Goal: Contribute content: Contribute content

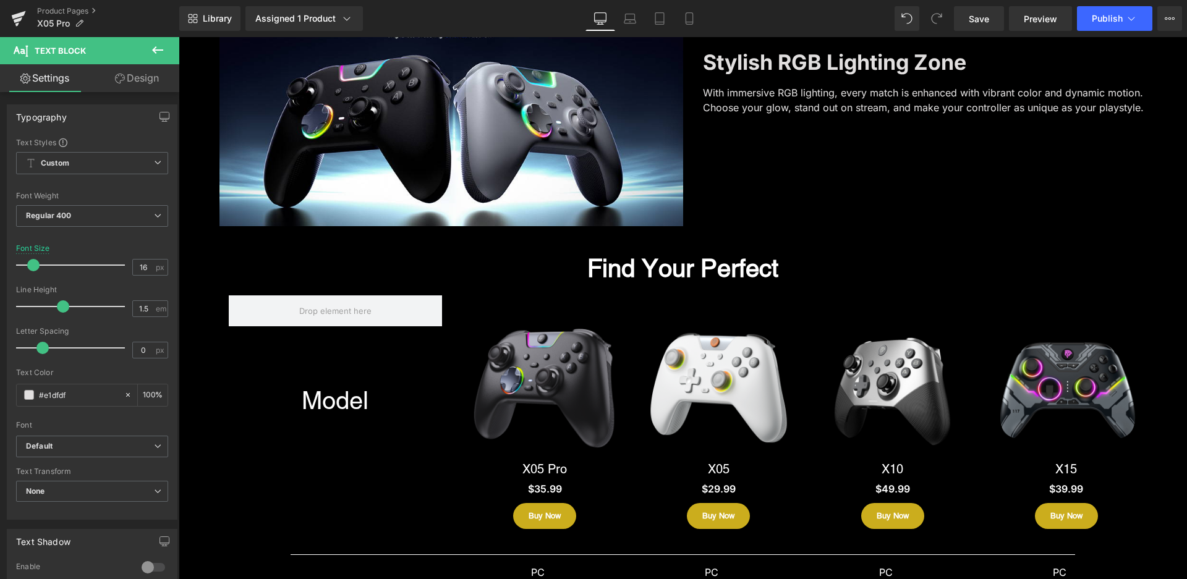
scroll to position [2411, 0]
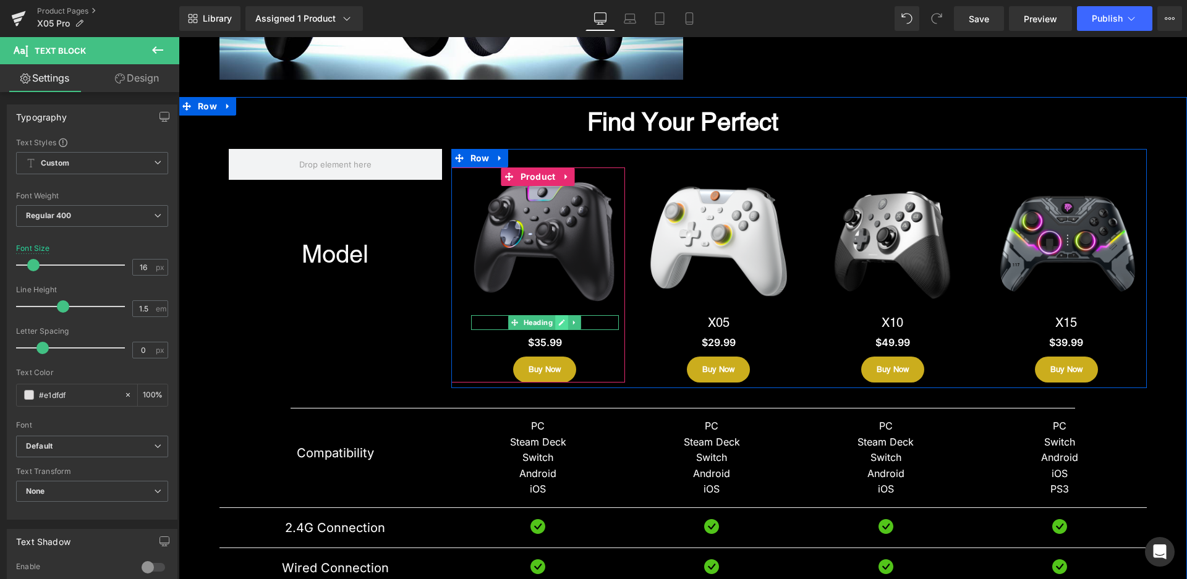
click at [559, 323] on icon at bounding box center [562, 323] width 6 height 6
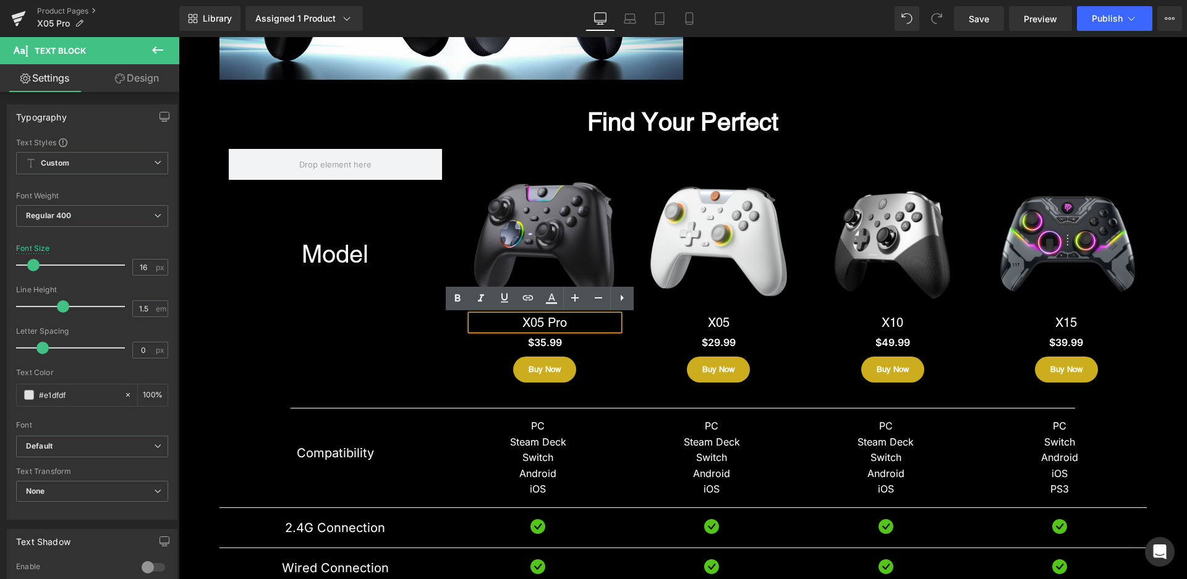
click at [544, 319] on h1 "X05 Pro" at bounding box center [545, 322] width 148 height 15
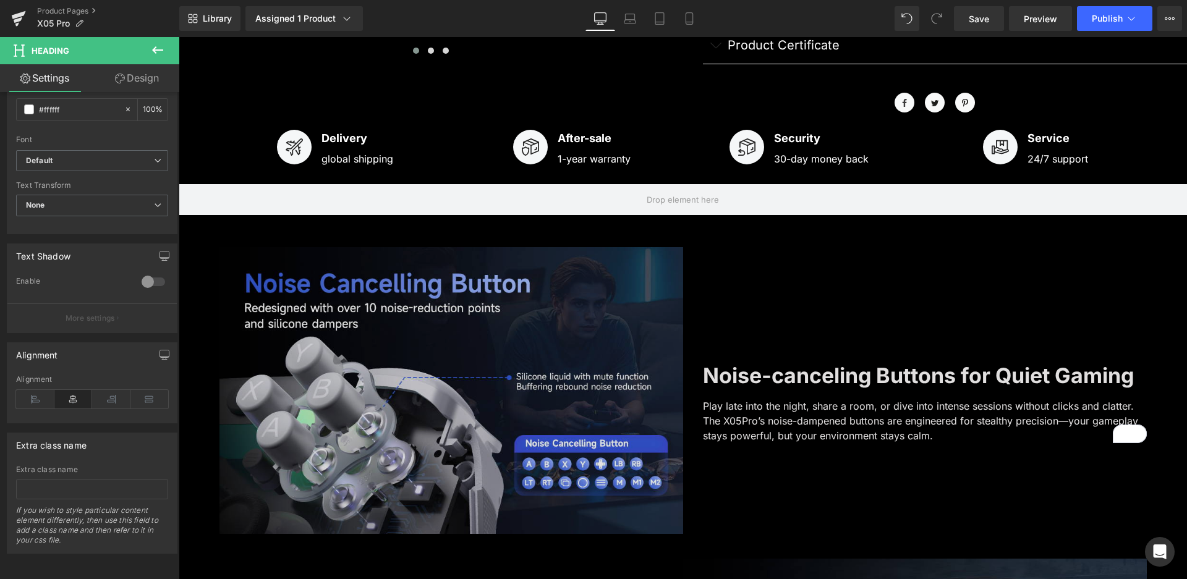
scroll to position [680, 0]
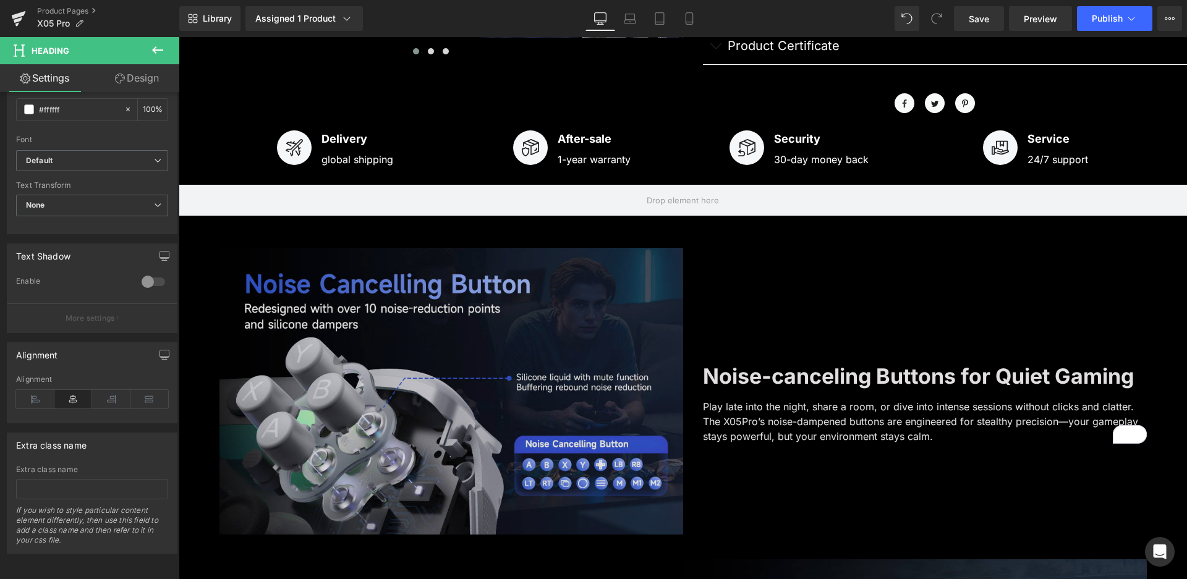
click at [368, 445] on img at bounding box center [451, 404] width 464 height 312
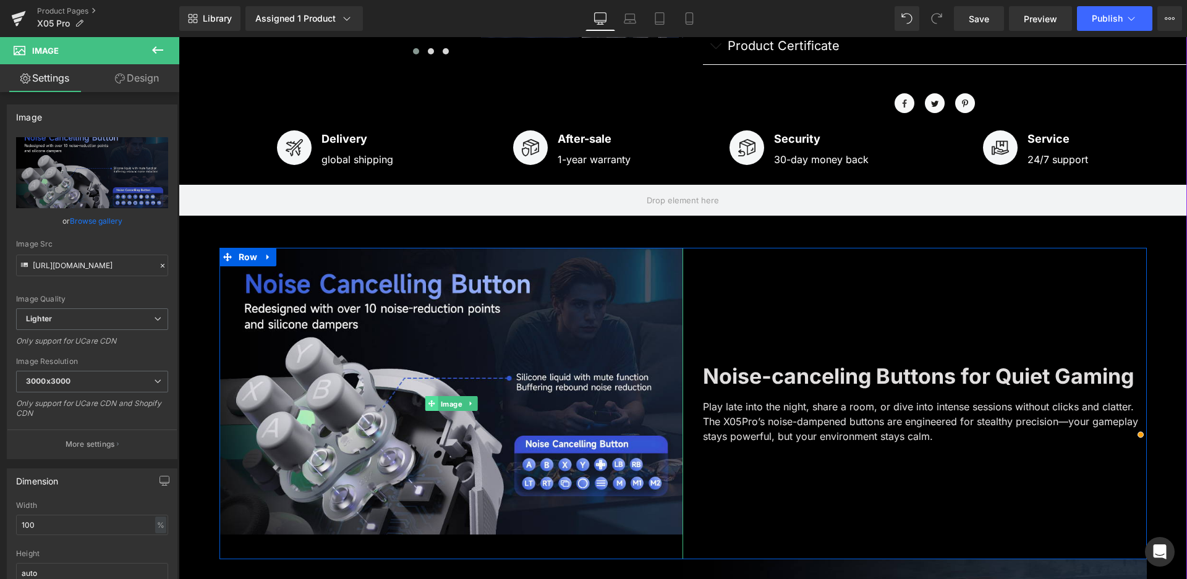
drag, startPoint x: 434, startPoint y: 404, endPoint x: 425, endPoint y: 400, distance: 9.7
click at [438, 404] on span "Image" at bounding box center [451, 404] width 27 height 15
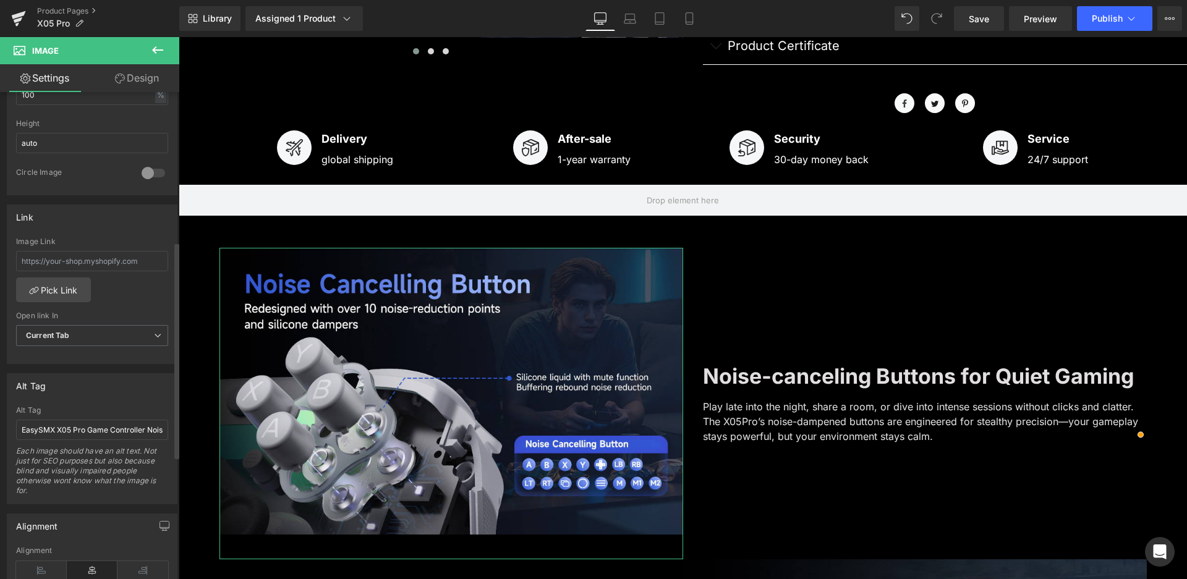
scroll to position [612, 0]
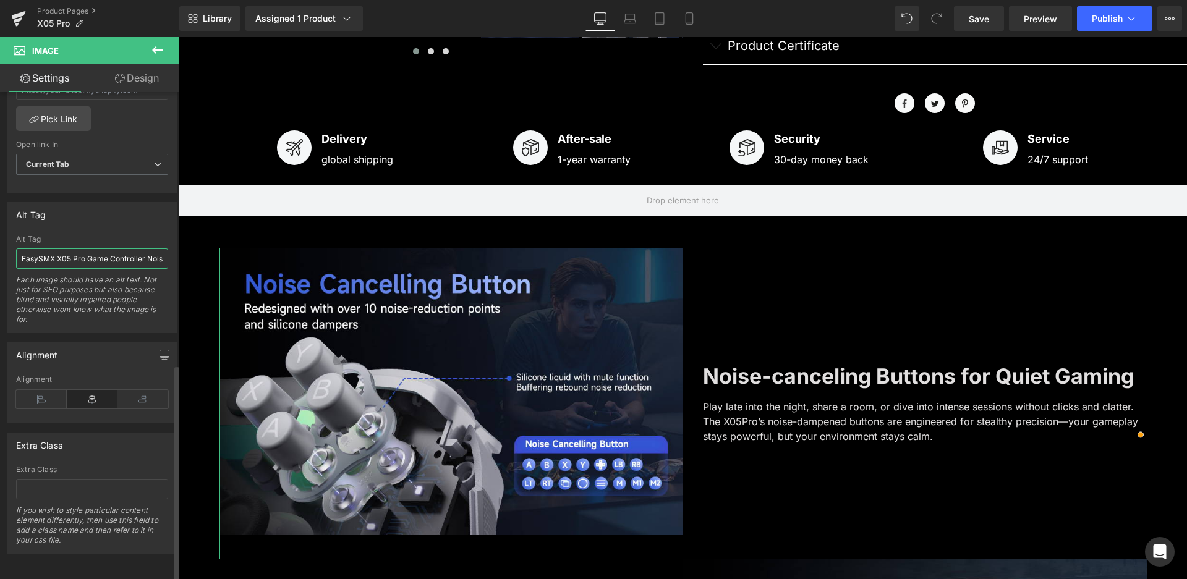
click at [74, 249] on input "EasySMX X05 Pro Game Controller Noise-canceling Buttons" at bounding box center [92, 259] width 152 height 20
type input "EasySMX X05Pro Game Controller Noise-canceling Buttons"
click at [159, 203] on div "Alt Tag" at bounding box center [91, 214] width 169 height 23
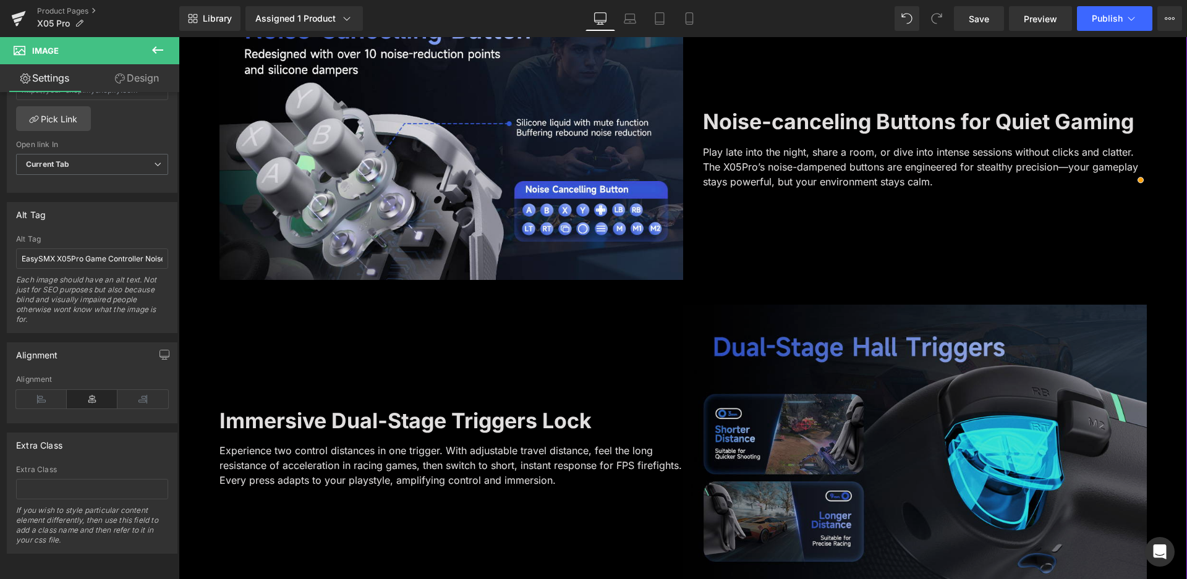
scroll to position [989, 0]
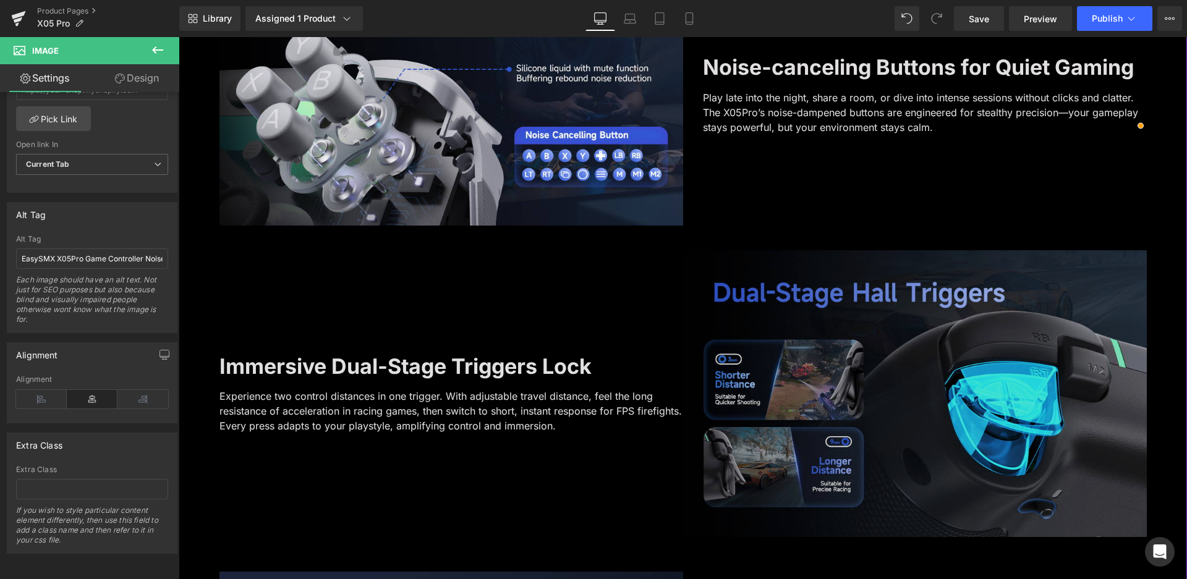
click at [878, 349] on img at bounding box center [915, 393] width 464 height 287
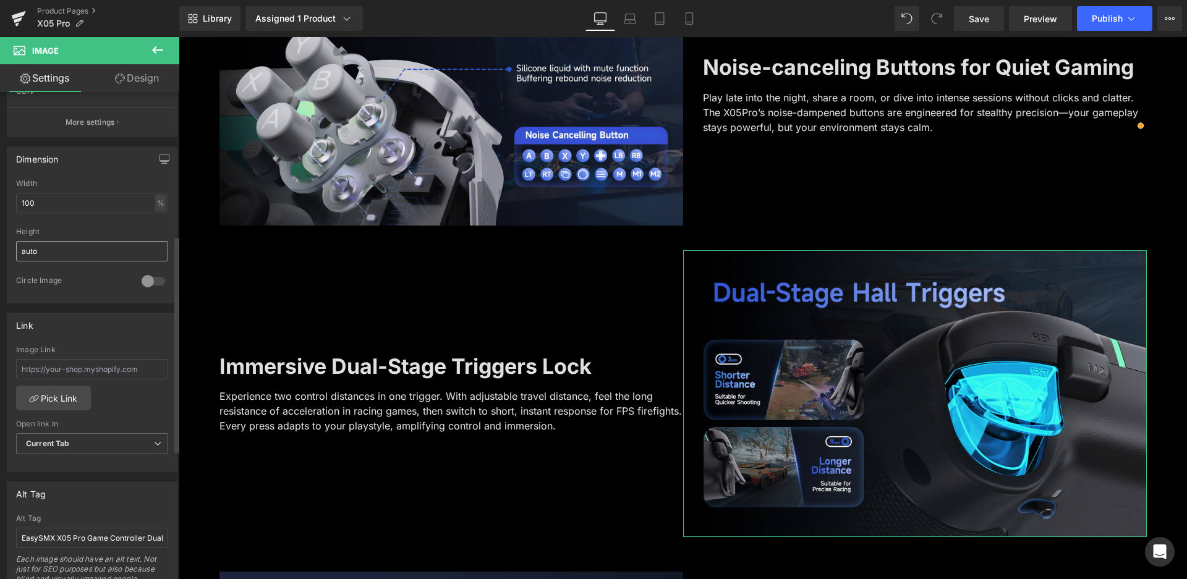
scroll to position [433, 0]
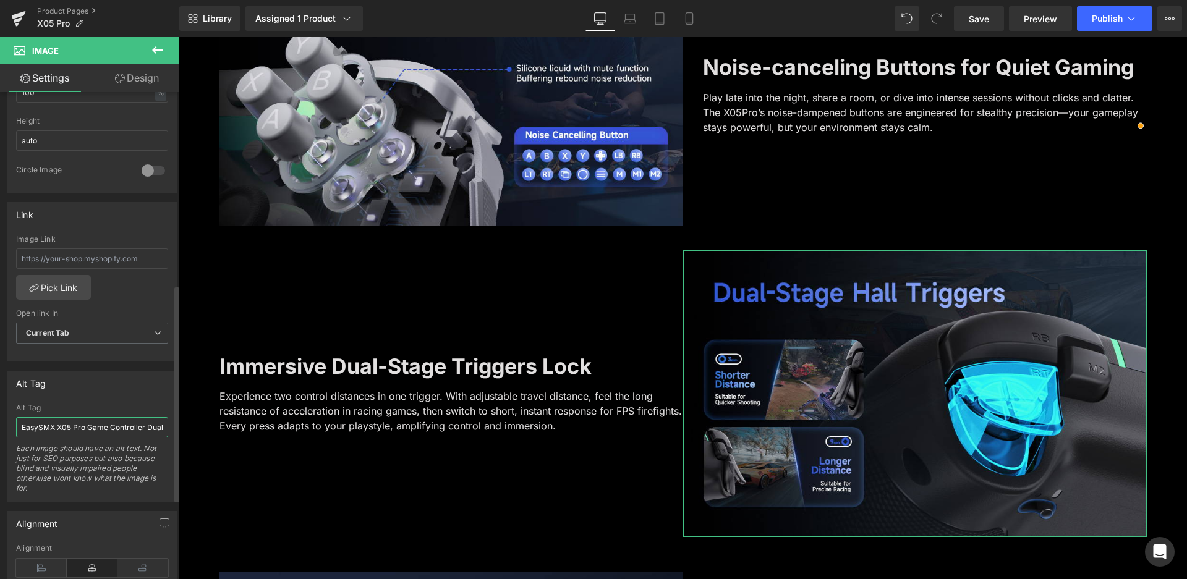
click at [74, 427] on input "EasySMX X05 Pro Game Controller Dual-Stage Hall Triggers Lock" at bounding box center [92, 427] width 152 height 20
type input "EasySMX X05Pro Game Controller Dual-Stage Hall Triggers Lock"
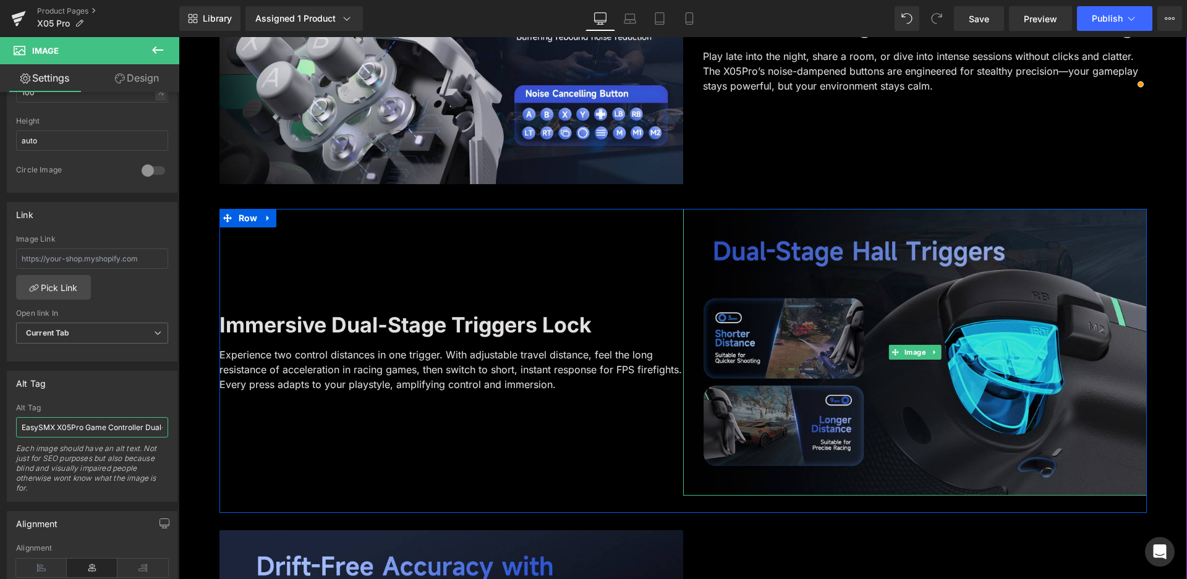
scroll to position [1298, 0]
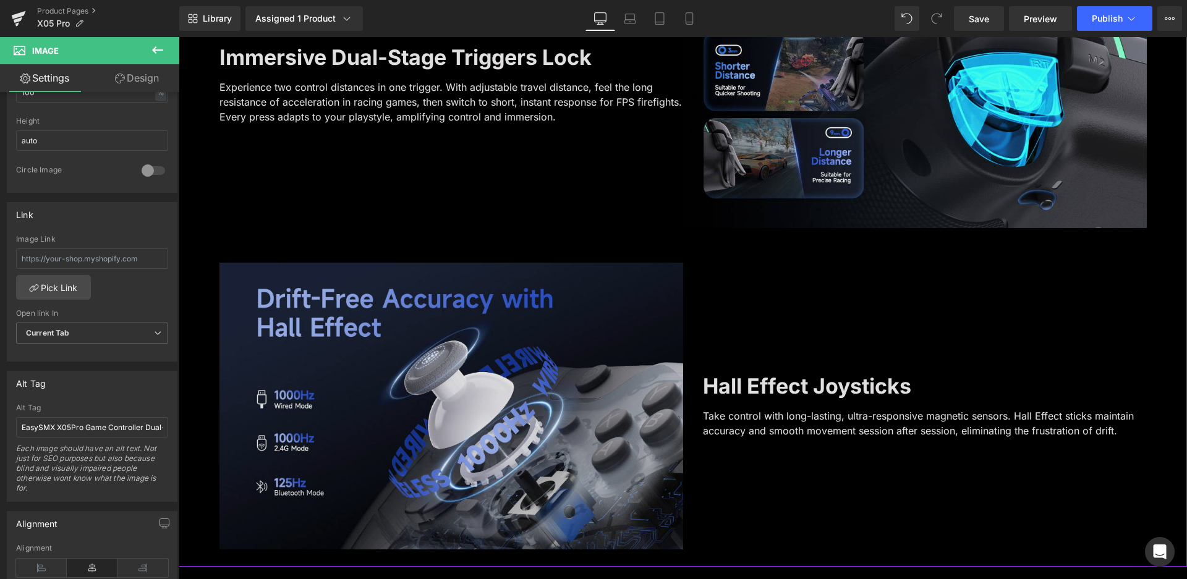
click at [424, 453] on img at bounding box center [451, 406] width 464 height 287
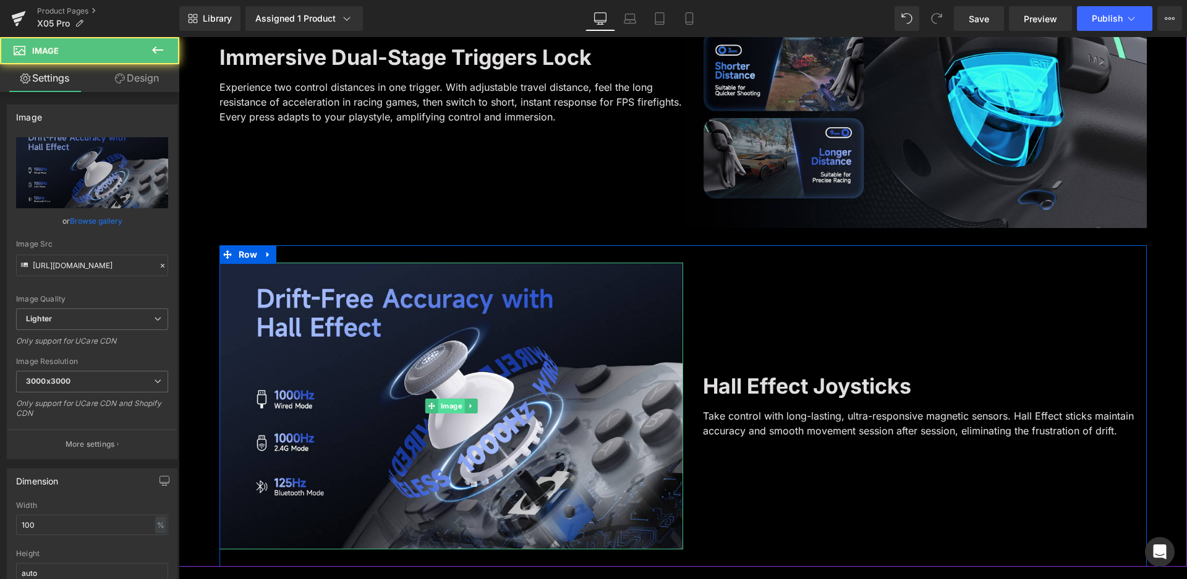
click at [439, 407] on span "Image" at bounding box center [451, 406] width 27 height 15
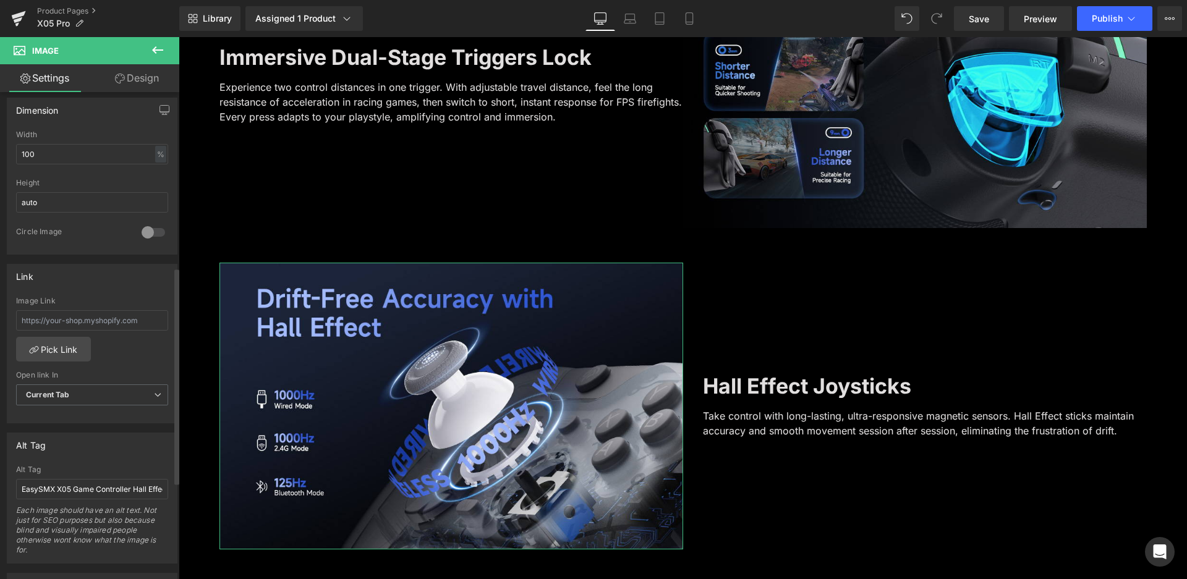
scroll to position [433, 0]
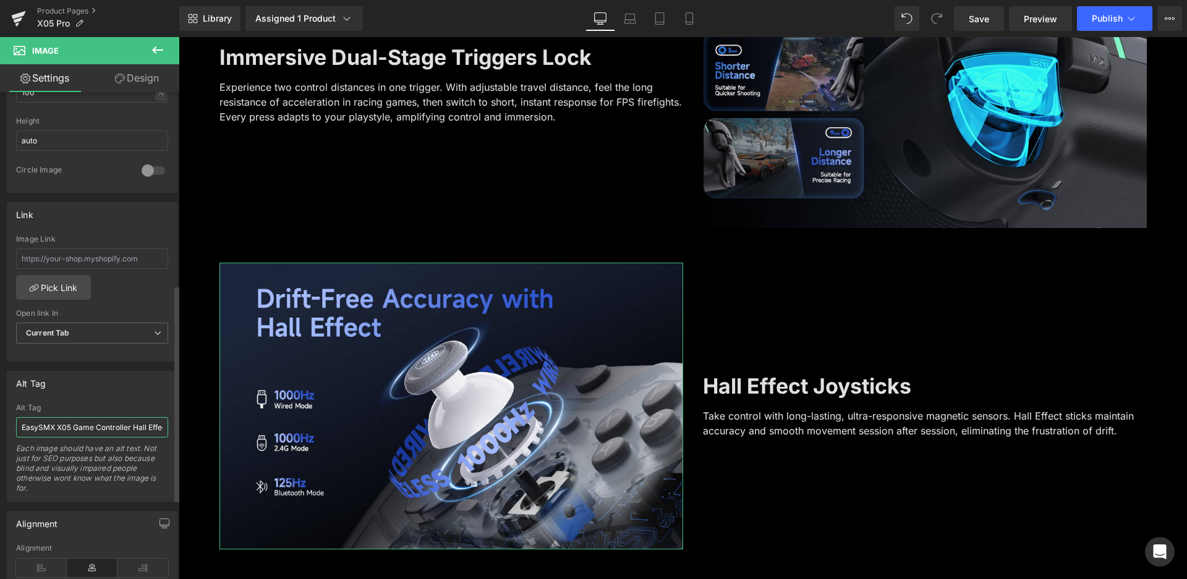
click at [73, 427] on input "EasySMX X05 Game Controller Hall Effect Joysticks" at bounding box center [92, 427] width 152 height 20
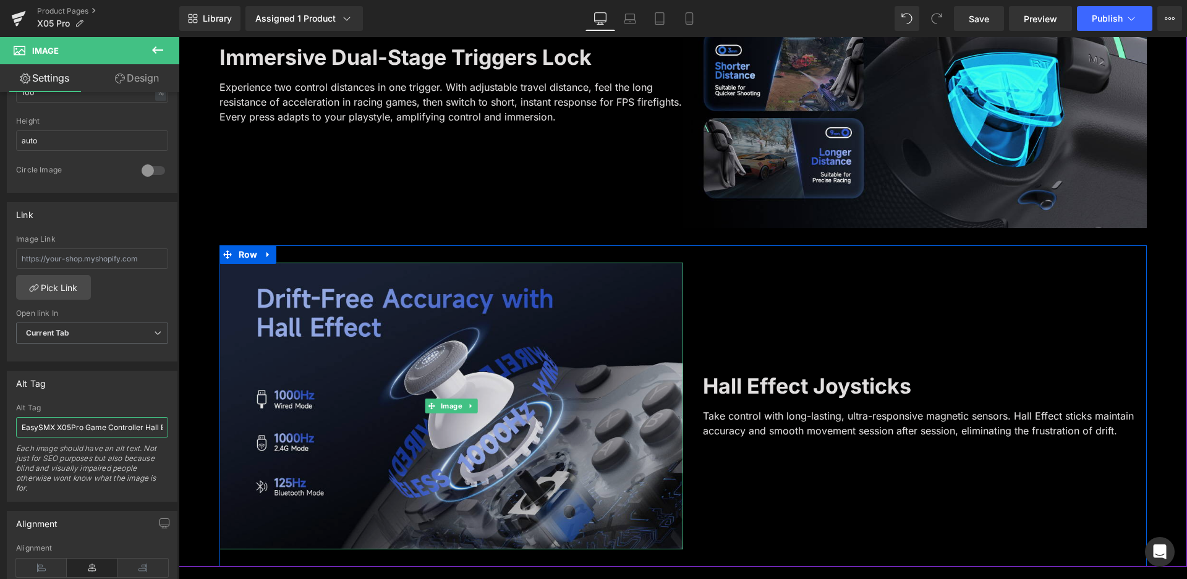
type input "EasySMX X05Pro Game Controller Hall Effect Joysticks"
click at [561, 331] on img at bounding box center [451, 406] width 464 height 287
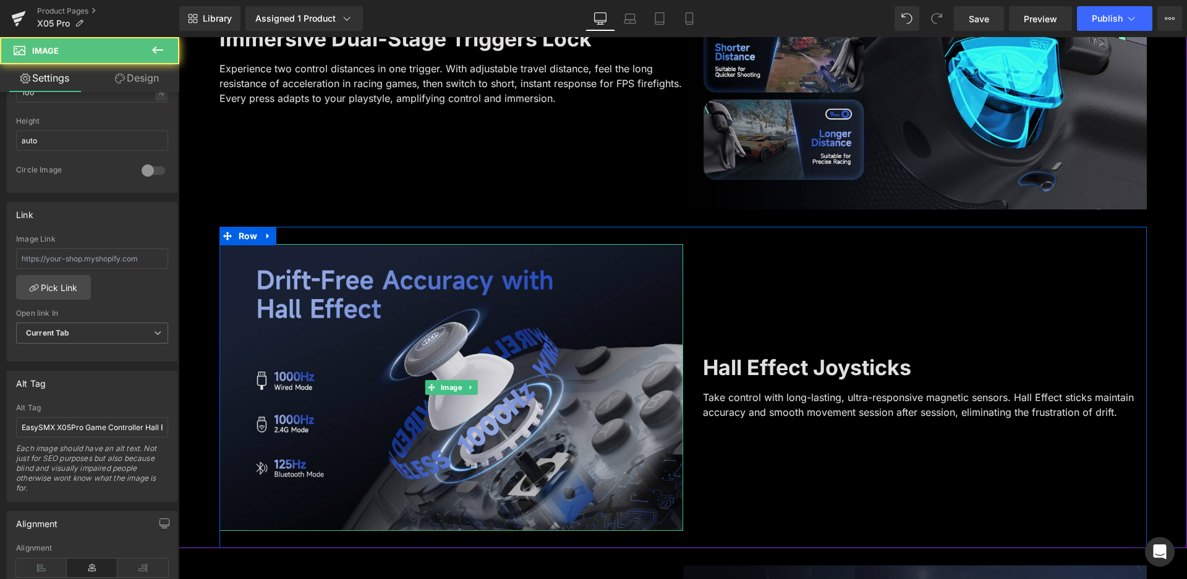
scroll to position [1607, 0]
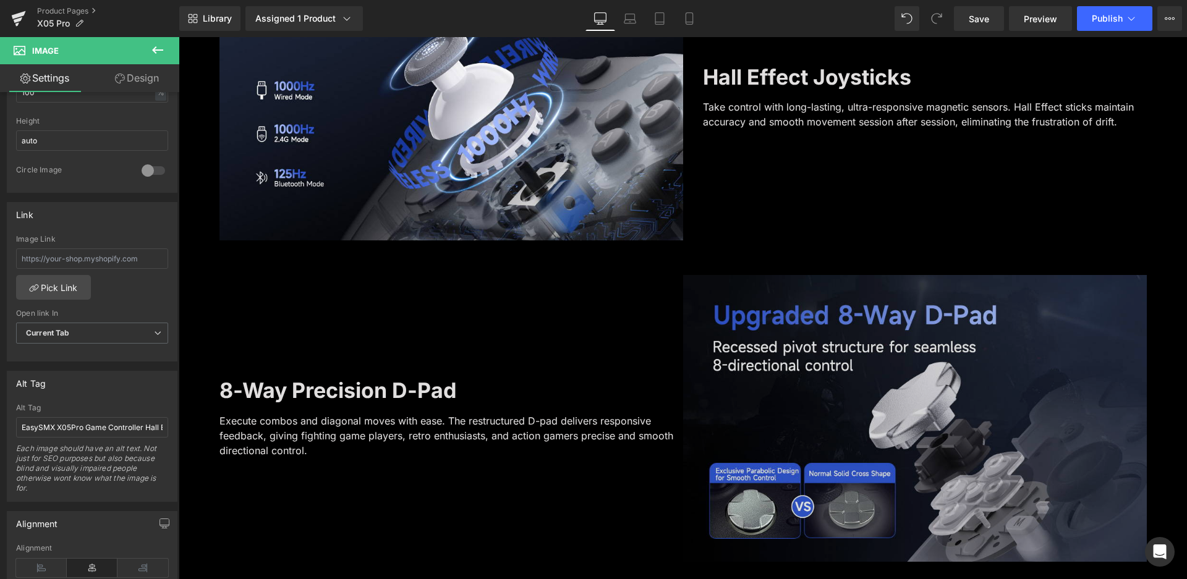
click at [859, 398] on img at bounding box center [915, 418] width 464 height 287
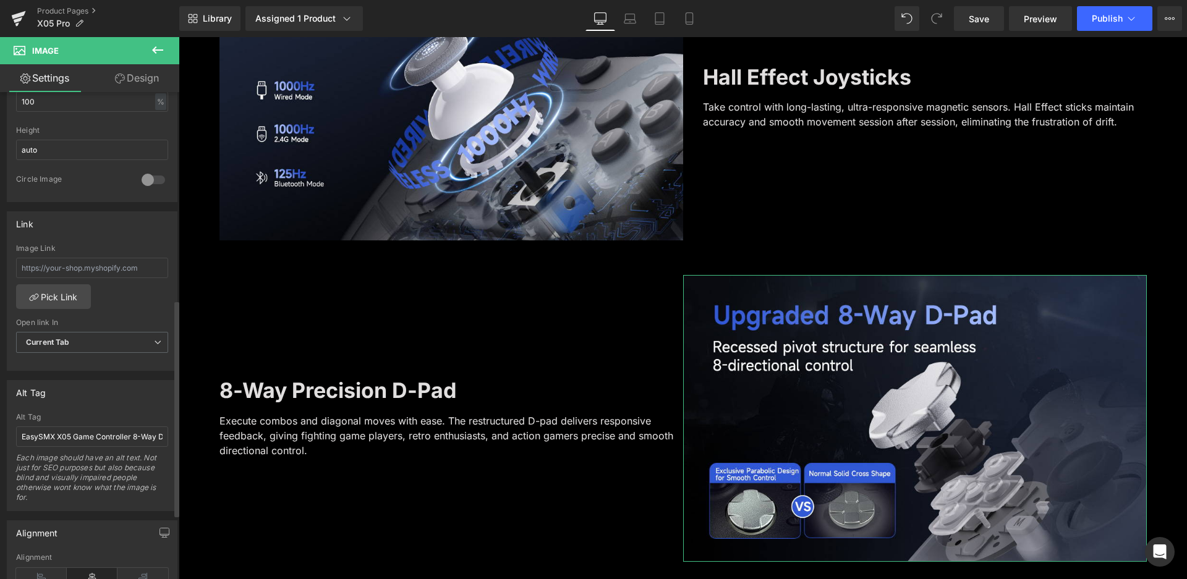
scroll to position [556, 0]
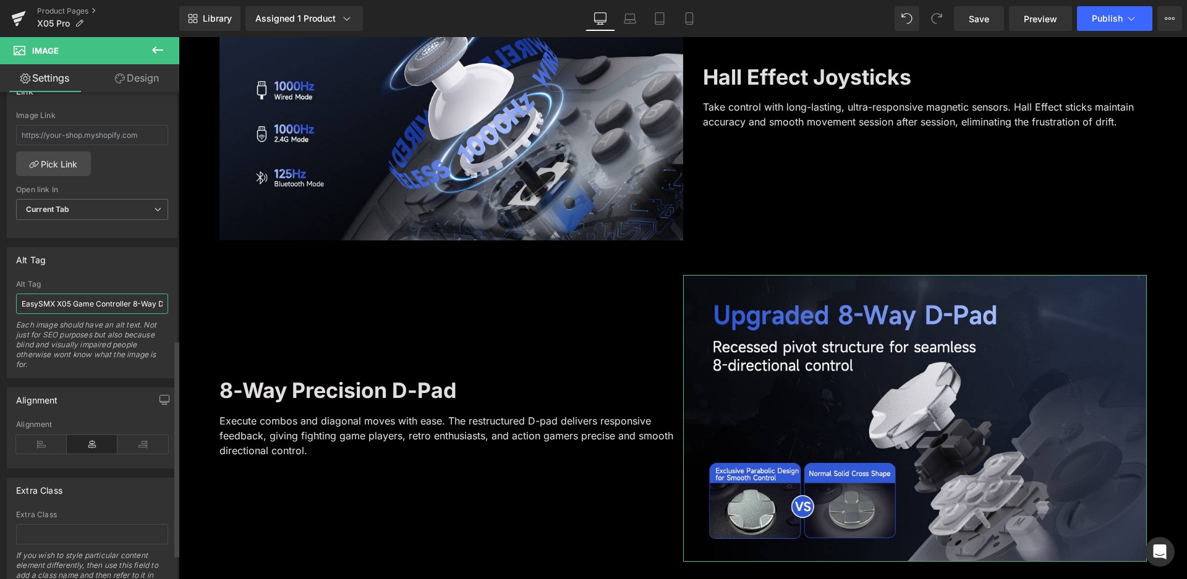
click at [69, 305] on input "EasySMX X05 Game Controller 8-Way D-pad" at bounding box center [92, 304] width 152 height 20
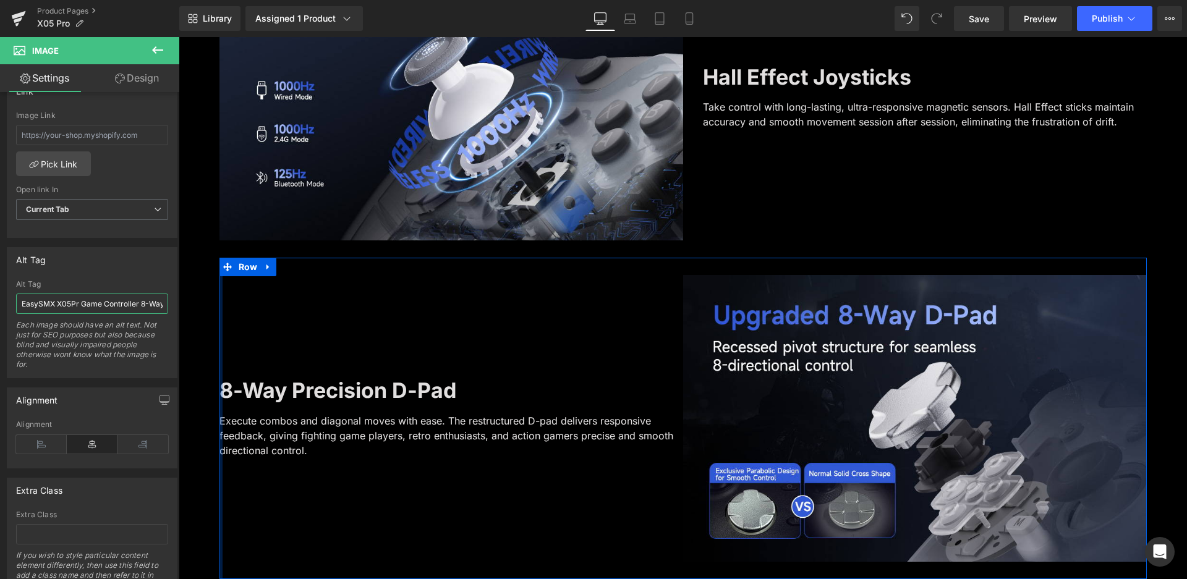
type input "EasySMX X05Pro Game Controller 8-Way D-pad"
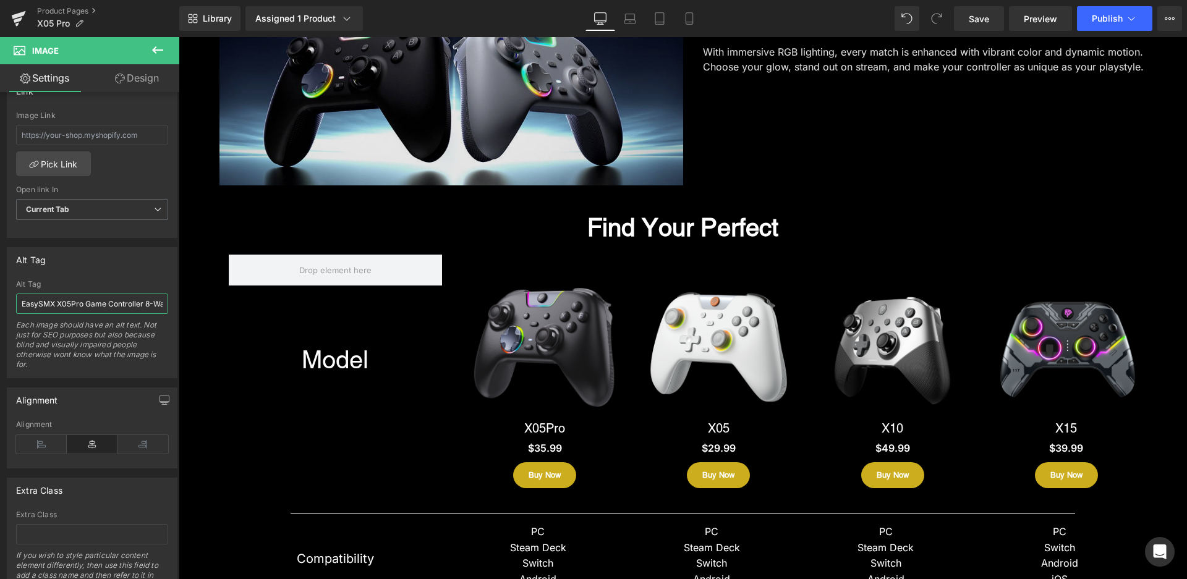
scroll to position [2226, 0]
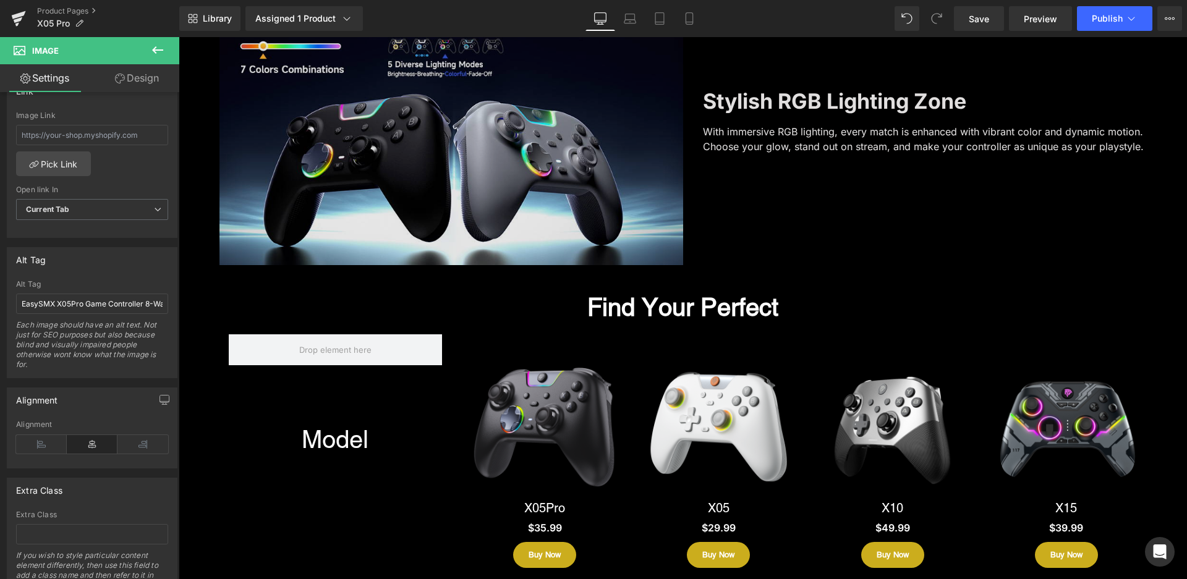
click at [571, 223] on img at bounding box center [451, 121] width 464 height 287
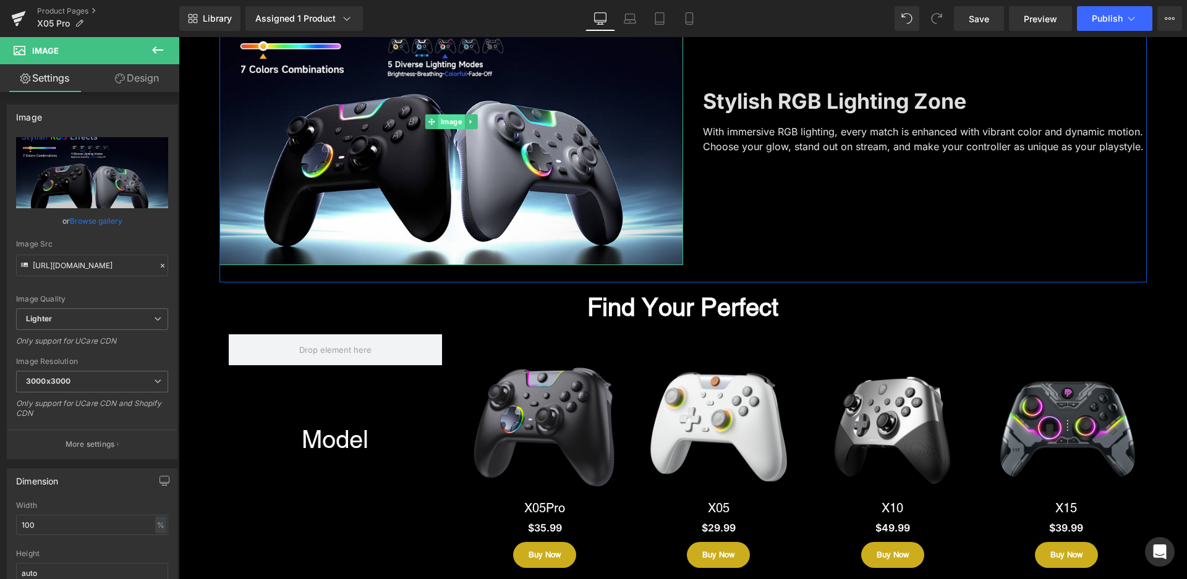
click at [438, 125] on span "Image" at bounding box center [451, 121] width 27 height 15
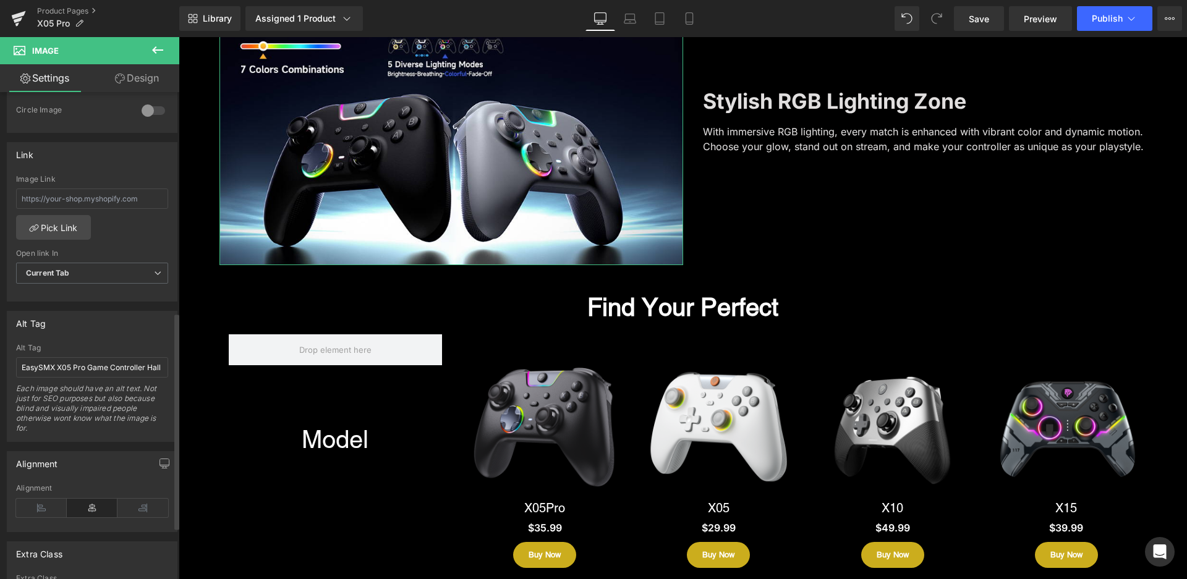
scroll to position [495, 0]
click at [72, 366] on input "EasySMX X05 Pro Game Controller Hall Effect RGB Effect" at bounding box center [92, 365] width 152 height 20
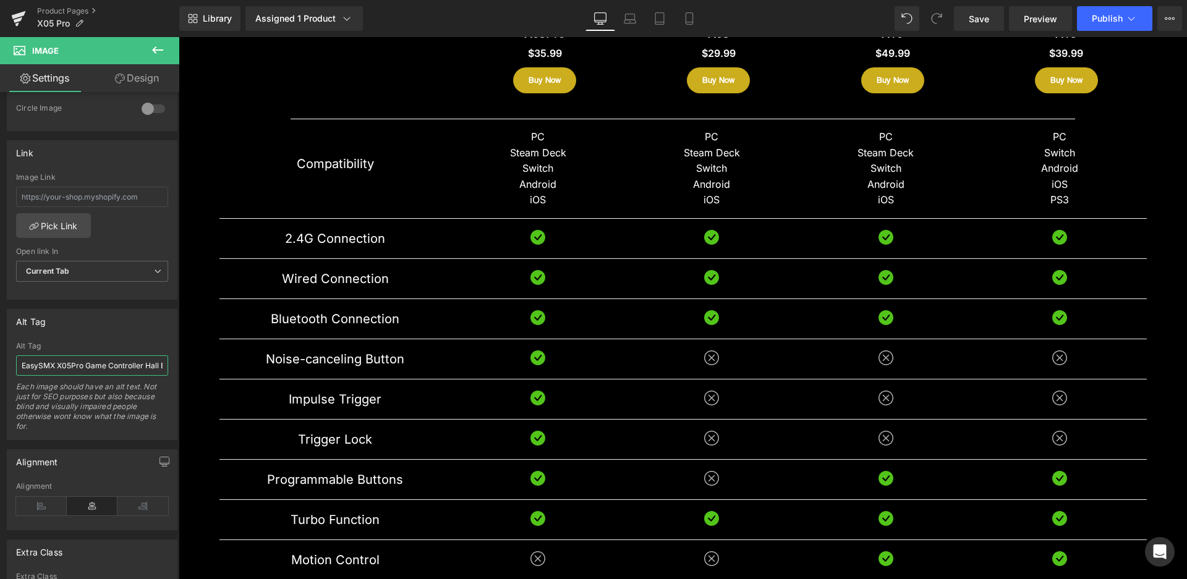
scroll to position [2844, 0]
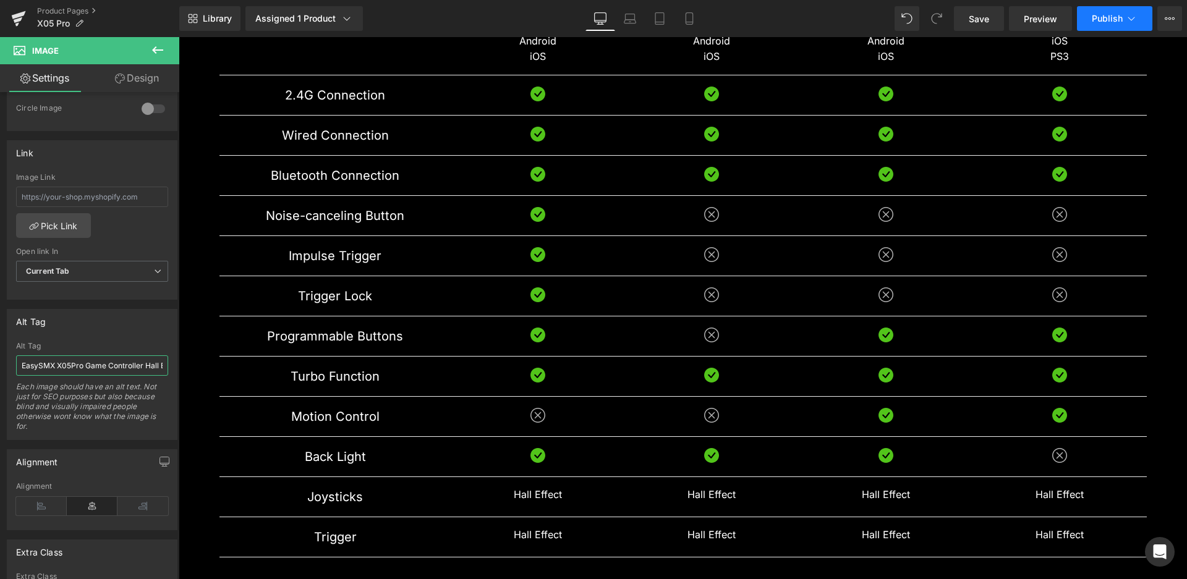
type input "EasySMX X05Pro Game Controller Hall Effect RGB Effect"
click at [1118, 12] on button "Publish" at bounding box center [1114, 18] width 75 height 25
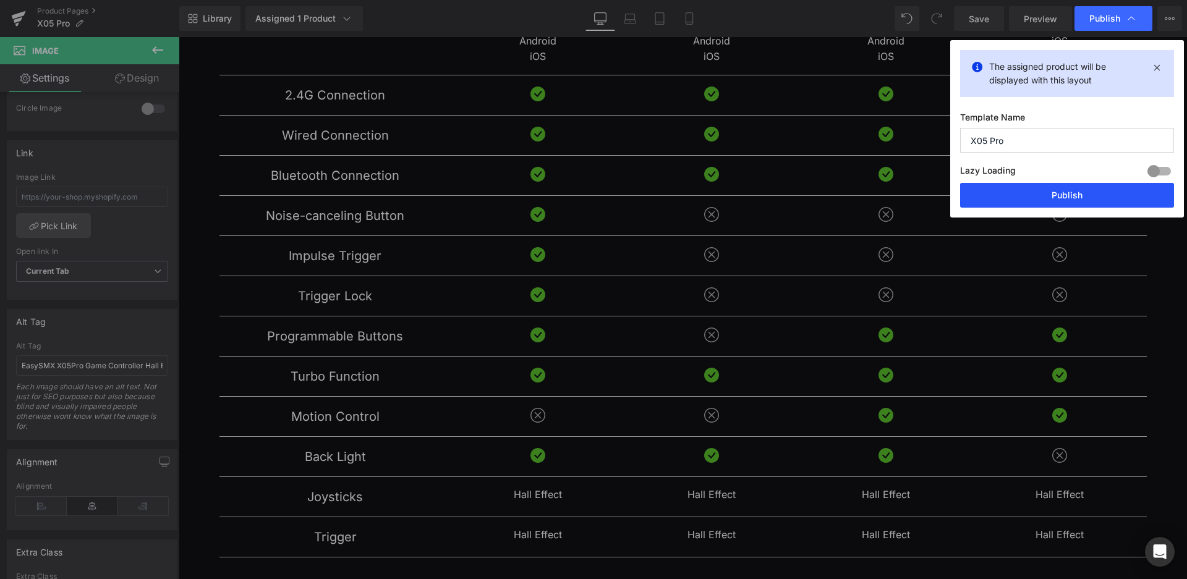
click at [1120, 188] on button "Publish" at bounding box center [1067, 195] width 214 height 25
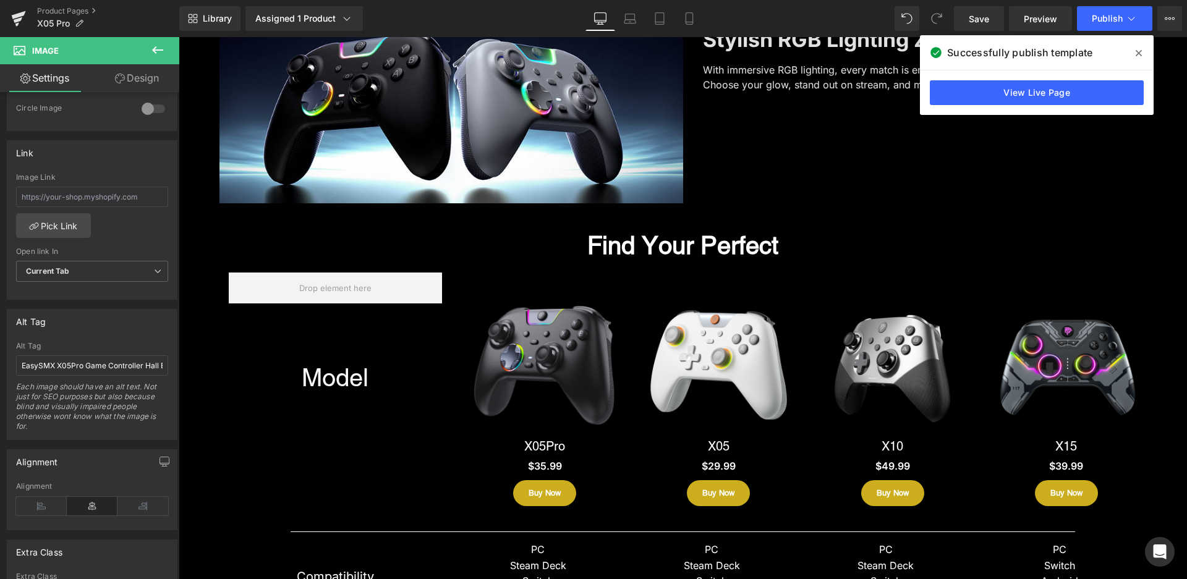
scroll to position [1855, 0]
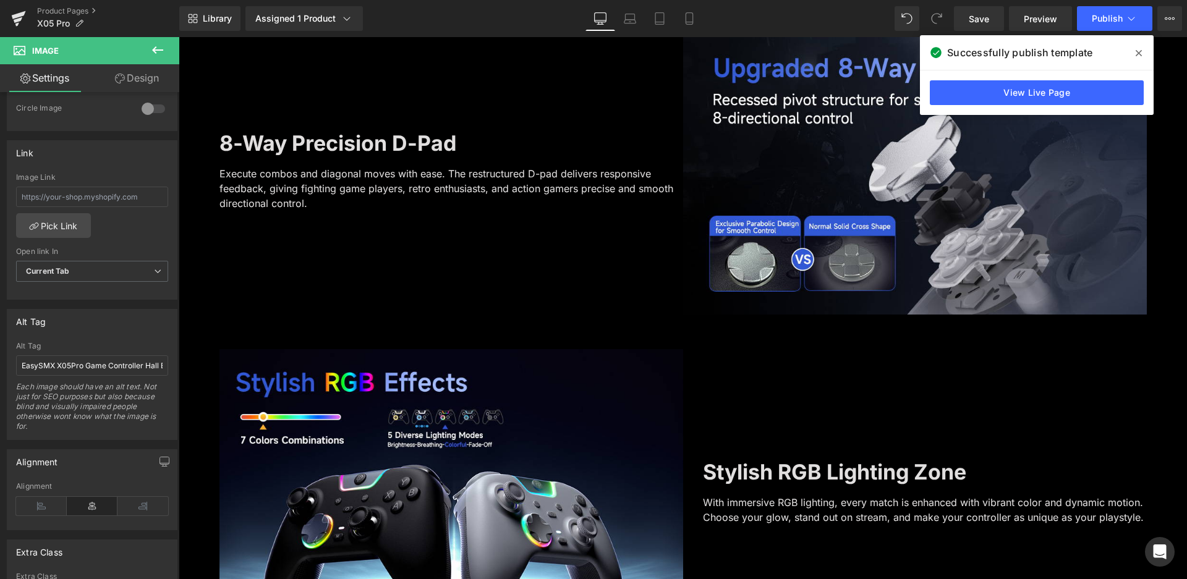
drag, startPoint x: 961, startPoint y: 15, endPoint x: 1139, endPoint y: 52, distance: 182.5
click at [1139, 52] on icon at bounding box center [1139, 53] width 6 height 6
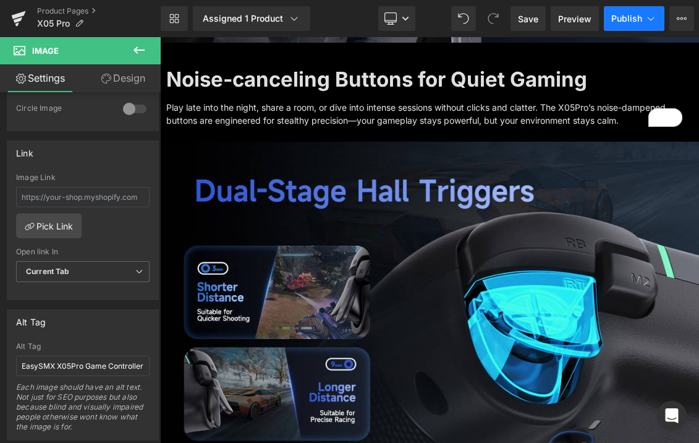
scroll to position [1918, 0]
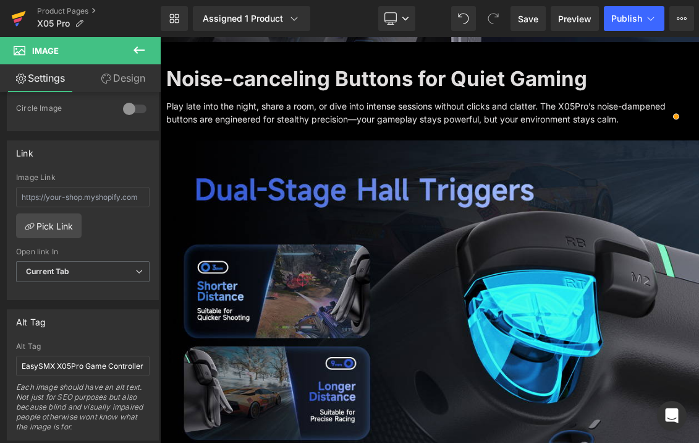
click at [12, 22] on icon at bounding box center [18, 18] width 15 height 31
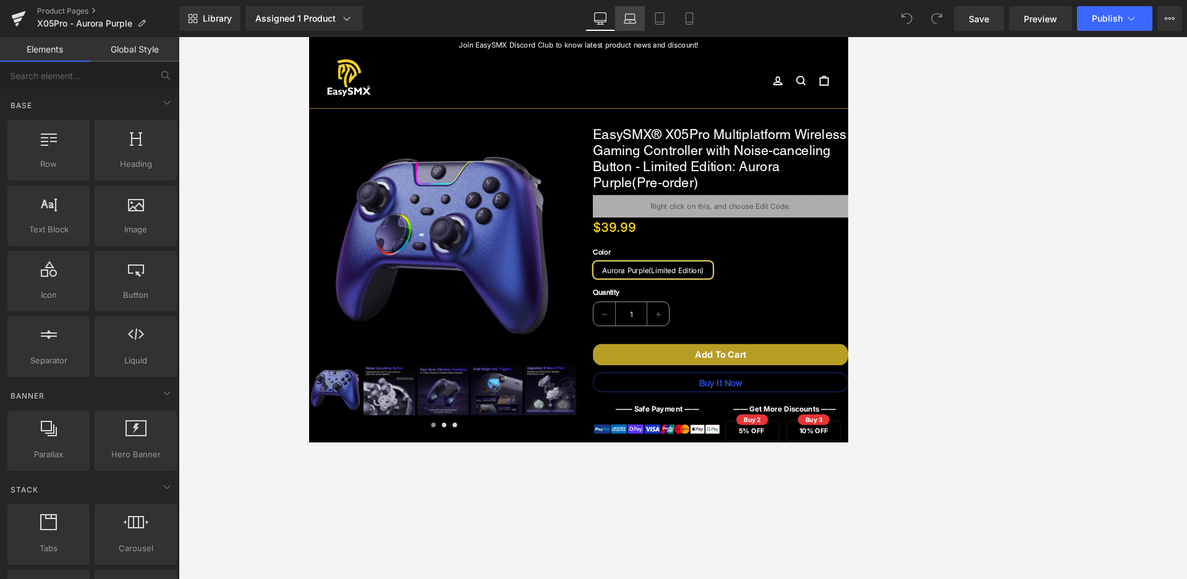
click at [630, 14] on icon at bounding box center [630, 17] width 9 height 6
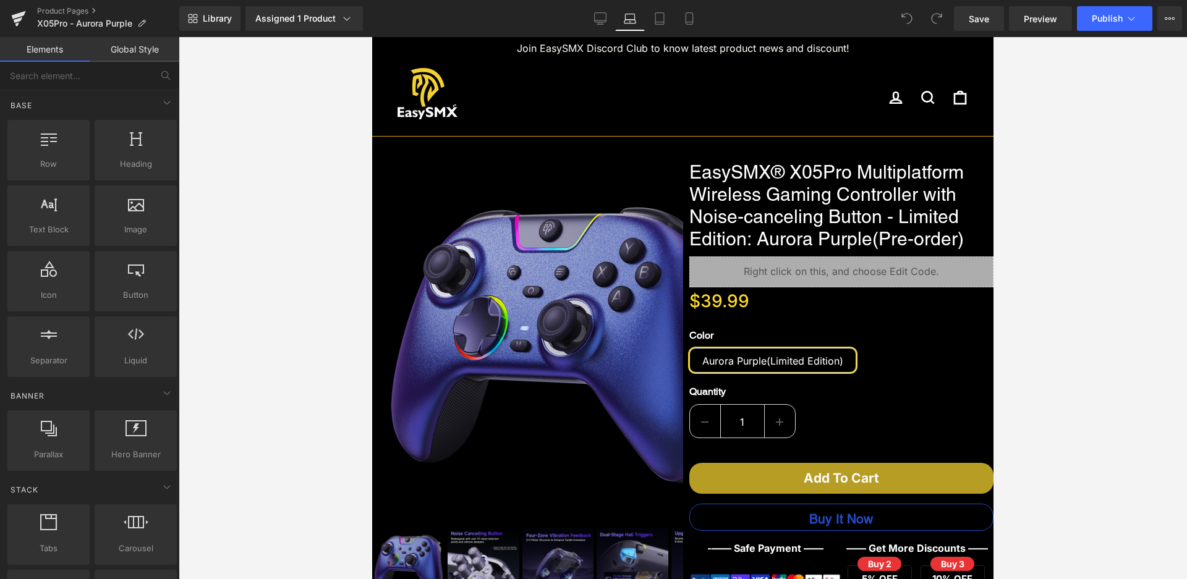
scroll to position [99, 0]
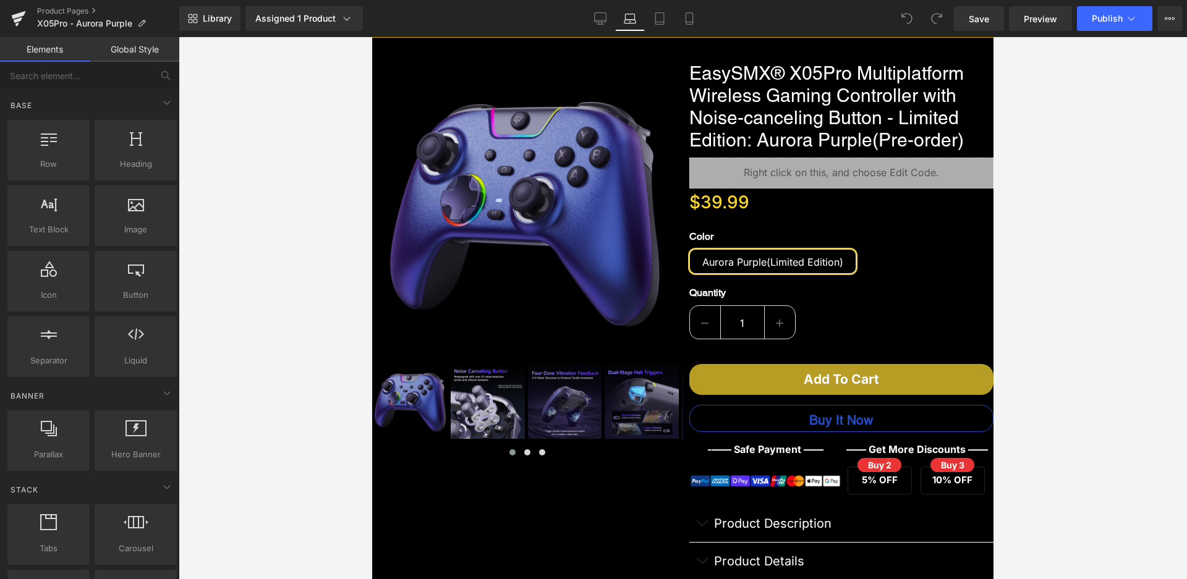
drag, startPoint x: 597, startPoint y: 23, endPoint x: 602, endPoint y: 32, distance: 9.7
click at [597, 23] on icon at bounding box center [600, 18] width 12 height 12
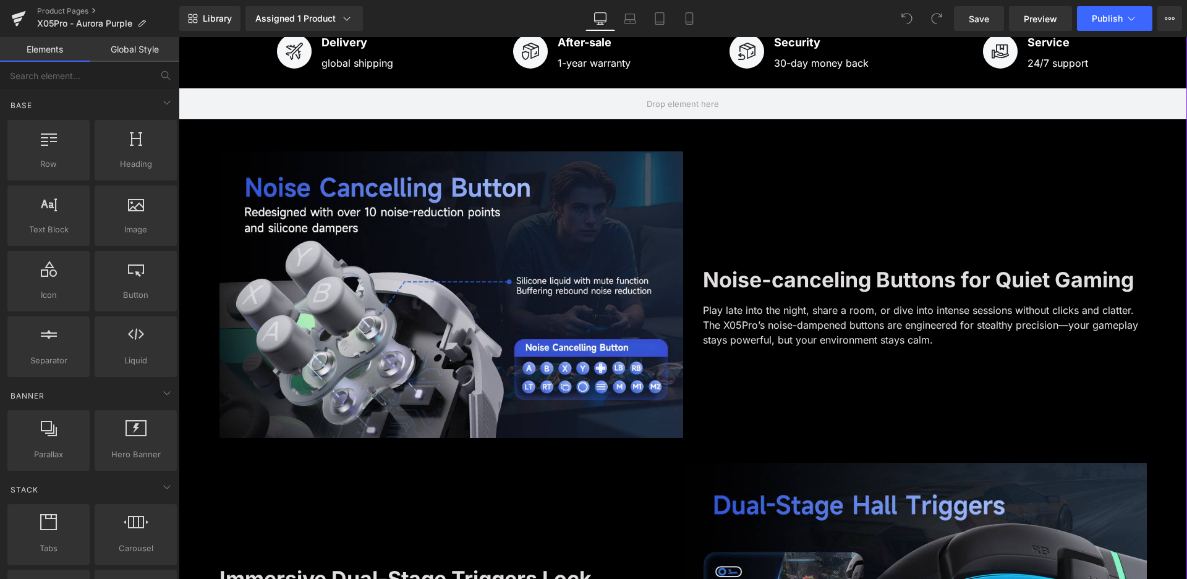
scroll to position [779, 0]
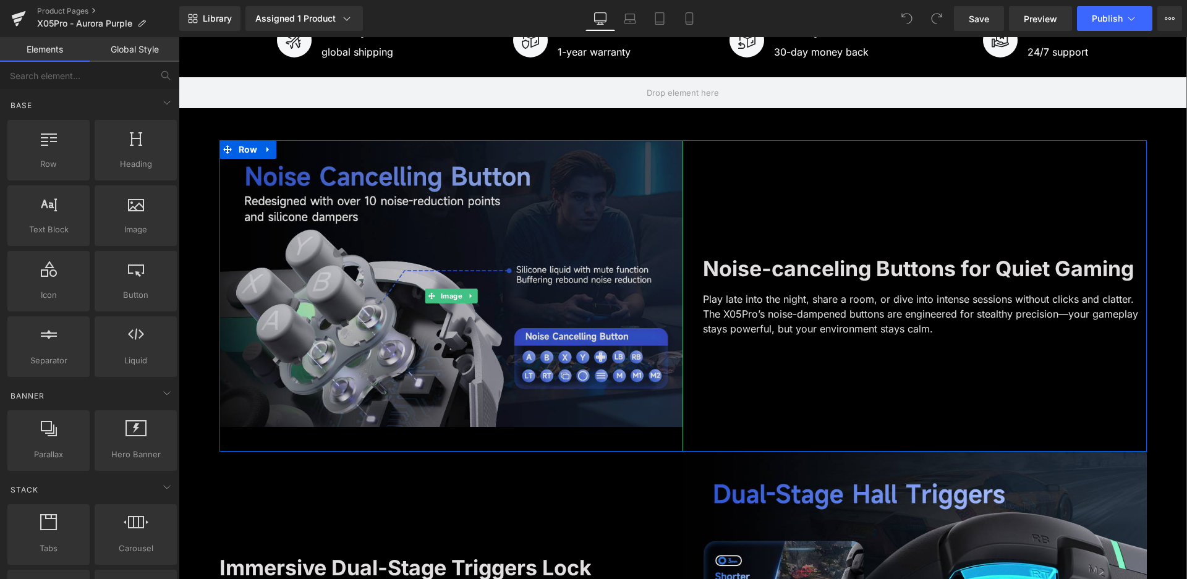
click at [438, 296] on span "Image" at bounding box center [451, 296] width 27 height 15
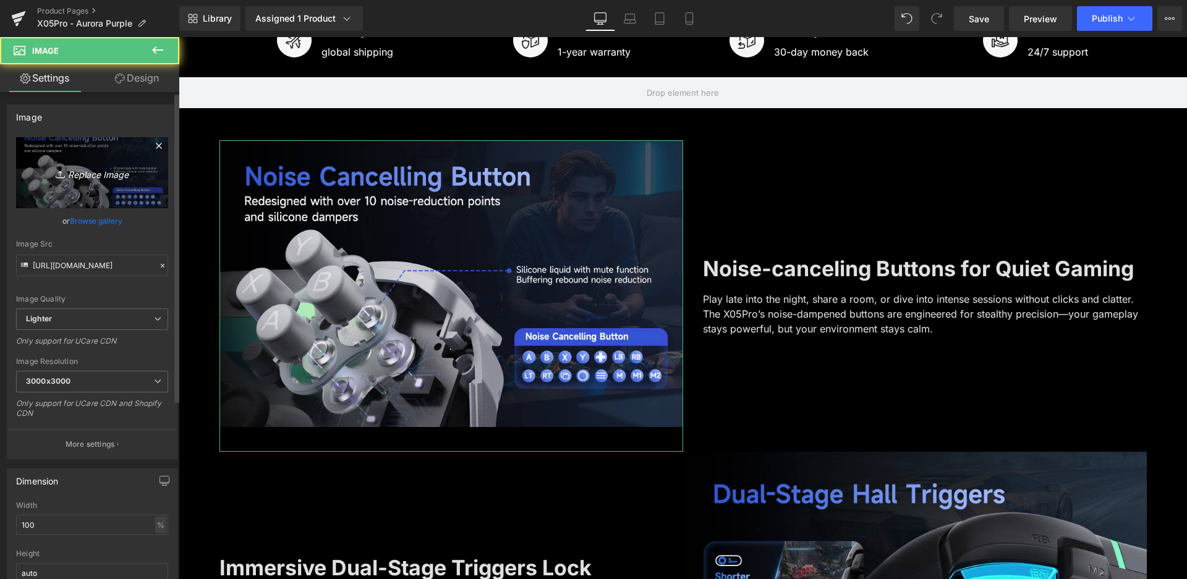
click at [96, 169] on icon "Replace Image" at bounding box center [92, 172] width 99 height 15
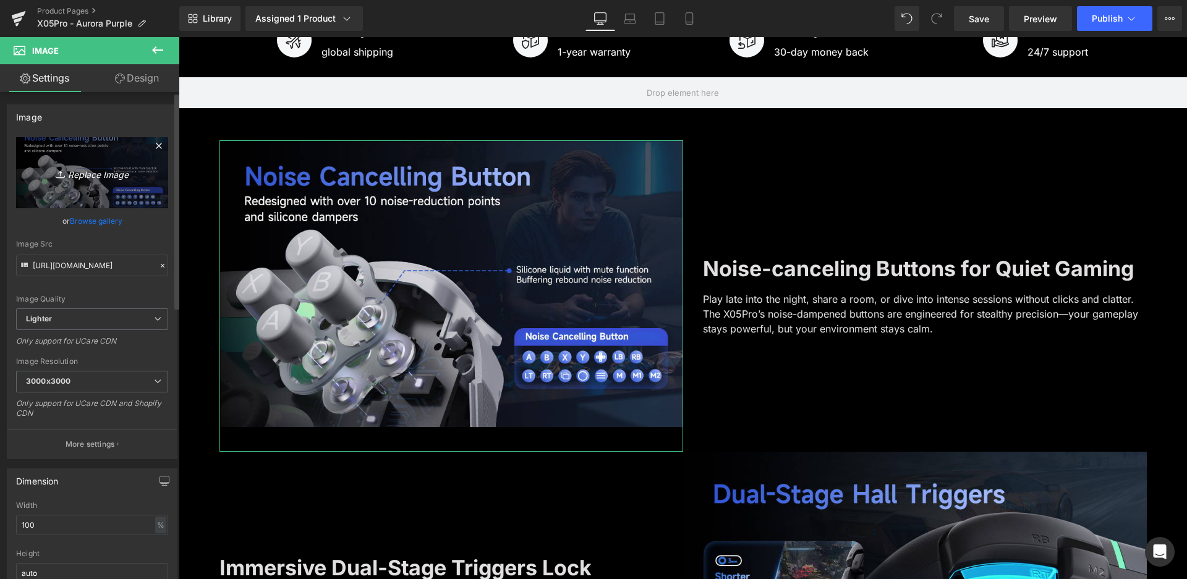
type input "C:\fakepath\A+-静音.jpg"
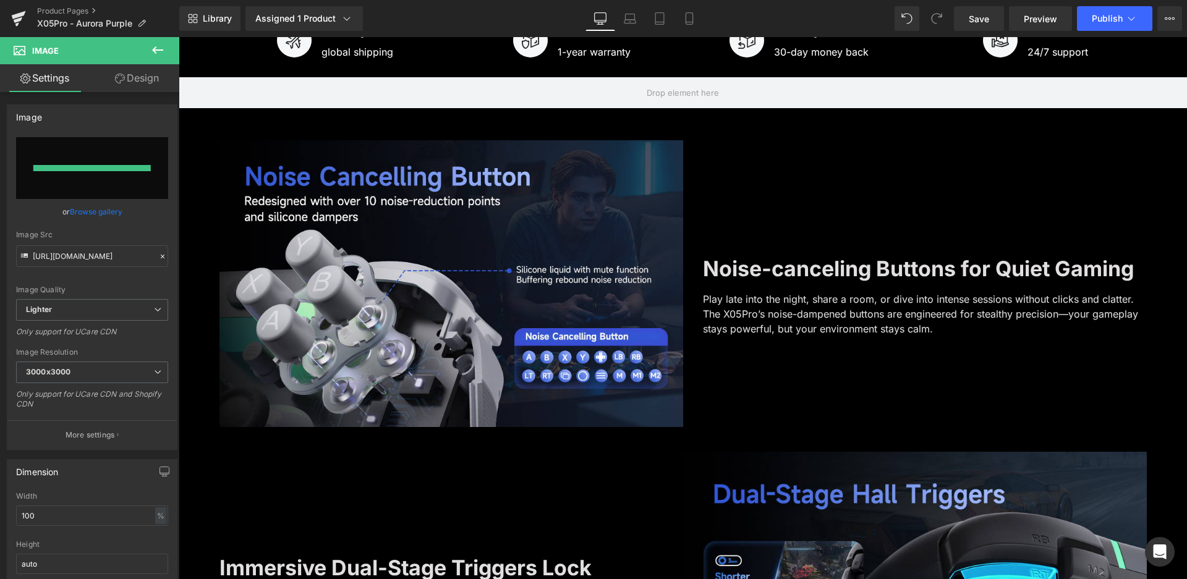
type input "[URL][DOMAIN_NAME]"
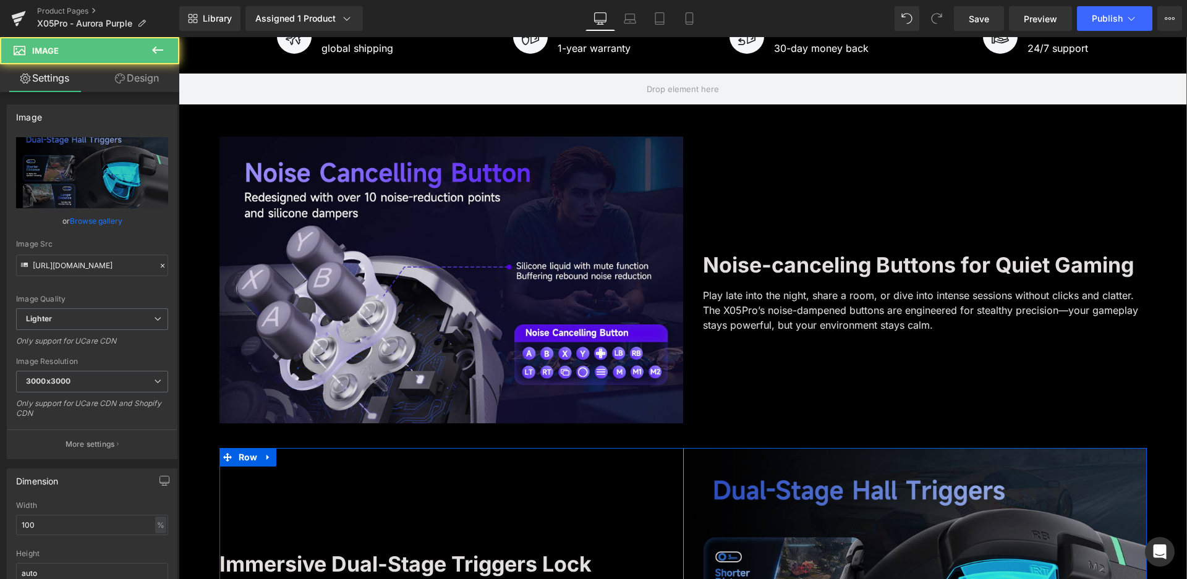
scroll to position [964, 0]
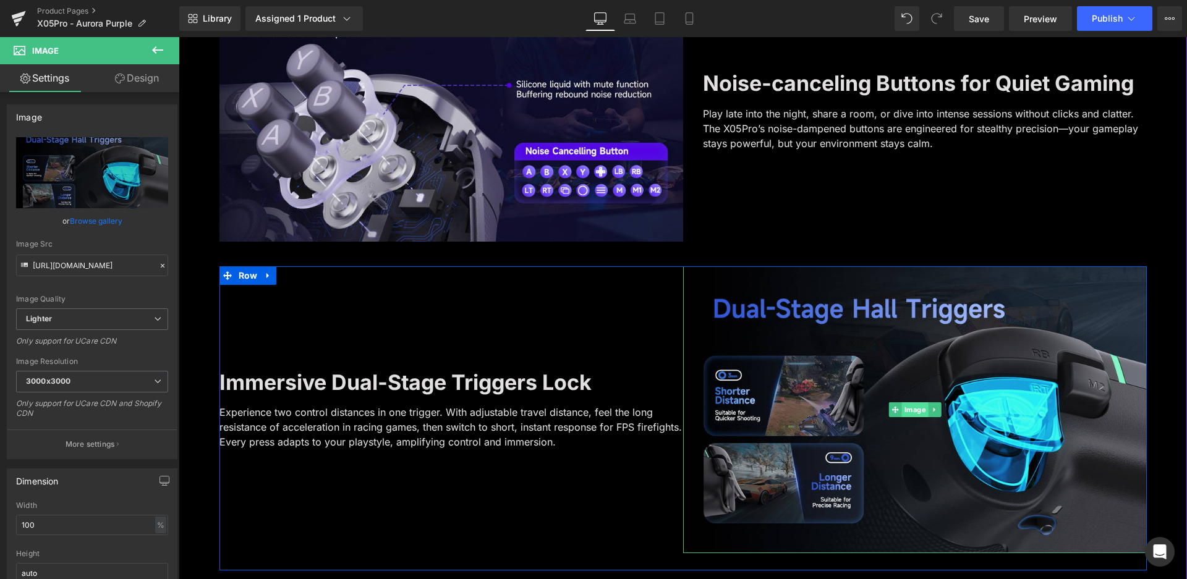
click at [910, 410] on span "Image" at bounding box center [914, 409] width 27 height 15
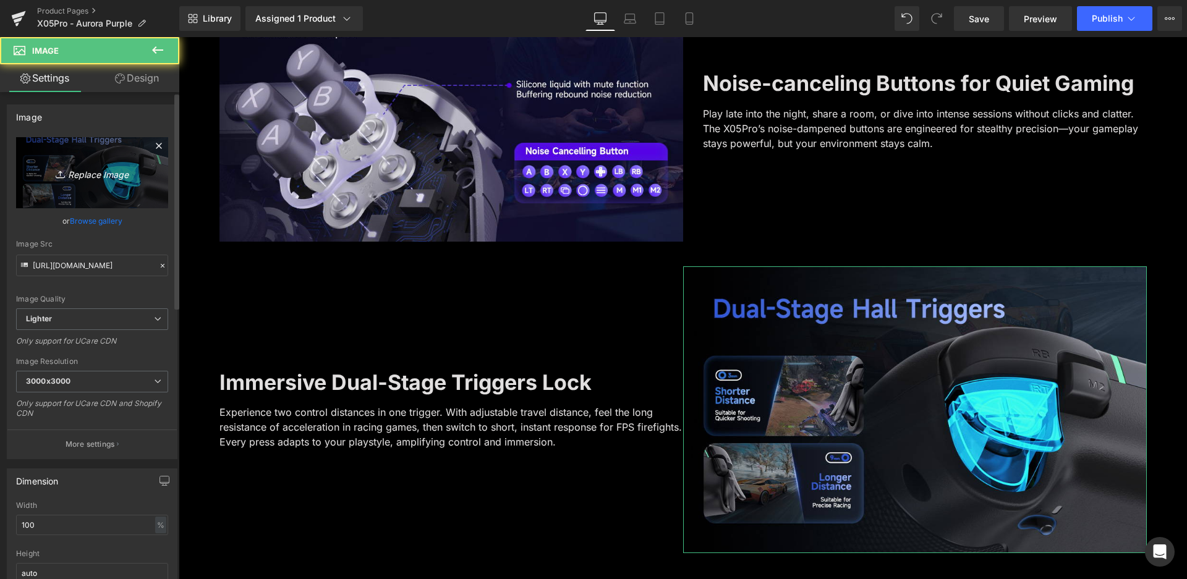
click at [119, 179] on icon "Replace Image" at bounding box center [92, 172] width 99 height 15
type input "C:\fakepath\A+-扳机.jpg"
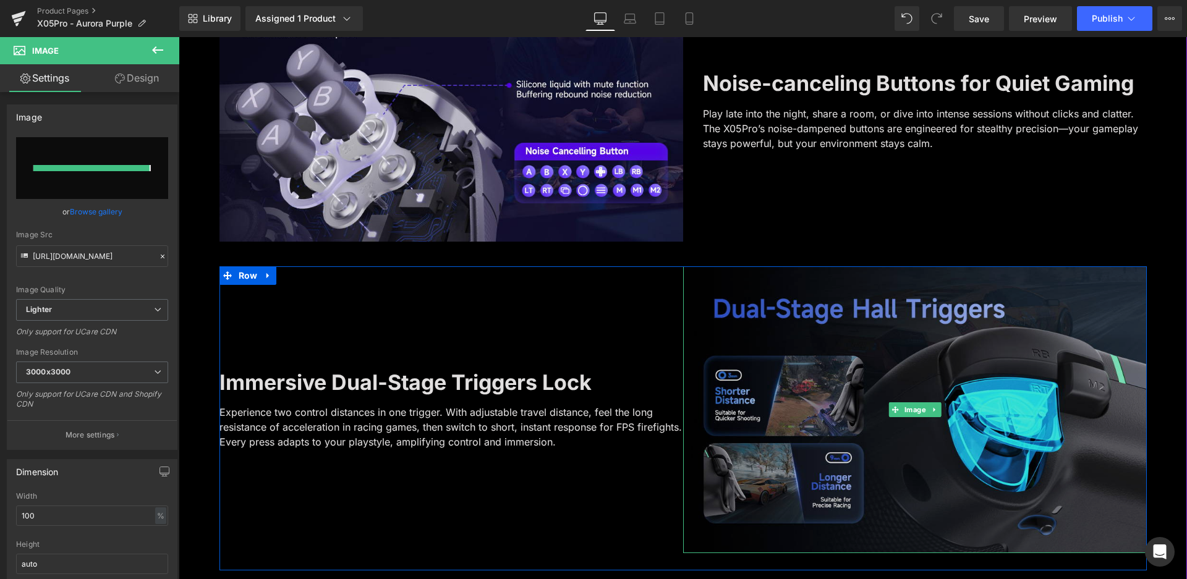
type input "[URL][DOMAIN_NAME]"
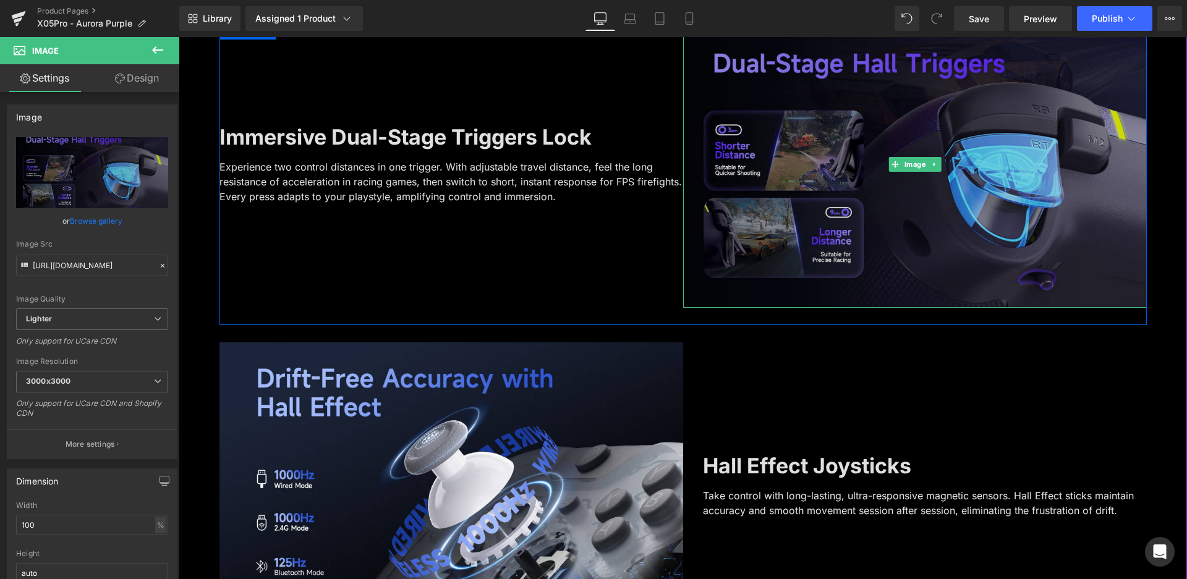
scroll to position [1212, 0]
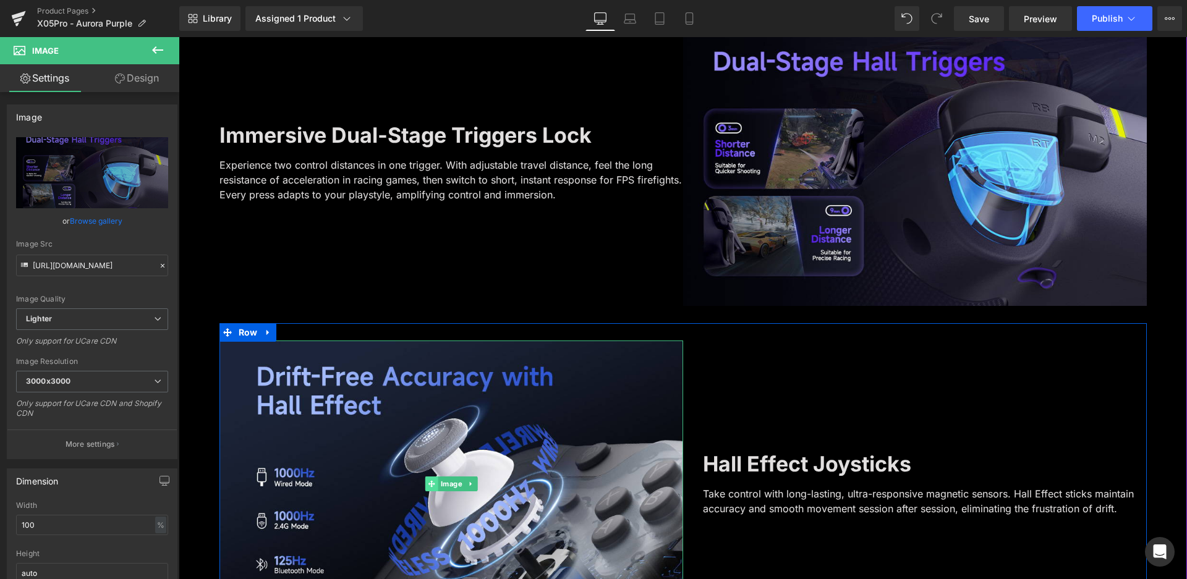
click at [425, 490] on span at bounding box center [431, 484] width 13 height 15
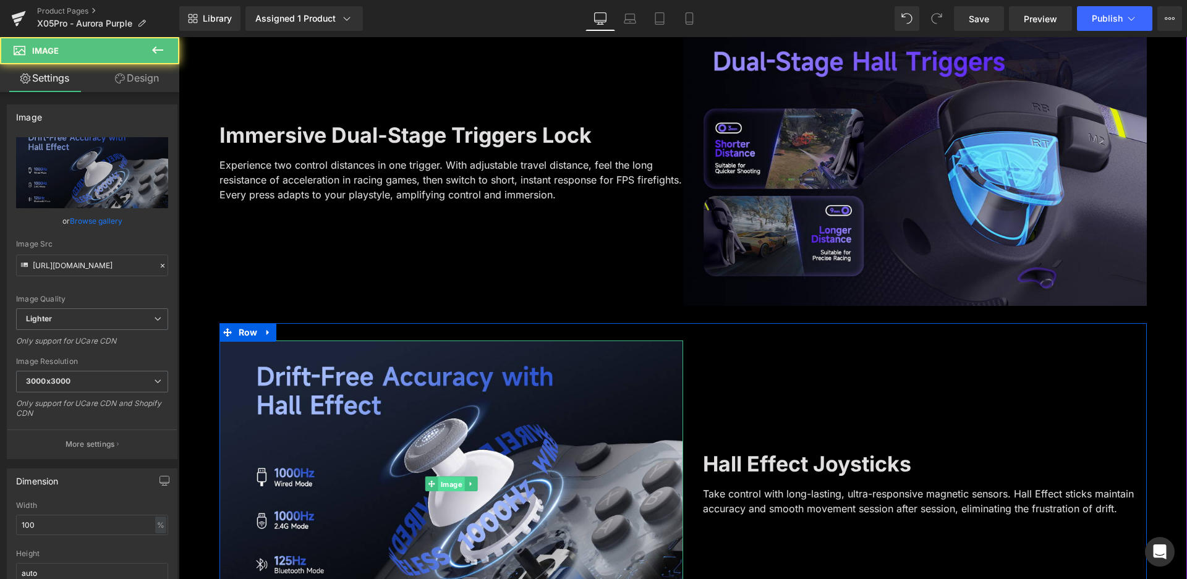
click at [444, 478] on span "Image" at bounding box center [451, 484] width 27 height 15
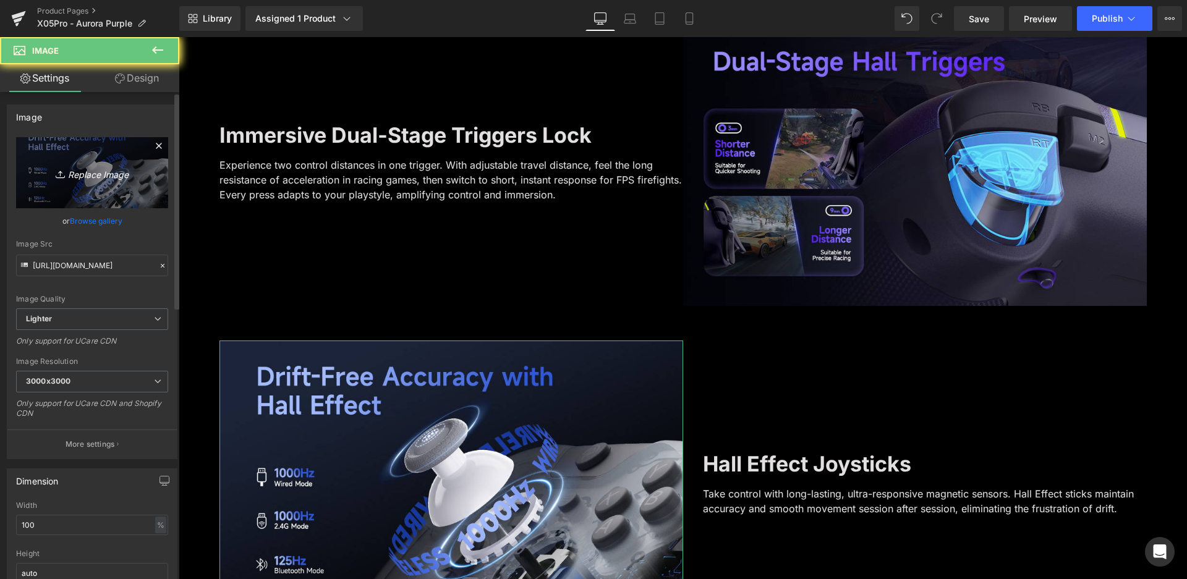
click at [77, 162] on link "Replace Image" at bounding box center [92, 172] width 152 height 71
type input "C:\fakepath\A+-摇杆.jpg"
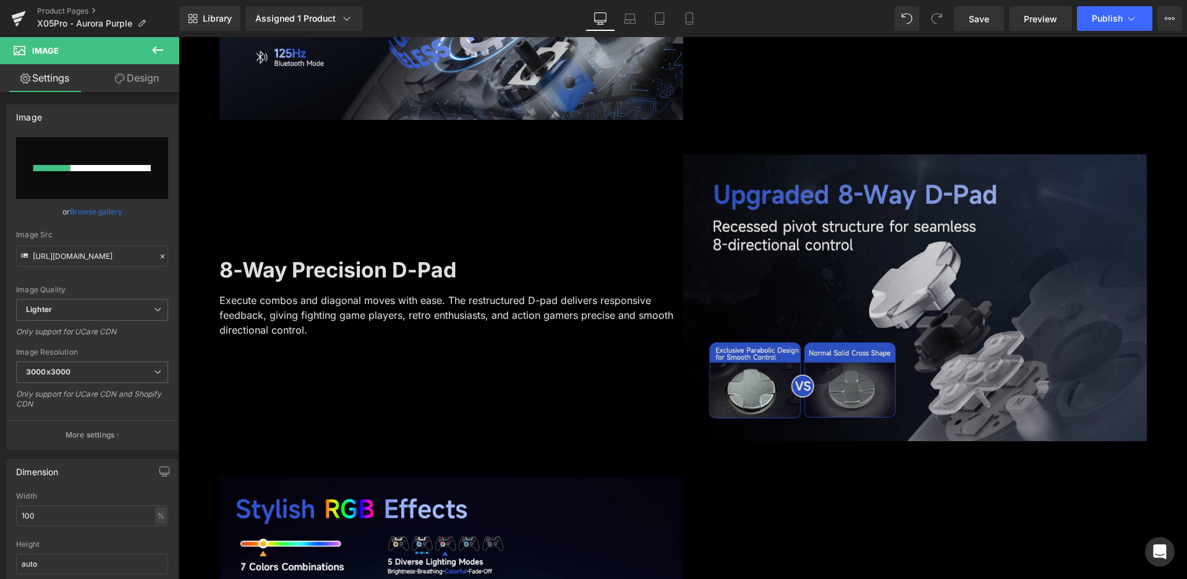
scroll to position [1830, 0]
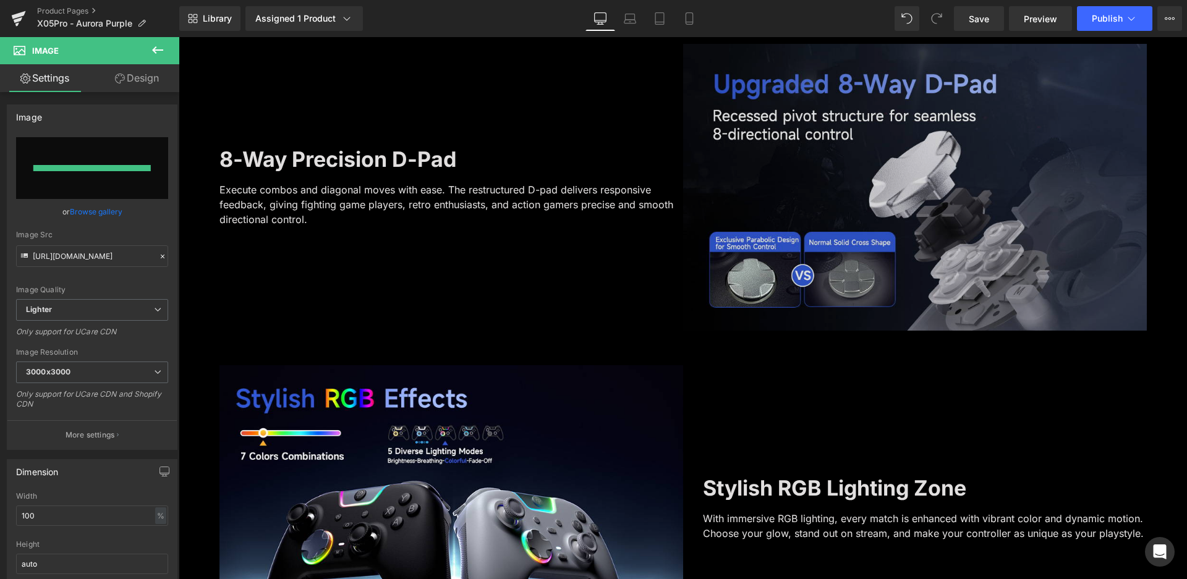
type input "[URL][DOMAIN_NAME]"
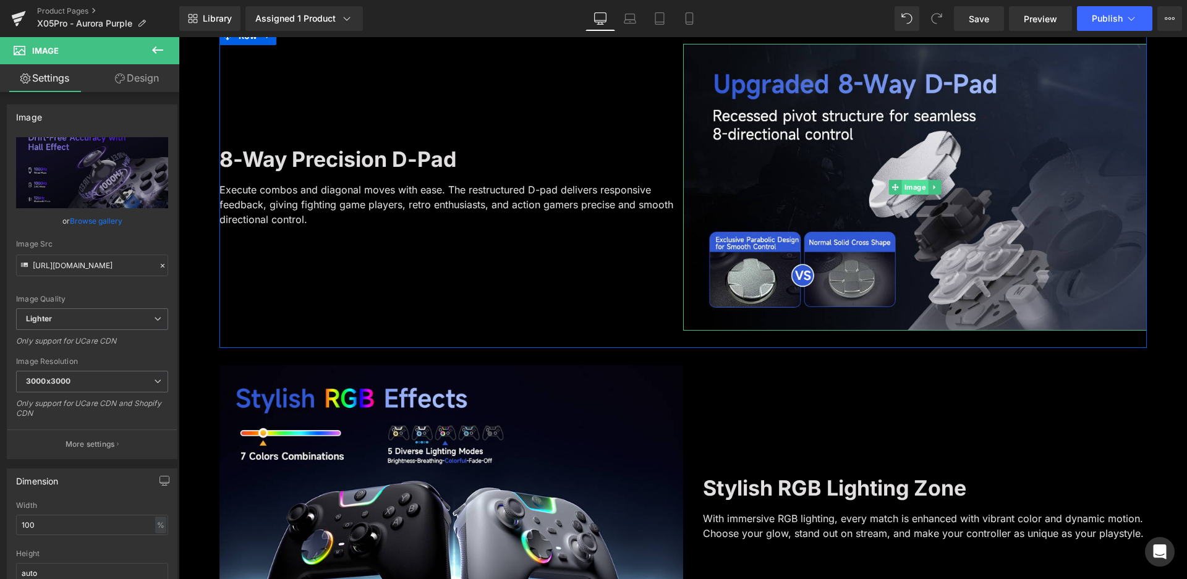
click at [901, 188] on span "Image" at bounding box center [914, 187] width 27 height 15
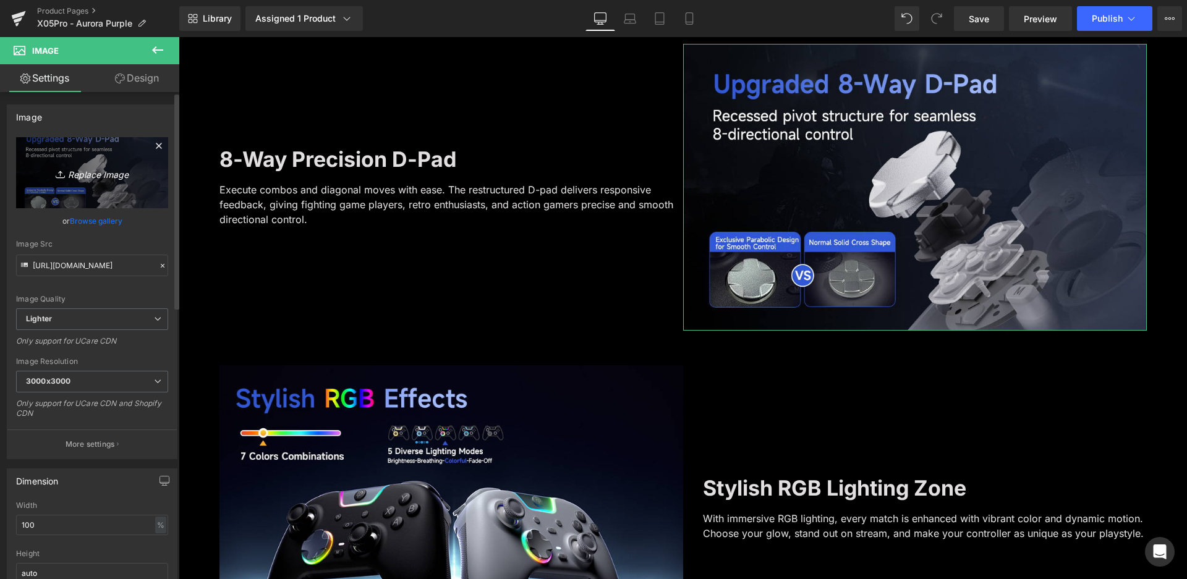
click at [75, 174] on icon "Replace Image" at bounding box center [92, 172] width 99 height 15
type input "C:\fakepath\A+-十字键.jpg"
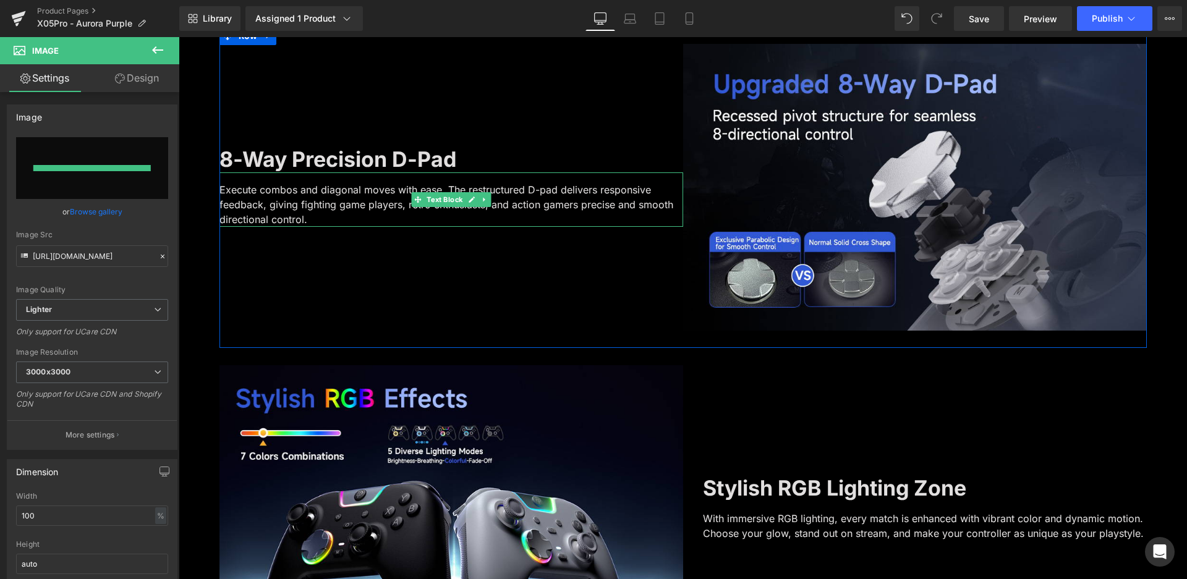
type input "[URL][DOMAIN_NAME]"
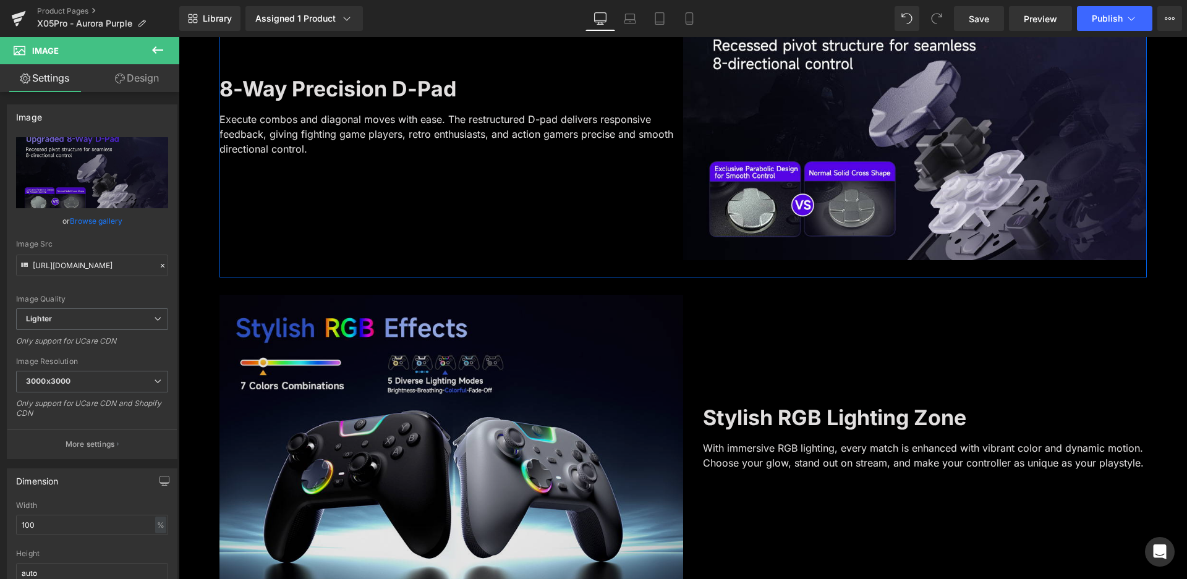
scroll to position [1954, 0]
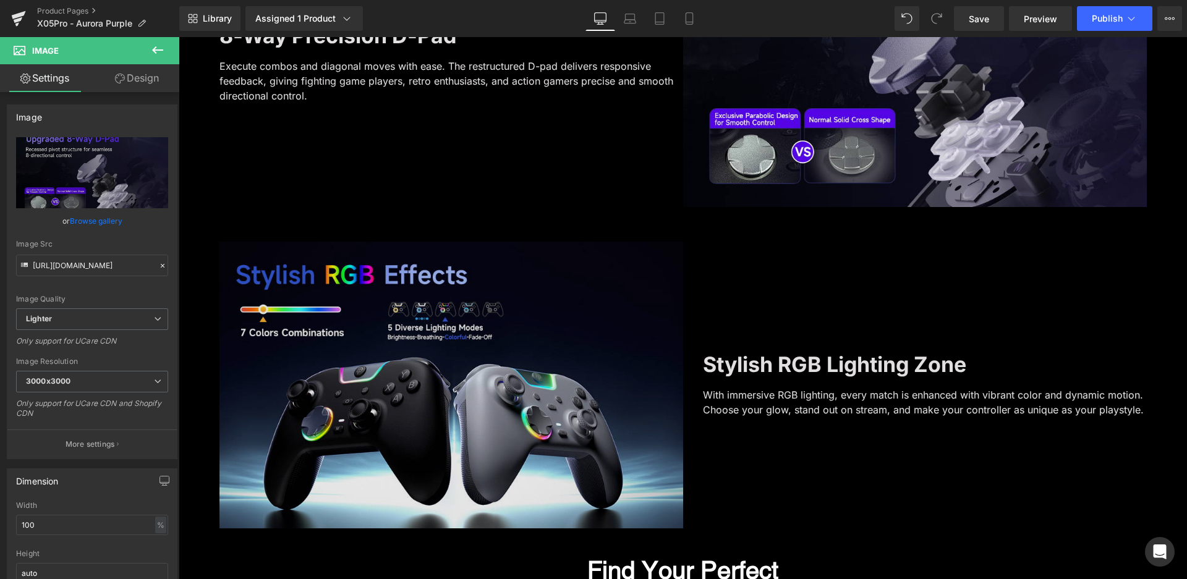
click at [425, 389] on div "Image" at bounding box center [451, 385] width 464 height 287
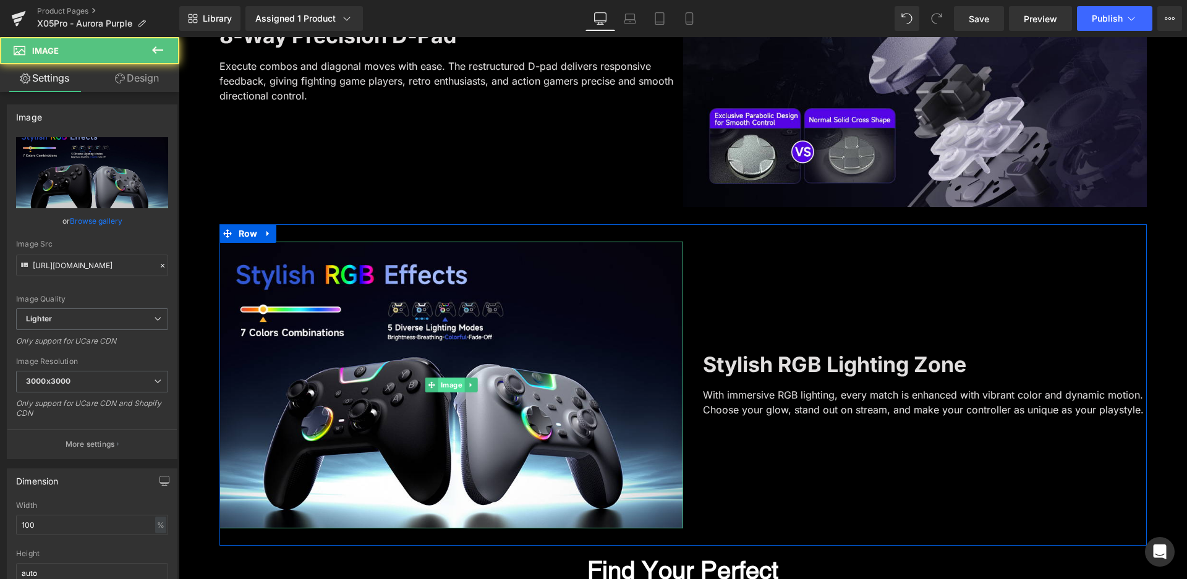
click at [443, 385] on span "Image" at bounding box center [451, 385] width 27 height 15
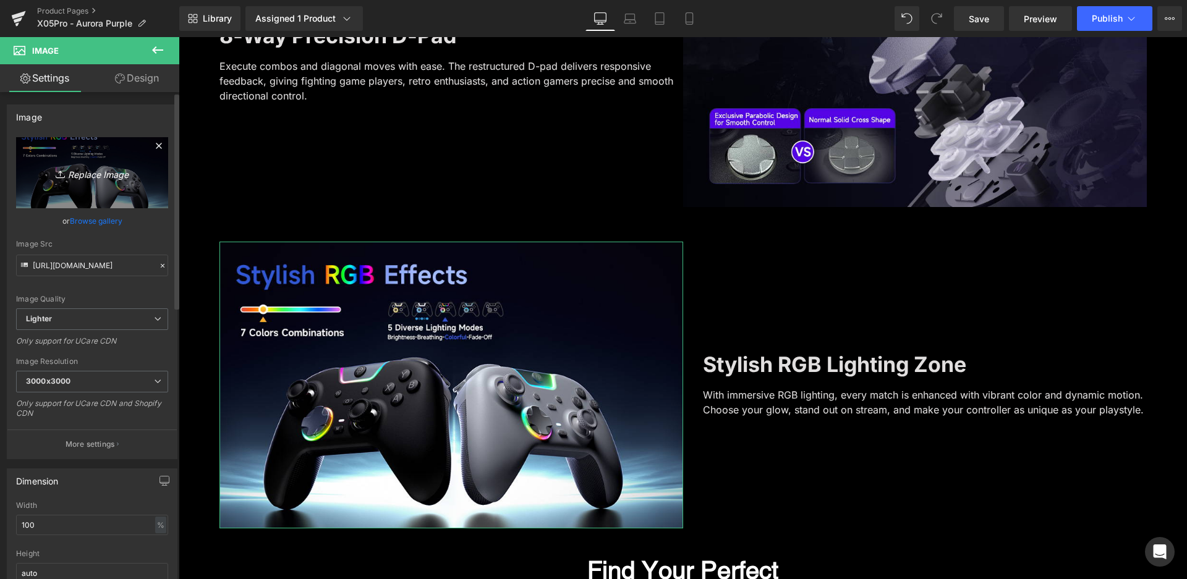
click at [103, 167] on icon "Replace Image" at bounding box center [92, 172] width 99 height 15
type input "C:\fakepath\A+-灯光.jpg"
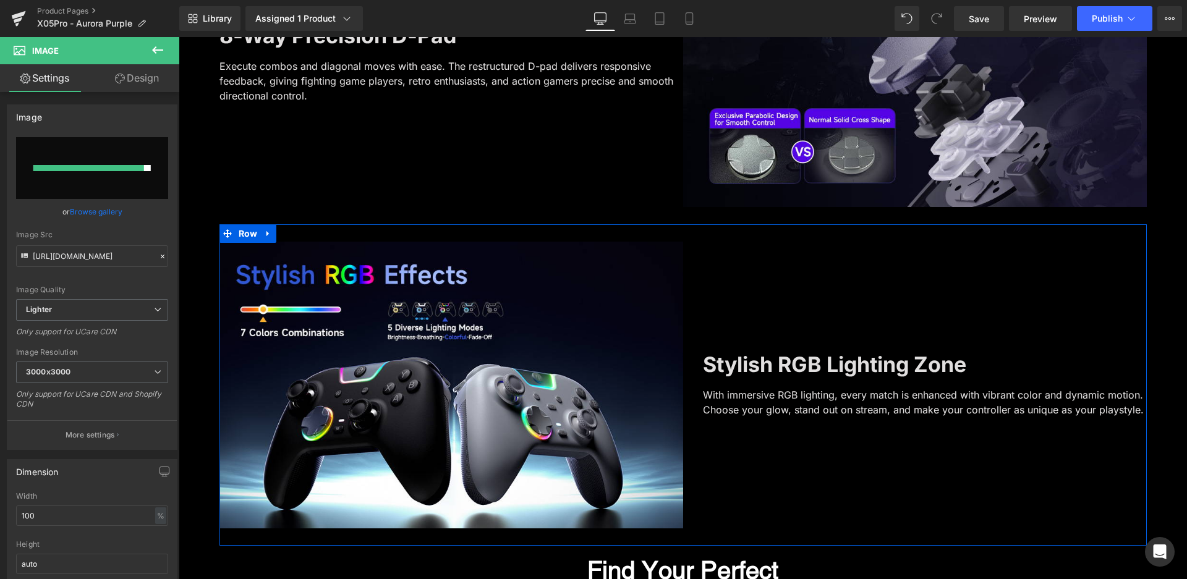
type input "[URL][DOMAIN_NAME]"
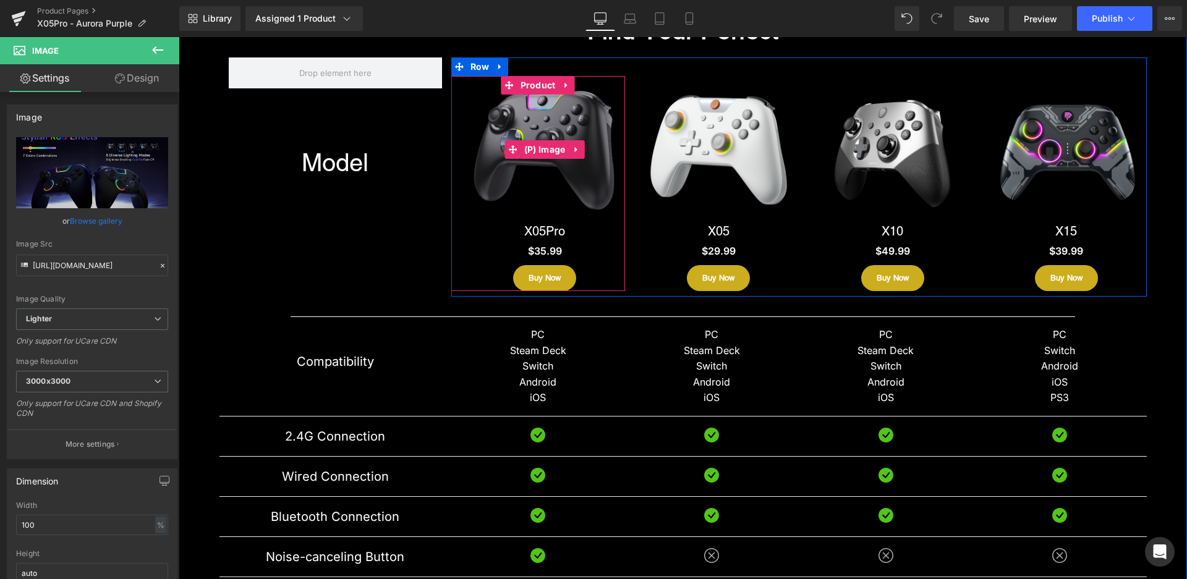
scroll to position [2448, 0]
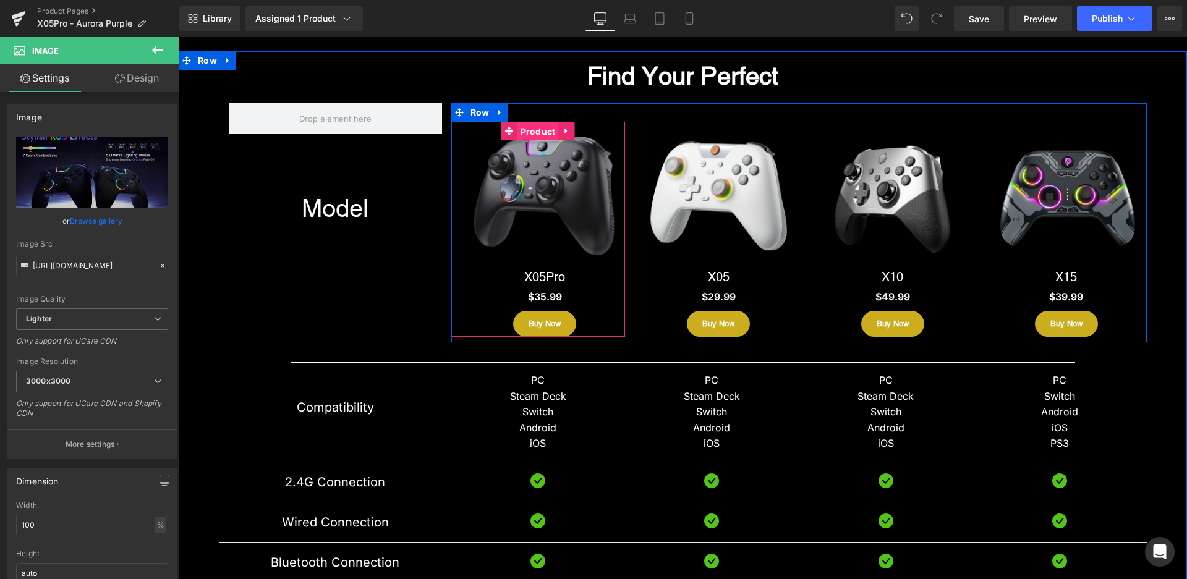
click at [532, 123] on span "Product" at bounding box center [537, 131] width 41 height 19
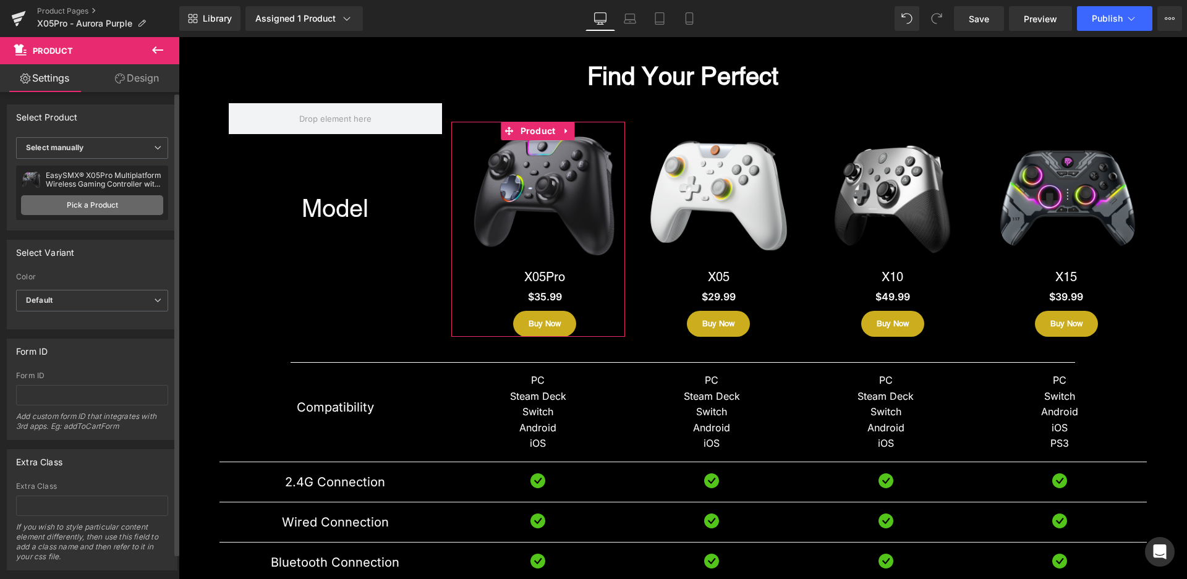
click at [111, 206] on link "Pick a Product" at bounding box center [92, 205] width 142 height 20
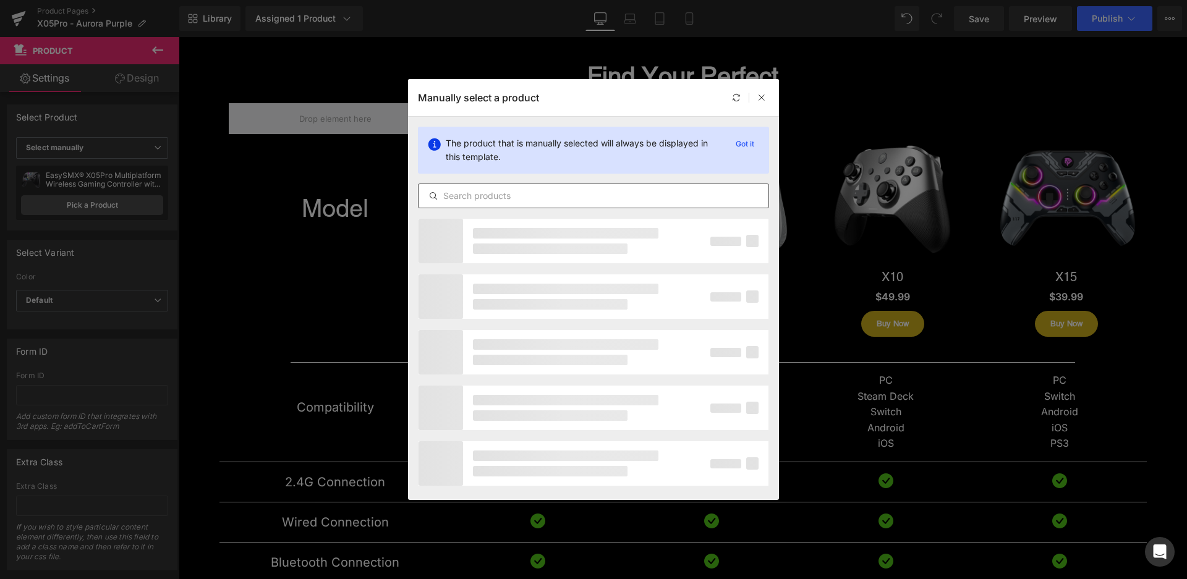
click at [552, 192] on input "text" at bounding box center [594, 196] width 350 height 15
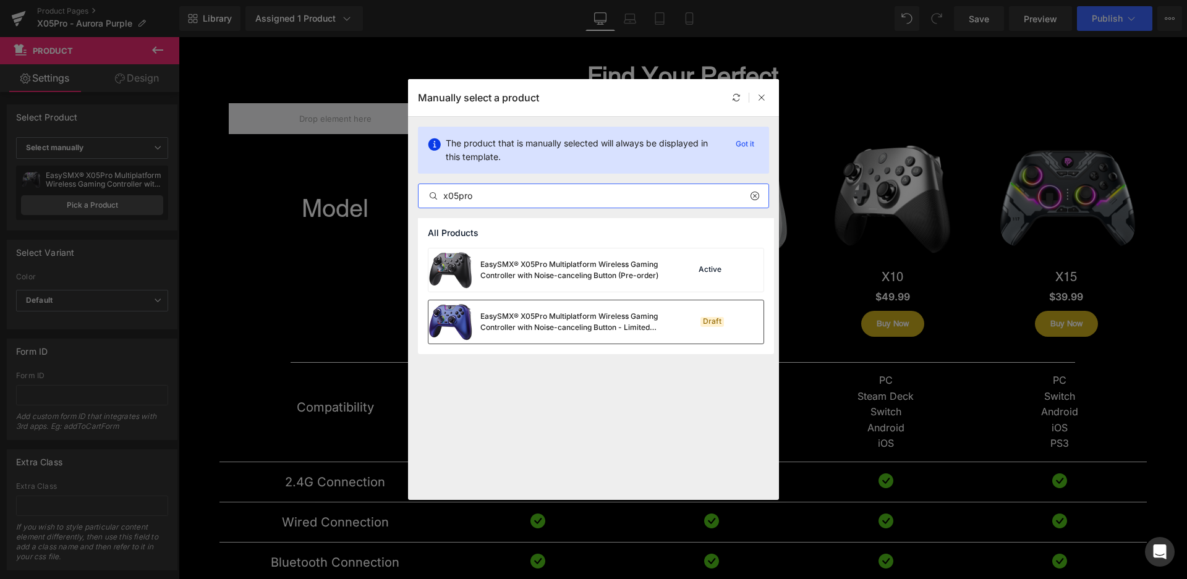
type input "x05pro"
click at [523, 318] on div "EasySMX® X05Pro Multiplatform Wireless Gaming Controller with Noise-canceling B…" at bounding box center [572, 322] width 185 height 22
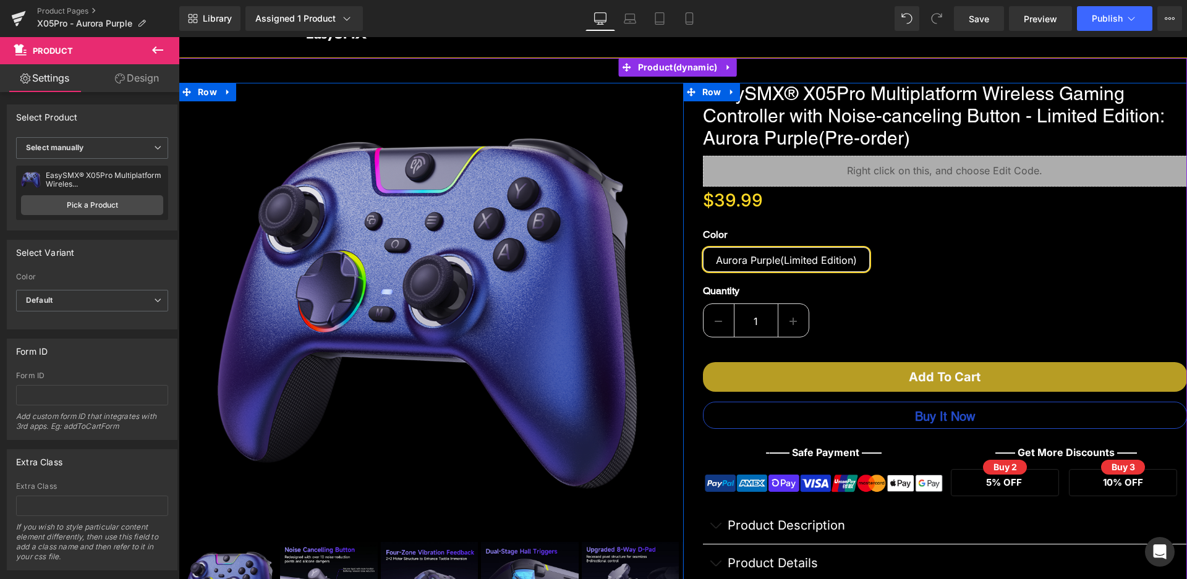
scroll to position [37, 0]
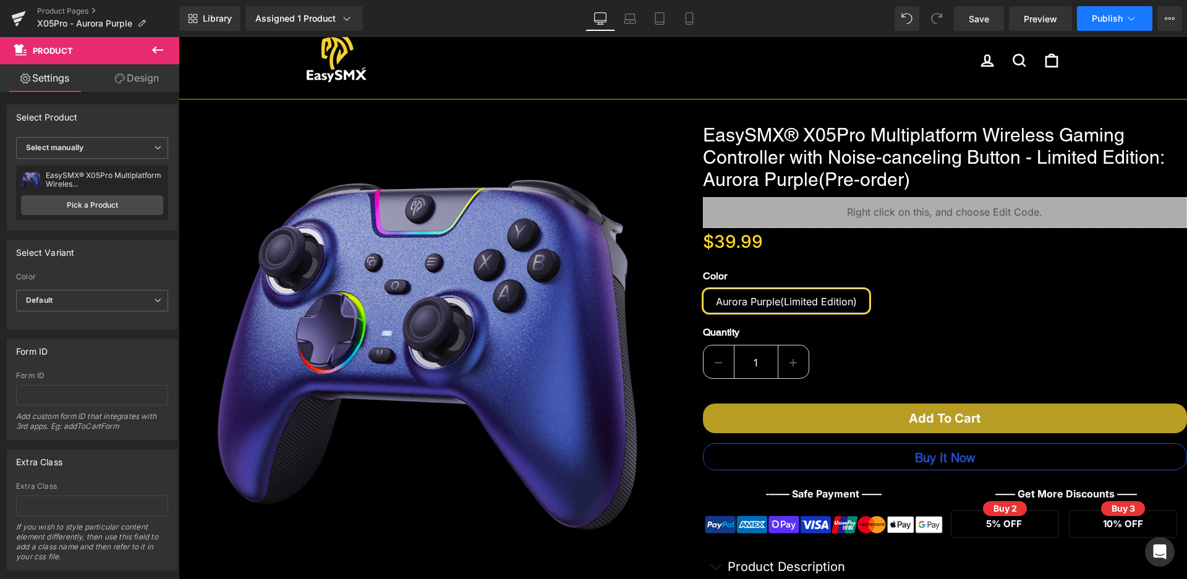
click at [1111, 20] on span "Publish" at bounding box center [1107, 19] width 31 height 10
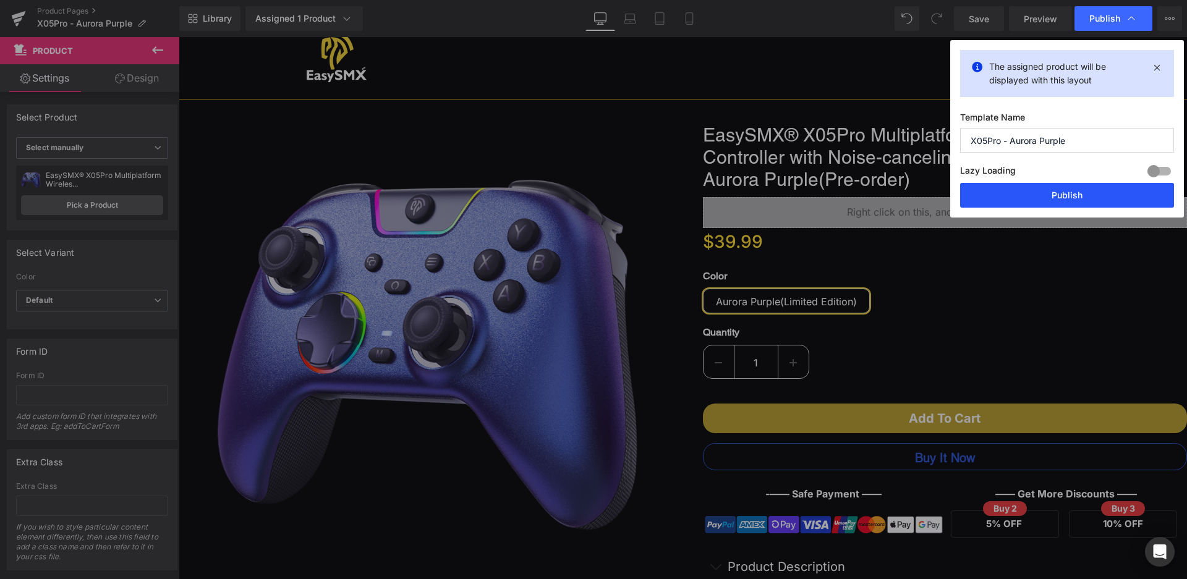
click at [1053, 198] on button "Publish" at bounding box center [1067, 195] width 214 height 25
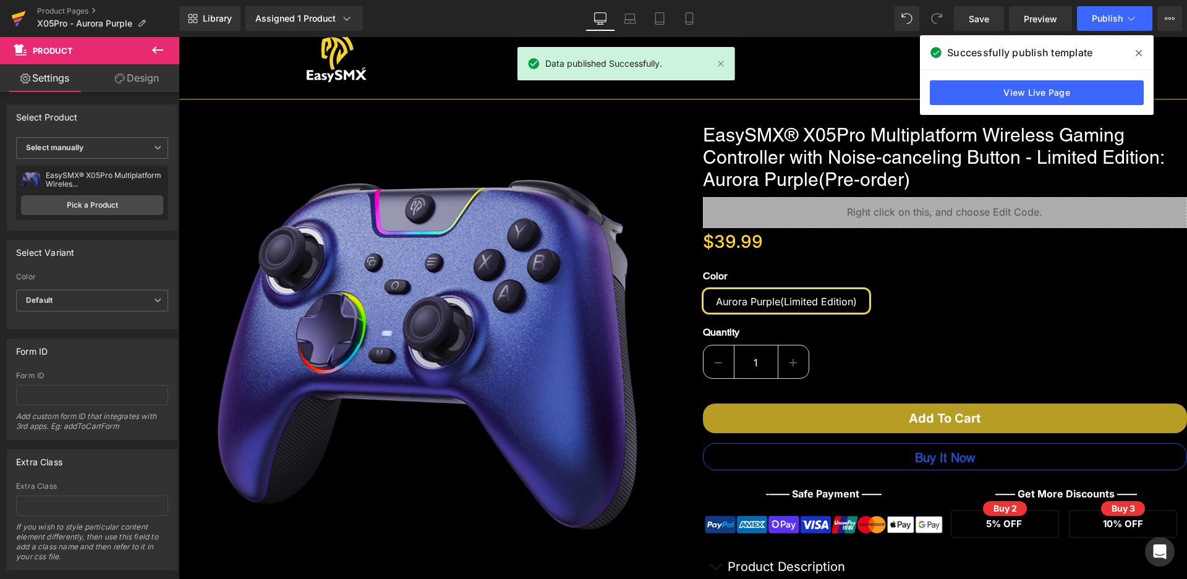
click at [18, 19] on icon at bounding box center [18, 20] width 9 height 6
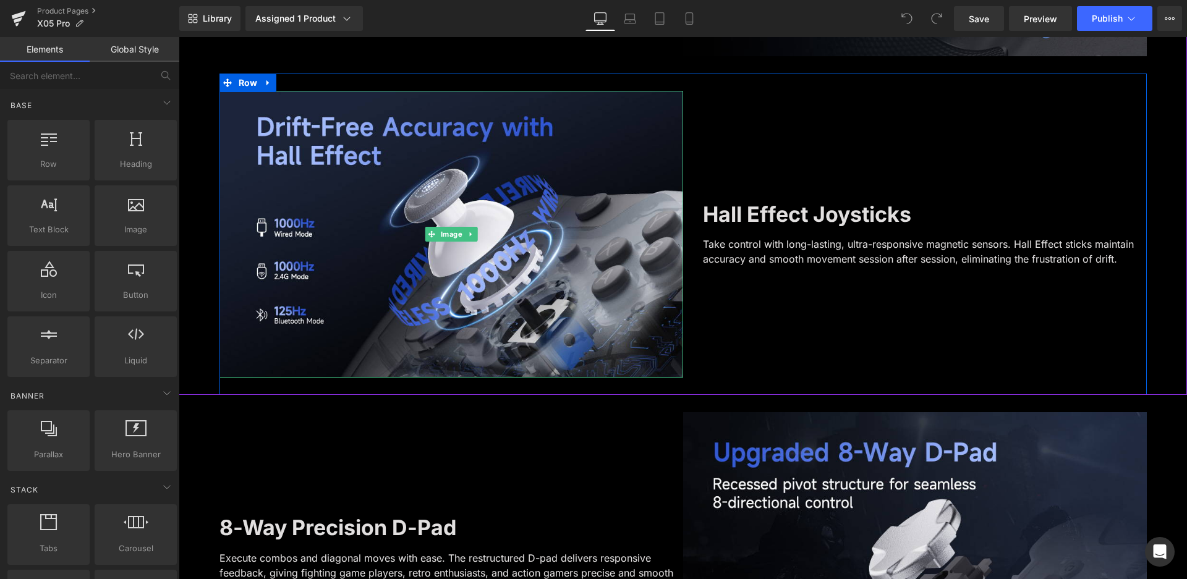
scroll to position [1484, 0]
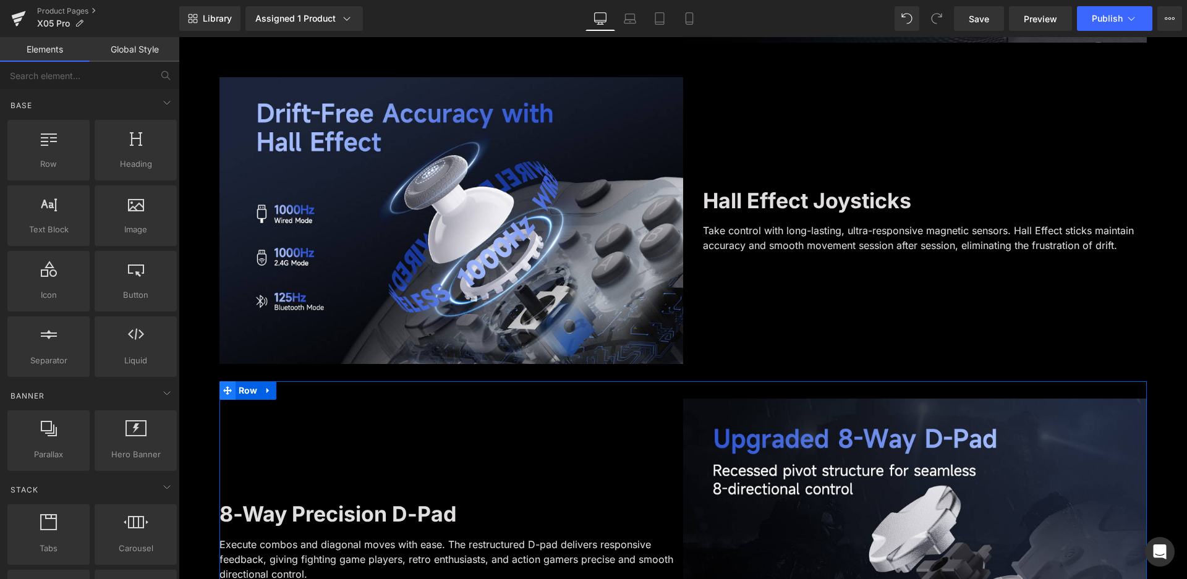
click at [223, 389] on icon at bounding box center [227, 390] width 9 height 9
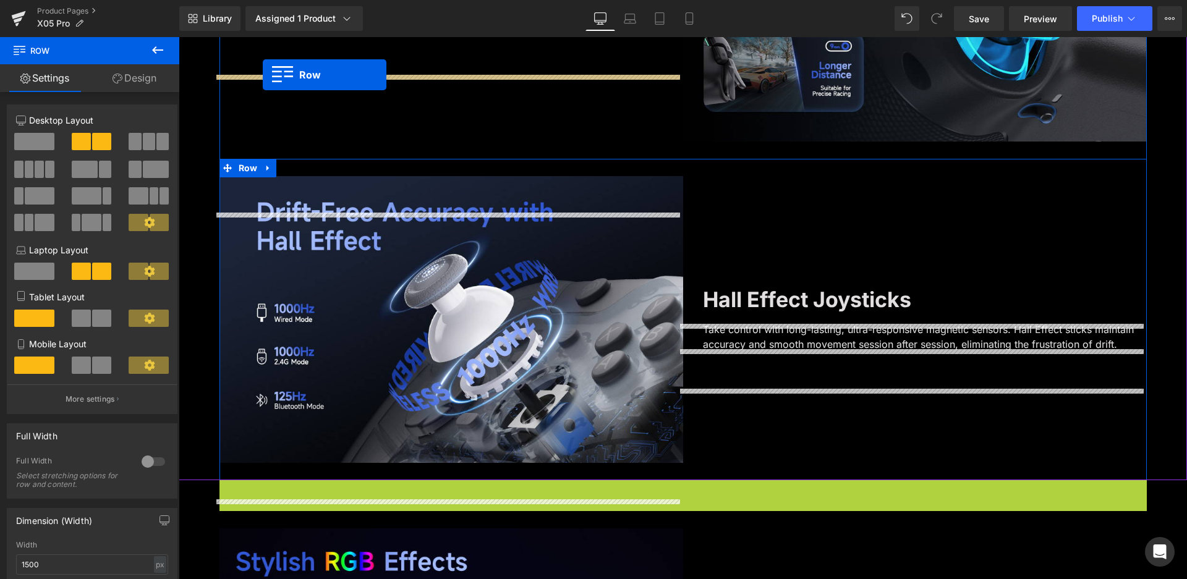
scroll to position [1335, 0]
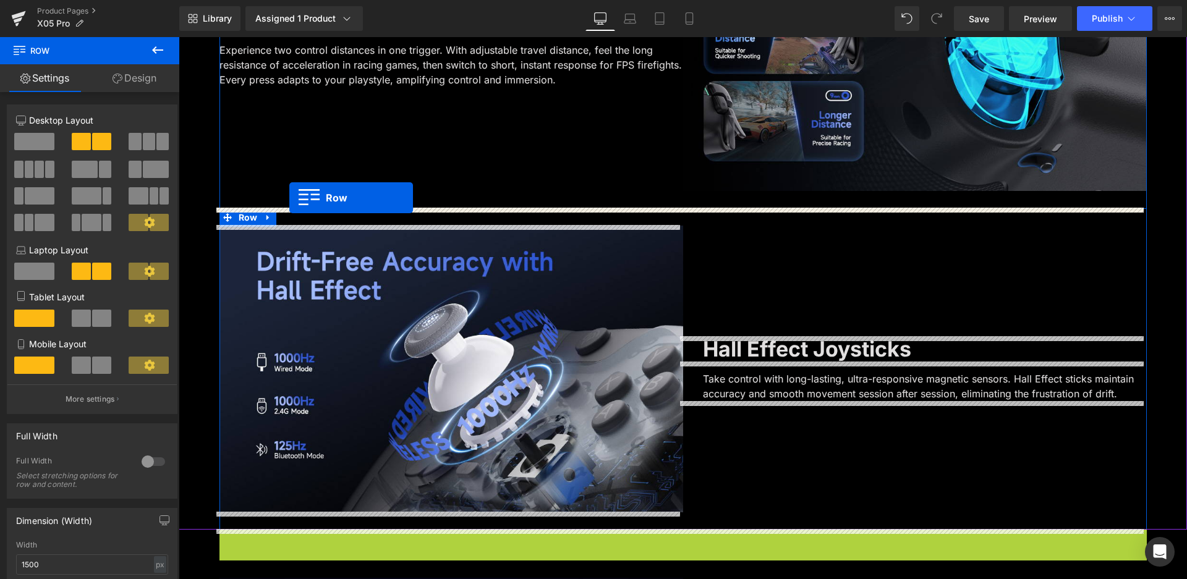
drag, startPoint x: 240, startPoint y: 389, endPoint x: 289, endPoint y: 198, distance: 197.3
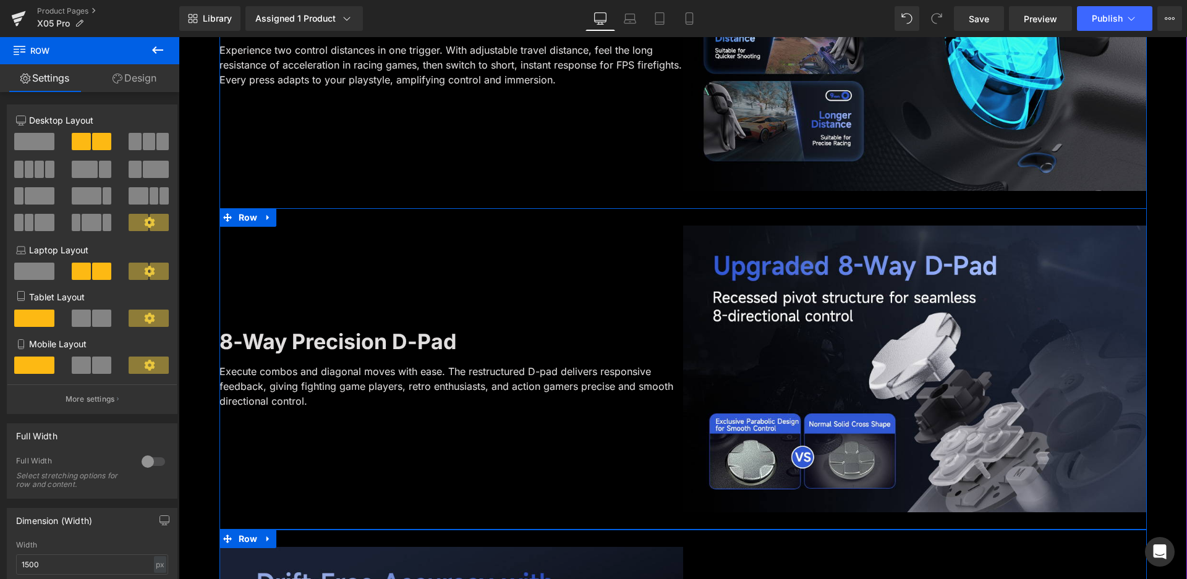
scroll to position [1521, 0]
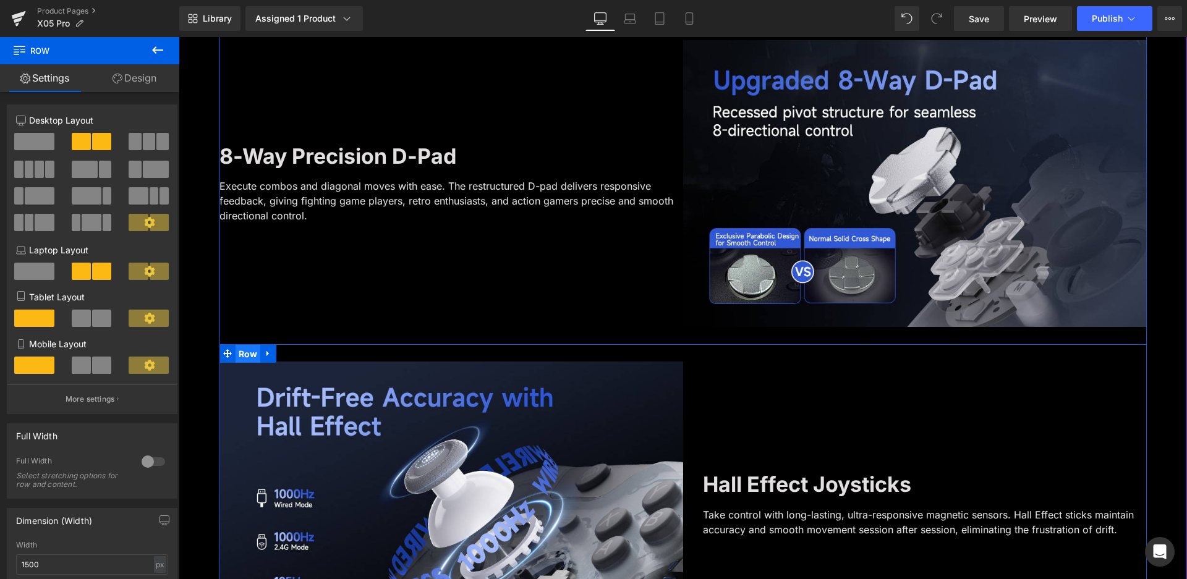
click at [240, 355] on span "Row" at bounding box center [248, 354] width 25 height 19
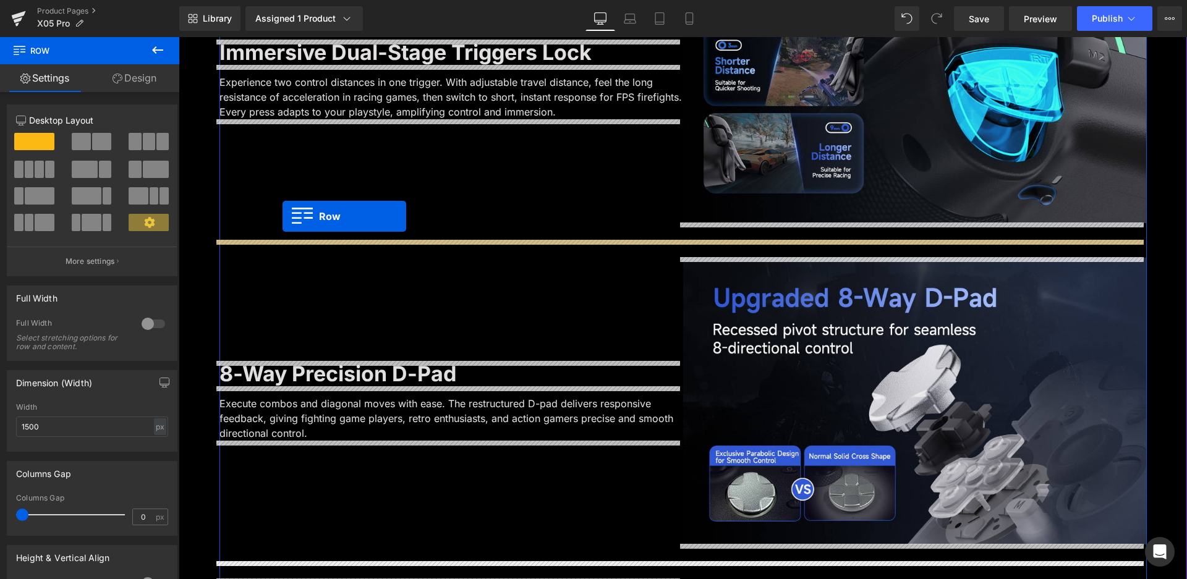
scroll to position [1296, 0]
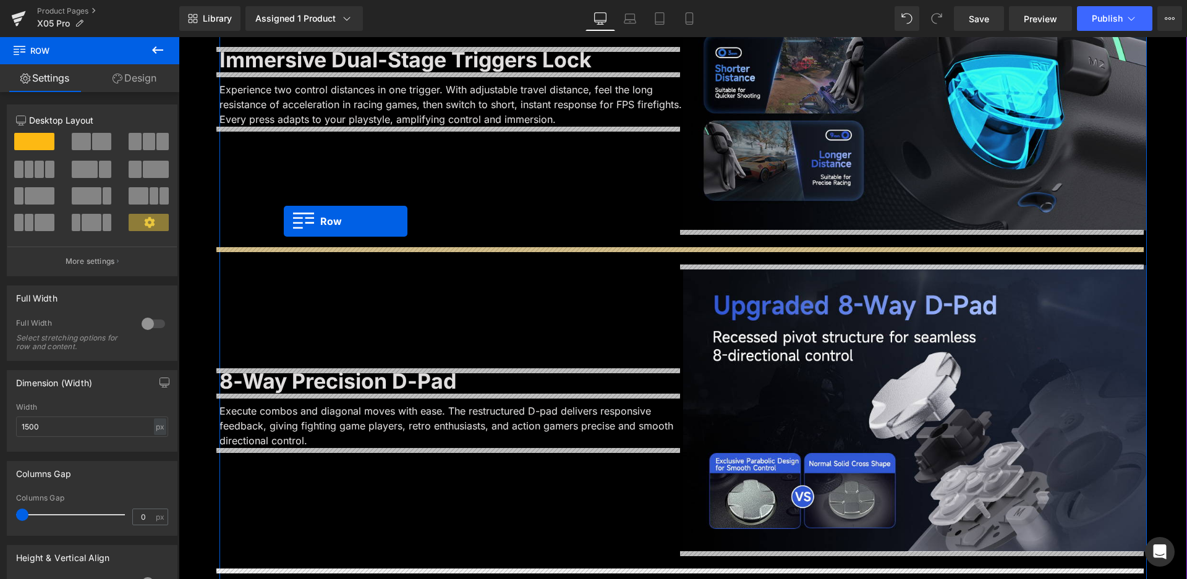
drag, startPoint x: 237, startPoint y: 345, endPoint x: 284, endPoint y: 221, distance: 132.3
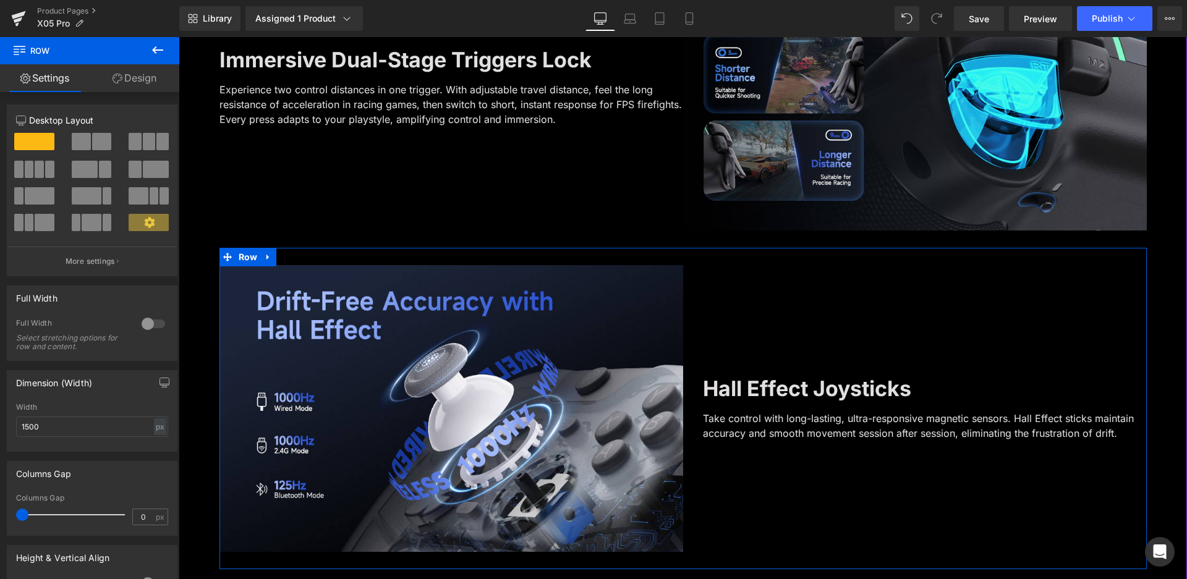
scroll to position [1419, 0]
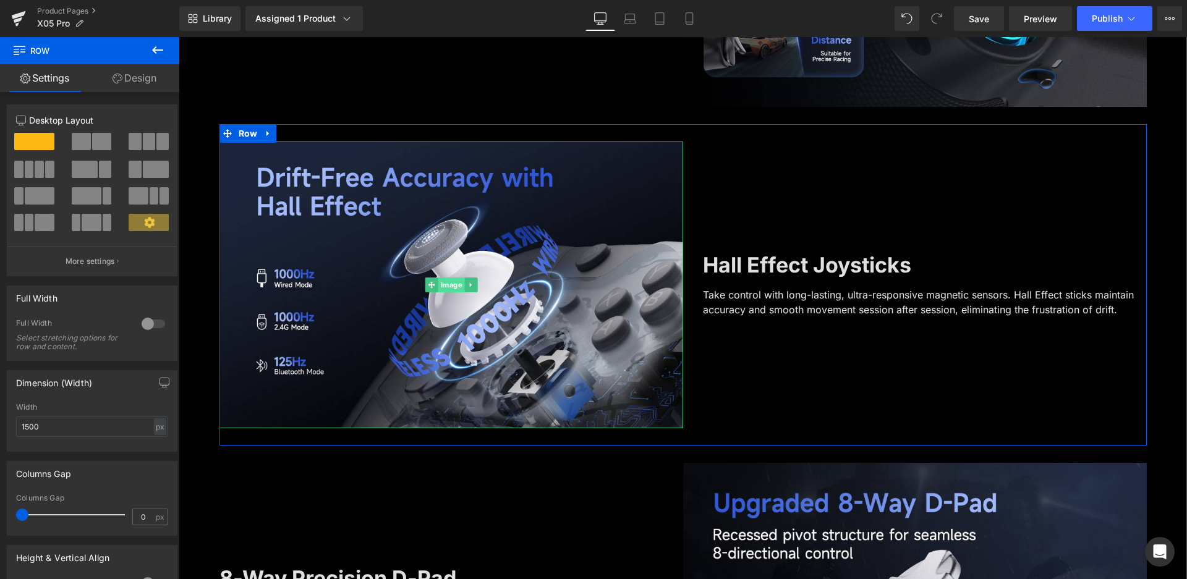
click at [438, 279] on span "Image" at bounding box center [451, 285] width 27 height 15
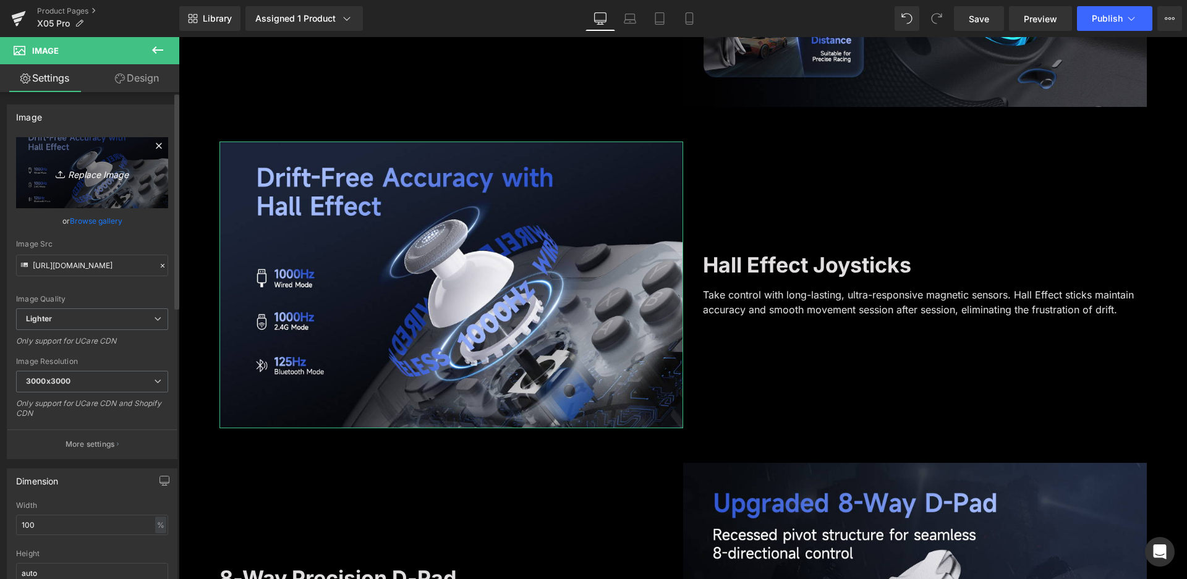
click at [97, 179] on icon "Replace Image" at bounding box center [92, 172] width 99 height 15
type input "C:\fakepath\A+-震动.jpg"
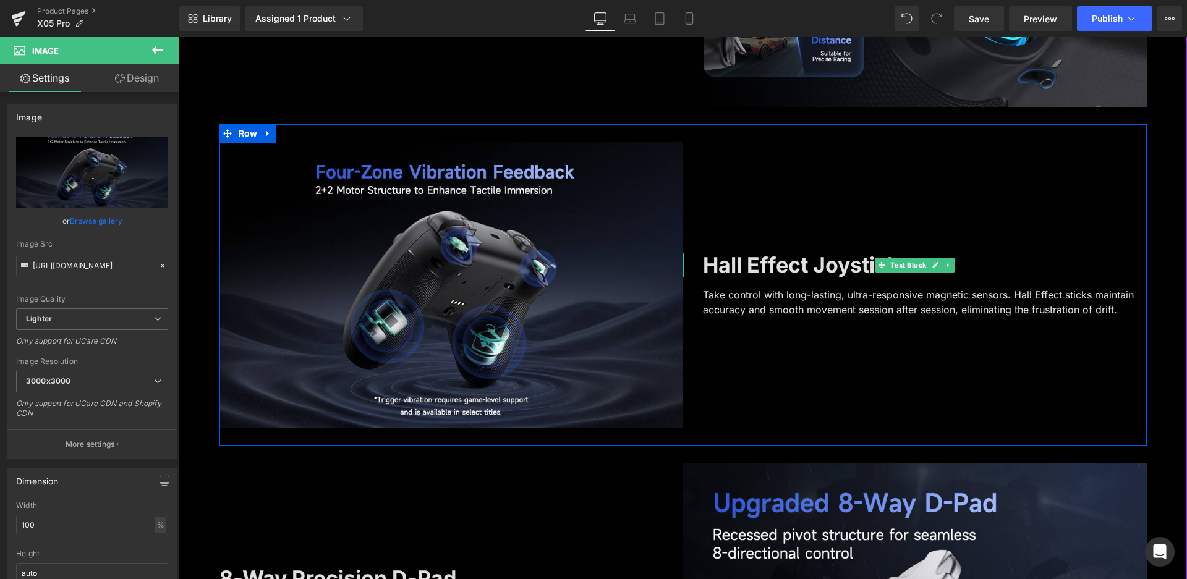
drag, startPoint x: 825, startPoint y: 268, endPoint x: 818, endPoint y: 268, distance: 6.8
click at [825, 268] on b "Hall Effect Joysticks" at bounding box center [807, 264] width 208 height 25
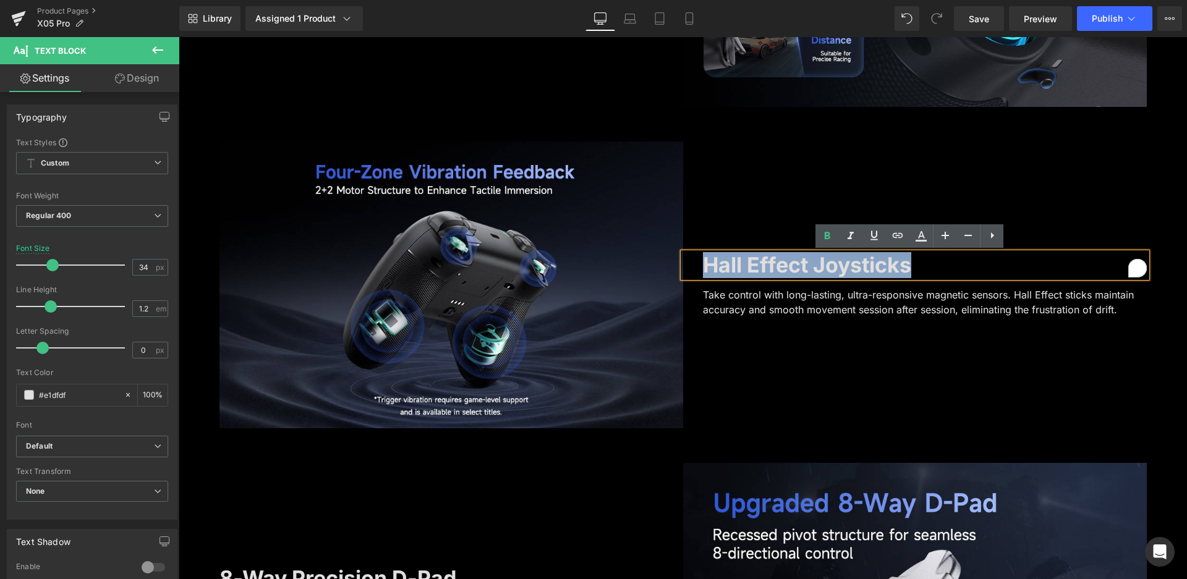
drag, startPoint x: 699, startPoint y: 263, endPoint x: 901, endPoint y: 271, distance: 202.3
click at [901, 271] on b "Hall Effect Joysticks" at bounding box center [807, 264] width 208 height 25
paste div "To enrich screen reader interactions, please activate Accessibility in Grammarl…"
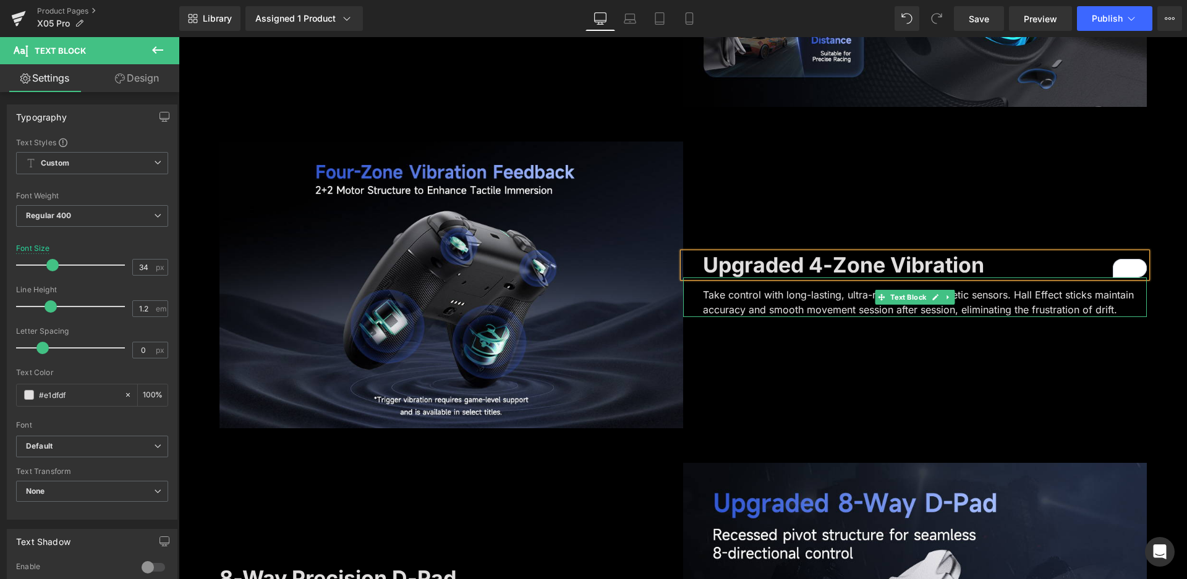
click at [771, 301] on p "Take control with long-lasting, ultra-responsive magnetic sensors. Hall Effect …" at bounding box center [925, 302] width 444 height 30
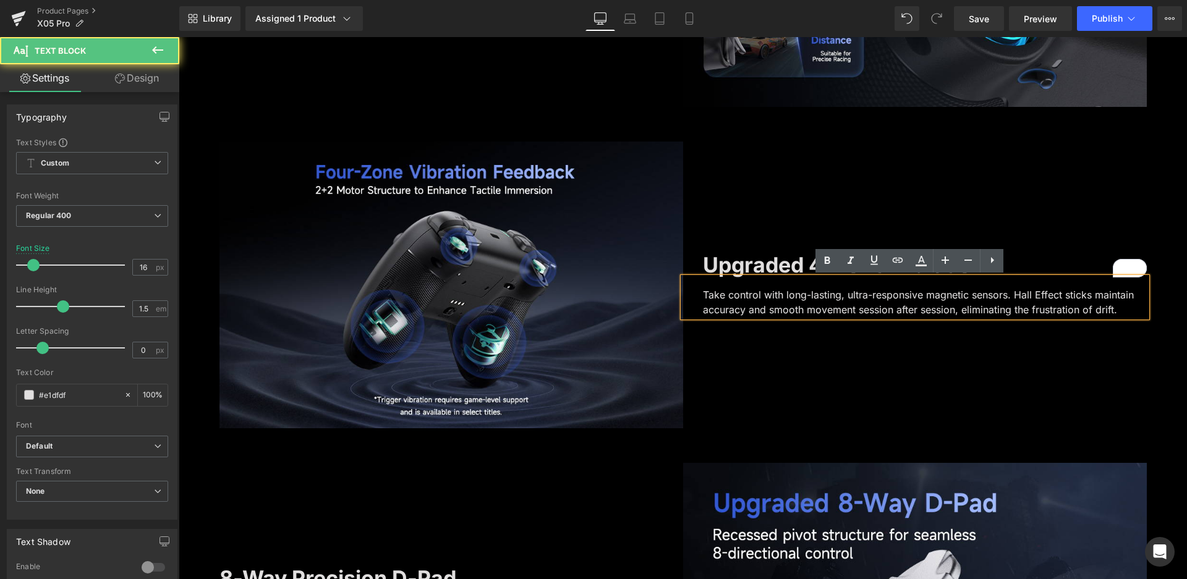
click at [771, 301] on p "Take control with long-lasting, ultra-responsive magnetic sensors. Hall Effect …" at bounding box center [925, 302] width 444 height 30
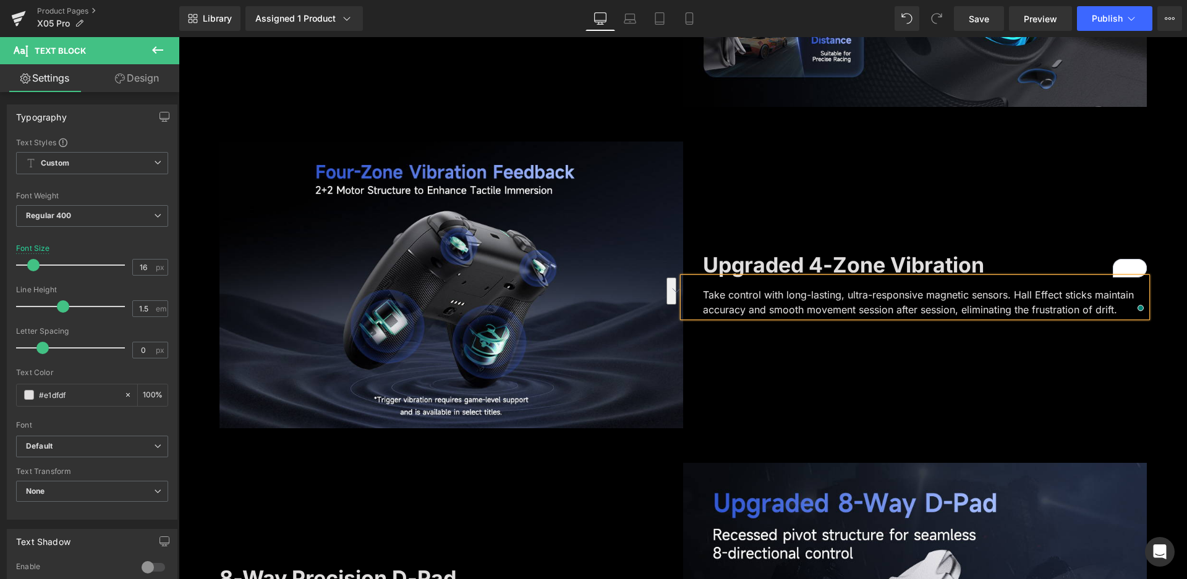
paste div "To enrich screen reader interactions, please activate Accessibility in Grammarl…"
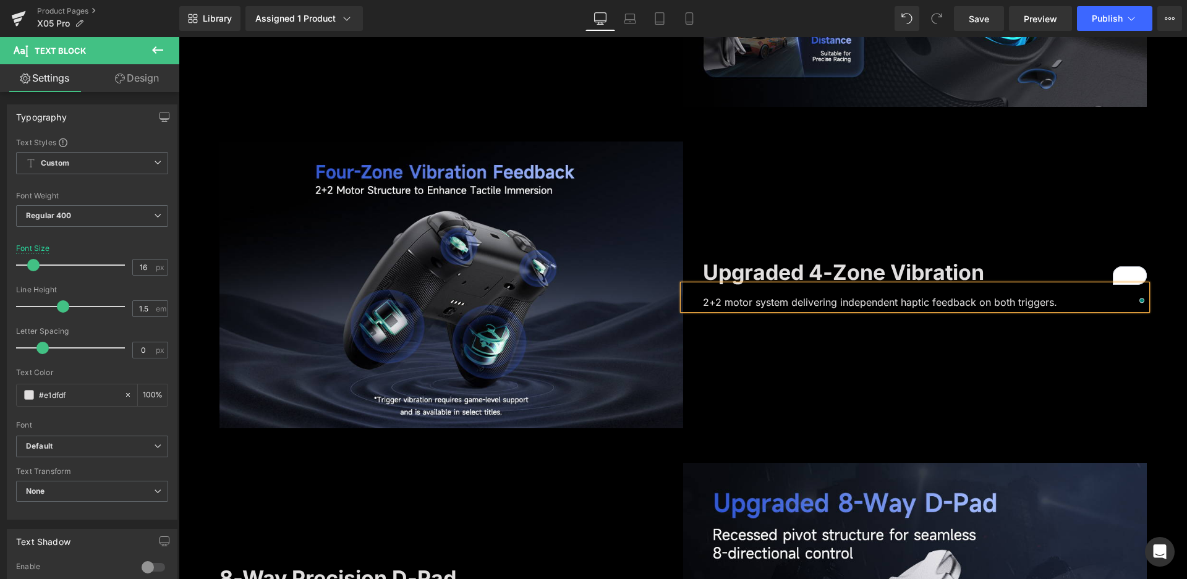
scroll to position [1427, 0]
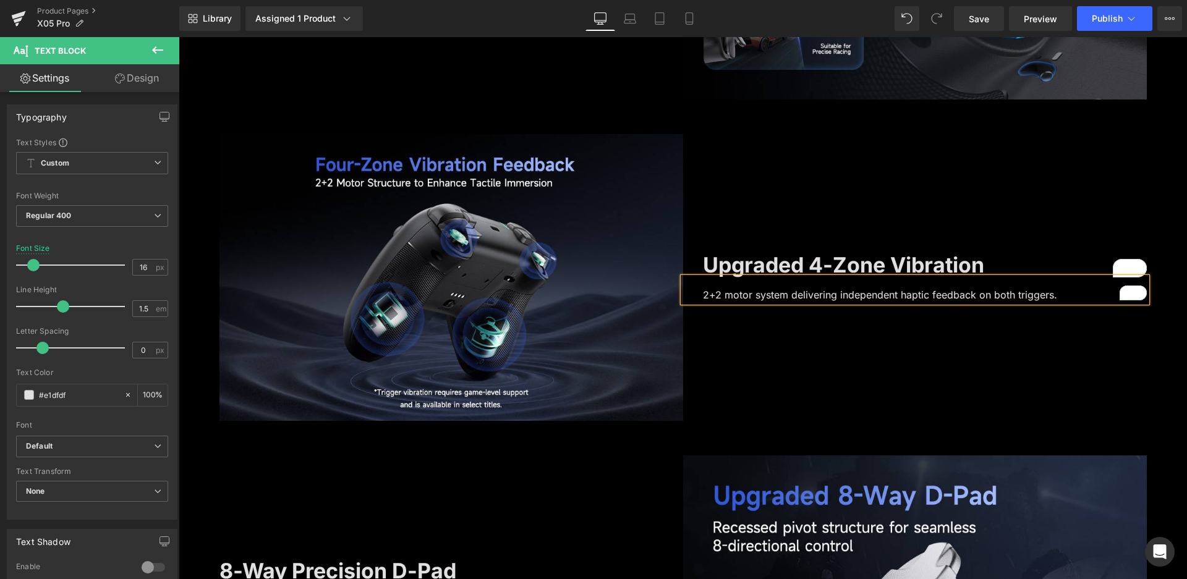
click at [703, 291] on p "2+2 motor system delivering independent haptic feedback on both triggers." at bounding box center [925, 294] width 444 height 15
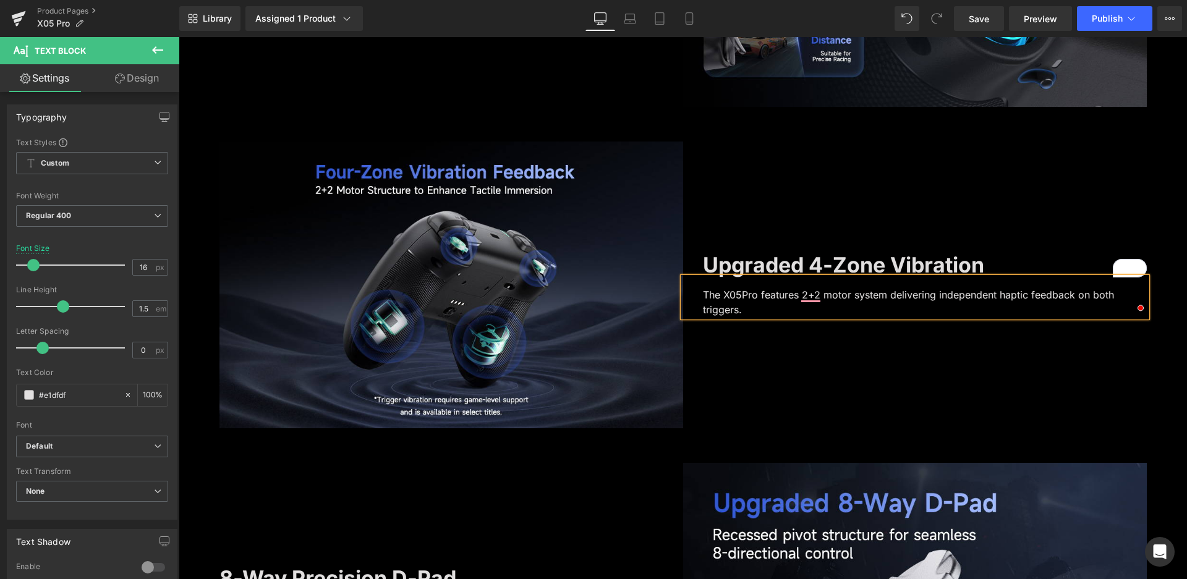
click at [1054, 296] on p "The X05Pro features 2+2 motor system delivering independent haptic feedback on …" at bounding box center [925, 302] width 444 height 30
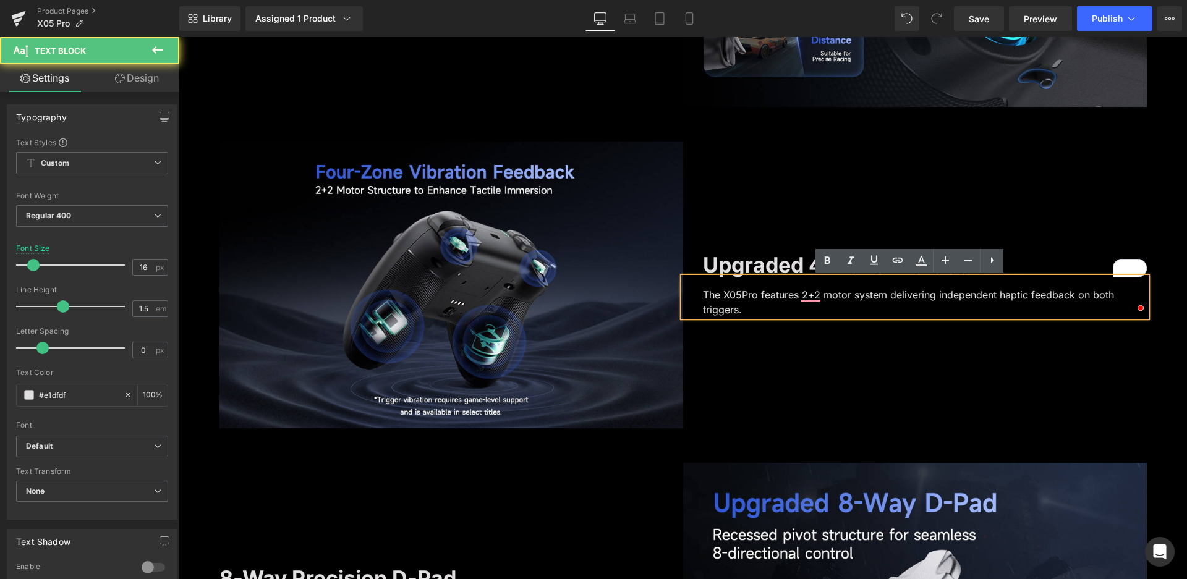
click at [741, 307] on p "The X05Pro features 2+2 motor system delivering independent haptic feedback on …" at bounding box center [925, 302] width 444 height 30
click at [752, 313] on p "The X05Pro features 2+2 motor system delivering independent haptic feedback on …" at bounding box center [925, 302] width 444 height 30
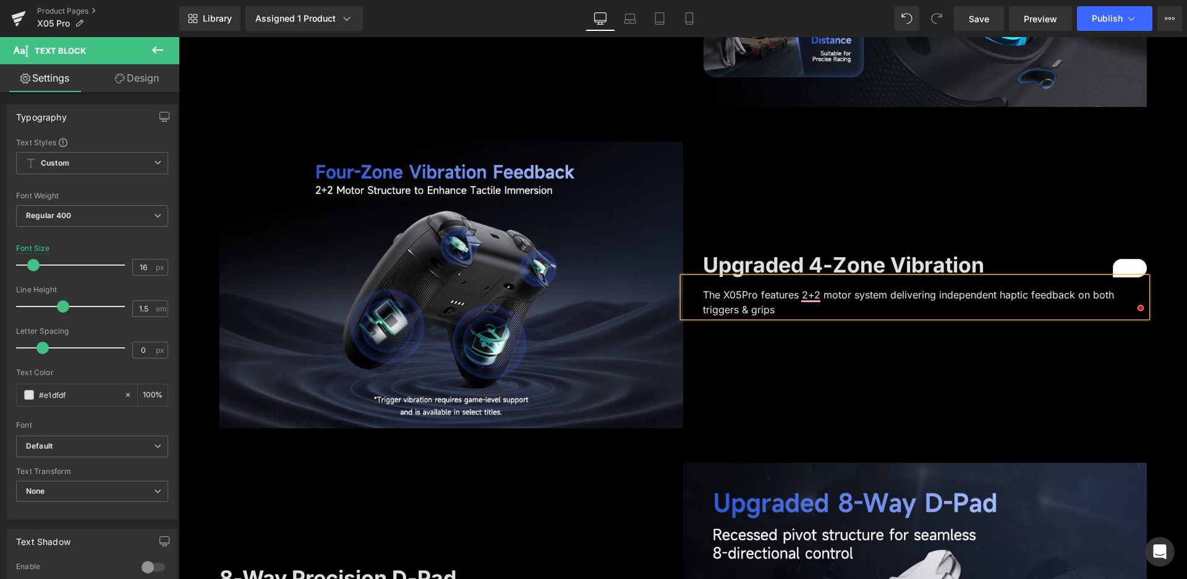
click at [775, 317] on div "The X05Pro features 2+2 motor system delivering independent haptic feedback on …" at bounding box center [915, 298] width 464 height 40
click at [731, 307] on p "The X05Pro features 2+2 motor system delivering independent haptic feedback on …" at bounding box center [925, 302] width 444 height 30
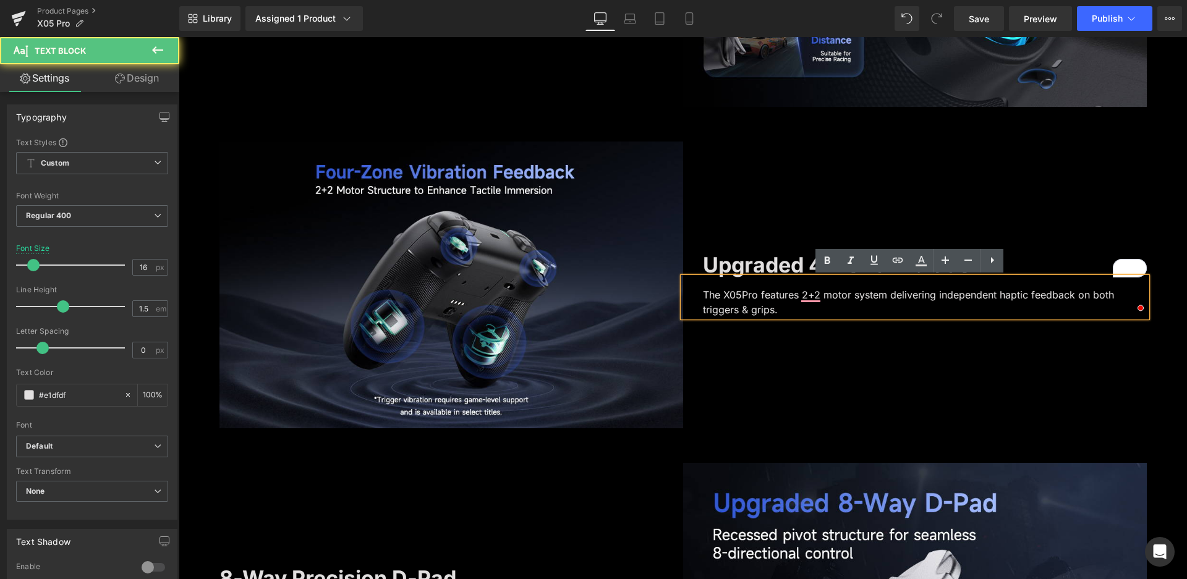
click at [734, 311] on p "The X05Pro features 2+2 motor system delivering independent haptic feedback on …" at bounding box center [925, 302] width 444 height 30
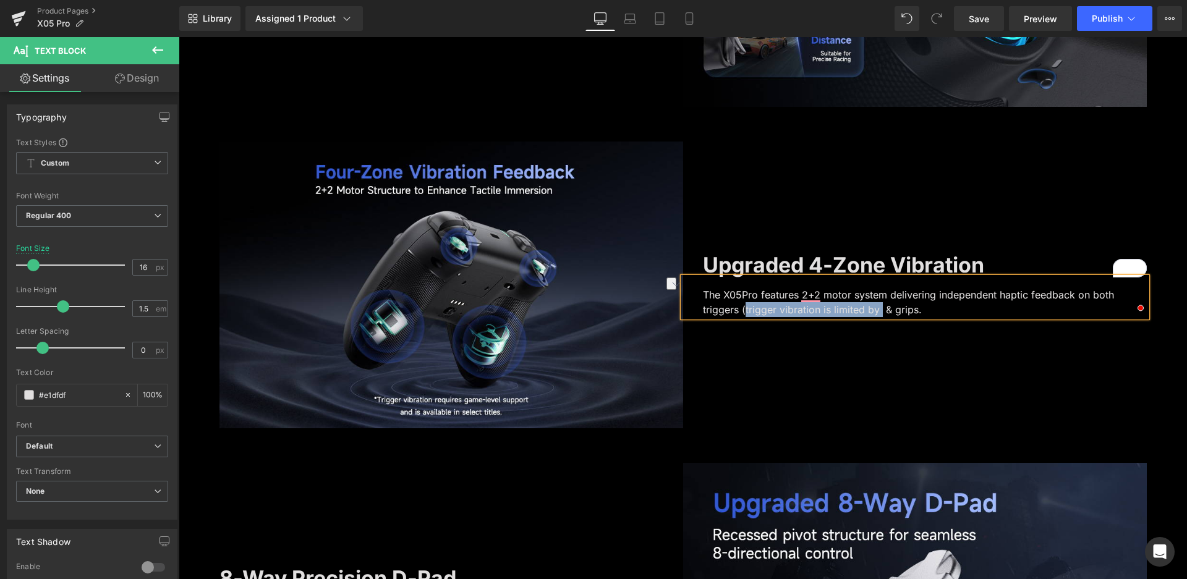
drag, startPoint x: 878, startPoint y: 309, endPoint x: 741, endPoint y: 314, distance: 137.3
click at [741, 314] on p "The X05Pro features 2+2 motor system delivering independent haptic feedback on …" at bounding box center [925, 302] width 444 height 30
click at [872, 312] on p "The X05Pro features 2+2 motor system delivering independent haptic feedback on …" at bounding box center [925, 302] width 444 height 30
click at [1044, 305] on p "The X05Pro features 2+2 motor system delivering independent haptic feedback on …" at bounding box center [925, 302] width 444 height 30
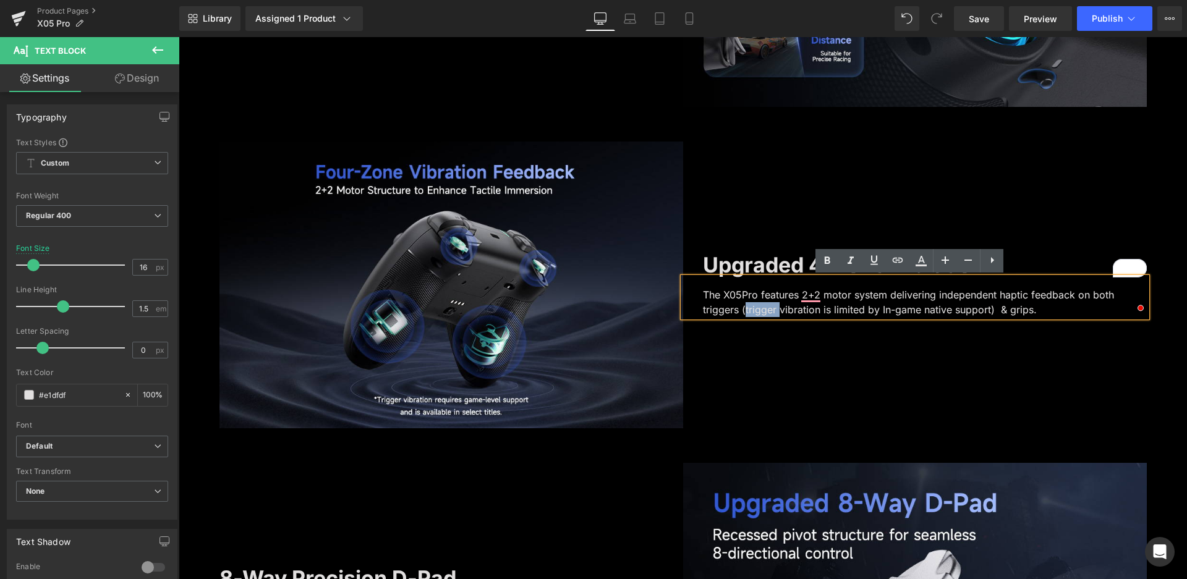
drag, startPoint x: 775, startPoint y: 311, endPoint x: 740, endPoint y: 310, distance: 35.2
click at [740, 310] on p "The X05Pro features 2+2 motor system delivering independent haptic feedback on …" at bounding box center [925, 302] width 444 height 30
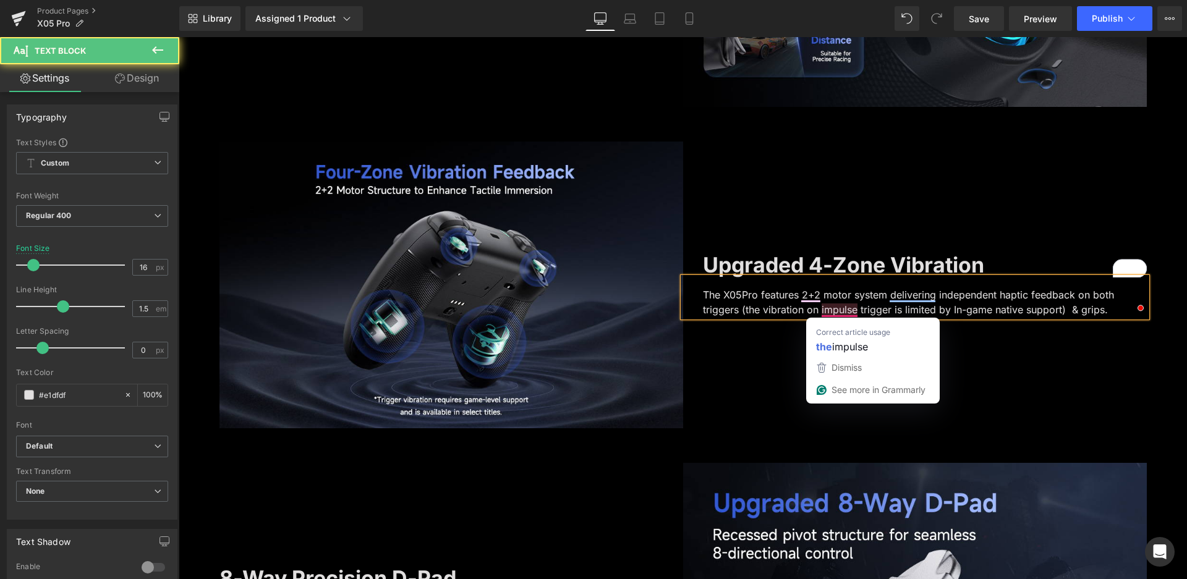
click at [828, 308] on p "The X05Pro features 2+2 motor system delivering independent haptic feedback on …" at bounding box center [925, 302] width 444 height 30
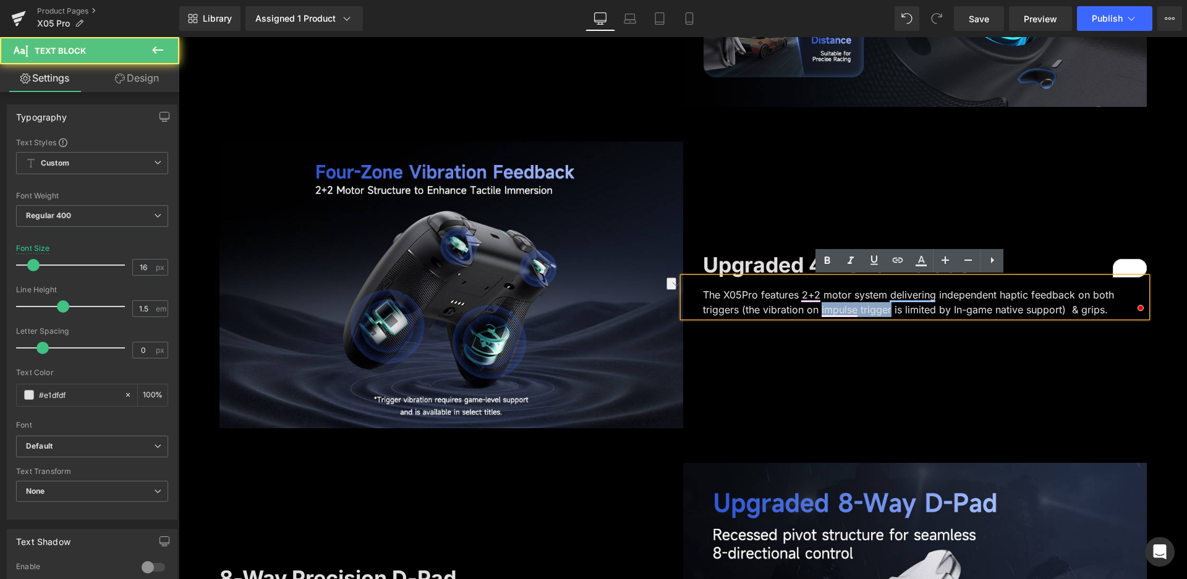
drag, startPoint x: 815, startPoint y: 308, endPoint x: 886, endPoint y: 308, distance: 70.5
click at [886, 308] on p "The X05Pro features 2+2 motor system delivering independent haptic feedback on …" at bounding box center [925, 302] width 444 height 30
copy p "impulse trigger"
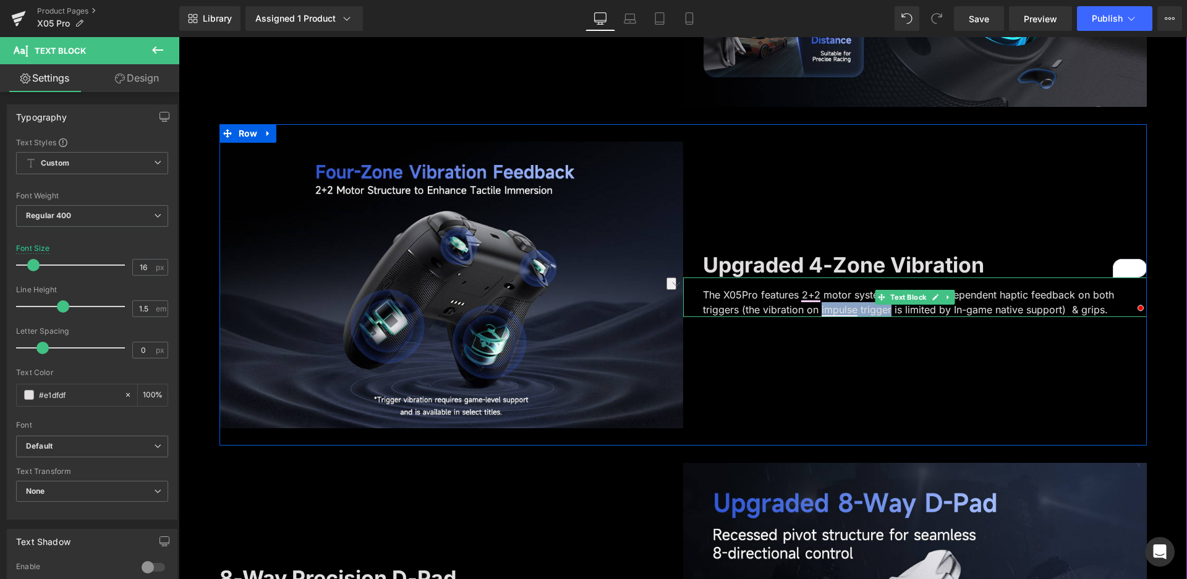
click at [760, 307] on p "The X05Pro features 2+2 motor system delivering independent haptic feedback on …" at bounding box center [925, 302] width 444 height 30
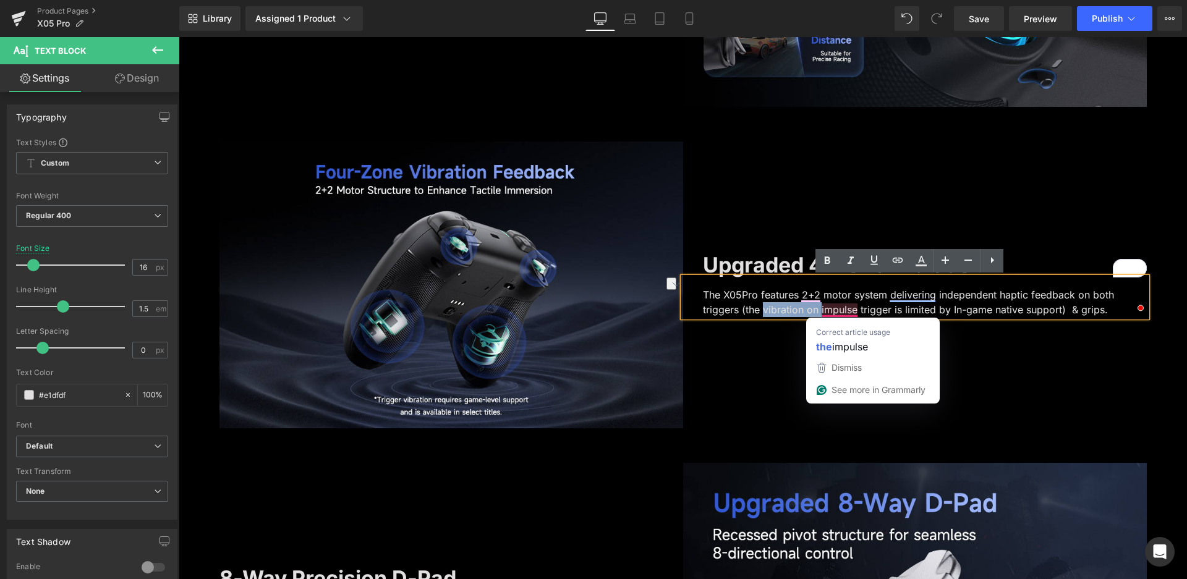
drag, startPoint x: 758, startPoint y: 308, endPoint x: 817, endPoint y: 311, distance: 58.8
click at [817, 311] on p "The X05Pro features 2+2 motor system delivering independent haptic feedback on …" at bounding box center [925, 302] width 444 height 30
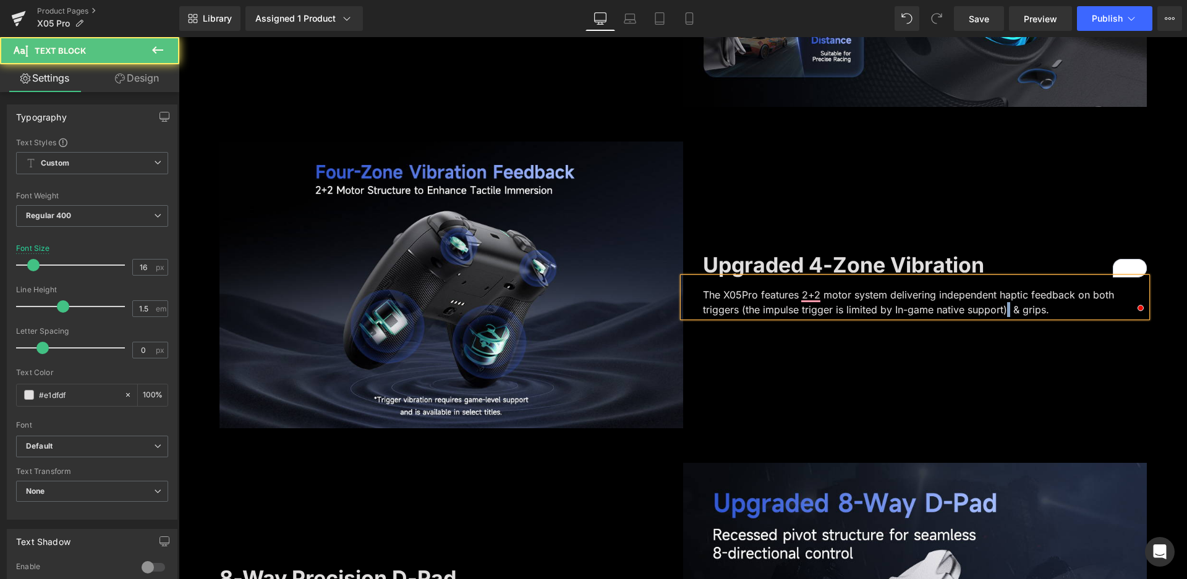
click at [1004, 309] on p "The X05Pro features 2+2 motor system delivering independent haptic feedback on …" at bounding box center [925, 302] width 444 height 30
click at [1053, 308] on p "The X05Pro features 2+2 motor system delivering independent haptic feedback on …" at bounding box center [925, 302] width 444 height 30
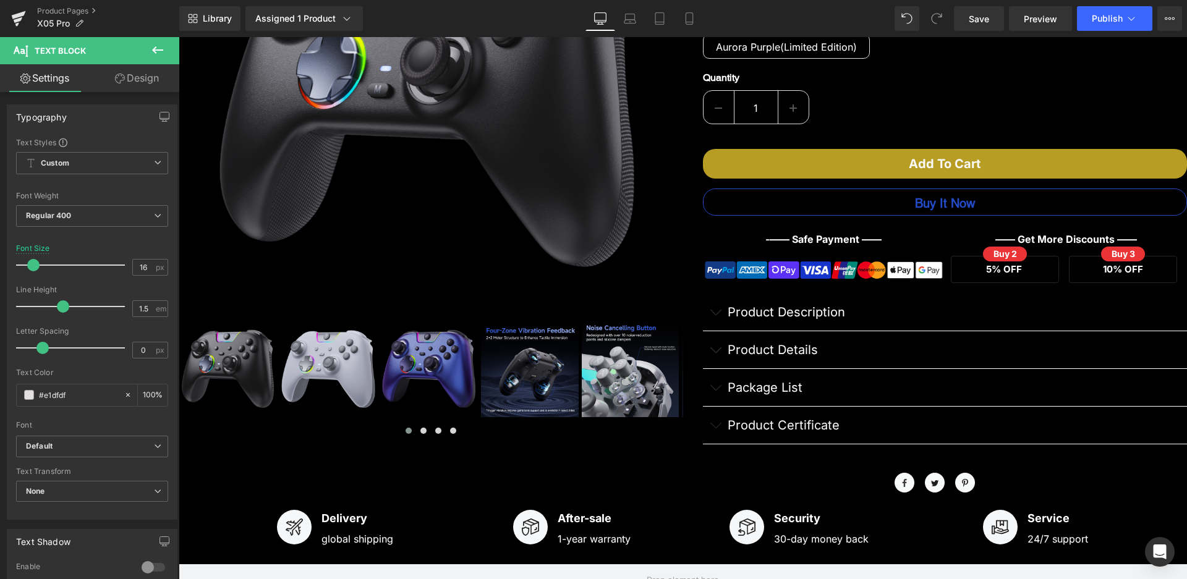
scroll to position [307, 0]
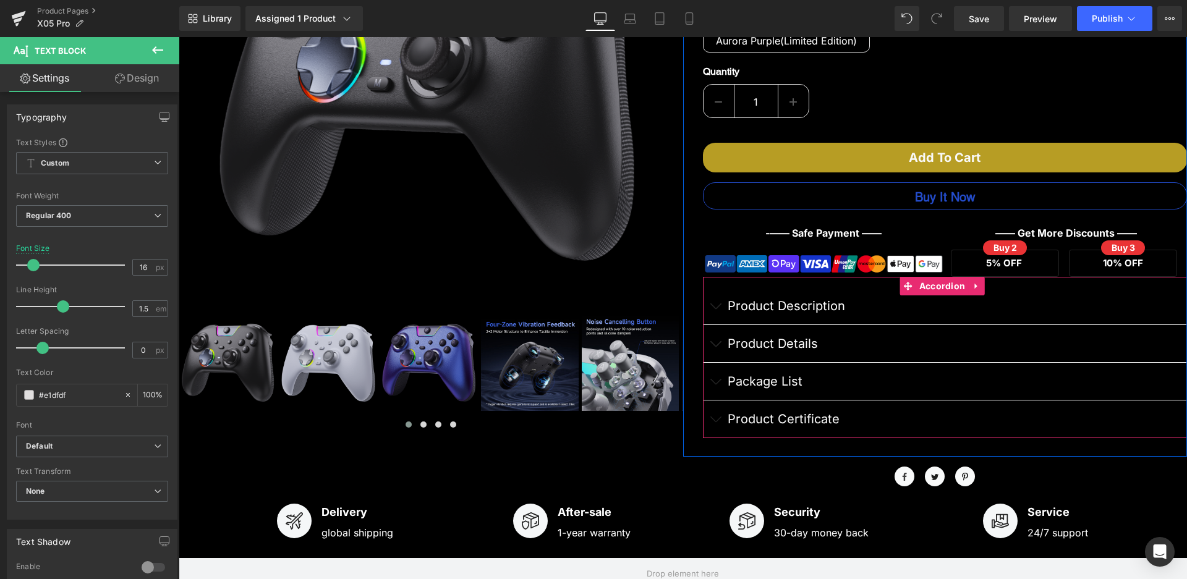
click at [710, 310] on button "button" at bounding box center [715, 305] width 25 height 37
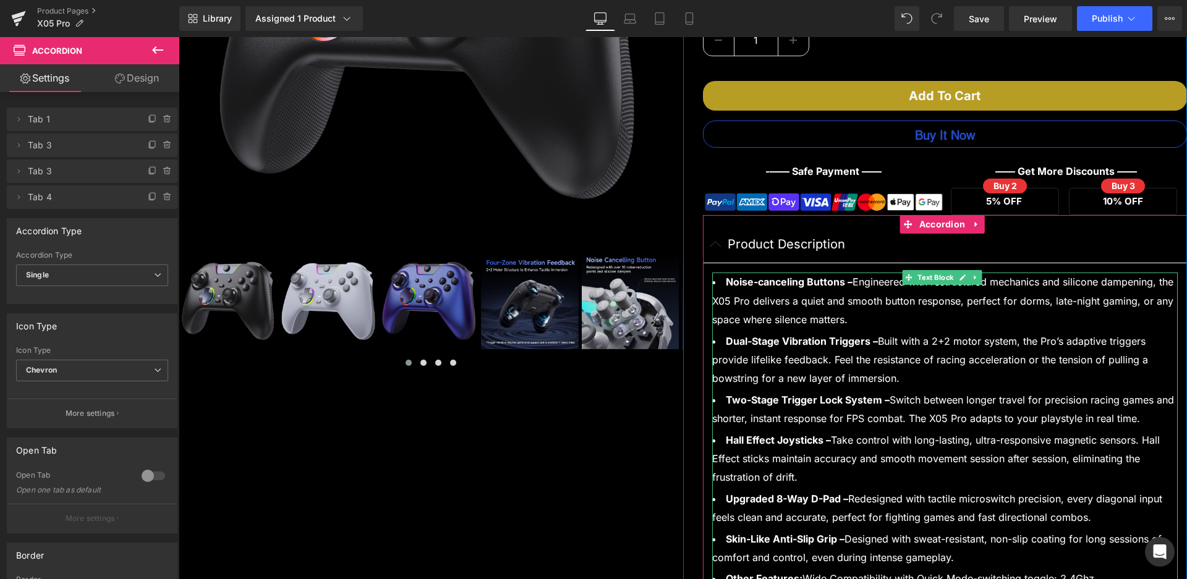
scroll to position [430, 0]
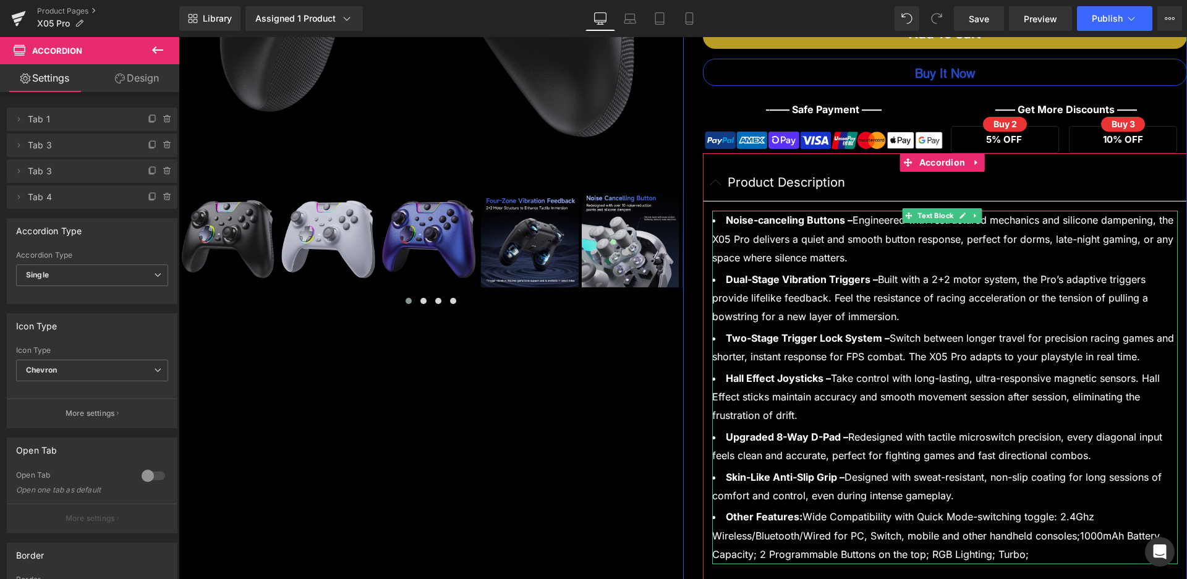
click at [897, 315] on li "Dual-Stage Vibration Triggers – Built with a 2+2 motor system, the Pro’s adapti…" at bounding box center [945, 298] width 466 height 56
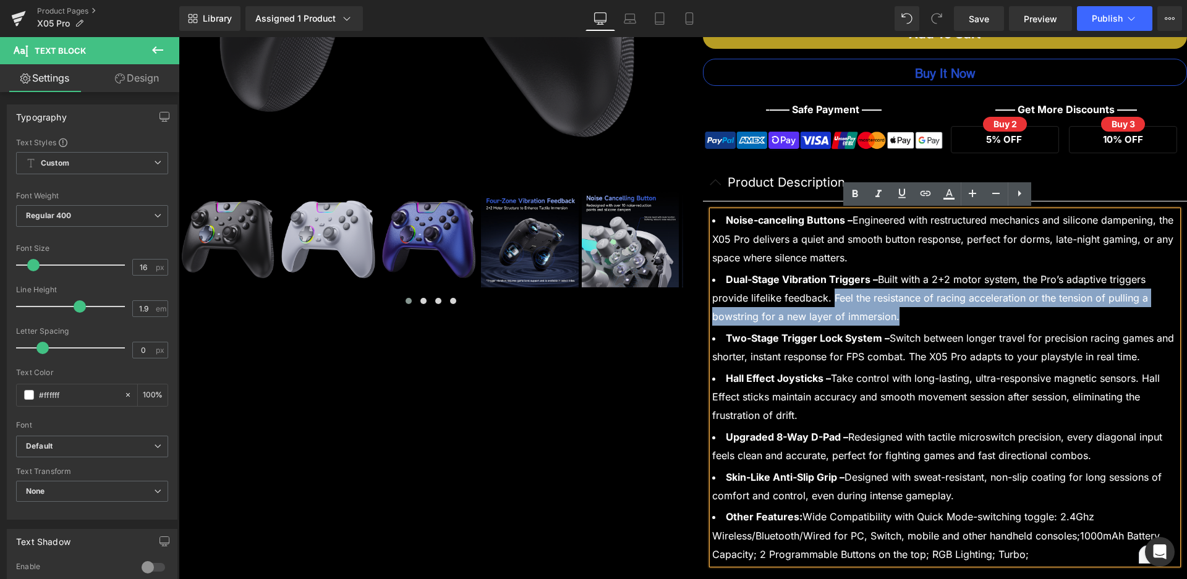
drag, startPoint x: 901, startPoint y: 314, endPoint x: 828, endPoint y: 301, distance: 74.7
click at [828, 301] on li "Dual-Stage Vibration Triggers – Built with a 2+2 motor system, the Pro’s adapti…" at bounding box center [945, 298] width 466 height 56
copy li "Feel the resistance of racing acceleration or the tension of pulling a bowstrin…"
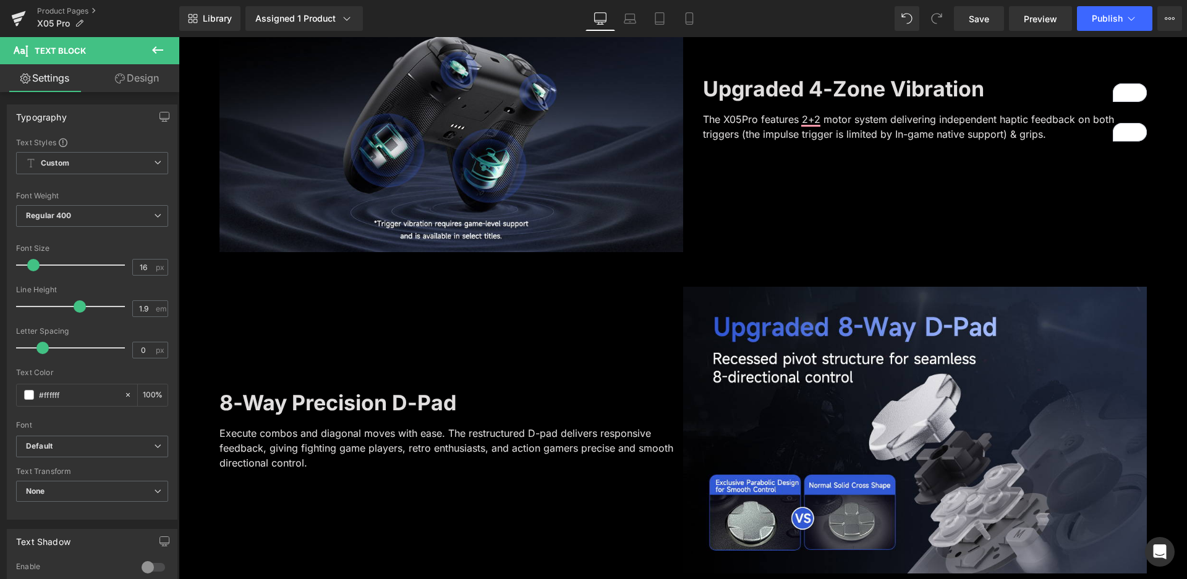
scroll to position [1914, 0]
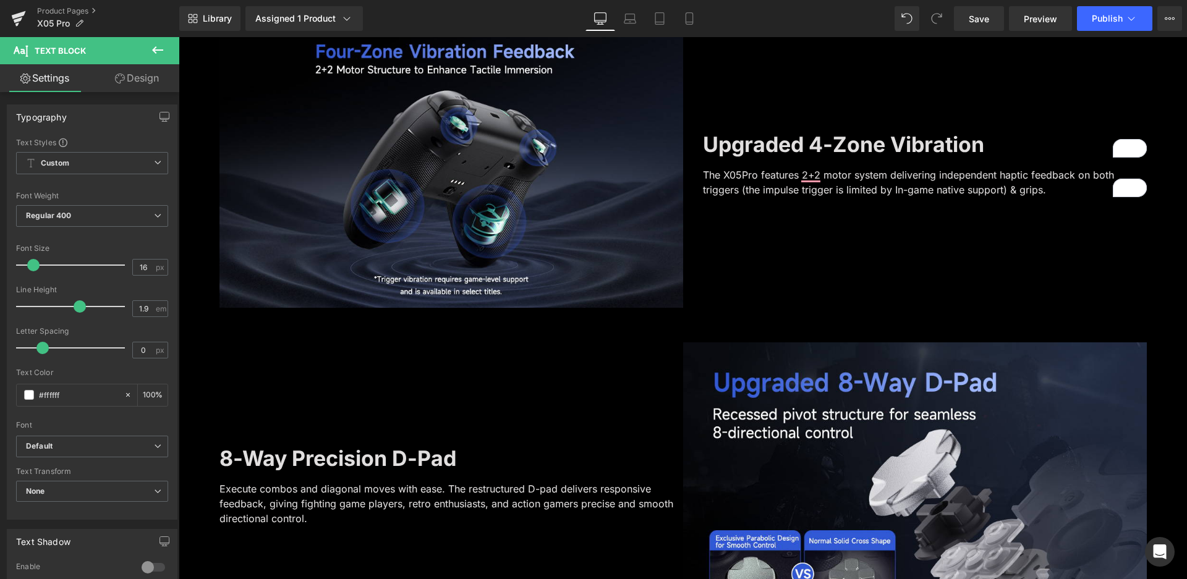
click at [1053, 189] on p "The X05Pro features 2+2 motor system delivering independent haptic feedback on …" at bounding box center [925, 183] width 444 height 30
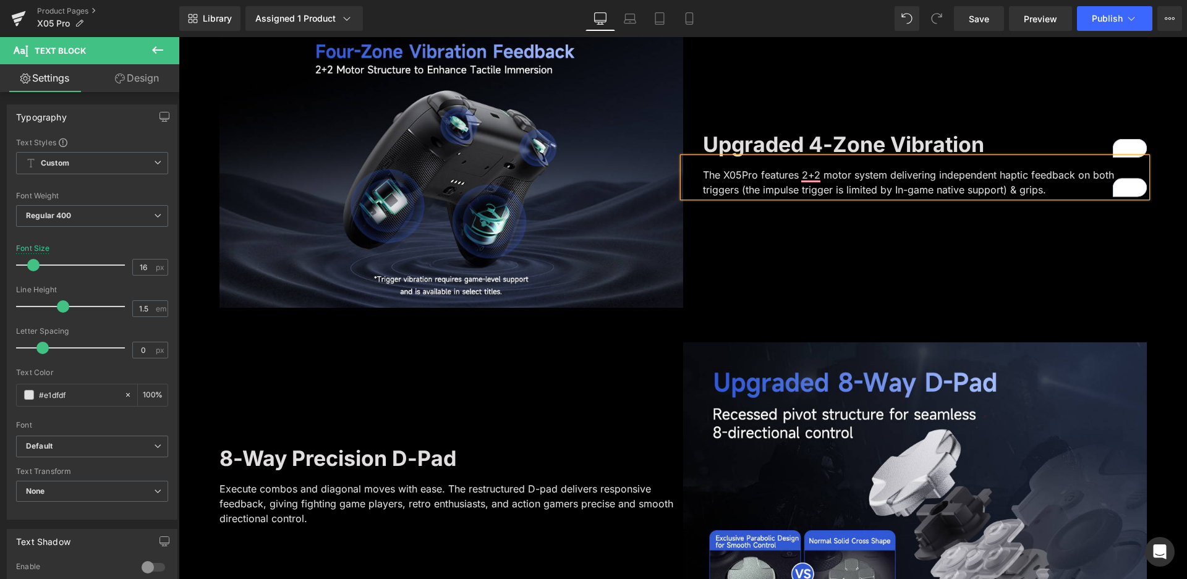
scroll to position [1907, 0]
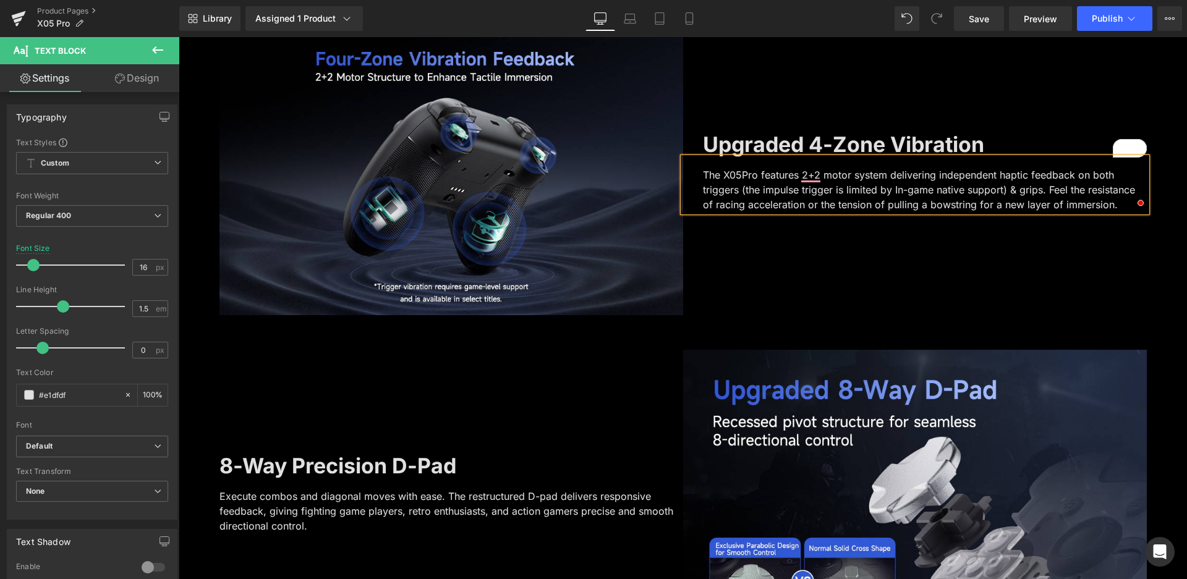
click at [1029, 278] on div "Upgraded 4-Zone Vibration Text Block The X05Pro features 2+2 motor system deliv…" at bounding box center [915, 171] width 464 height 287
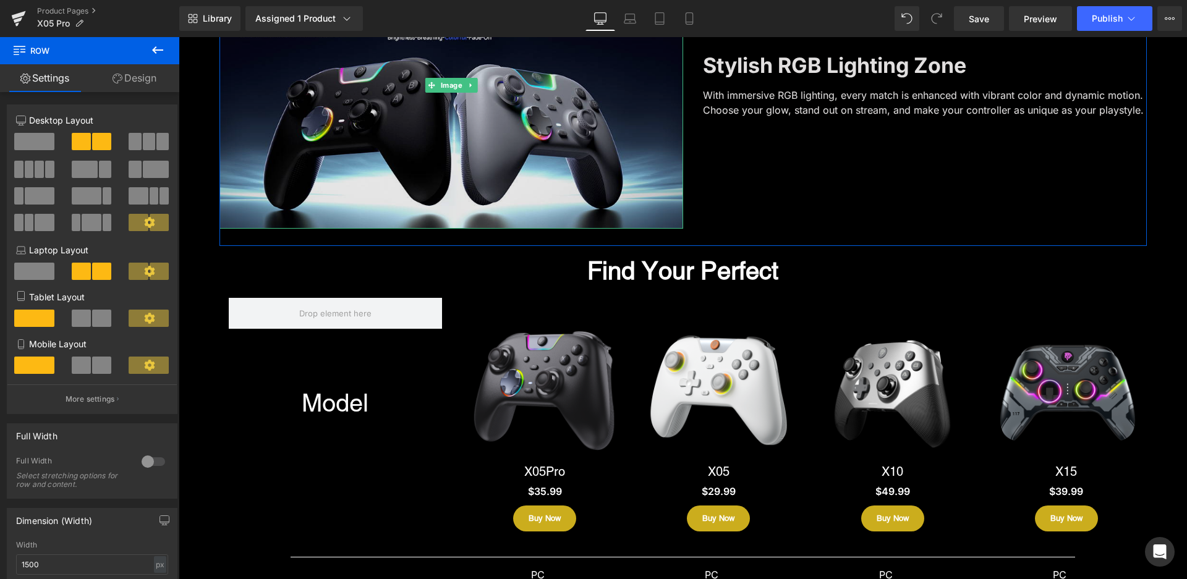
scroll to position [2772, 0]
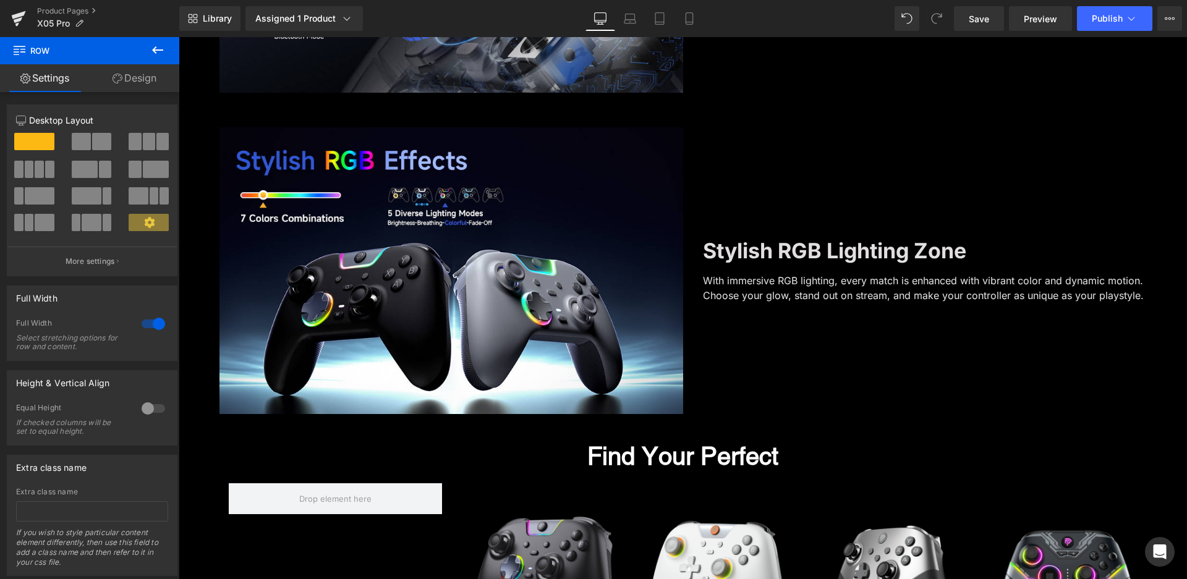
click at [151, 50] on icon at bounding box center [157, 50] width 15 height 15
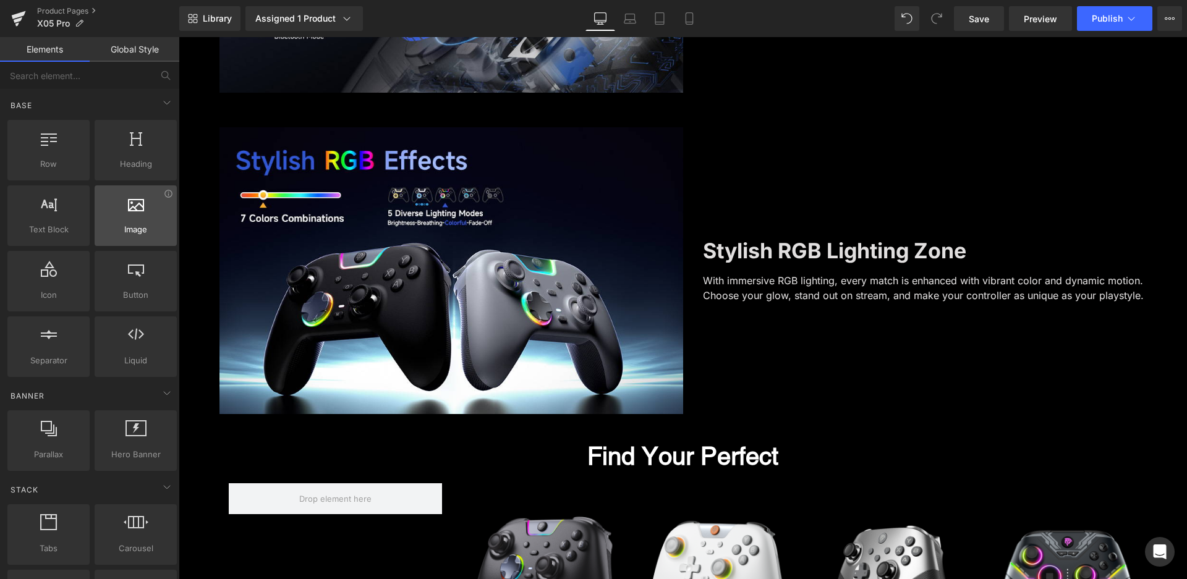
click at [128, 201] on icon at bounding box center [136, 203] width 16 height 16
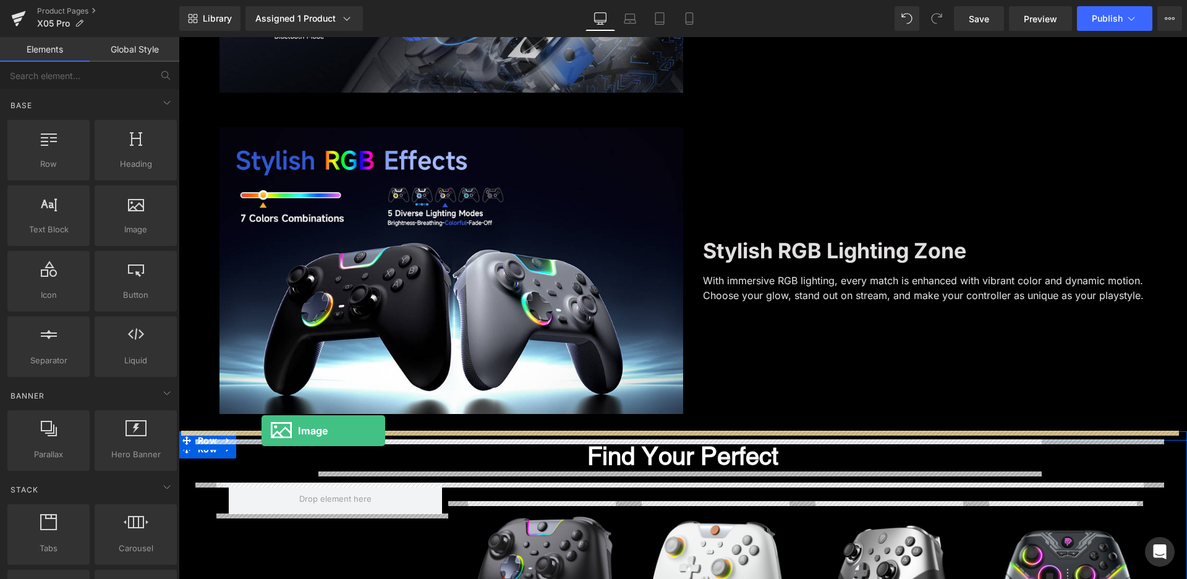
drag, startPoint x: 307, startPoint y: 261, endPoint x: 262, endPoint y: 431, distance: 175.9
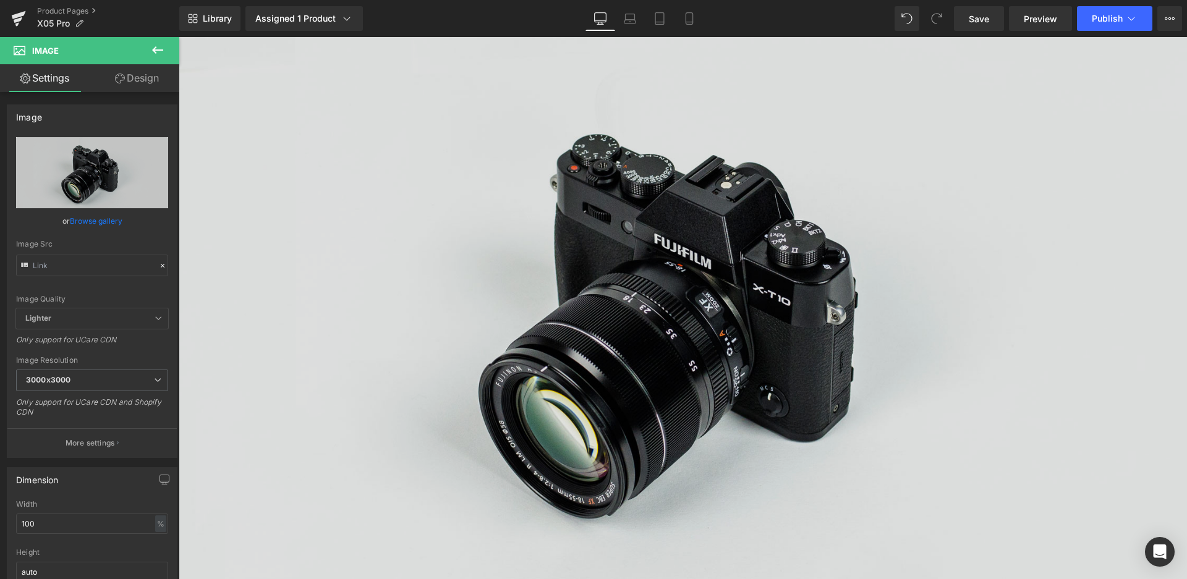
scroll to position [3267, 0]
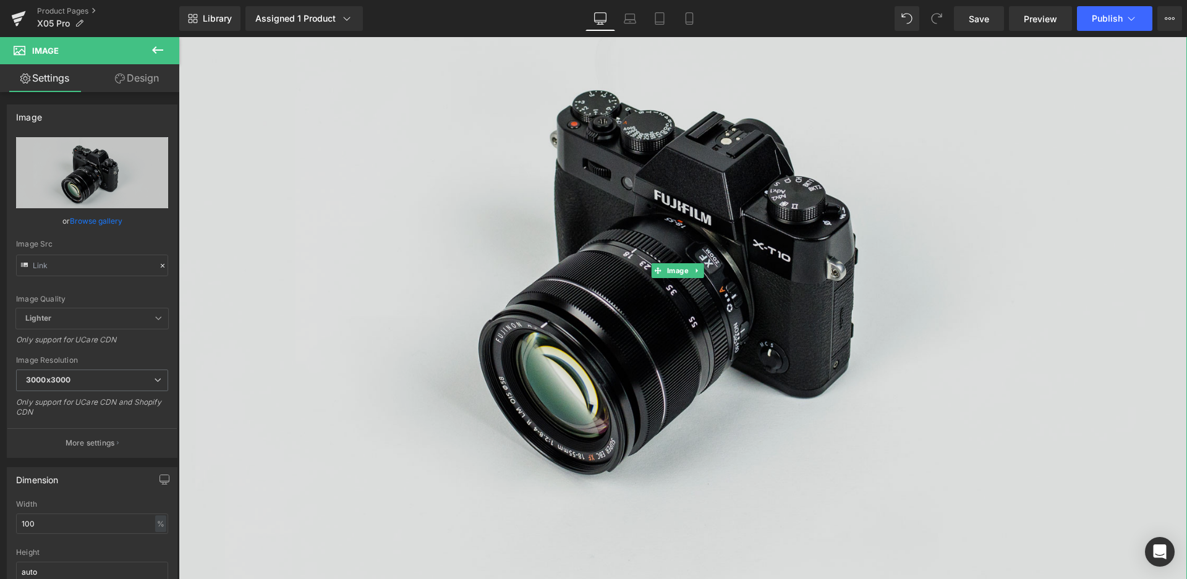
click at [678, 318] on img at bounding box center [683, 271] width 1008 height 668
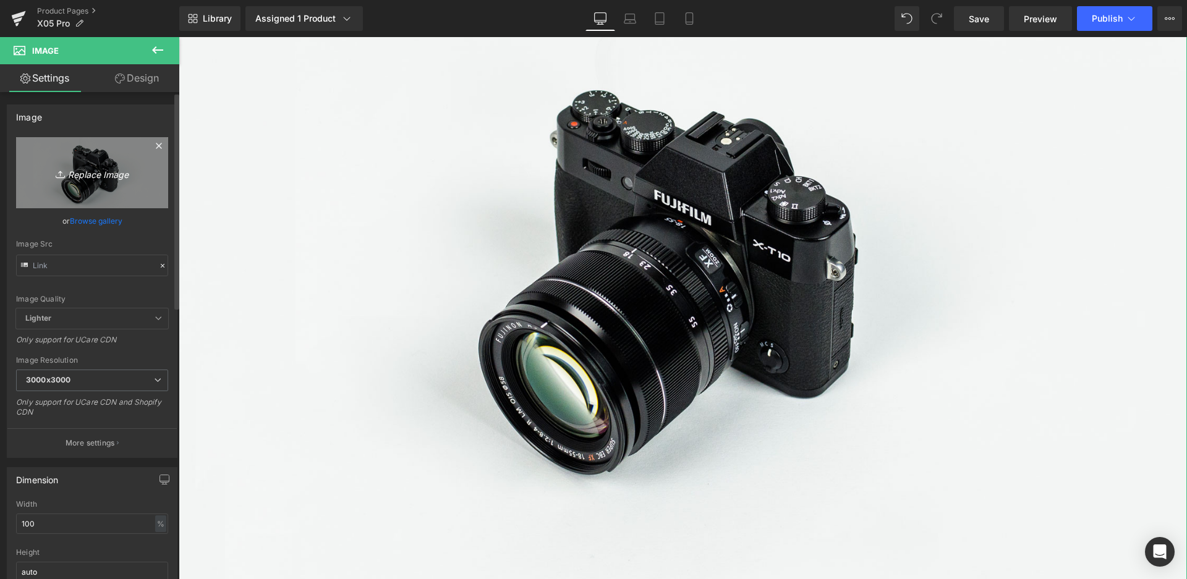
click at [102, 176] on icon "Replace Image" at bounding box center [92, 172] width 99 height 15
type input "C:\fakepath\A+-参数对比 -1.jpg"
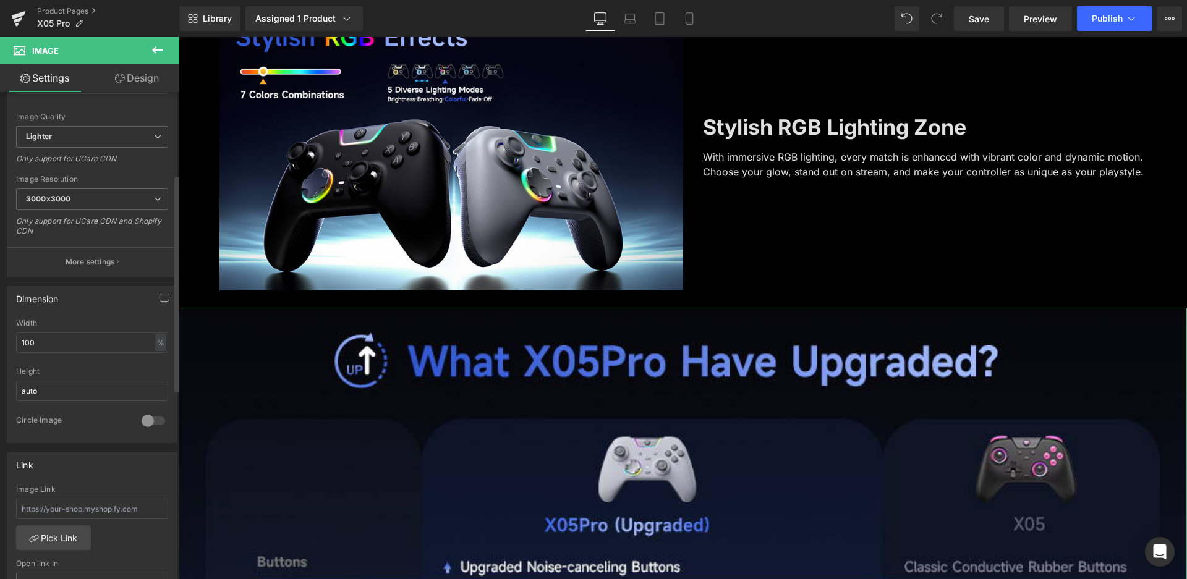
scroll to position [185, 0]
click at [73, 190] on span "3000x3000" at bounding box center [92, 196] width 152 height 22
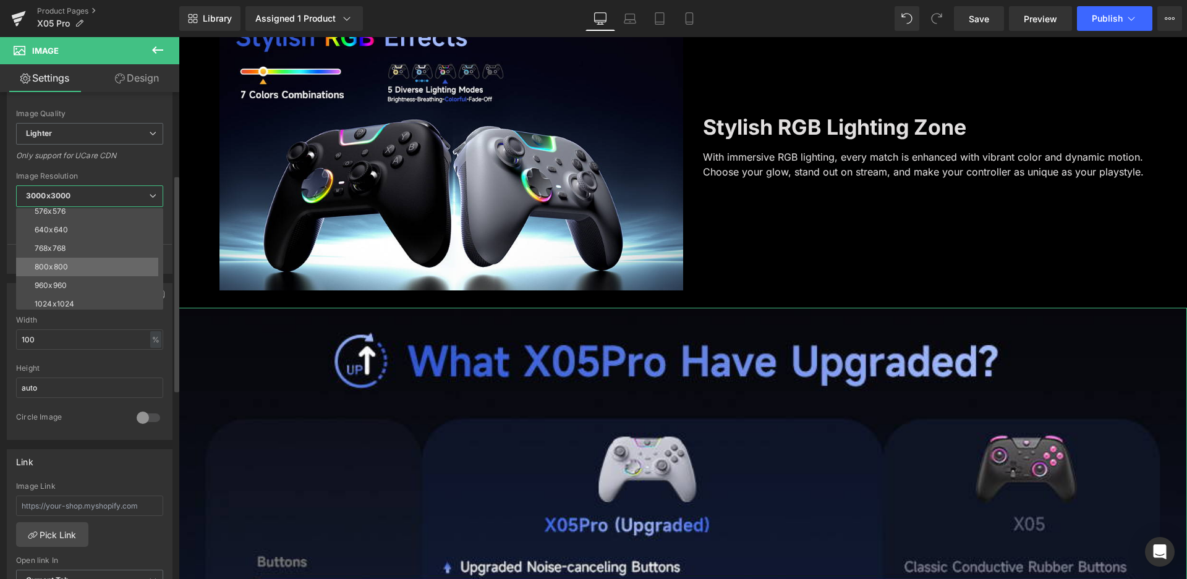
scroll to position [124, 0]
click at [96, 237] on li "1024x1024" at bounding box center [92, 242] width 153 height 19
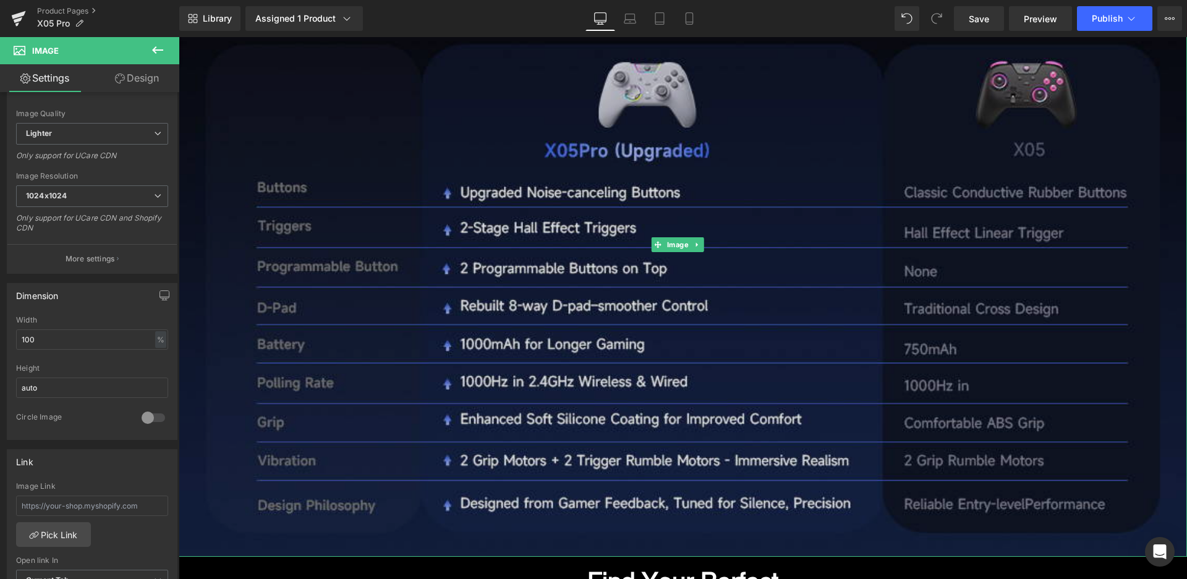
scroll to position [3267, 0]
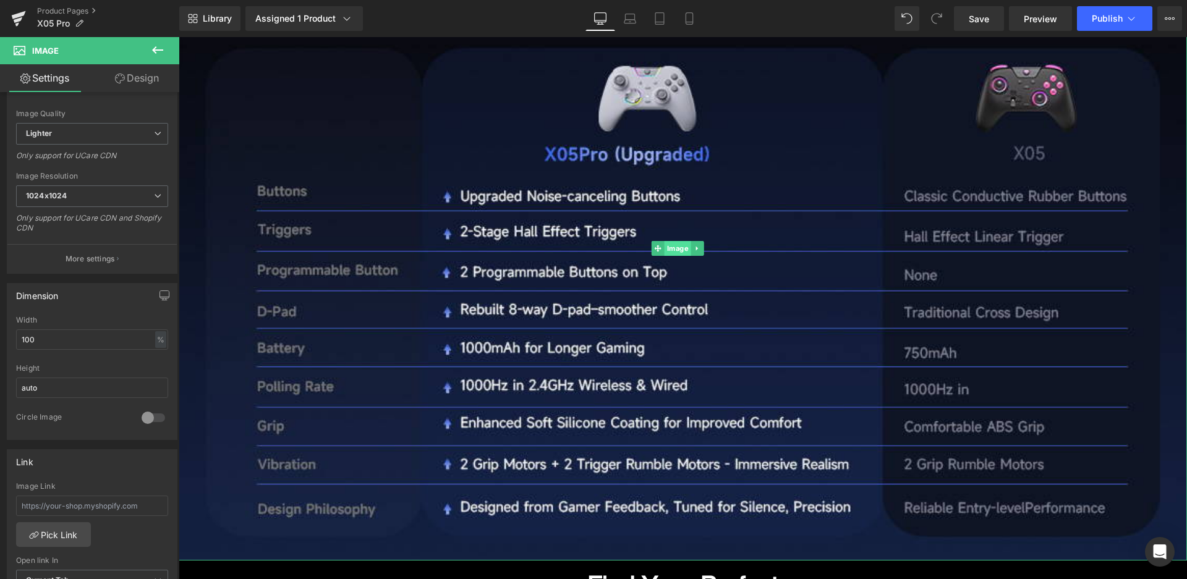
click at [679, 243] on span "Image" at bounding box center [678, 248] width 27 height 15
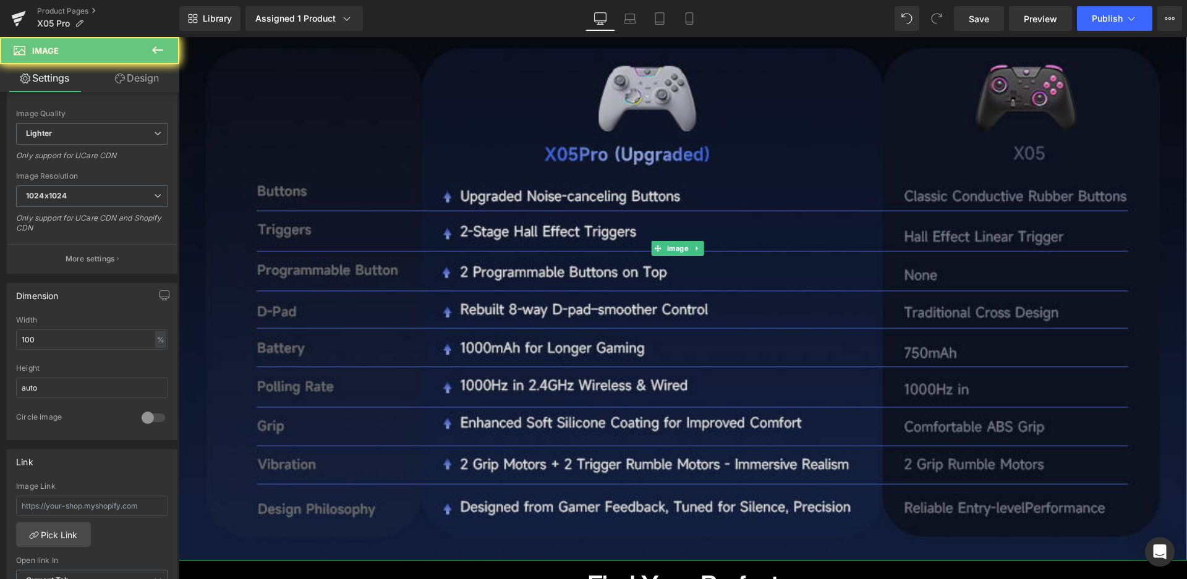
click at [508, 223] on img at bounding box center [683, 249] width 1008 height 624
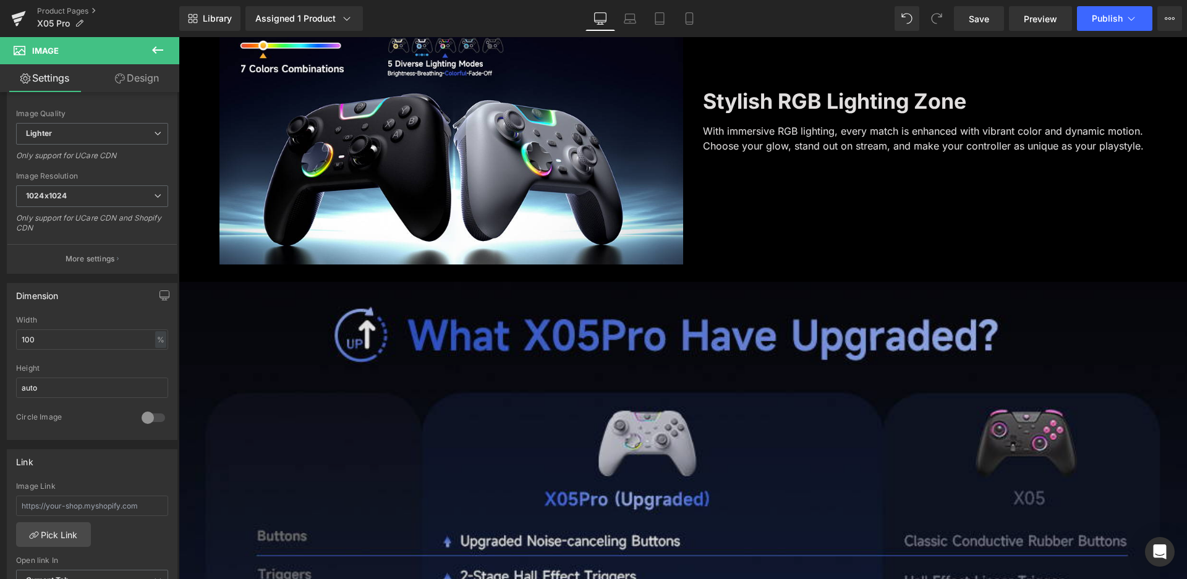
scroll to position [2896, 0]
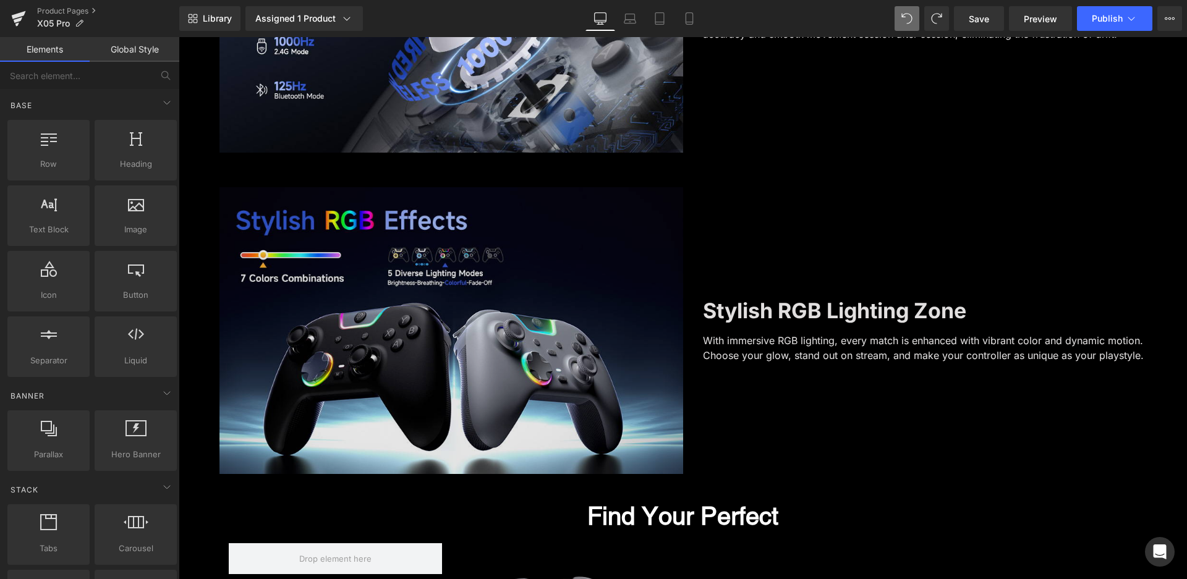
scroll to position [2710, 0]
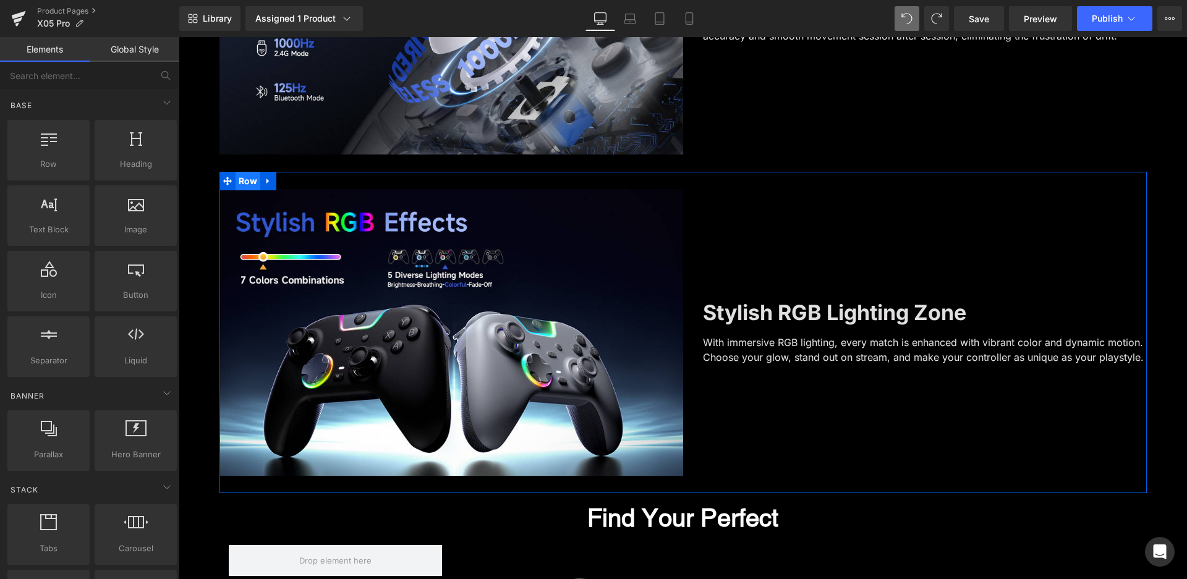
click at [239, 184] on span "Row" at bounding box center [248, 181] width 25 height 19
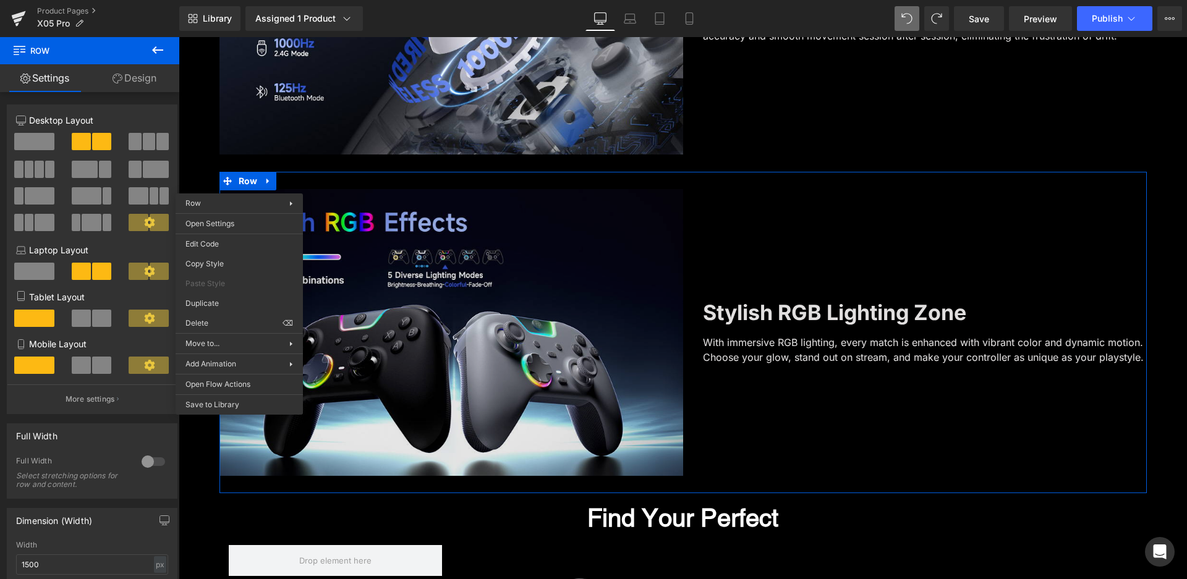
drag, startPoint x: 405, startPoint y: 343, endPoint x: 226, endPoint y: 305, distance: 182.6
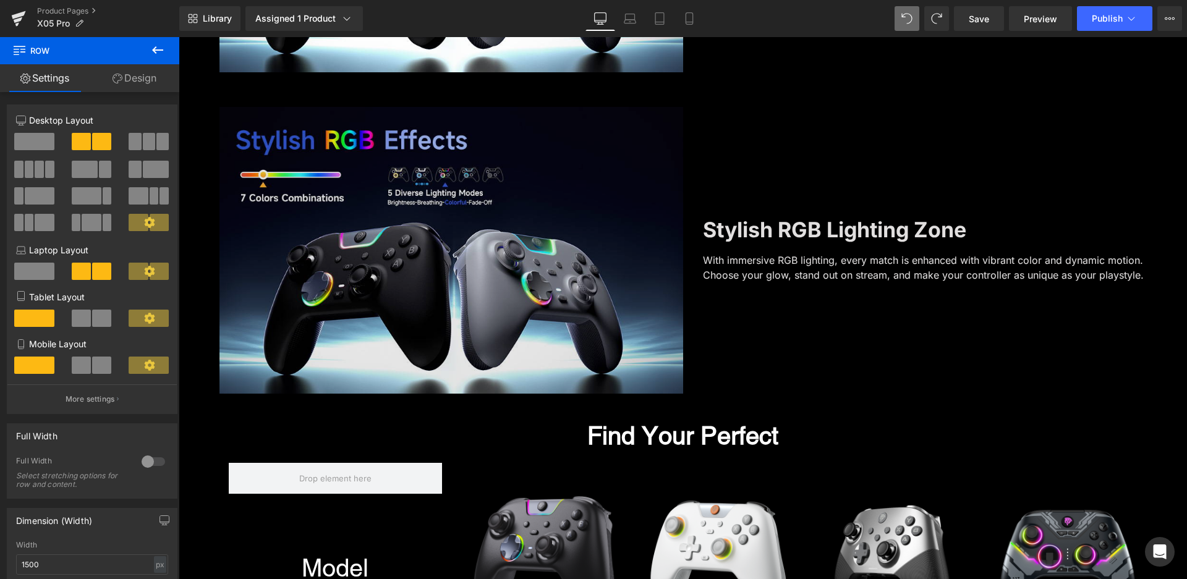
scroll to position [3116, 0]
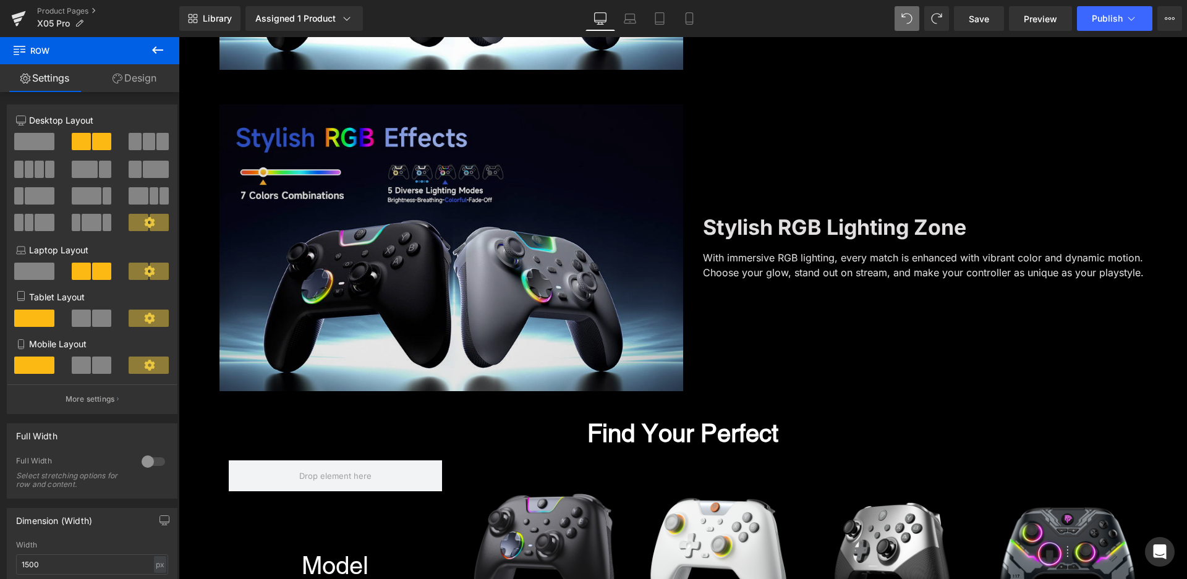
drag, startPoint x: 360, startPoint y: 224, endPoint x: 264, endPoint y: 181, distance: 106.0
click at [360, 224] on img at bounding box center [451, 247] width 464 height 287
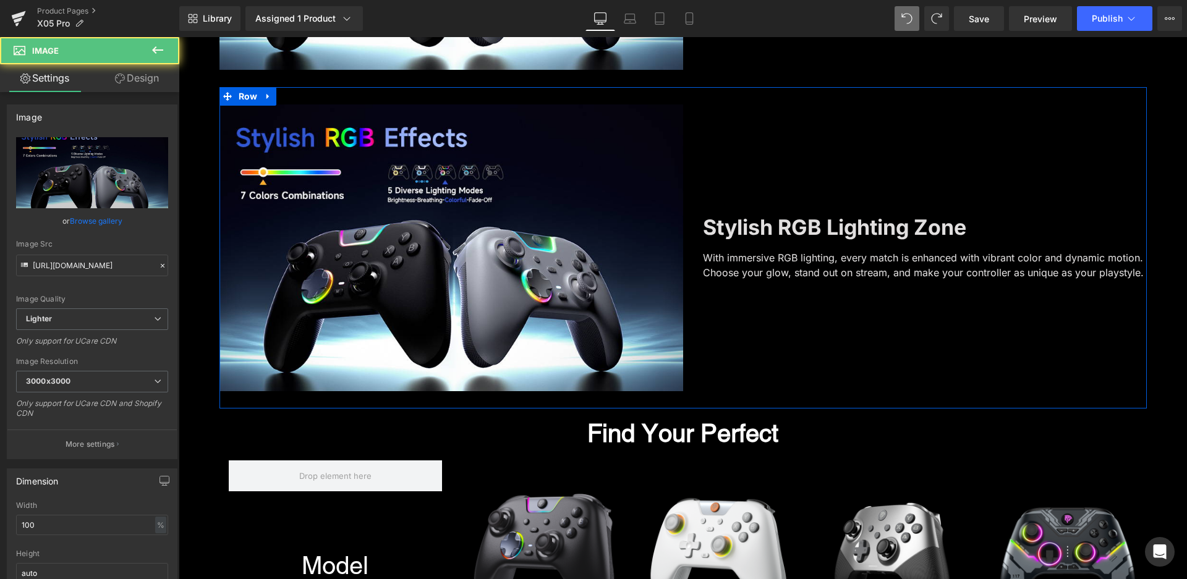
drag, startPoint x: 244, startPoint y: 96, endPoint x: 204, endPoint y: 92, distance: 39.8
click at [243, 96] on span "Row" at bounding box center [248, 96] width 25 height 19
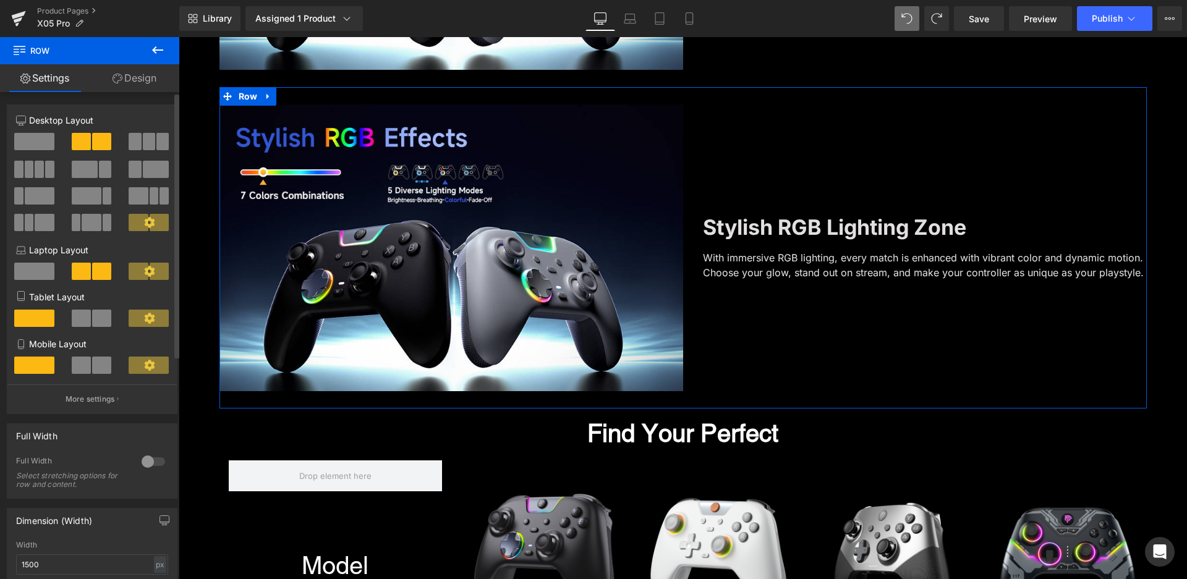
click at [32, 144] on span at bounding box center [34, 141] width 40 height 17
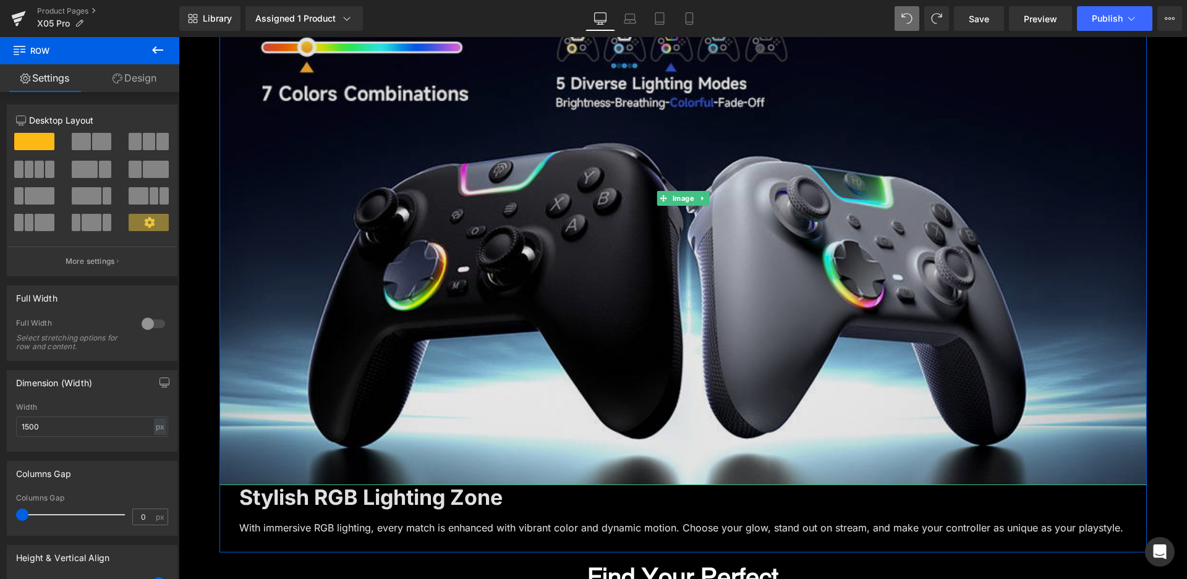
scroll to position [3425, 0]
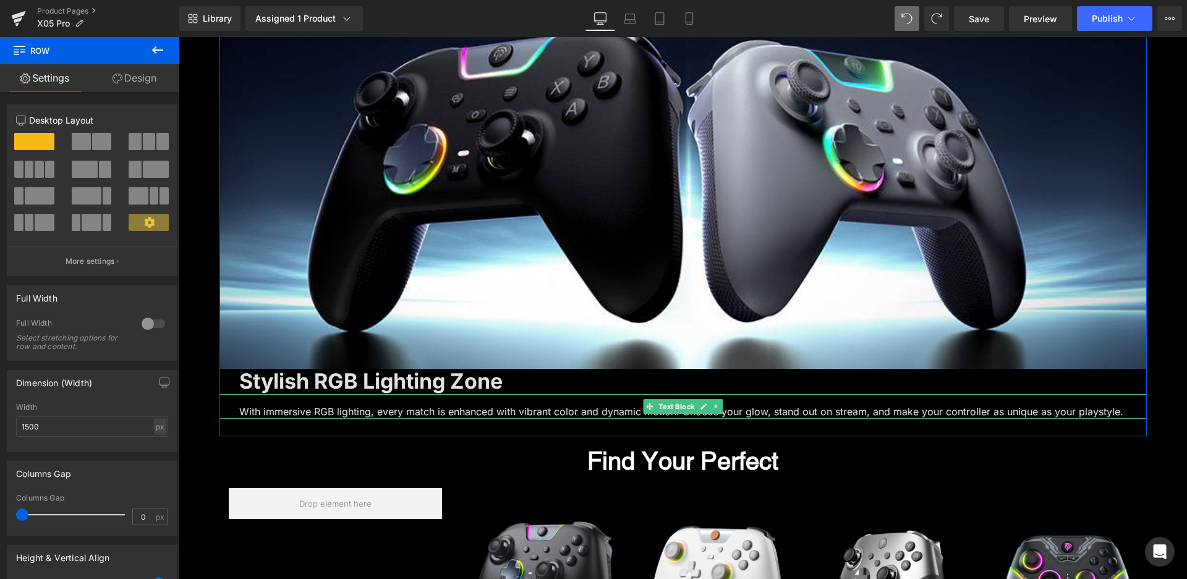
click at [606, 404] on p "With immersive RGB lighting, every match is enhanced with vibrant color and dyn…" at bounding box center [693, 411] width 908 height 15
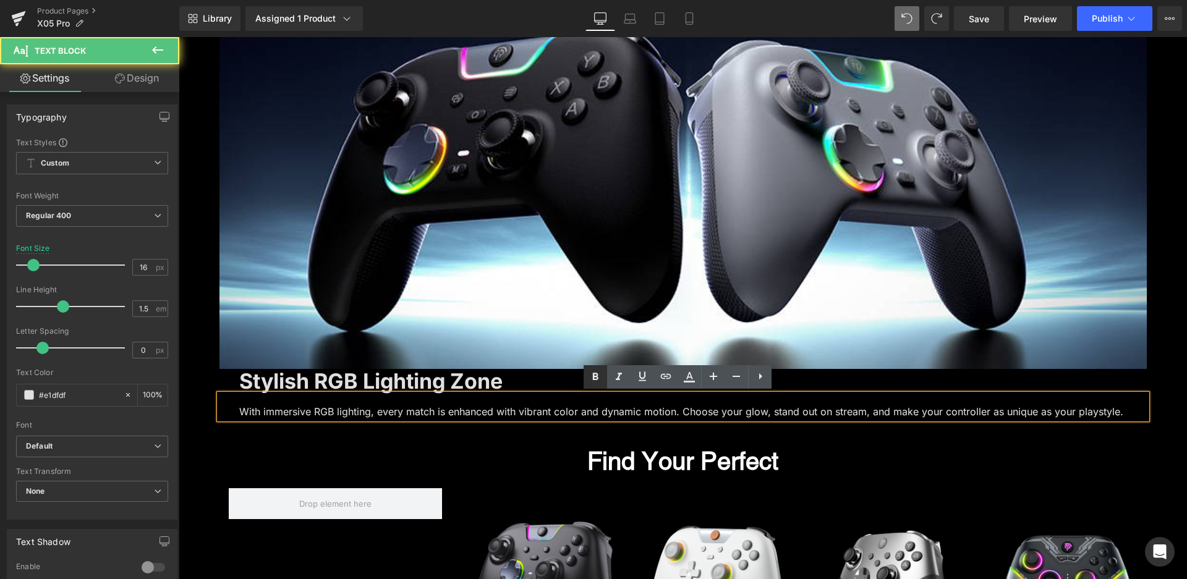
click at [590, 378] on icon at bounding box center [595, 377] width 15 height 15
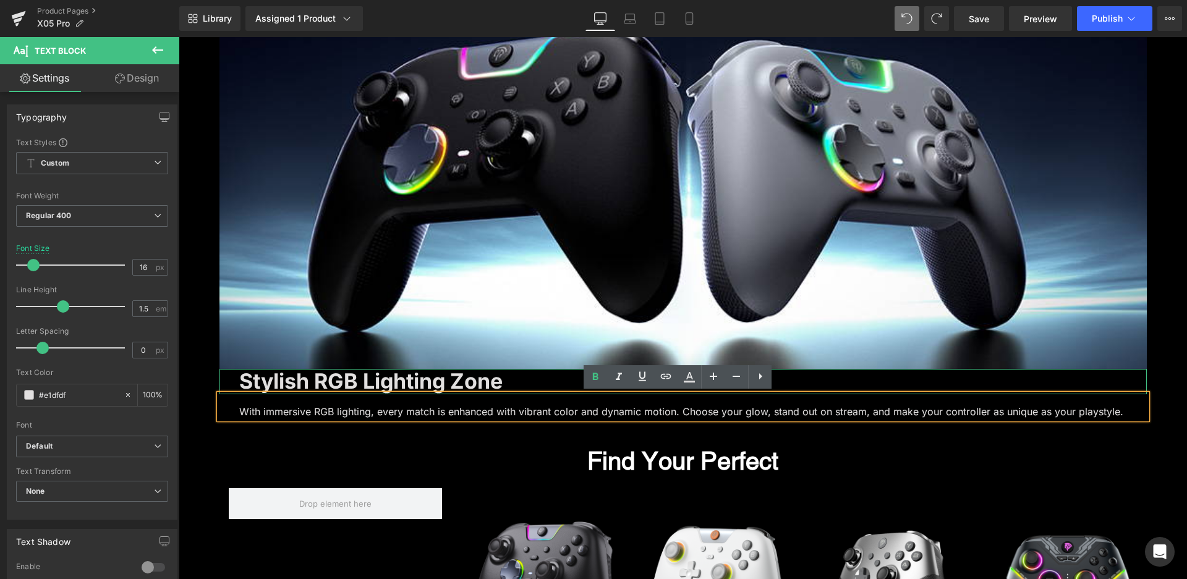
click at [364, 386] on b "Stylish RGB Lighting Zone" at bounding box center [370, 380] width 263 height 25
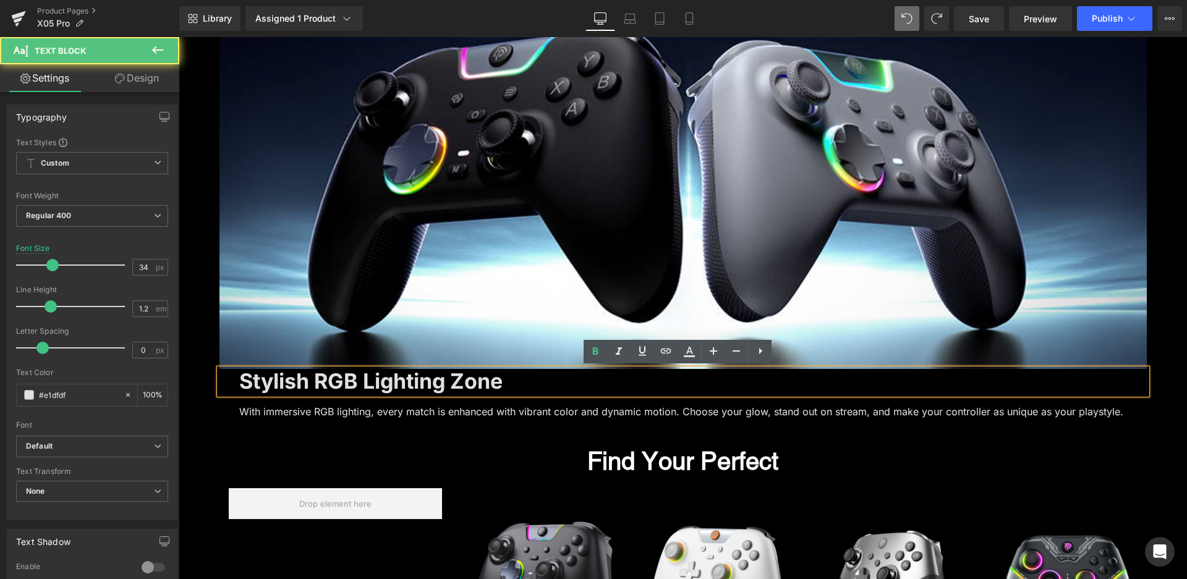
click at [255, 429] on div "Image Stylish RGB Lighting Zone Text Block With immersive RGB lighting, every m…" at bounding box center [682, 107] width 927 height 658
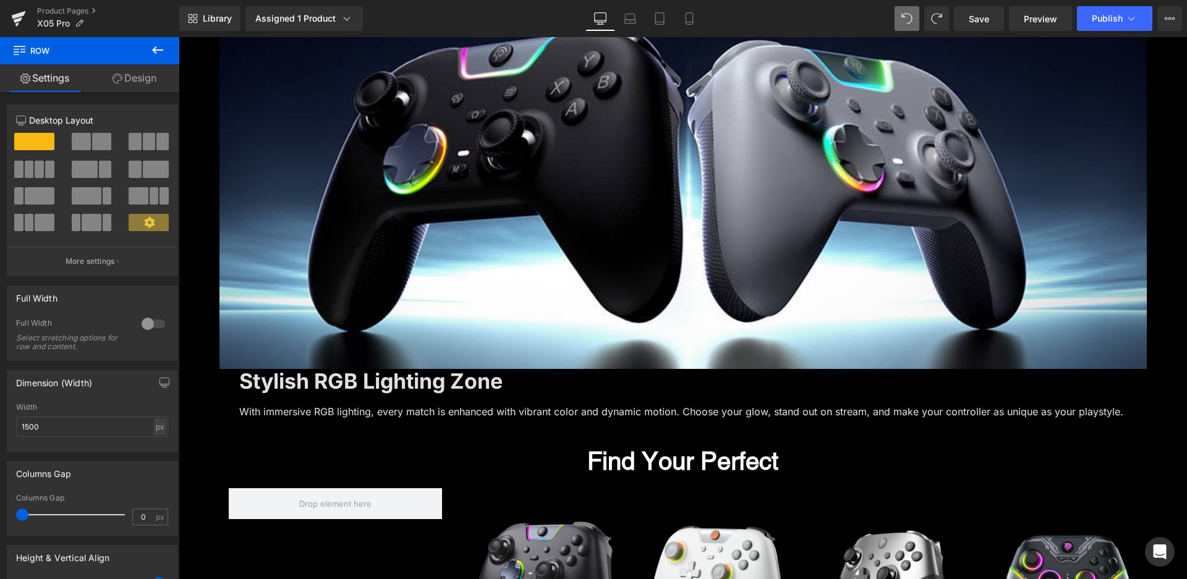
click at [253, 414] on p "With immersive RGB lighting, every match is enhanced with vibrant color and dyn…" at bounding box center [693, 411] width 908 height 15
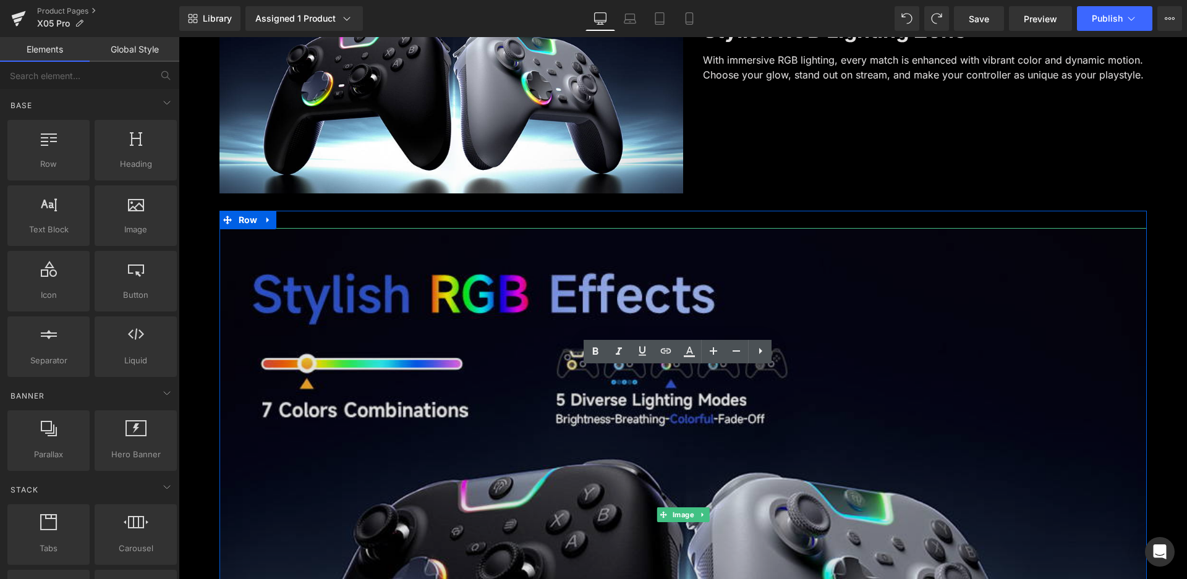
click at [485, 352] on img at bounding box center [682, 515] width 927 height 574
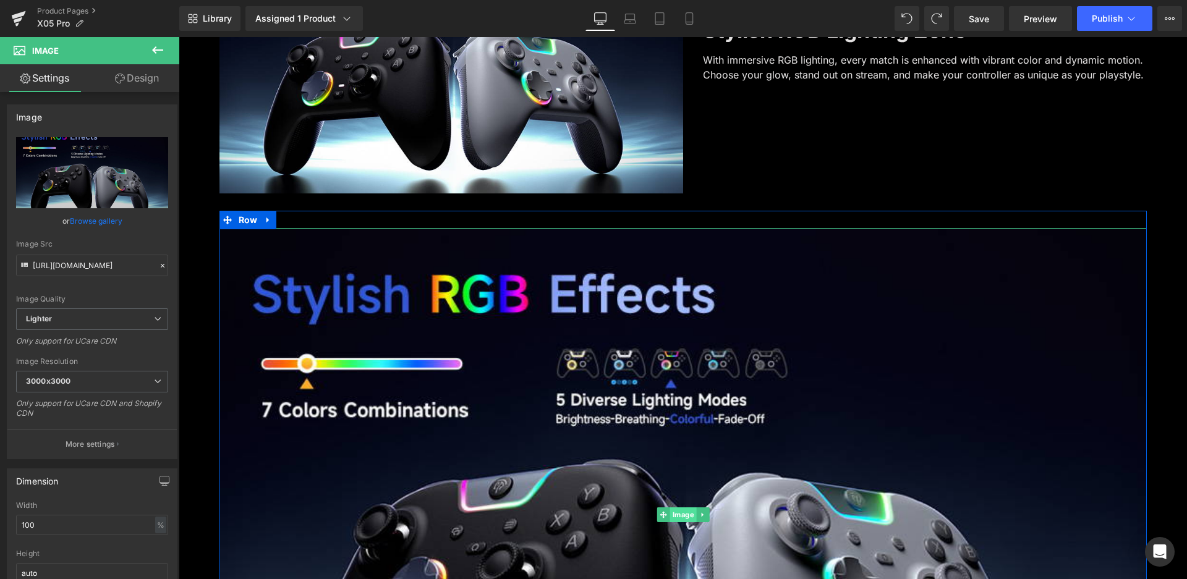
click at [673, 517] on span "Image" at bounding box center [683, 515] width 27 height 15
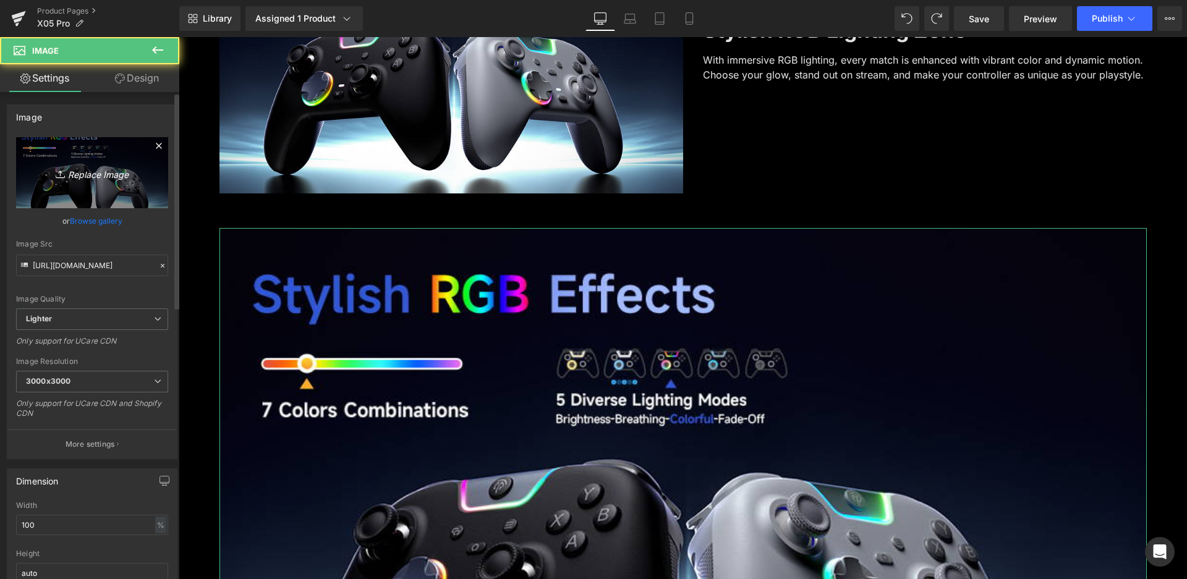
click at [88, 177] on icon "Replace Image" at bounding box center [92, 172] width 99 height 15
type input "C:\fakepath\A+-参数对比 -1.jpg"
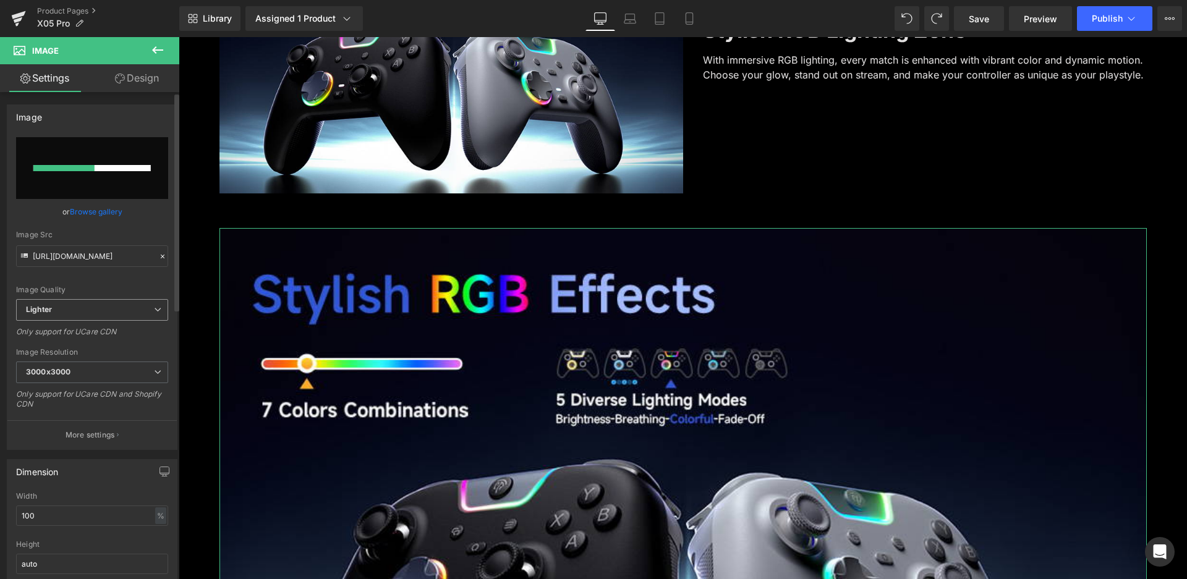
click at [70, 315] on span "Lighter" at bounding box center [92, 310] width 152 height 22
type input "https://ucarecdn.com/930b92ec-1ebd-4b2b-ae3a-f7c7a312d15e/-/format/auto/-/previ…"
click at [87, 283] on div "Image Quality Lighter Lightest Lighter Lighter Lightest Only support for UCare …" at bounding box center [89, 218] width 147 height 162
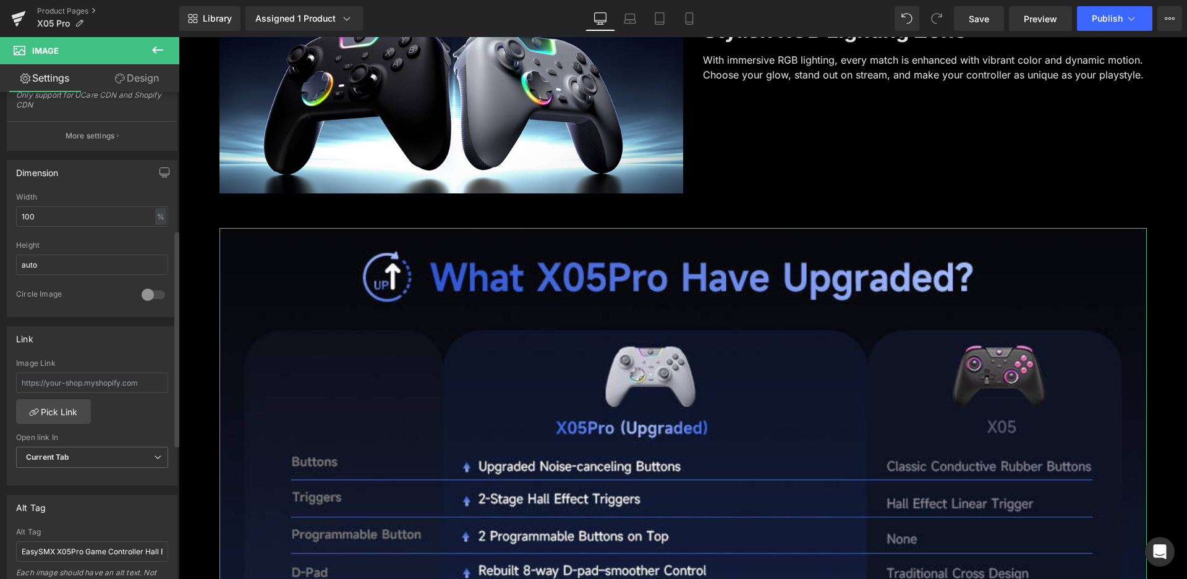
scroll to position [309, 0]
drag, startPoint x: 62, startPoint y: 212, endPoint x: 22, endPoint y: 213, distance: 40.2
click at [22, 213] on input "100" at bounding box center [92, 216] width 152 height 20
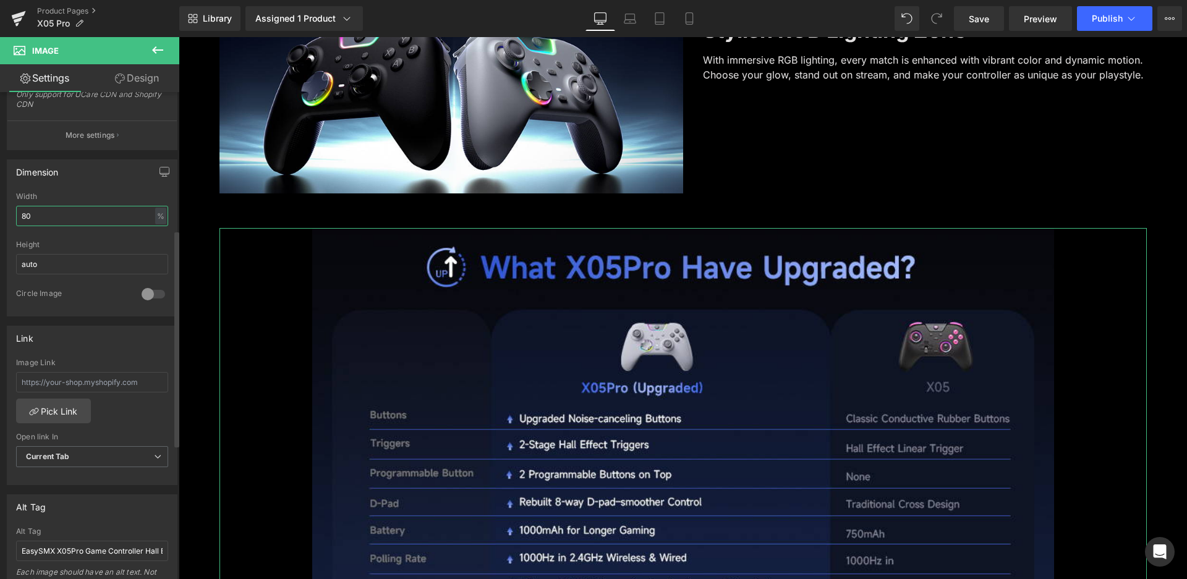
type input "8"
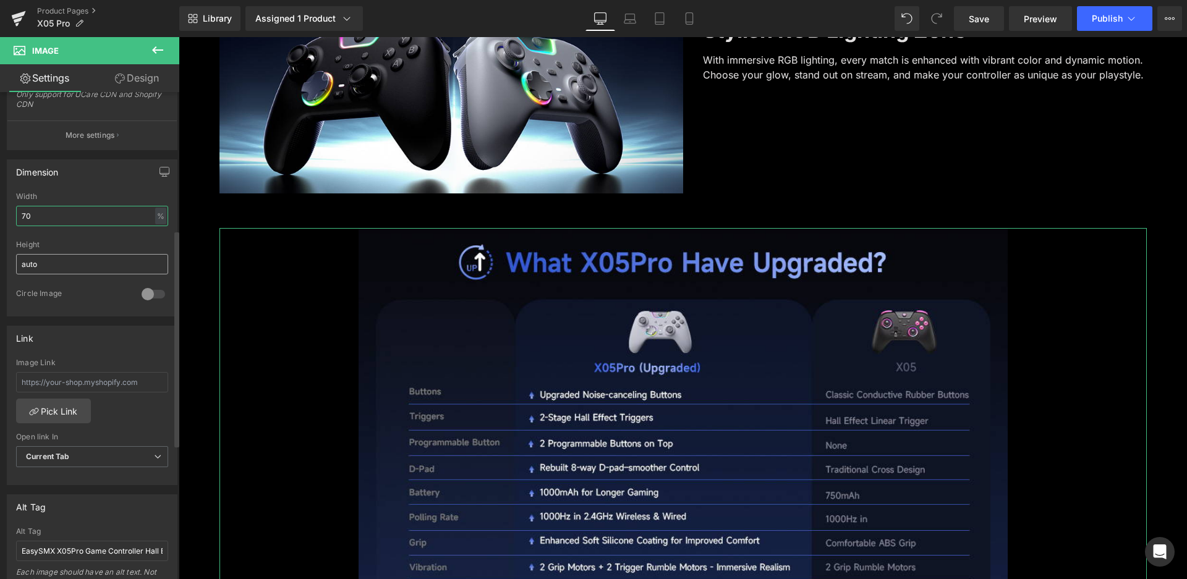
type input "70"
click at [40, 262] on input "auto" at bounding box center [92, 264] width 152 height 20
drag, startPoint x: 54, startPoint y: 262, endPoint x: 11, endPoint y: 262, distance: 43.3
click at [11, 262] on div "70% Width 70 % % px auto Height auto 0 Circle Image" at bounding box center [91, 254] width 169 height 124
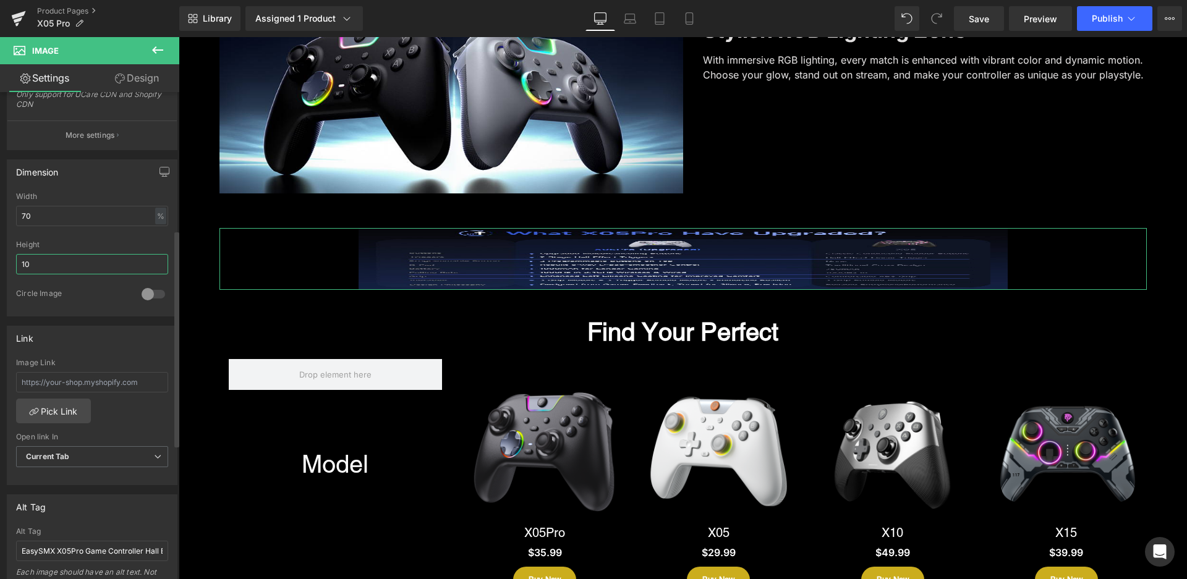
type input "1"
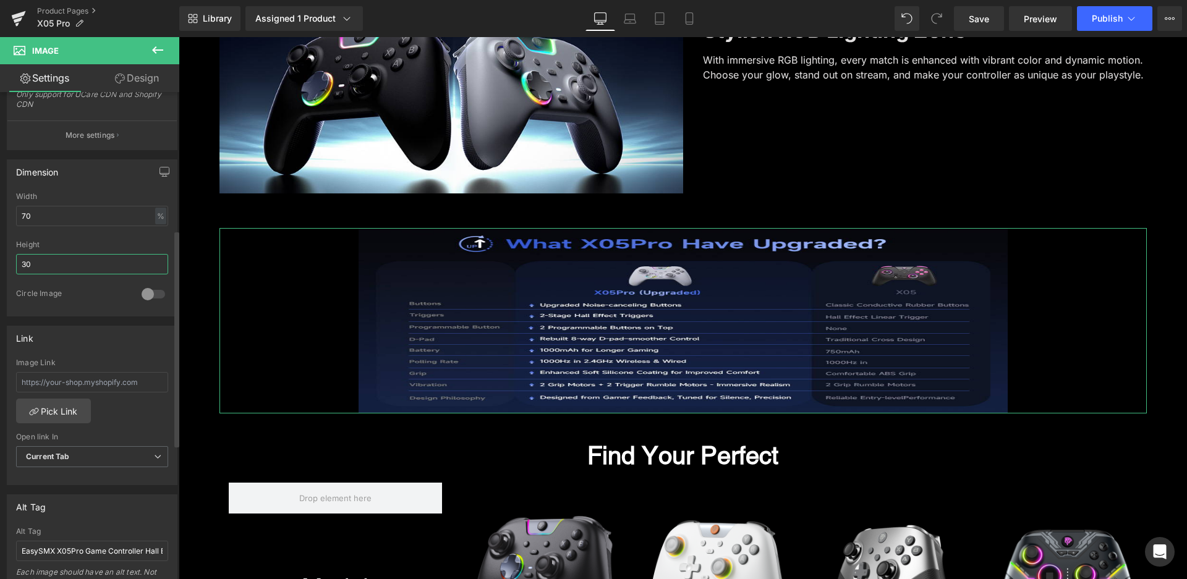
type input "3"
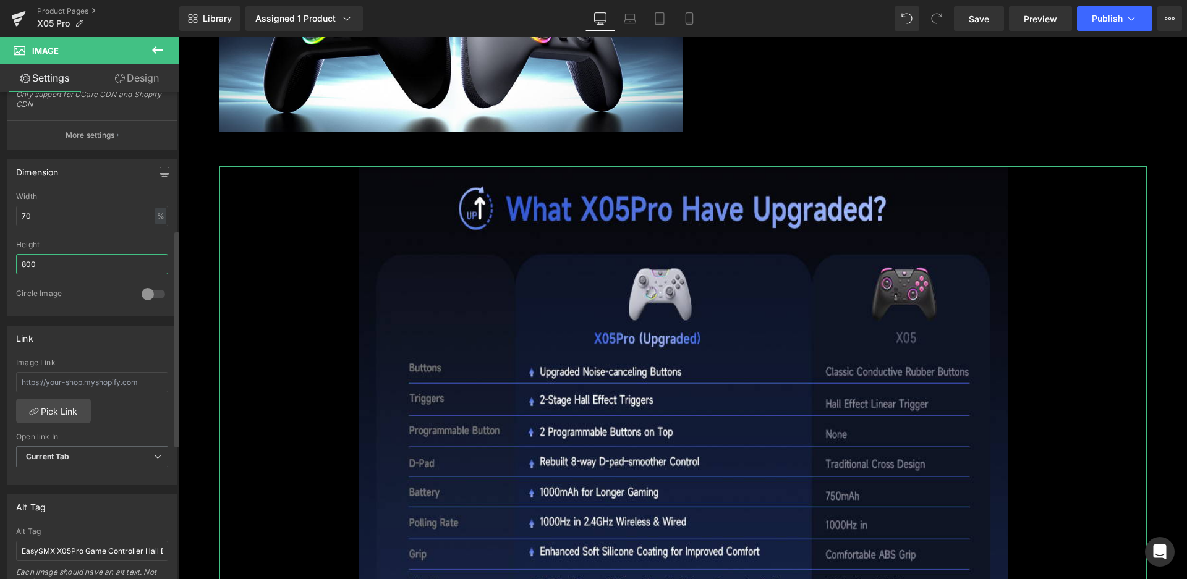
drag, startPoint x: 45, startPoint y: 260, endPoint x: 14, endPoint y: 260, distance: 30.9
click at [14, 260] on div "70% Width 70 % % px 800px Height 800 0 Circle Image" at bounding box center [91, 254] width 169 height 124
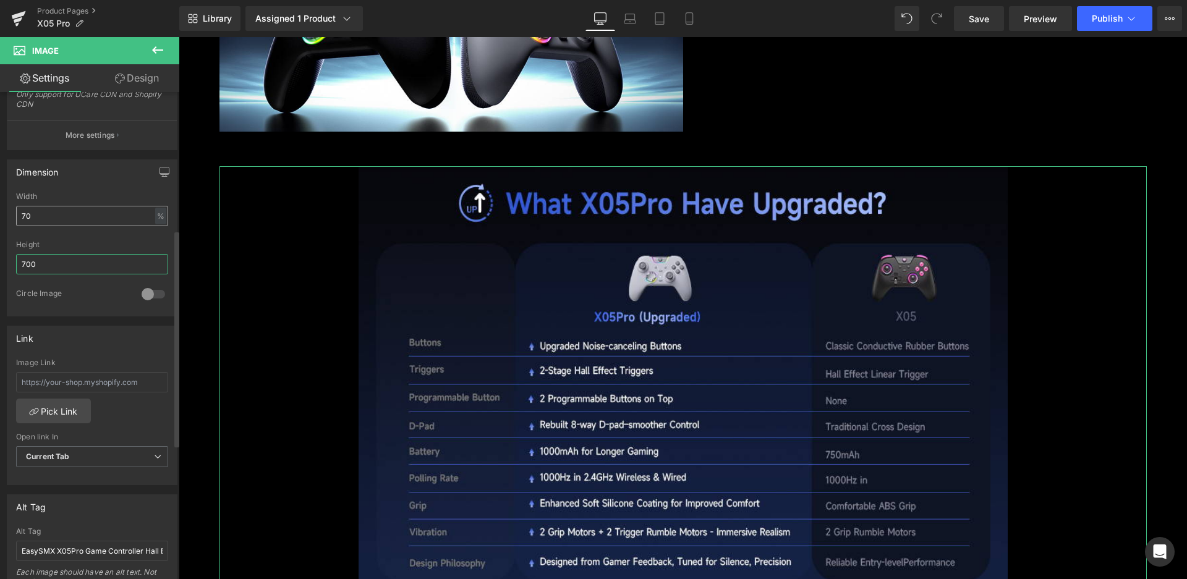
type input "700"
click at [48, 210] on input "70" at bounding box center [92, 216] width 152 height 20
drag, startPoint x: 52, startPoint y: 211, endPoint x: 0, endPoint y: 204, distance: 52.5
click at [0, 204] on div "Dimension 70% Width 70 % % px 700px Height 700 0 Circle Image" at bounding box center [92, 233] width 185 height 166
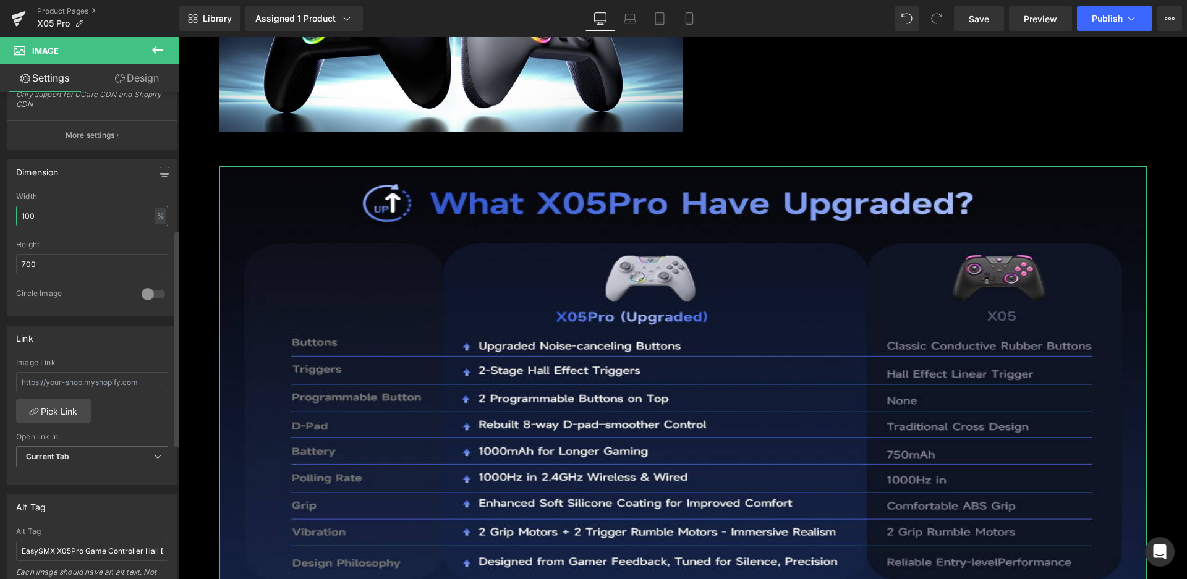
type input "100"
click at [121, 177] on div "Dimension" at bounding box center [91, 171] width 169 height 23
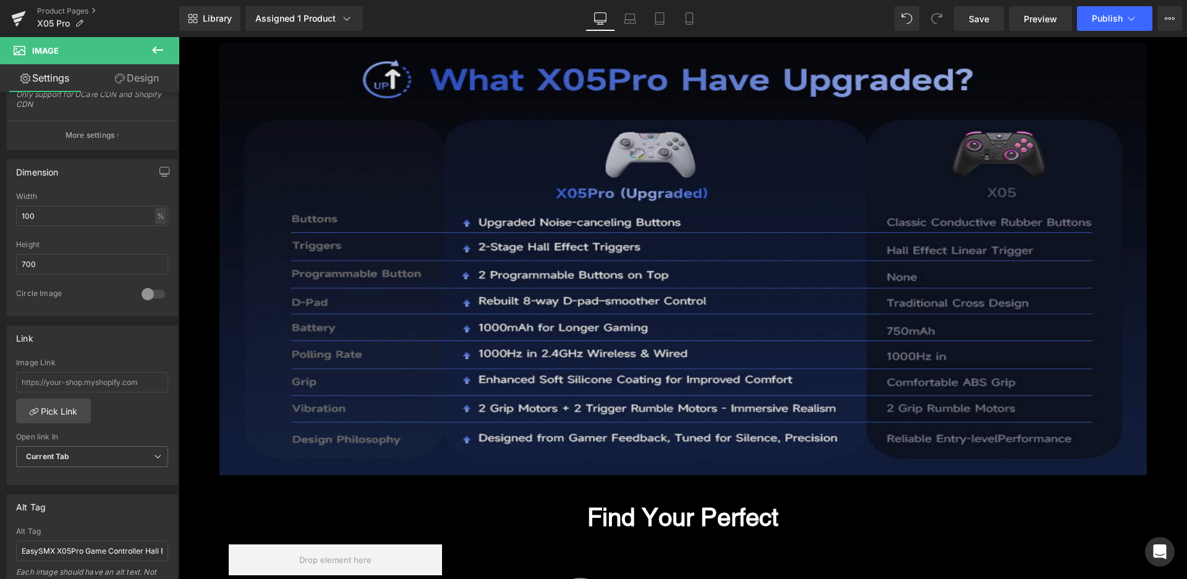
scroll to position [3116, 0]
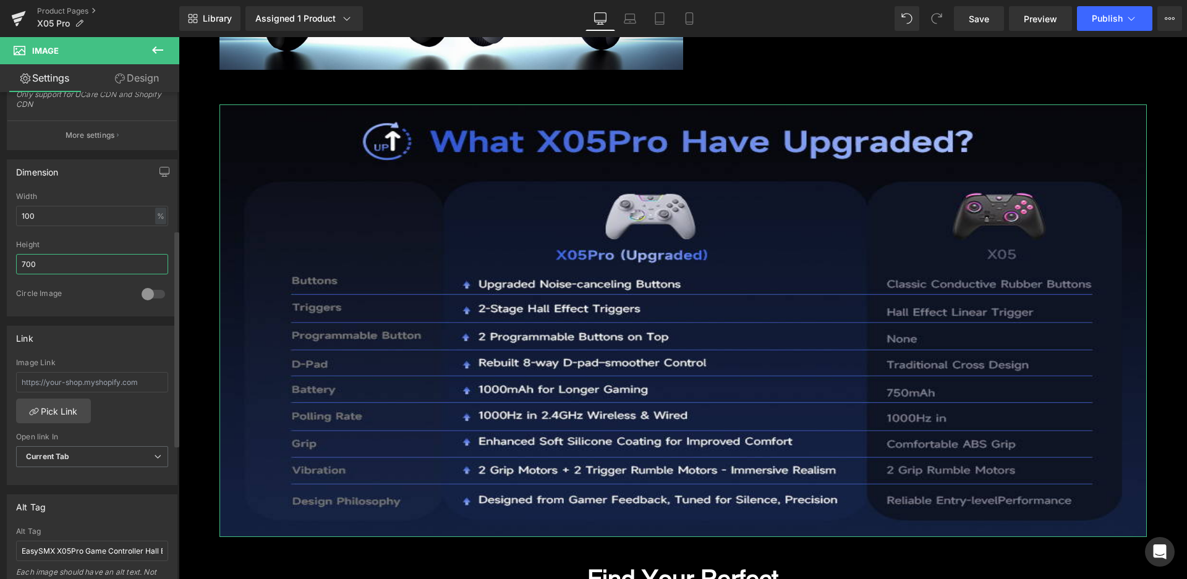
drag, startPoint x: 57, startPoint y: 263, endPoint x: 0, endPoint y: 262, distance: 57.5
click at [0, 262] on div "Dimension 100% Width 100 % % px 700px Height 700 0 Circle Image" at bounding box center [92, 233] width 185 height 166
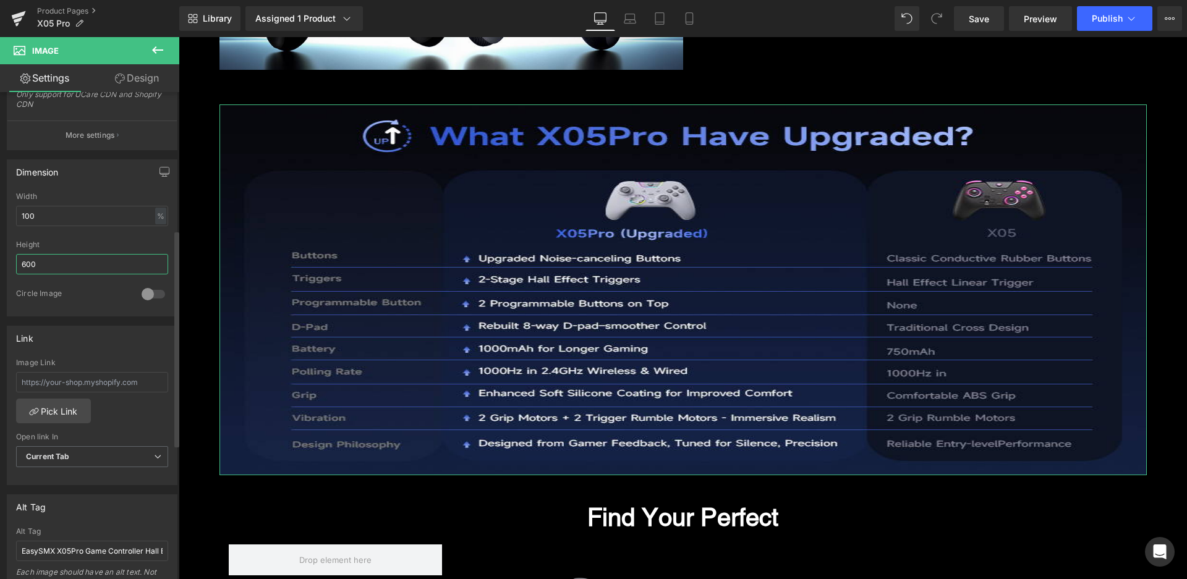
drag, startPoint x: 38, startPoint y: 264, endPoint x: 18, endPoint y: 264, distance: 19.8
click at [18, 264] on input "600" at bounding box center [92, 264] width 152 height 20
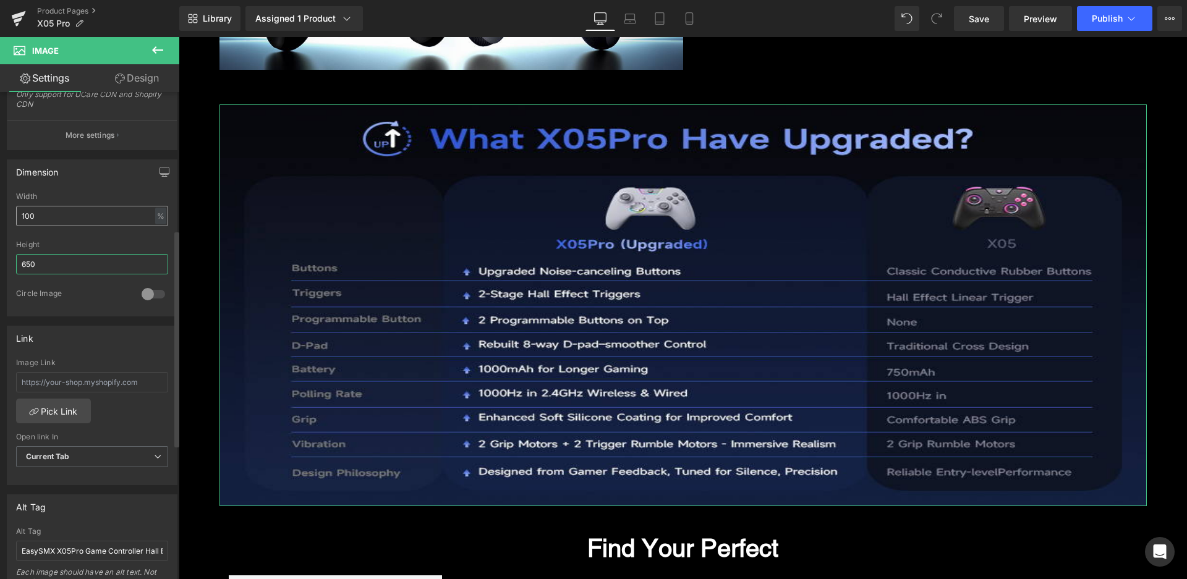
type input "650"
drag, startPoint x: 46, startPoint y: 214, endPoint x: 15, endPoint y: 212, distance: 31.6
click at [15, 212] on div "100% Width 100 % % px 650px Height 650 0 Circle Image" at bounding box center [91, 254] width 169 height 124
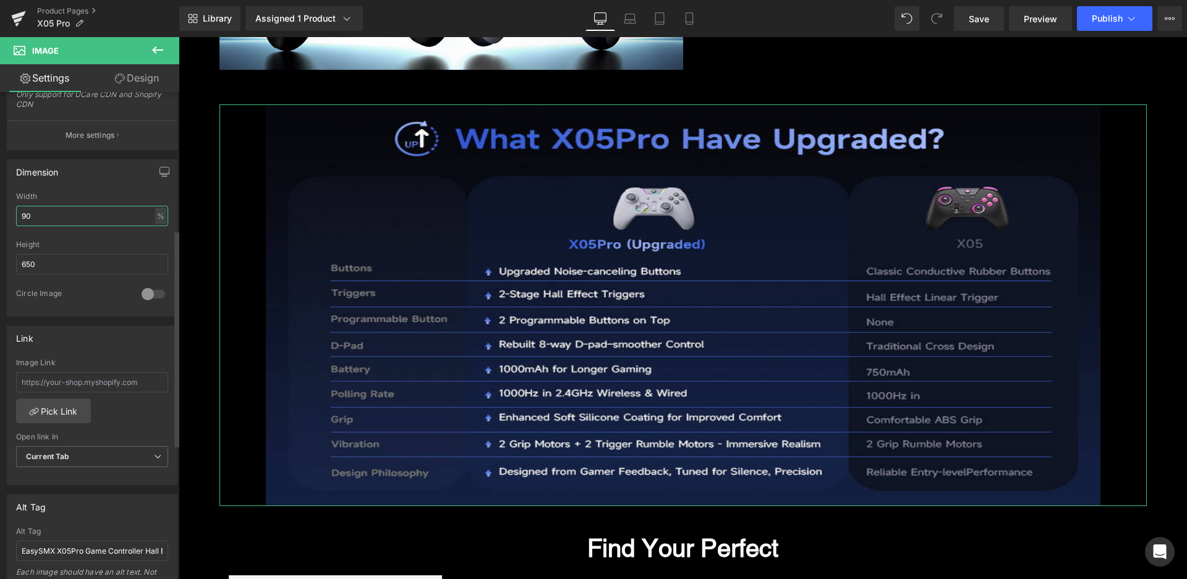
type input "9"
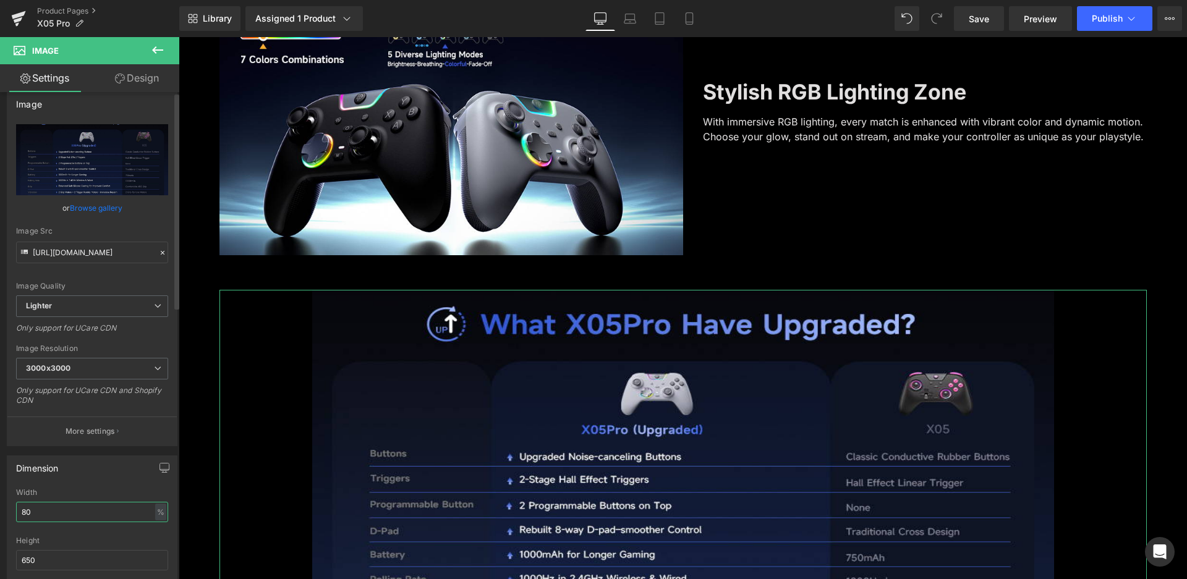
scroll to position [0, 0]
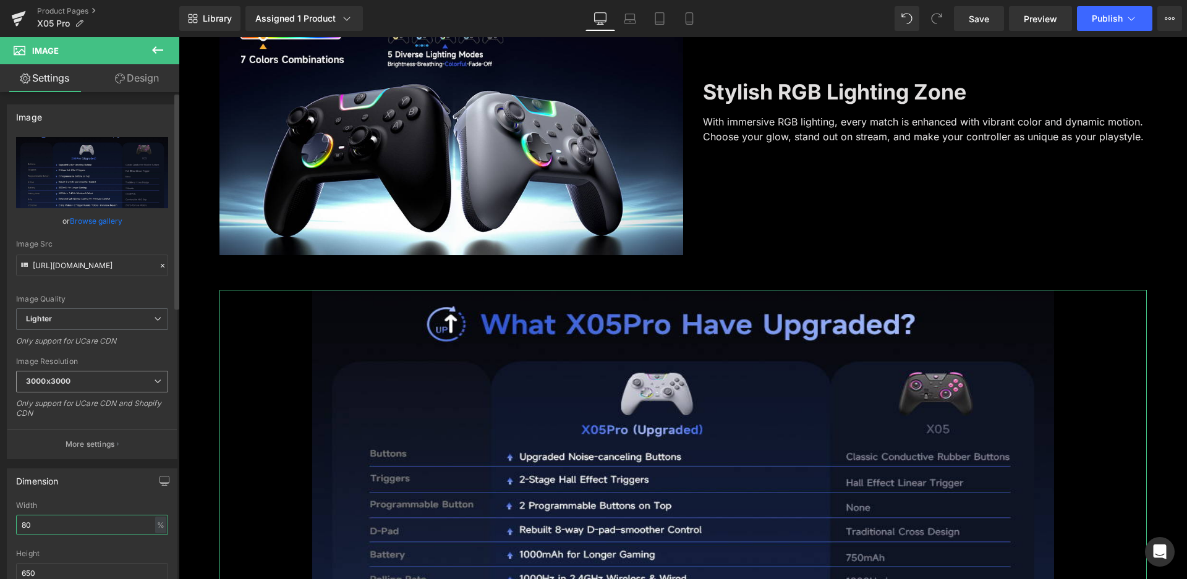
type input "80"
click at [72, 382] on span "3000x3000" at bounding box center [92, 382] width 152 height 22
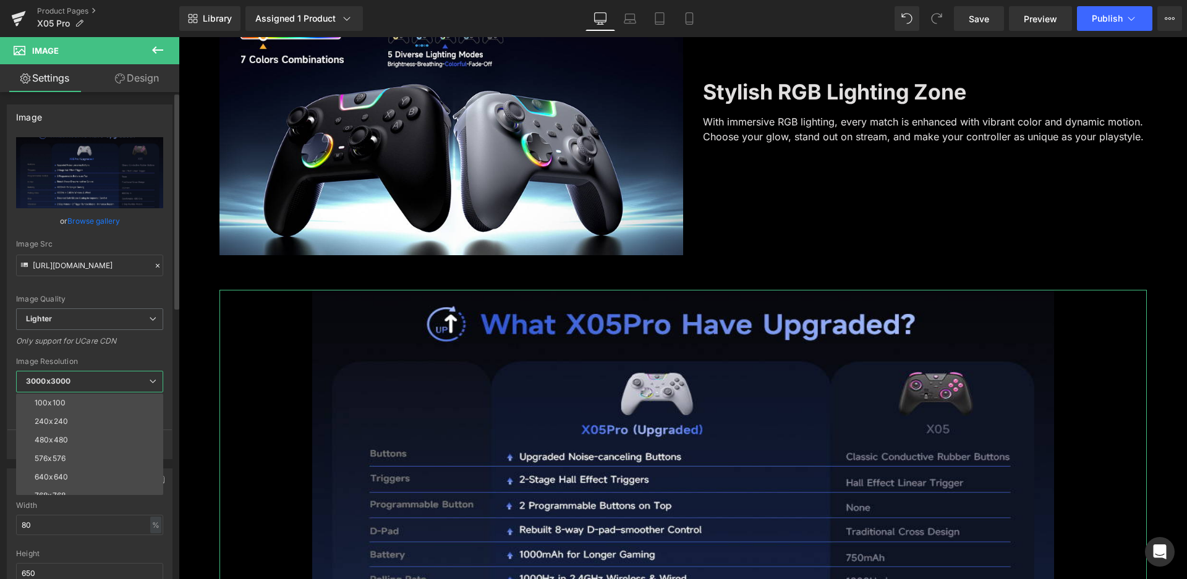
click at [133, 351] on div "Only support for UCare CDN" at bounding box center [89, 345] width 147 height 18
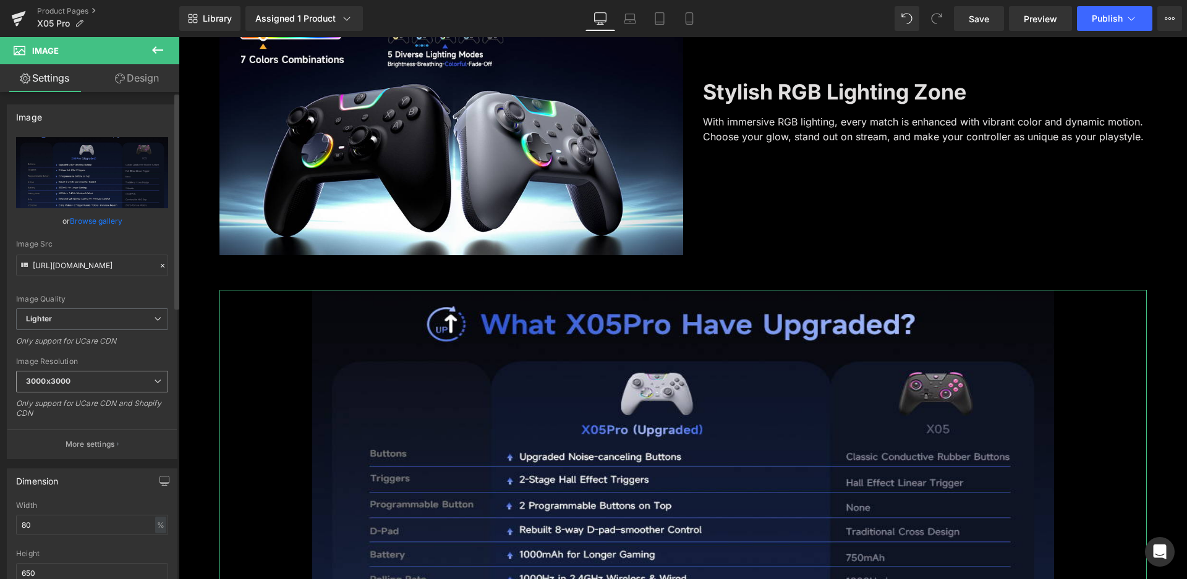
click at [104, 381] on span "3000x3000" at bounding box center [92, 382] width 152 height 22
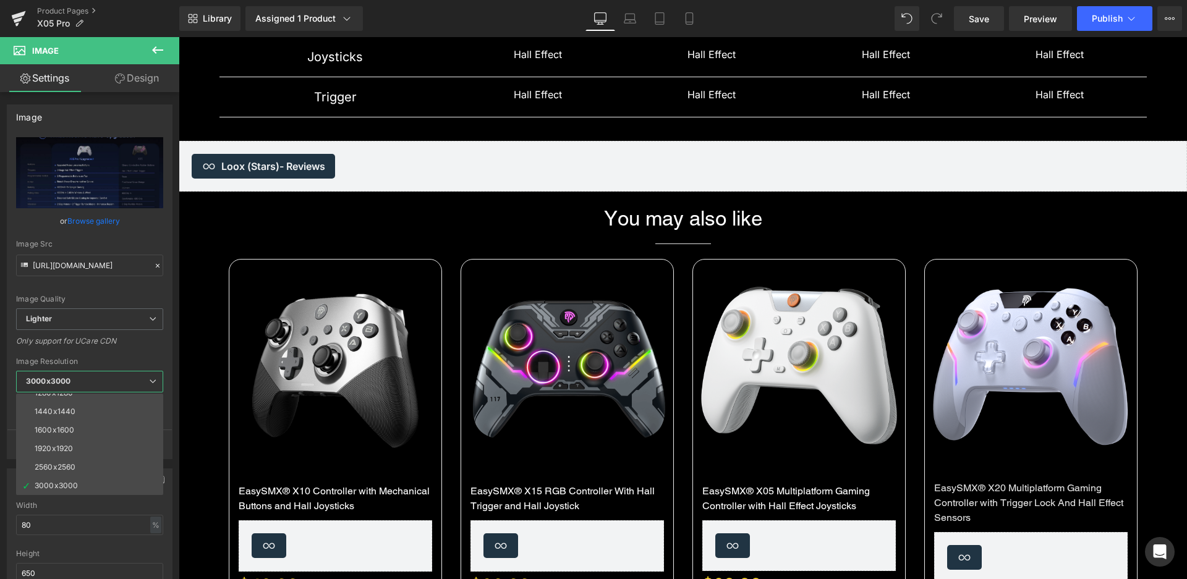
scroll to position [4401, 0]
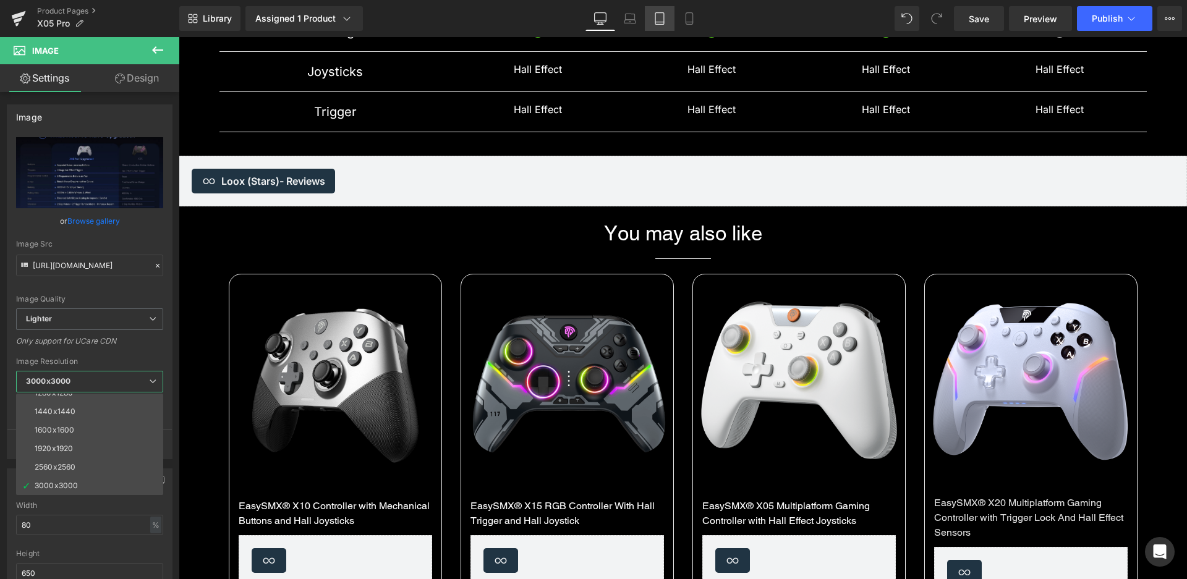
click at [655, 15] on icon at bounding box center [659, 18] width 12 height 12
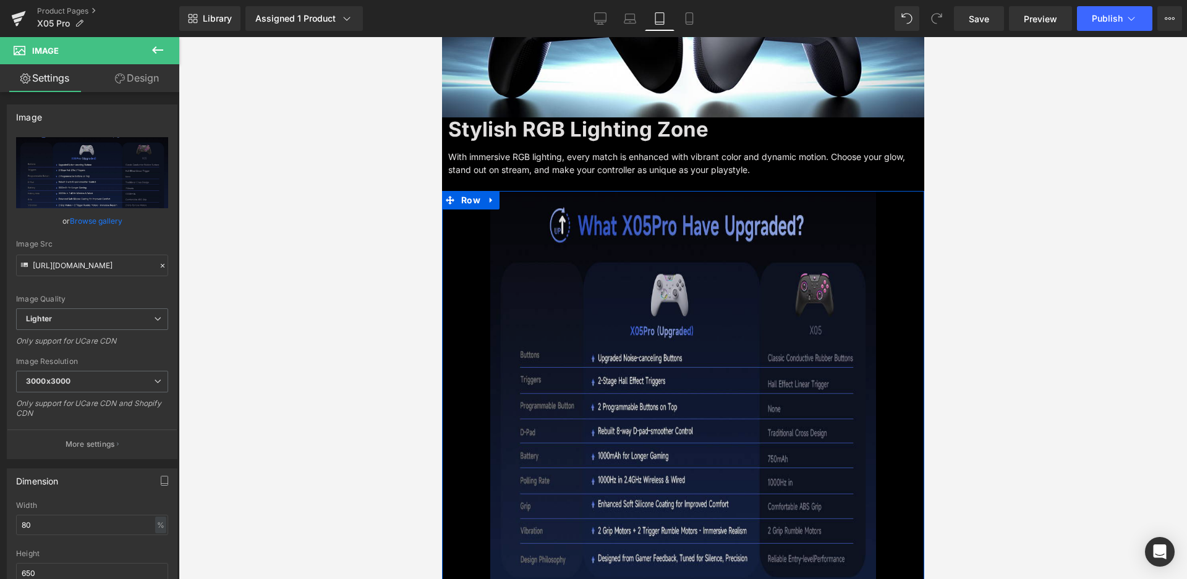
scroll to position [4065, 0]
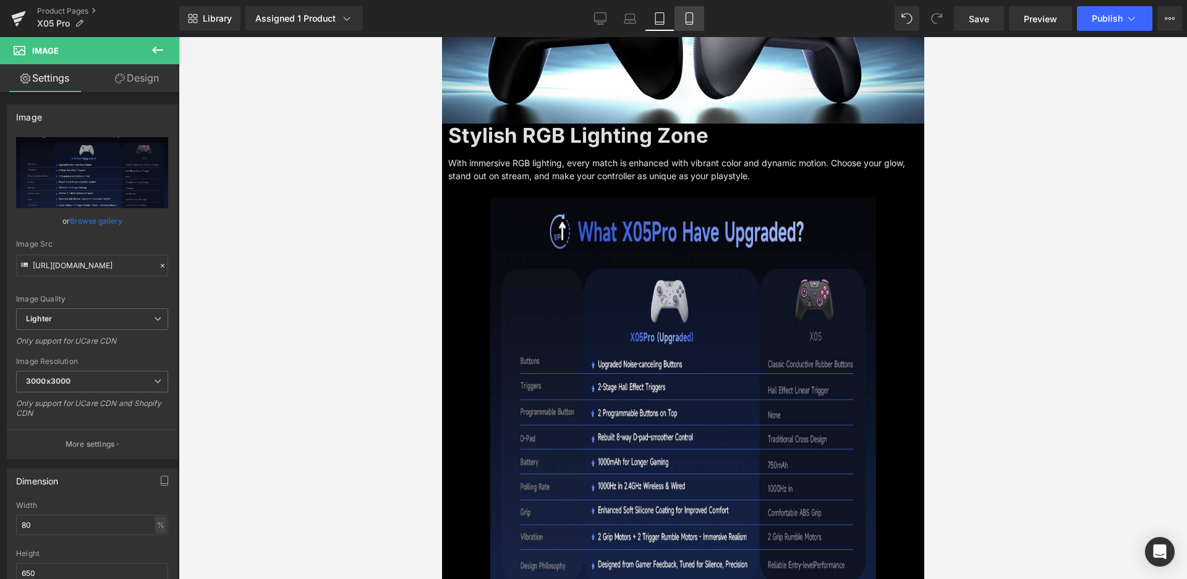
click at [686, 11] on link "Mobile" at bounding box center [689, 18] width 30 height 25
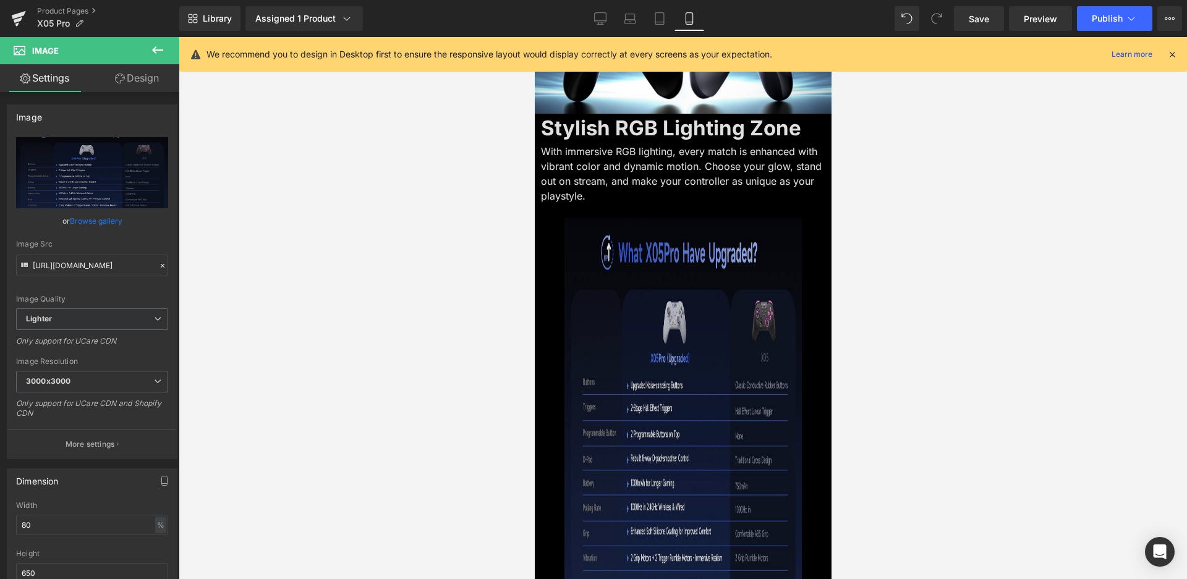
scroll to position [3741, 0]
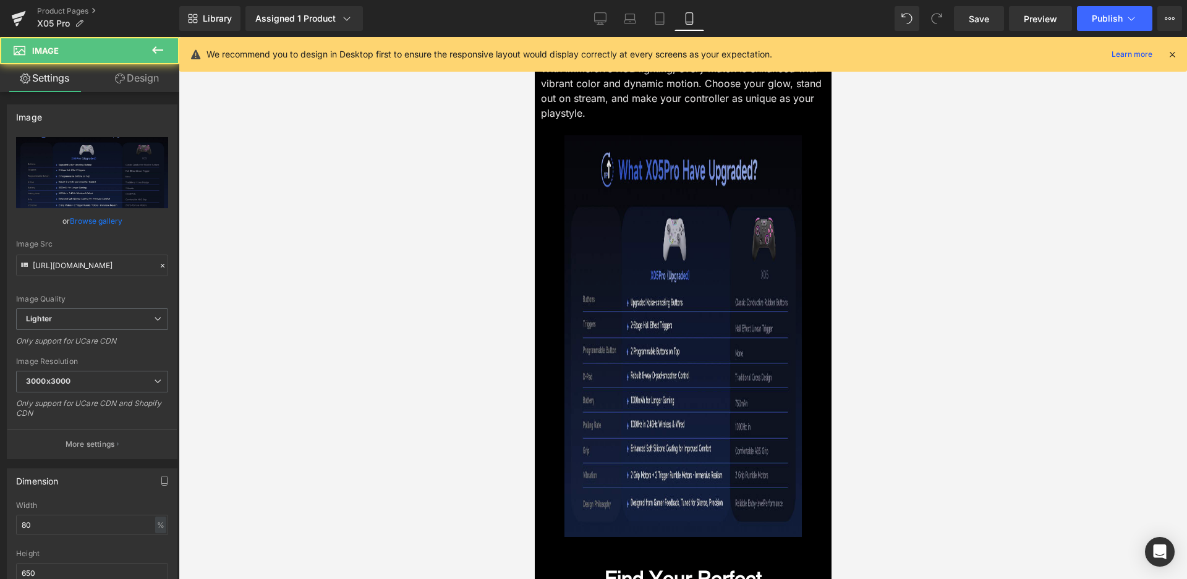
click at [662, 389] on img at bounding box center [682, 336] width 237 height 402
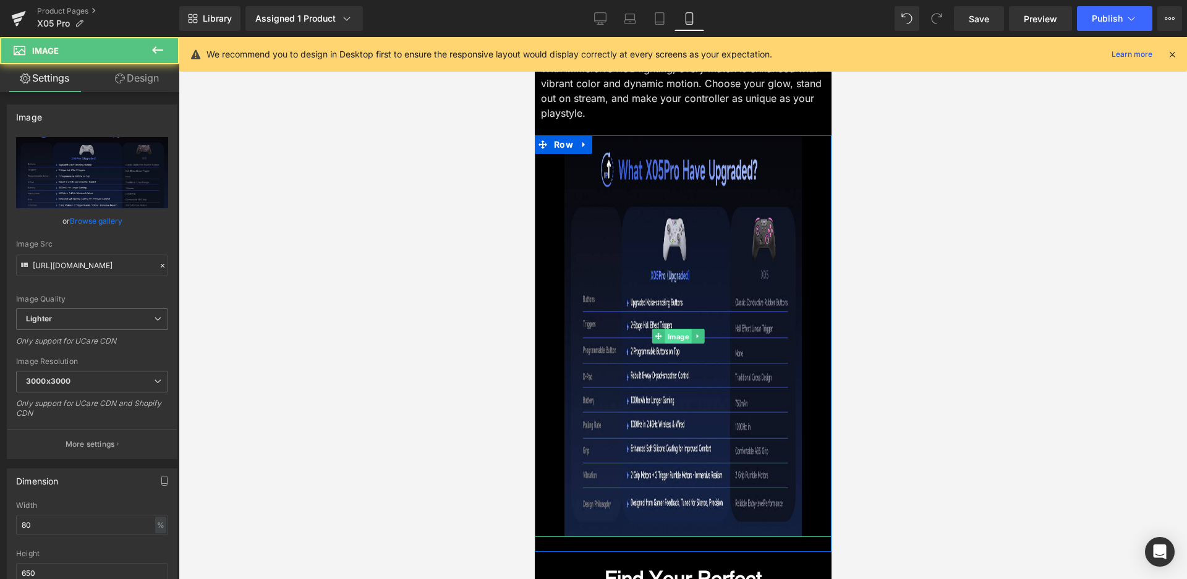
click at [669, 344] on span "Image" at bounding box center [677, 337] width 27 height 15
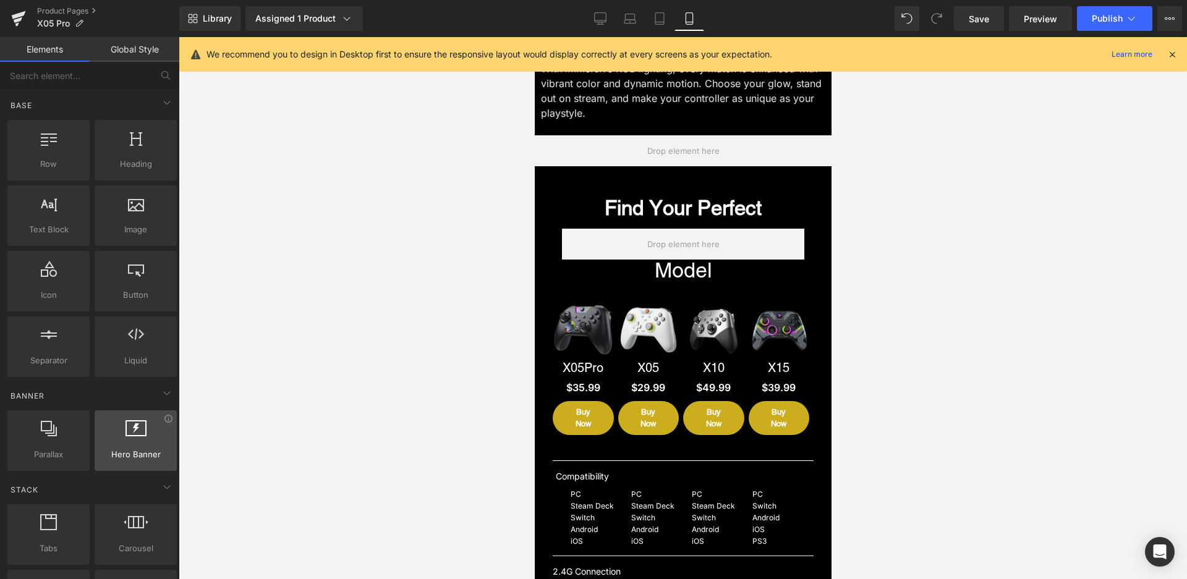
scroll to position [62, 0]
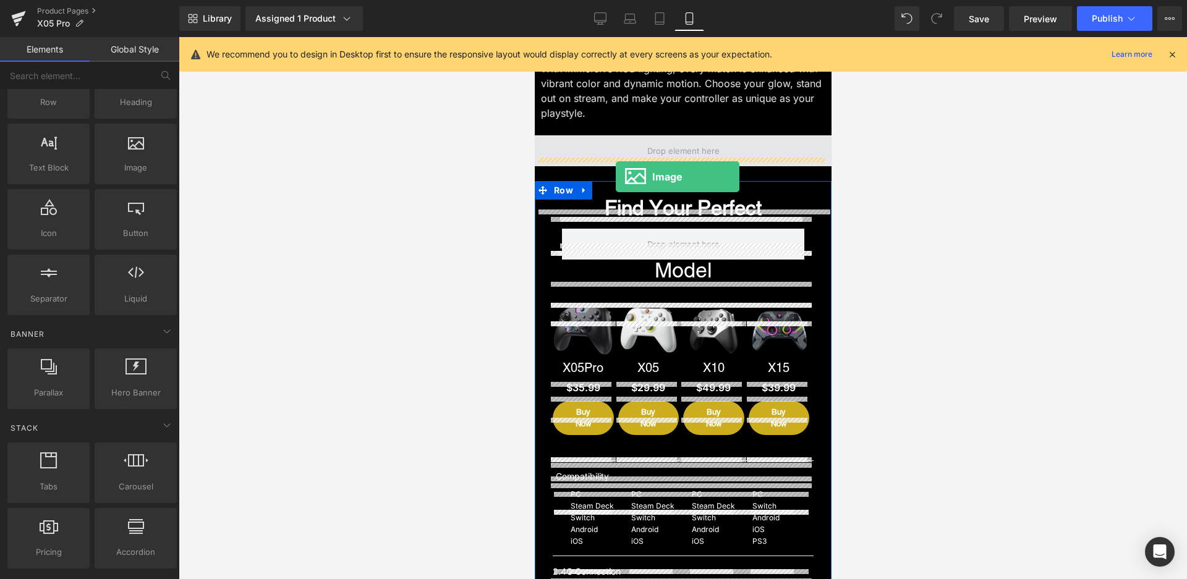
drag, startPoint x: 672, startPoint y: 190, endPoint x: 615, endPoint y: 177, distance: 58.3
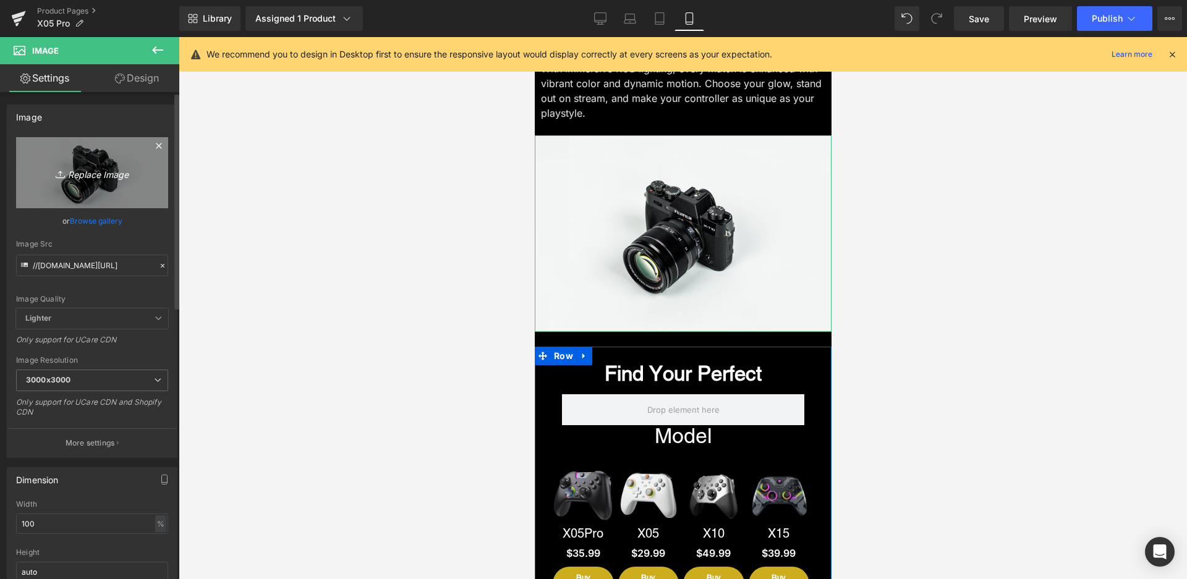
click at [89, 170] on icon "Replace Image" at bounding box center [92, 172] width 99 height 15
type input "C:\fakepath\A+-参数对比 -1.jpg"
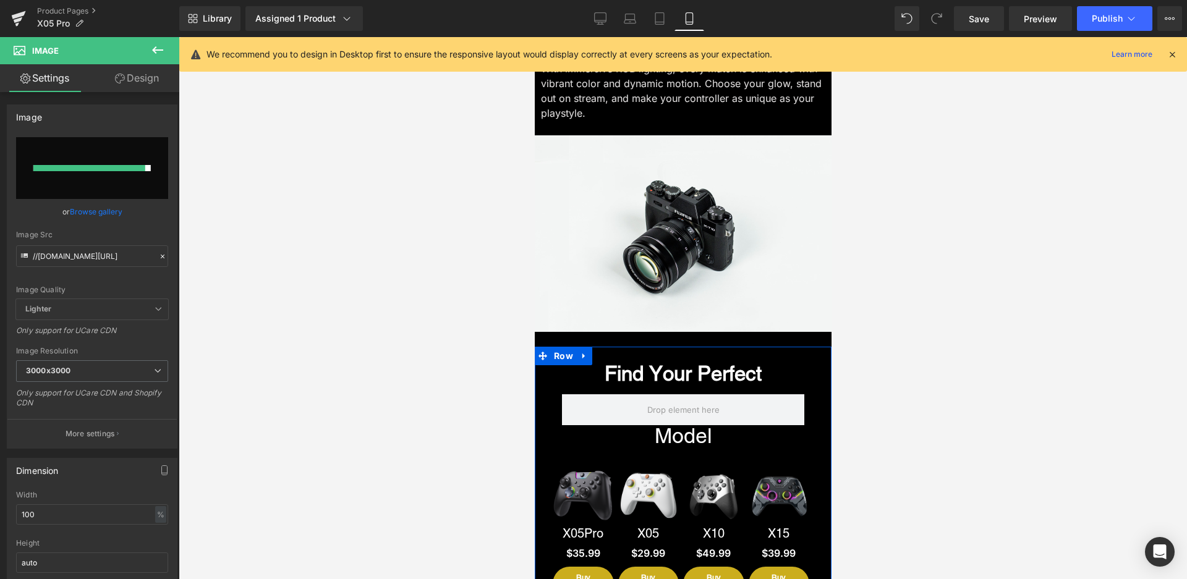
type input "https://ucarecdn.com/a1533de4-9b24-44a9-ba2c-320e90529aa8/-/format/auto/-/previ…"
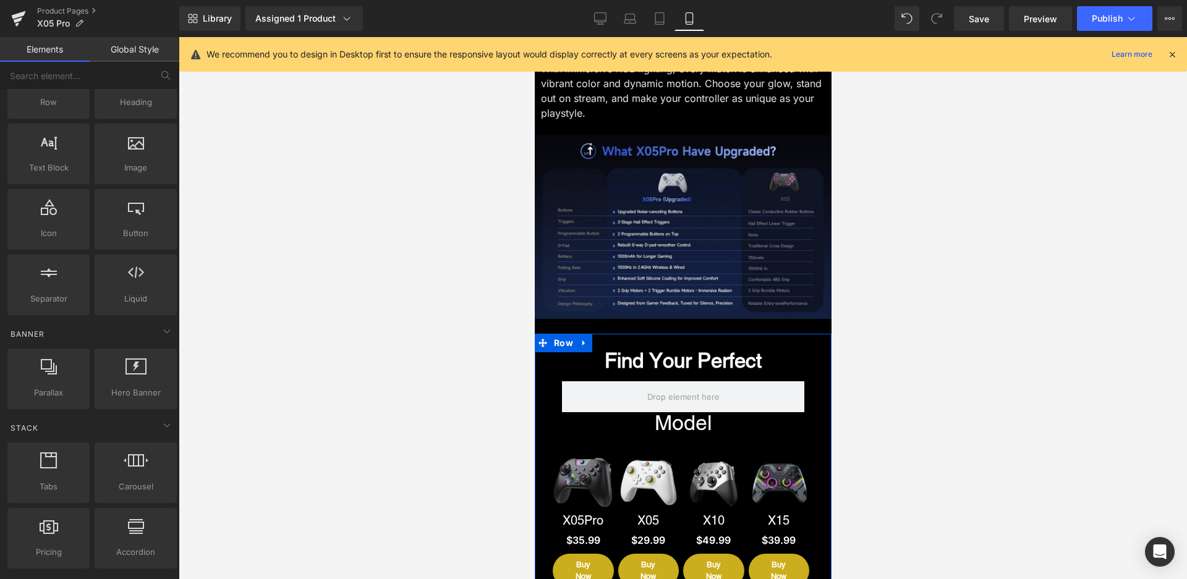
click at [961, 183] on div at bounding box center [683, 308] width 1008 height 542
click at [668, 235] on span "Image" at bounding box center [677, 227] width 27 height 15
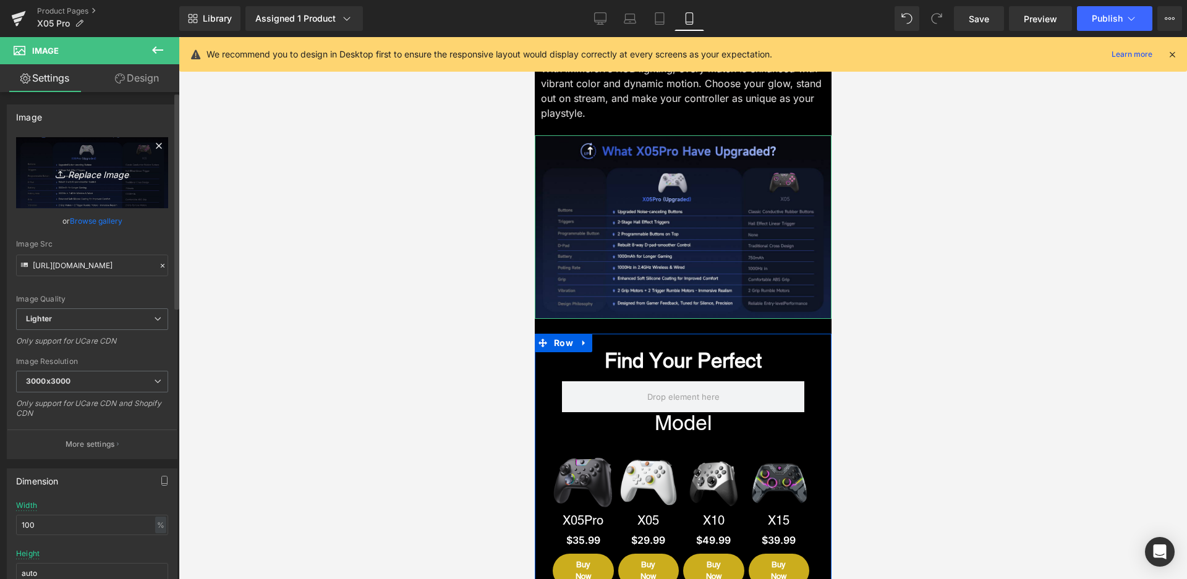
click at [81, 176] on icon "Replace Image" at bounding box center [92, 172] width 99 height 15
type input "C:\fakepath\12-升级对比图.jpg"
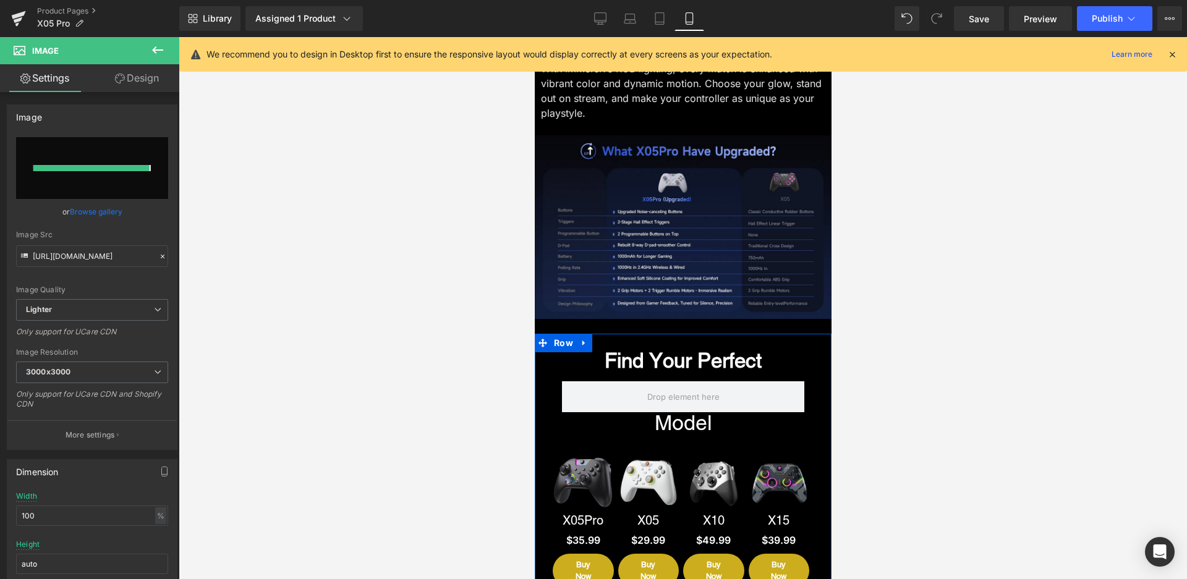
type input "https://ucarecdn.com/bc53b6a4-d73c-4700-91b4-2672ac546f66/-/format/auto/-/previ…"
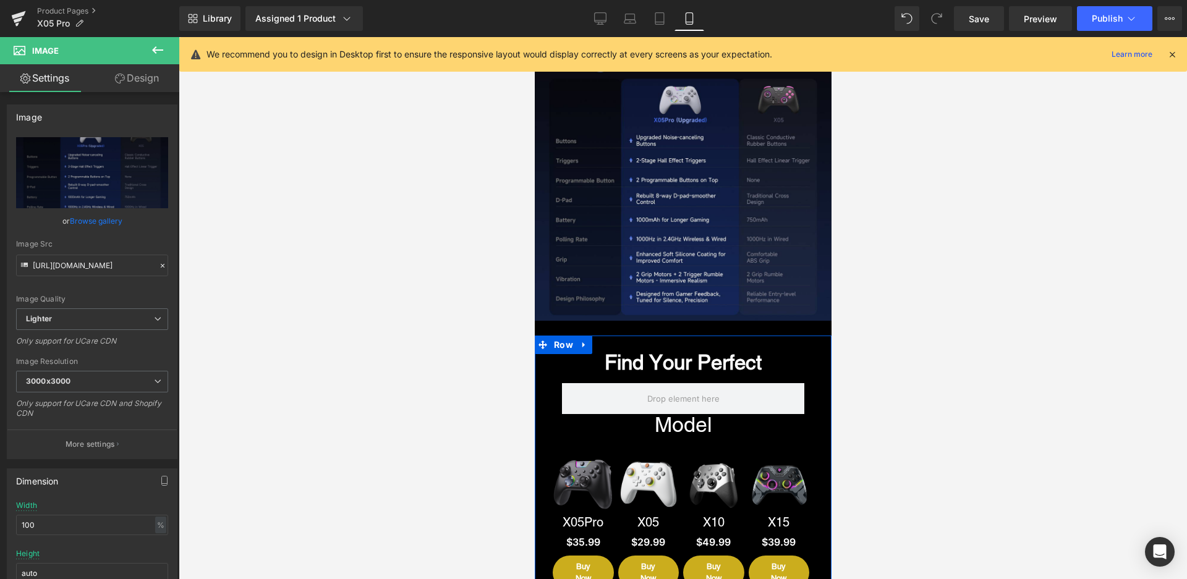
scroll to position [3865, 0]
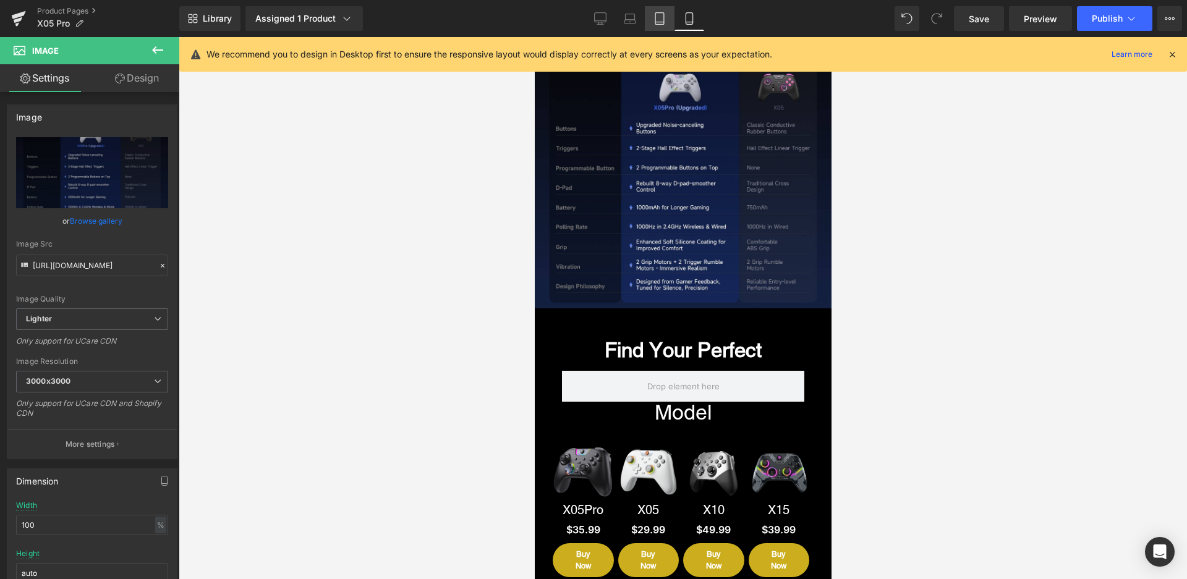
click at [666, 18] on icon at bounding box center [659, 18] width 12 height 12
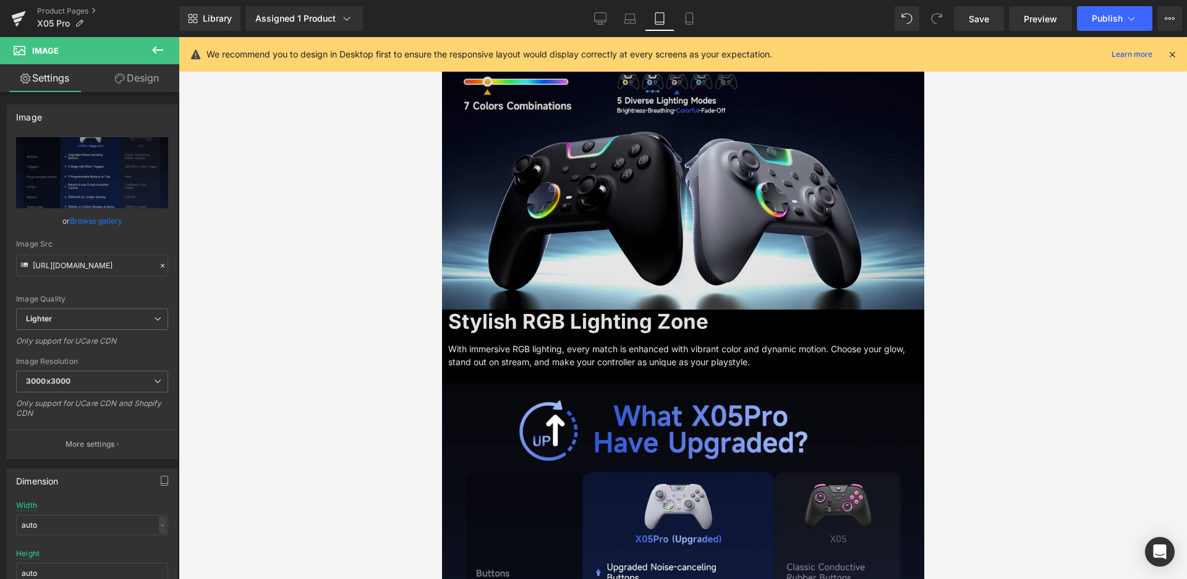
scroll to position [4064, 0]
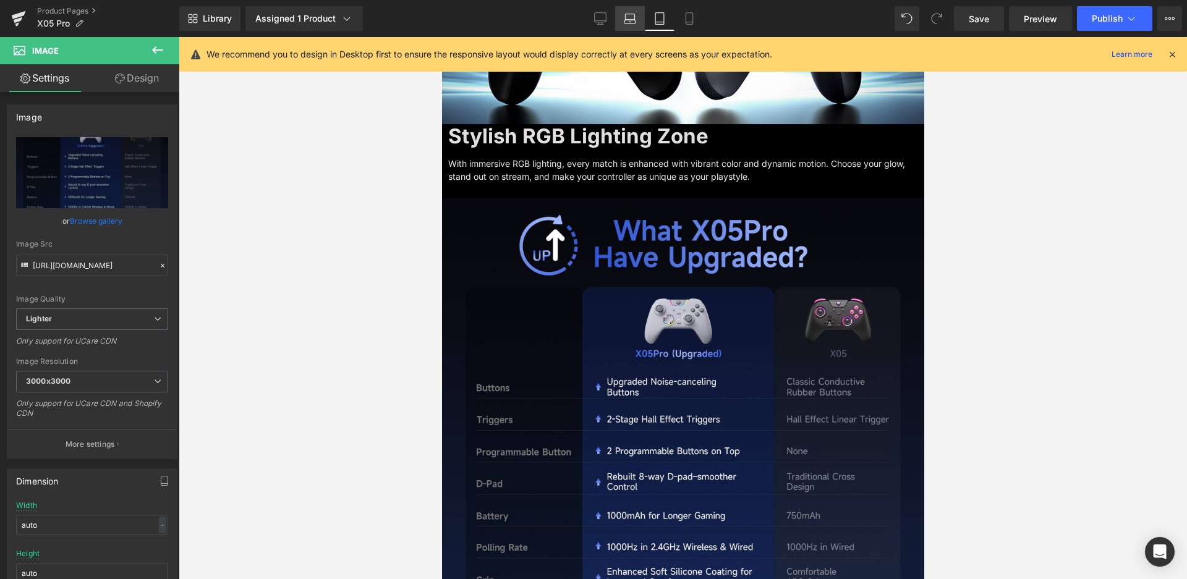
click at [632, 20] on icon at bounding box center [630, 18] width 12 height 12
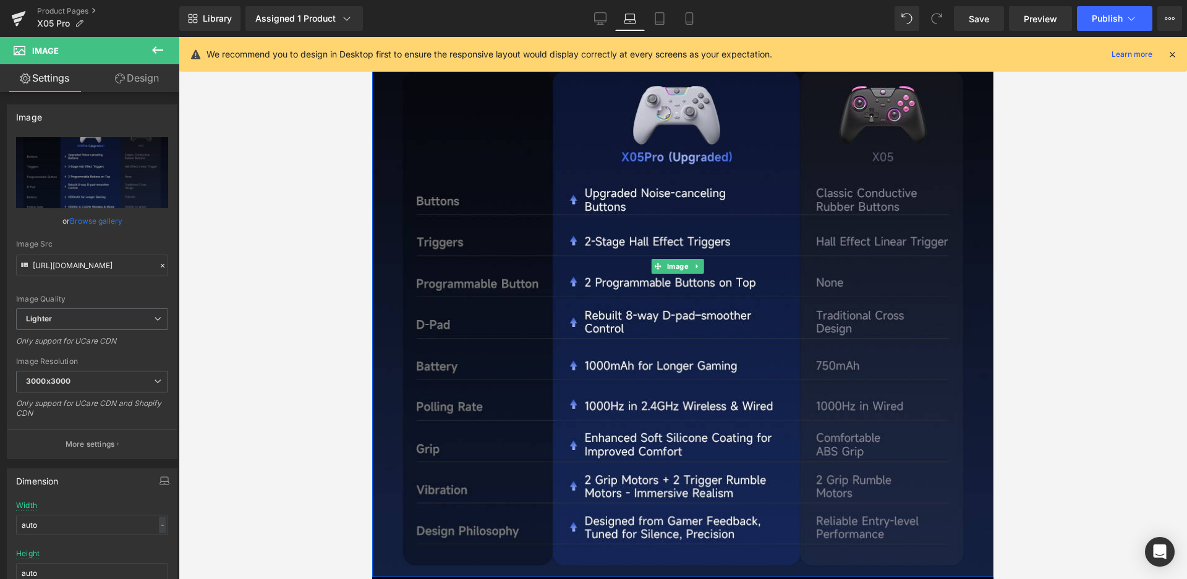
scroll to position [2761, 0]
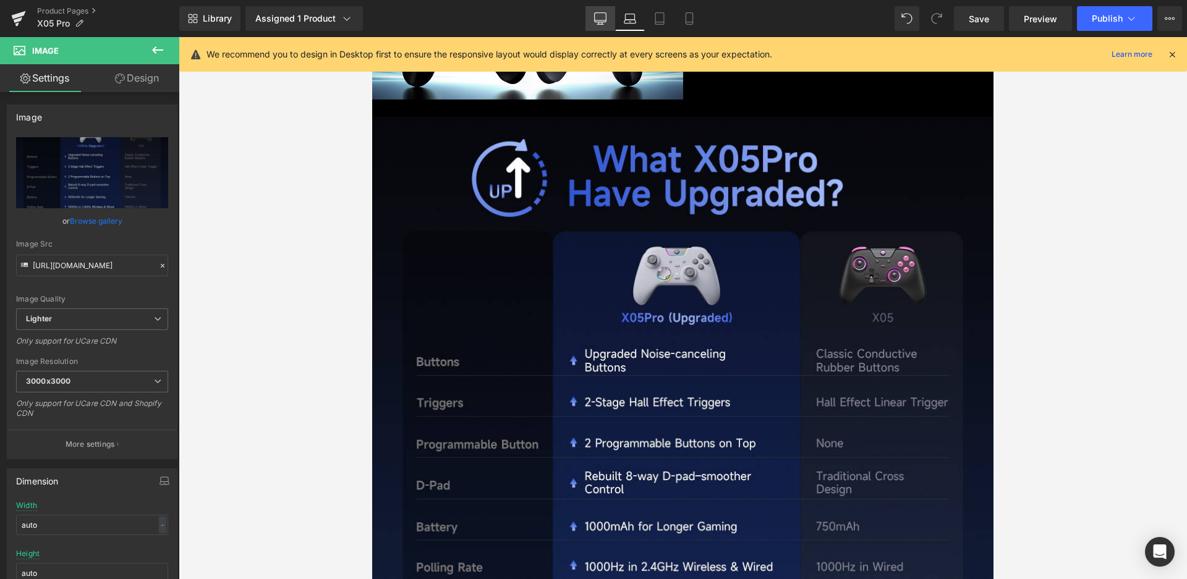
click at [611, 20] on link "Desktop" at bounding box center [600, 18] width 30 height 25
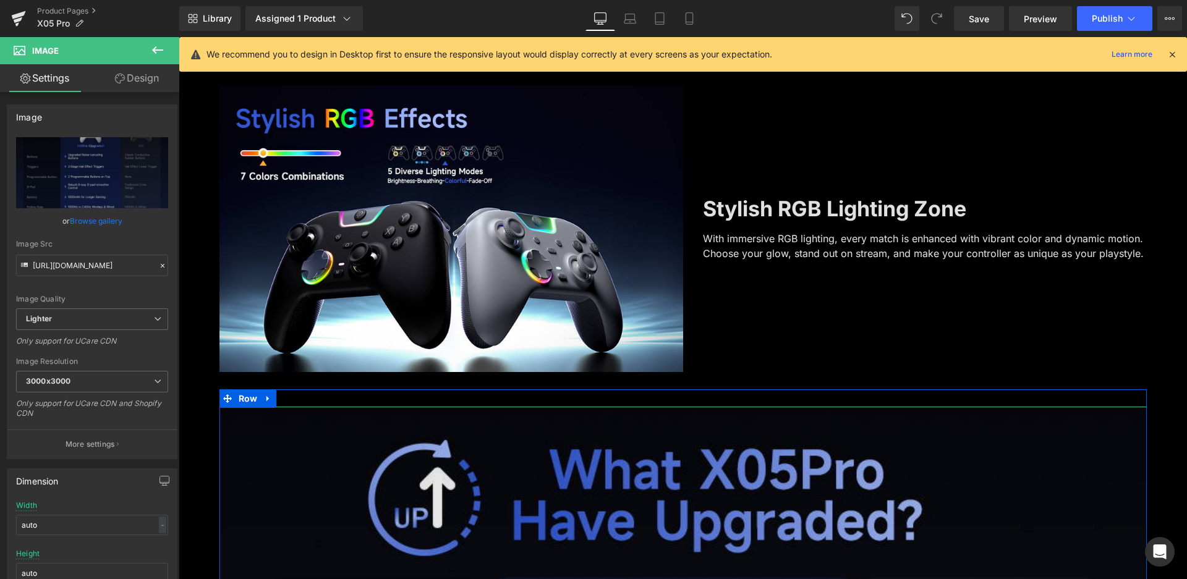
scroll to position [3185, 0]
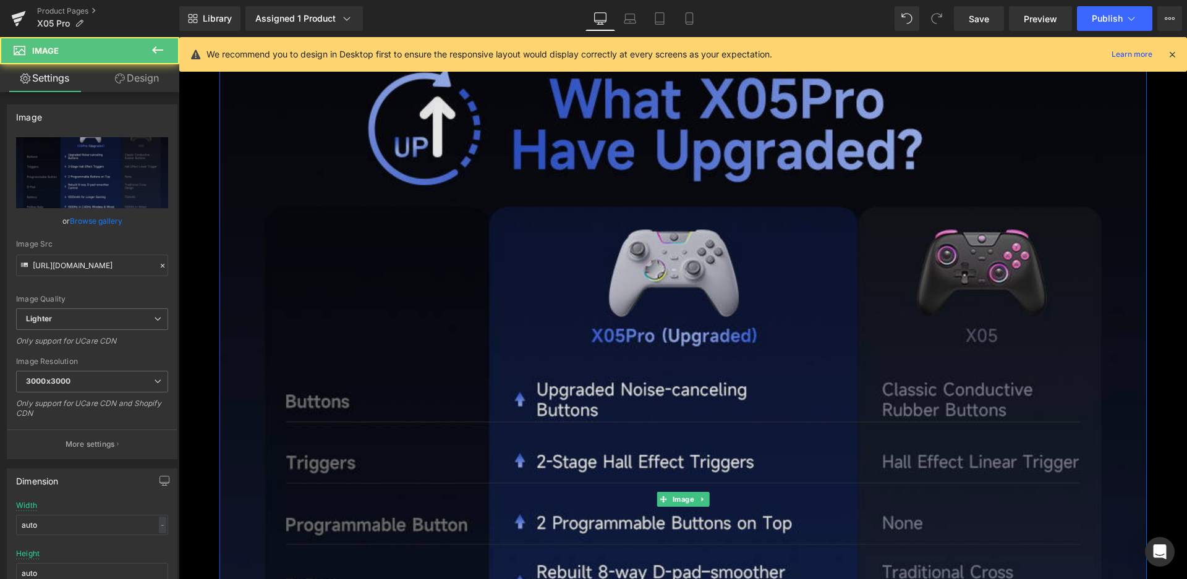
click at [660, 349] on img at bounding box center [682, 499] width 927 height 927
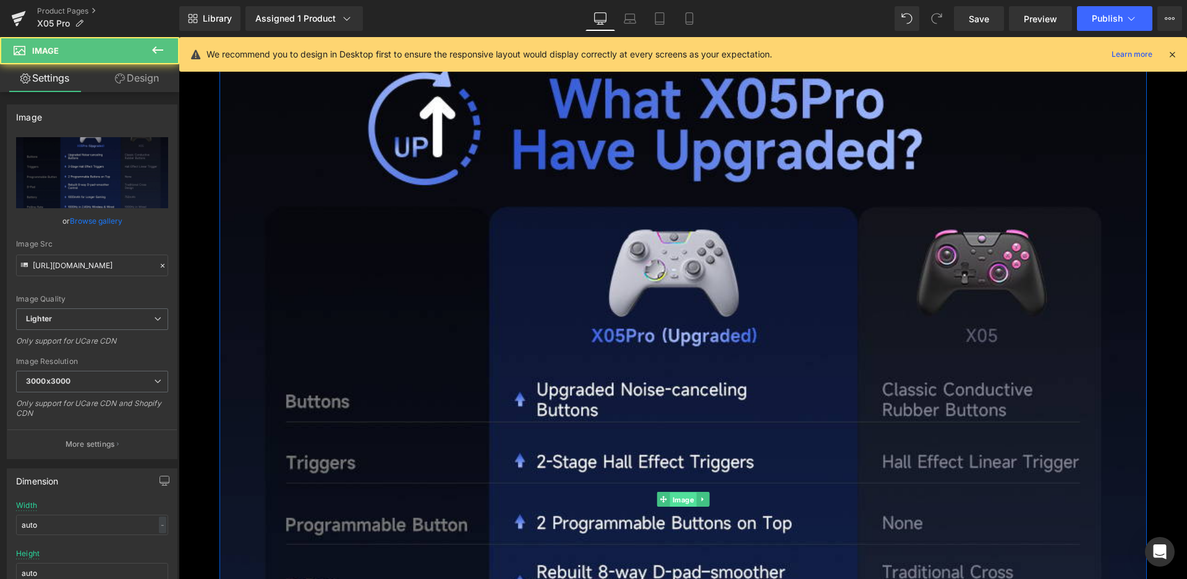
click at [672, 497] on span "Image" at bounding box center [683, 500] width 27 height 15
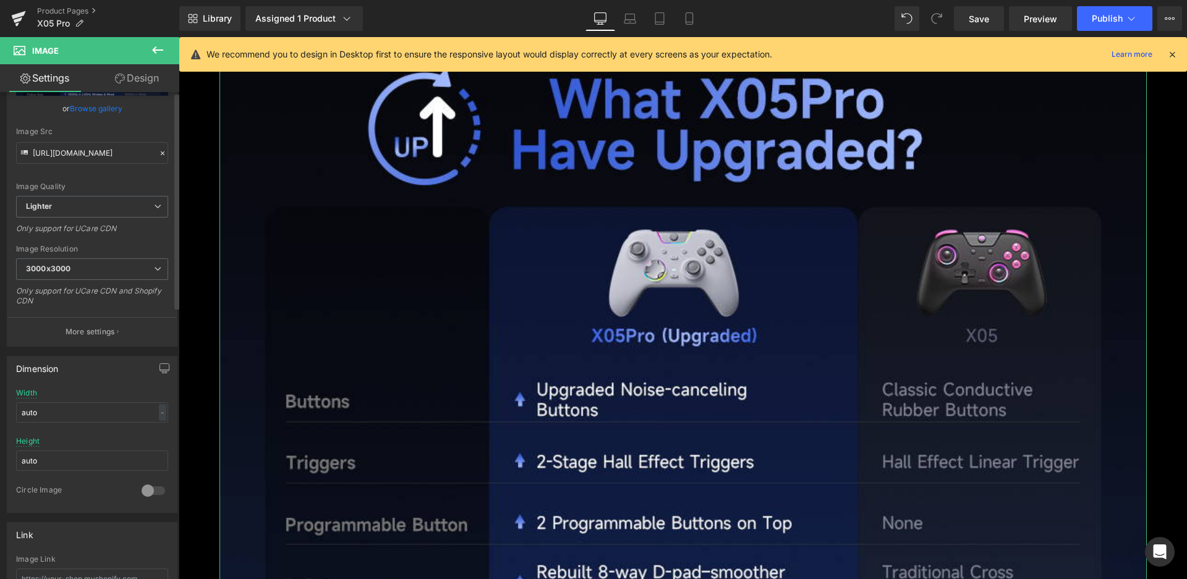
scroll to position [247, 0]
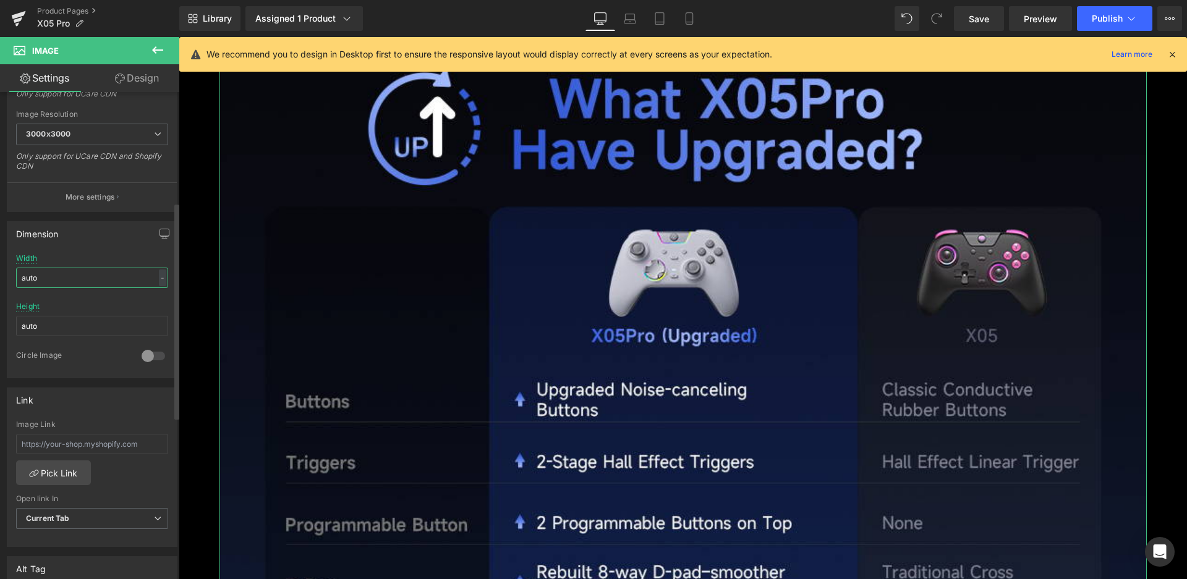
click at [104, 278] on input "auto" at bounding box center [92, 278] width 152 height 20
drag, startPoint x: 106, startPoint y: 282, endPoint x: 43, endPoint y: 274, distance: 64.2
click at [43, 274] on input "auto" at bounding box center [92, 278] width 152 height 20
click at [61, 274] on input "auto" at bounding box center [92, 278] width 152 height 20
click at [159, 280] on div "-" at bounding box center [162, 278] width 7 height 17
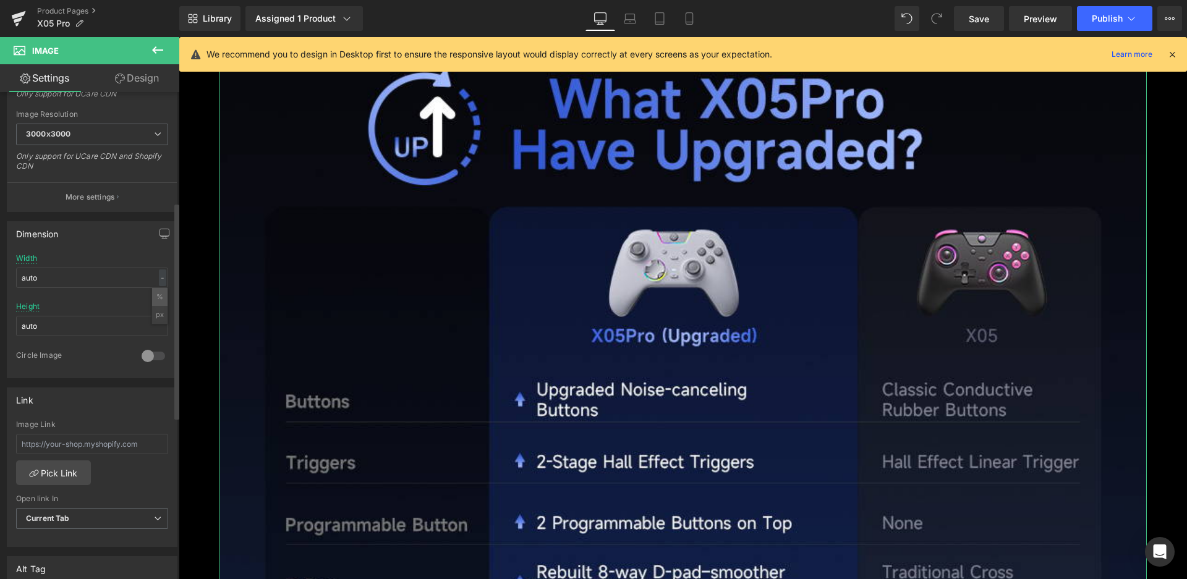
click at [155, 297] on li "%" at bounding box center [159, 297] width 15 height 18
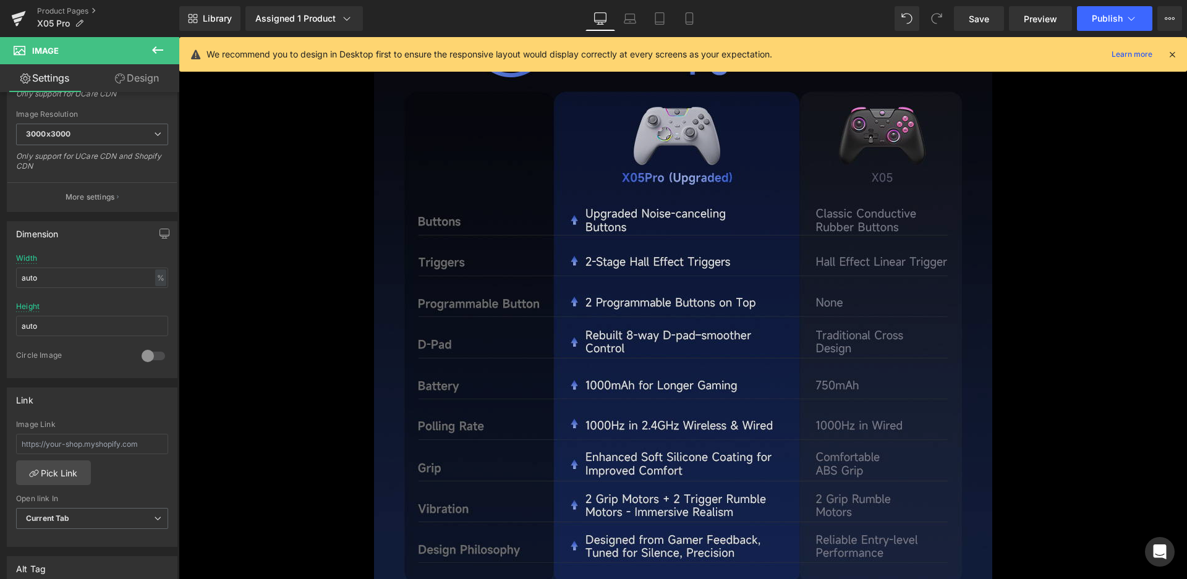
scroll to position [3309, 0]
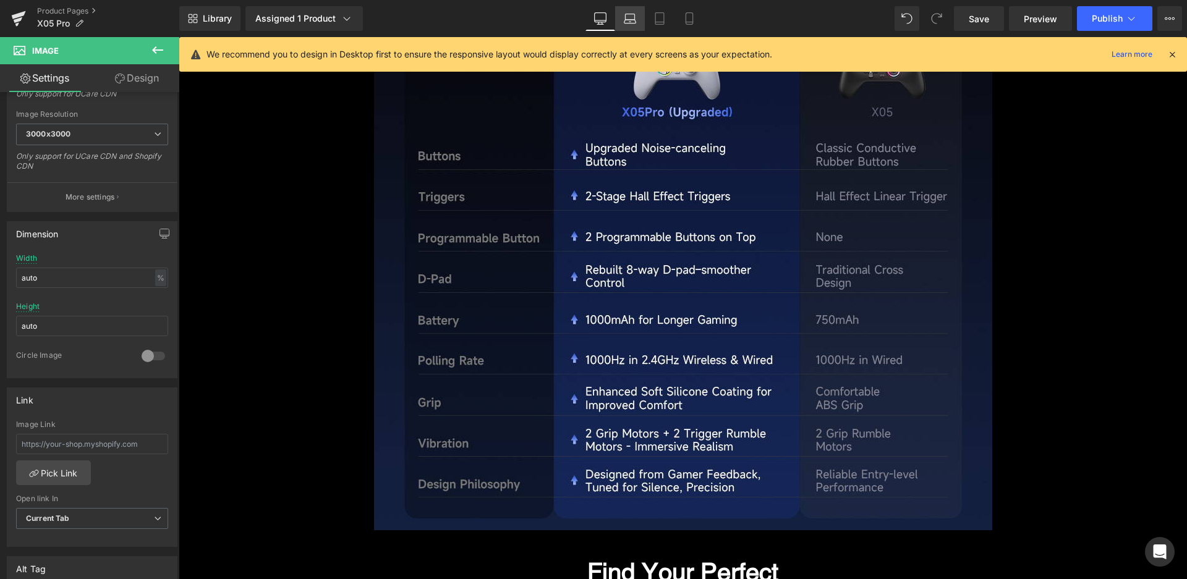
click at [628, 20] on icon at bounding box center [630, 22] width 12 height 4
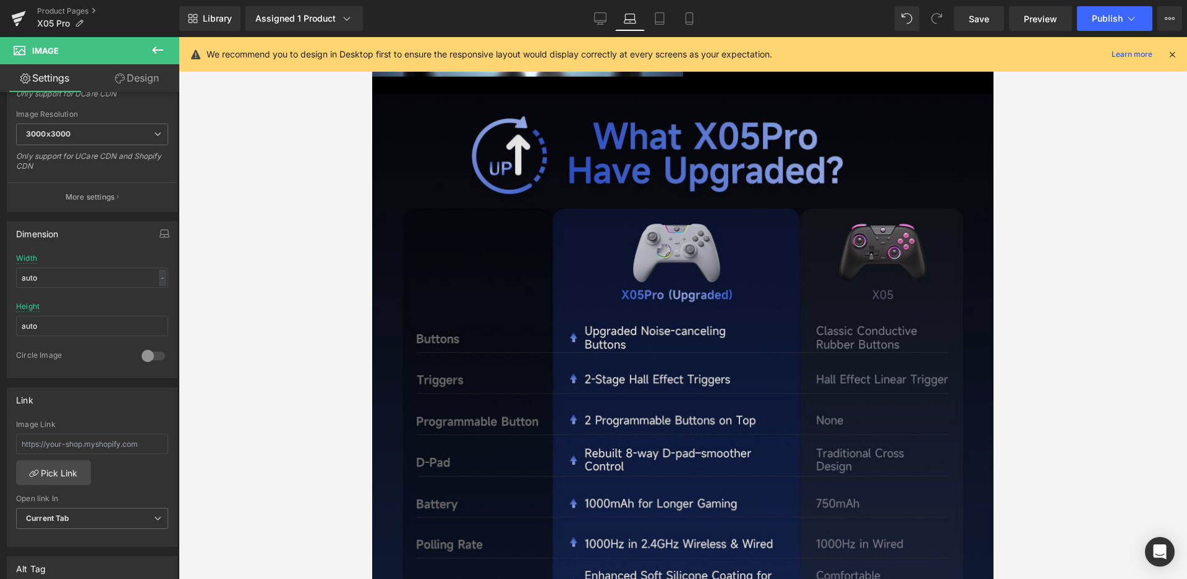
scroll to position [2823, 0]
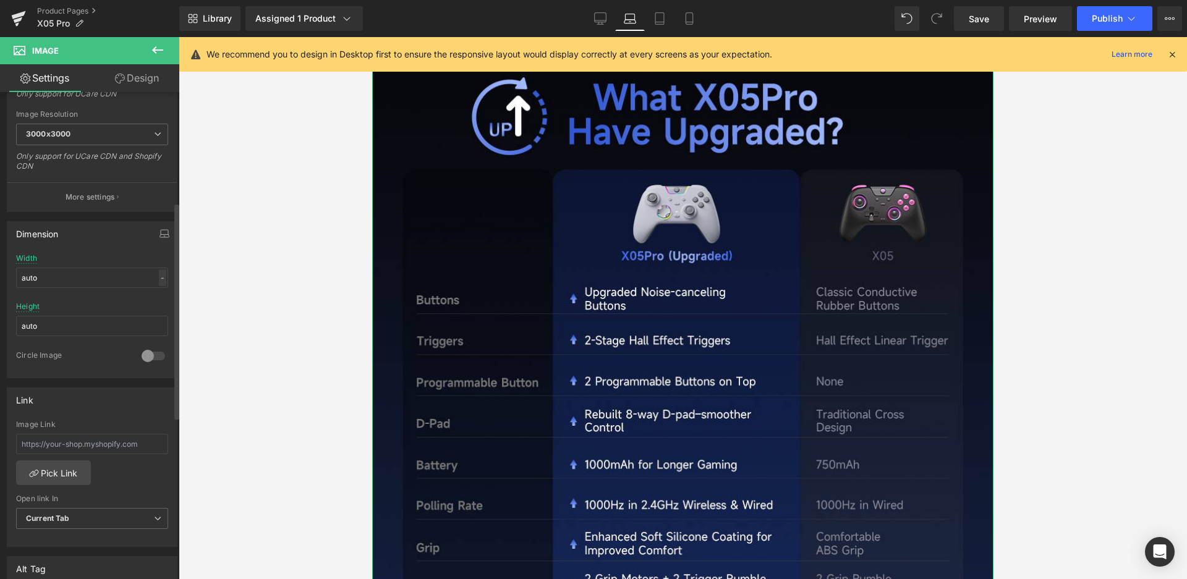
click at [159, 278] on div "-" at bounding box center [162, 278] width 7 height 17
click at [156, 299] on li "%" at bounding box center [159, 297] width 15 height 18
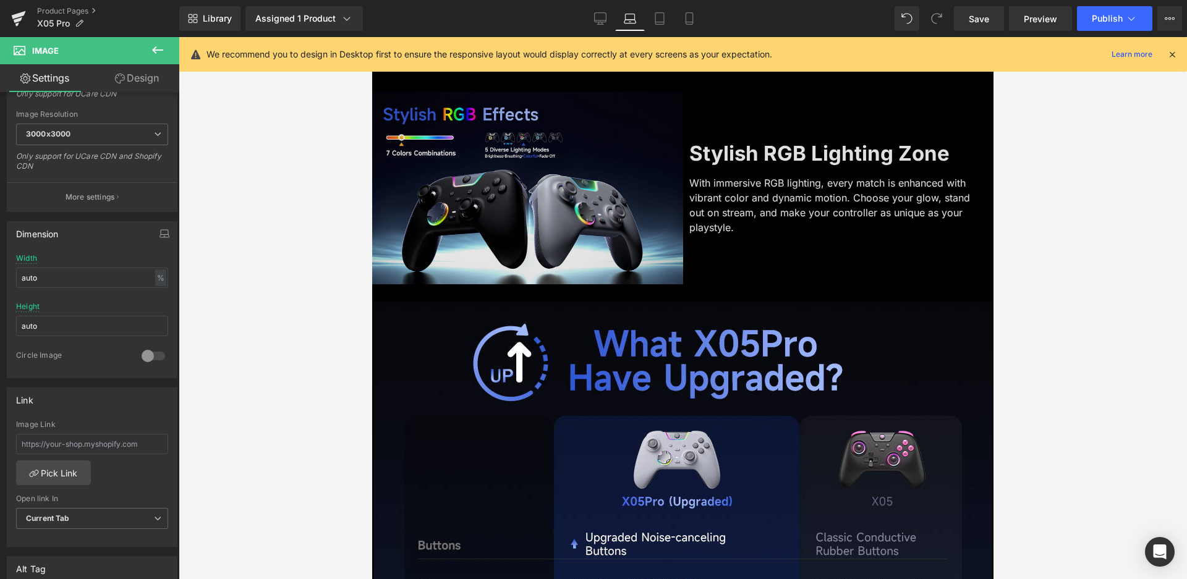
scroll to position [2575, 0]
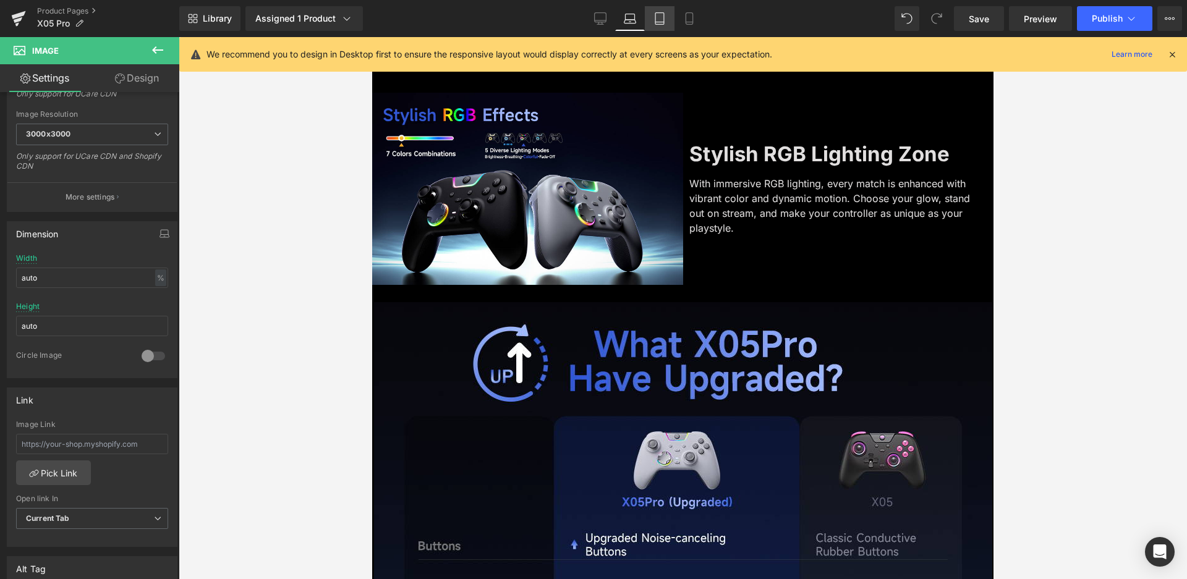
click at [666, 17] on link "Tablet" at bounding box center [660, 18] width 30 height 25
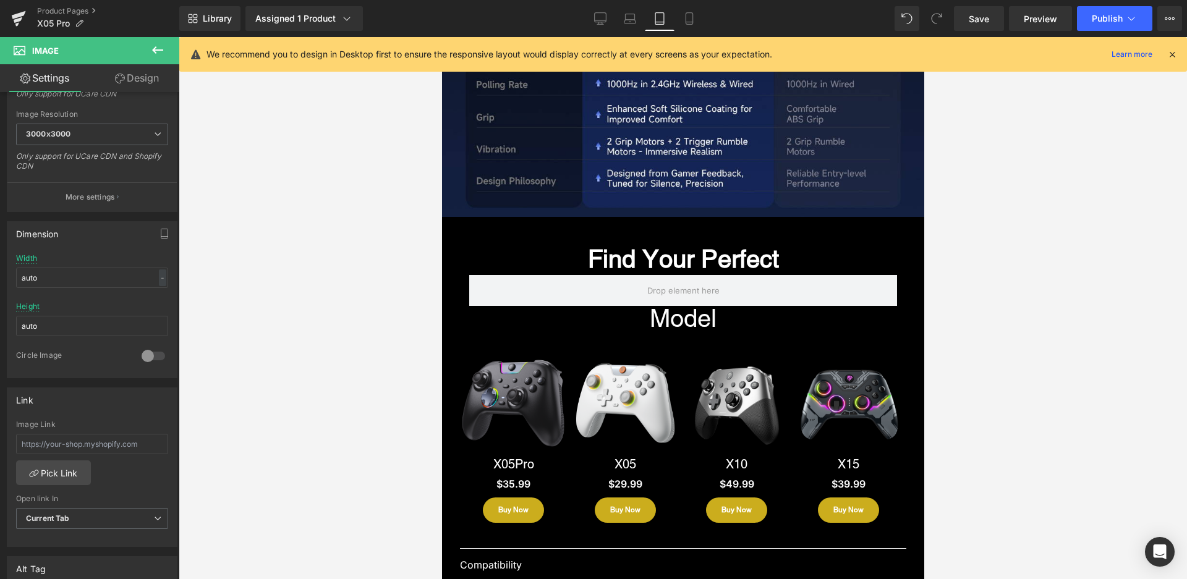
scroll to position [4743, 0]
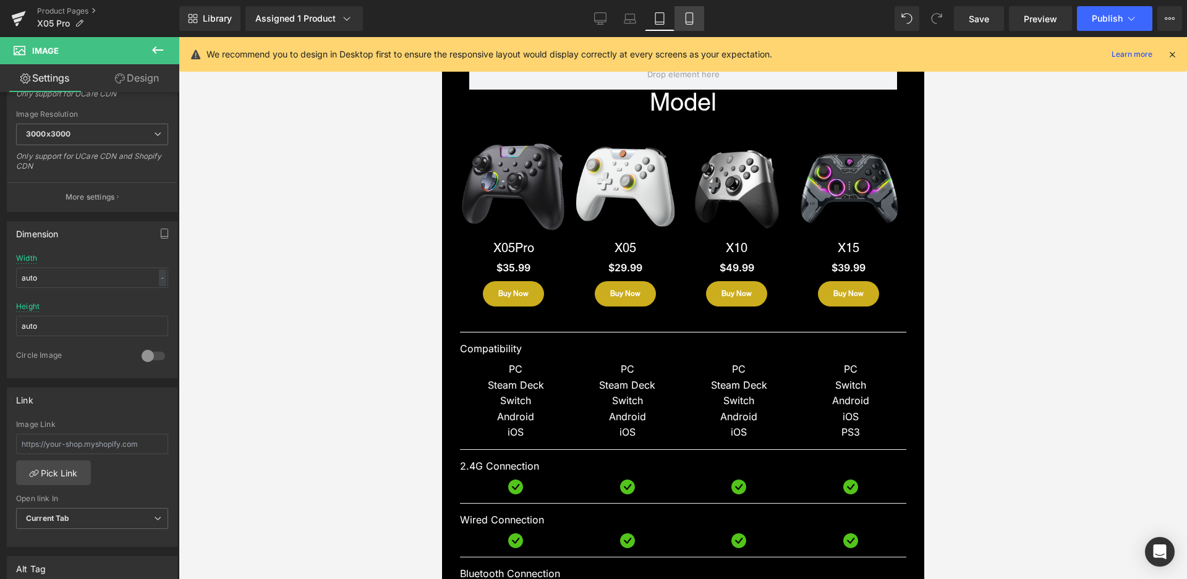
click at [685, 22] on icon at bounding box center [689, 18] width 12 height 12
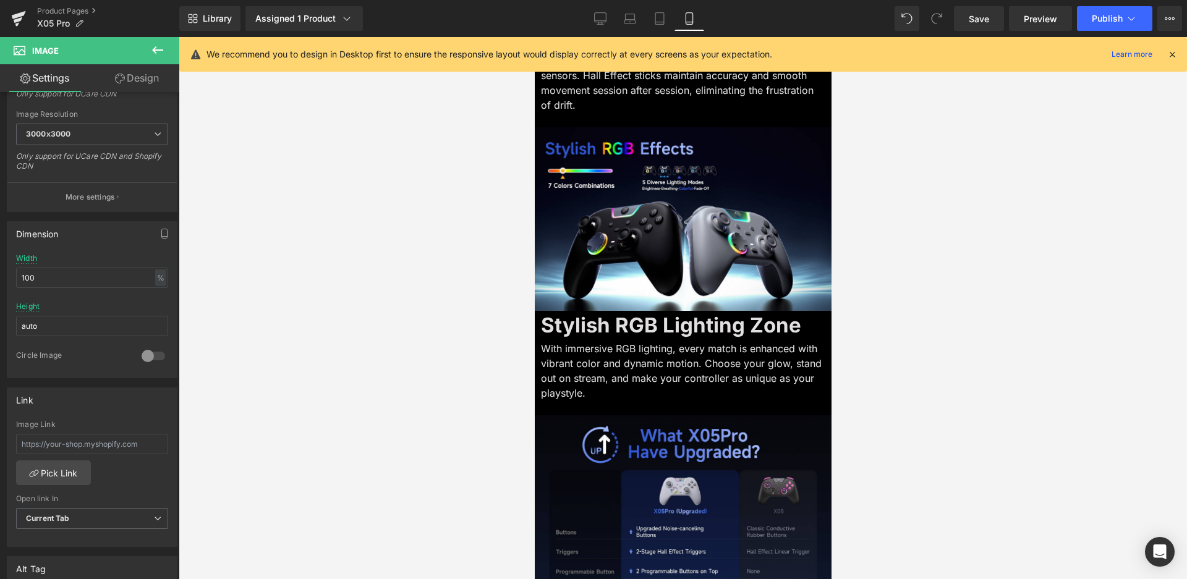
scroll to position [3433, 0]
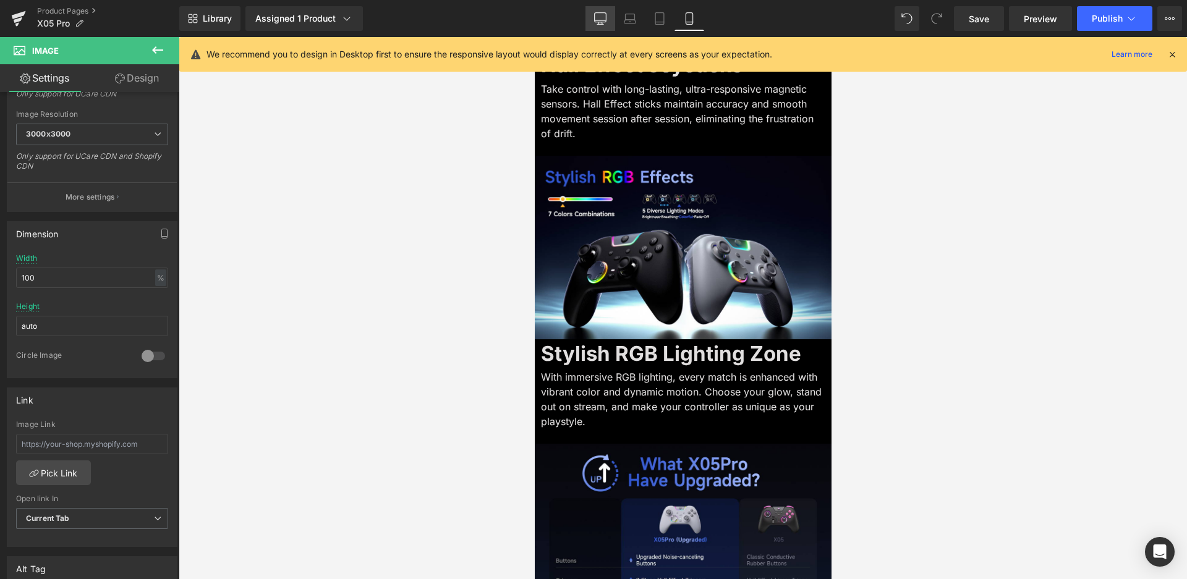
click at [598, 23] on icon at bounding box center [600, 18] width 12 height 12
type input "auto"
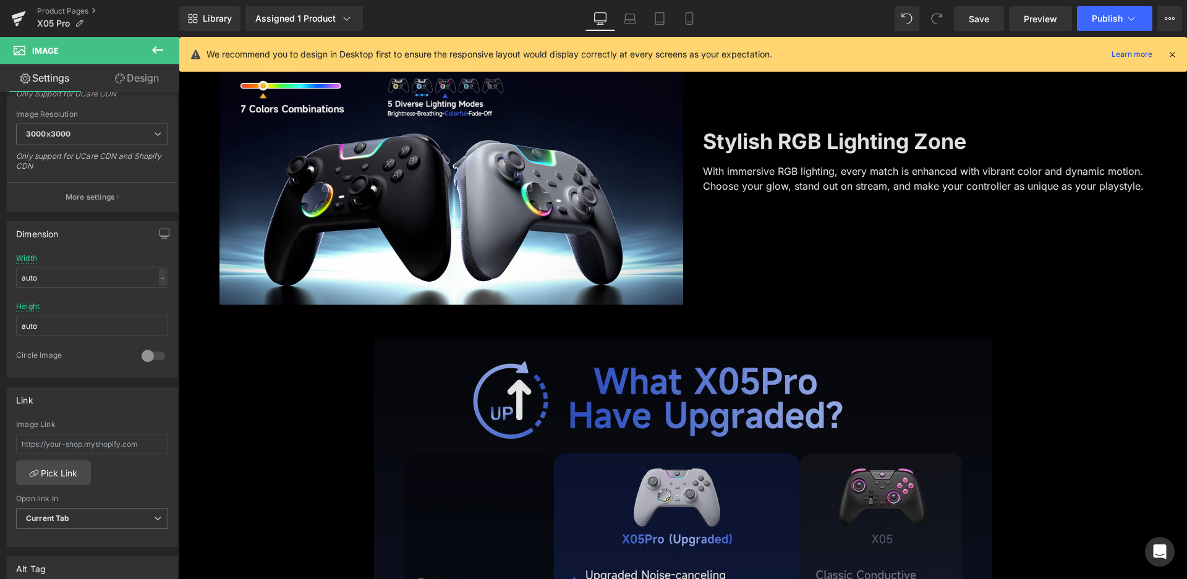
scroll to position [2873, 0]
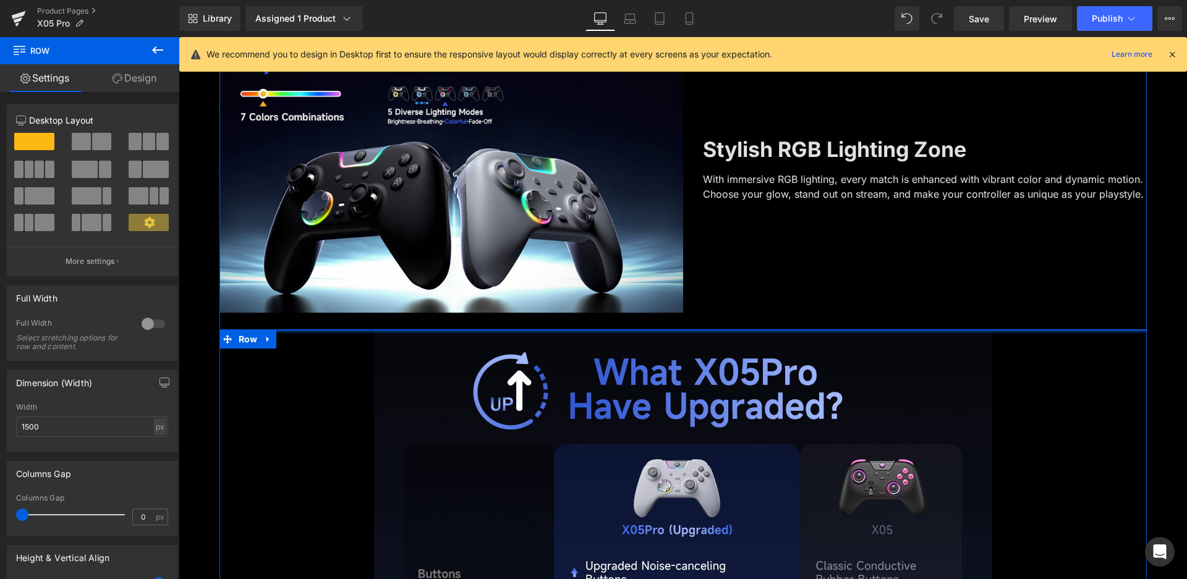
drag, startPoint x: 733, startPoint y: 333, endPoint x: 737, endPoint y: 302, distance: 31.1
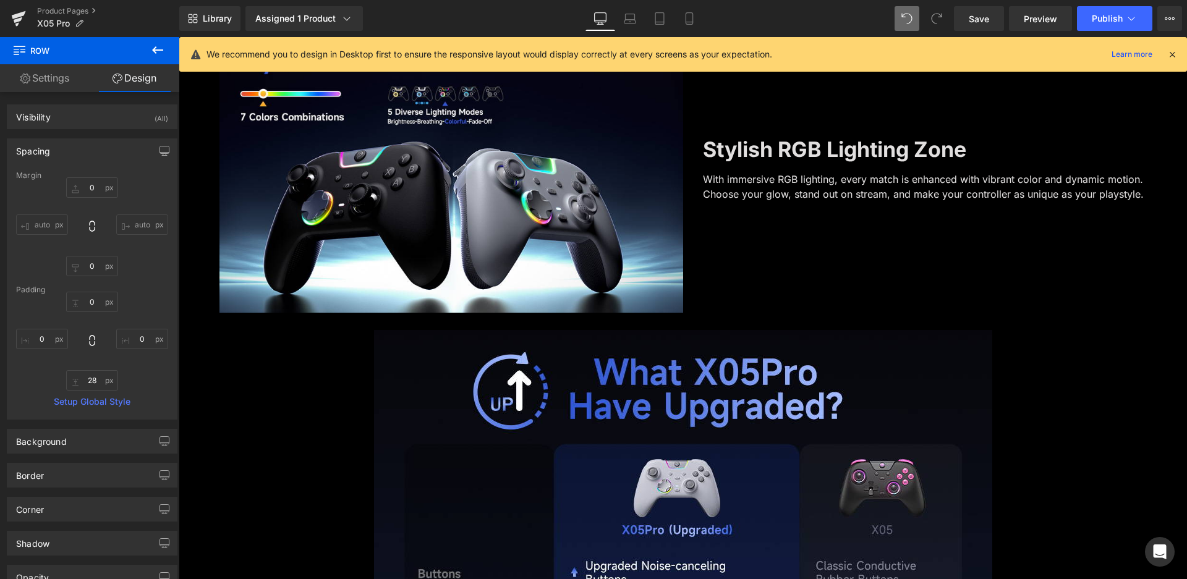
type input "0"
type input "28"
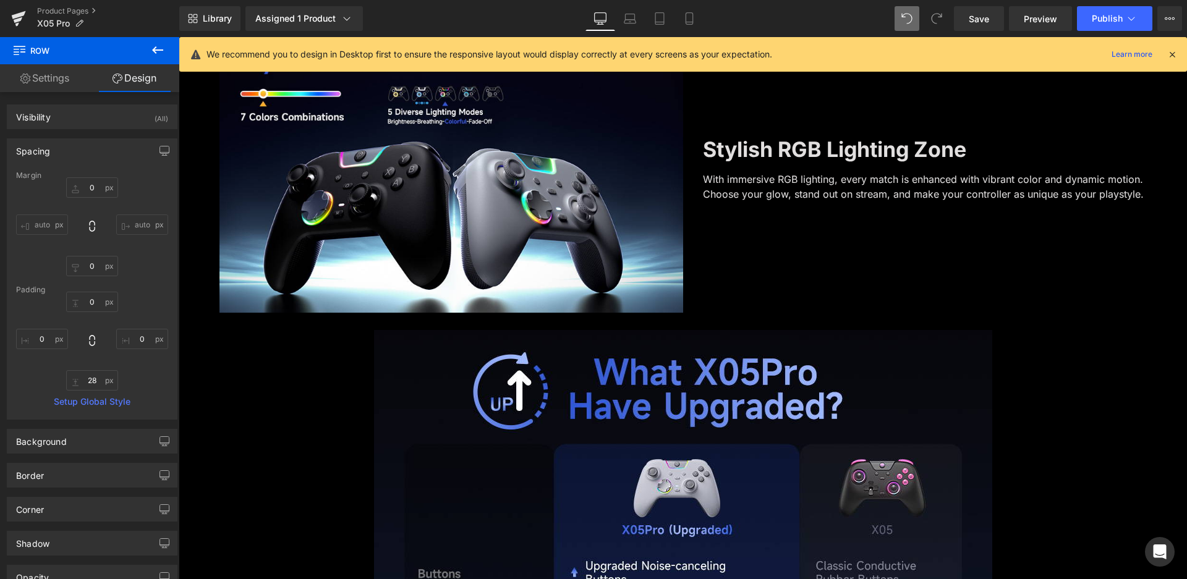
type input "0"
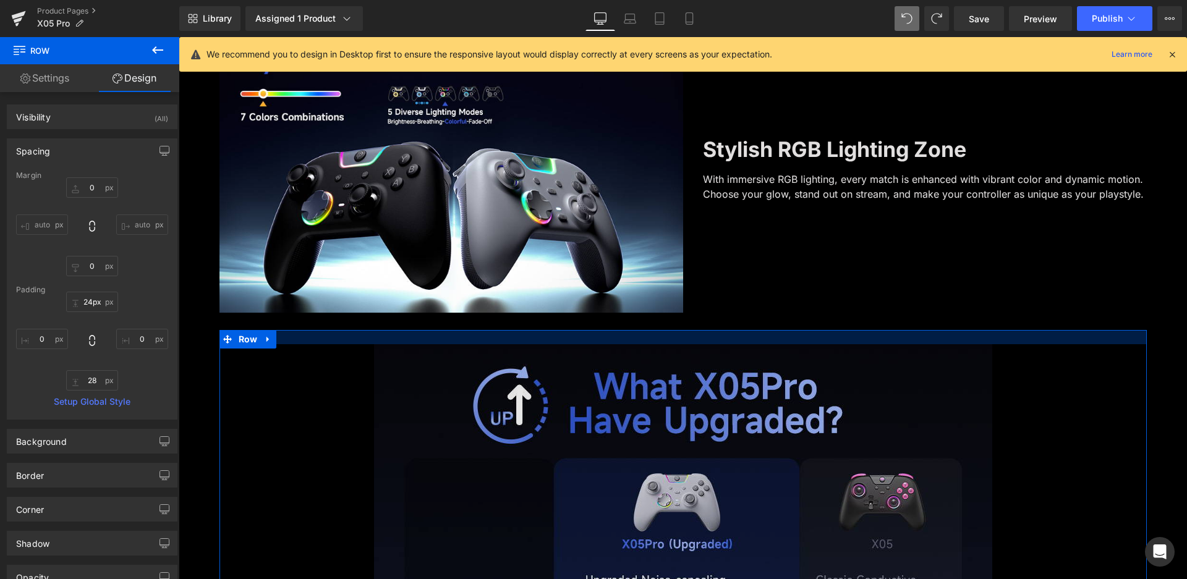
type input "25px"
drag, startPoint x: 692, startPoint y: 333, endPoint x: 688, endPoint y: 348, distance: 15.9
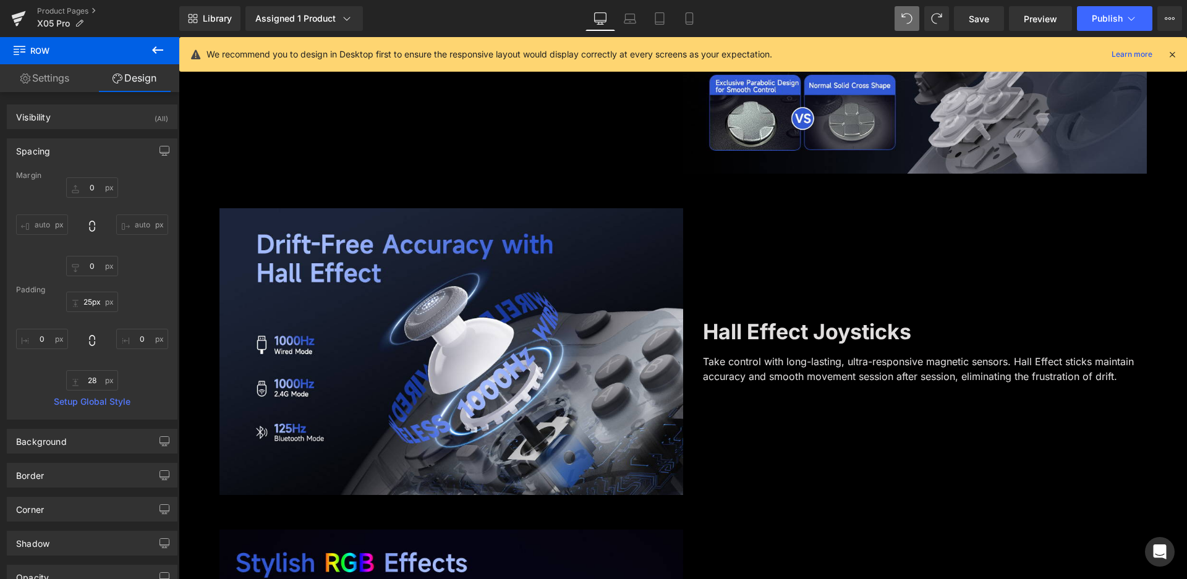
scroll to position [2317, 0]
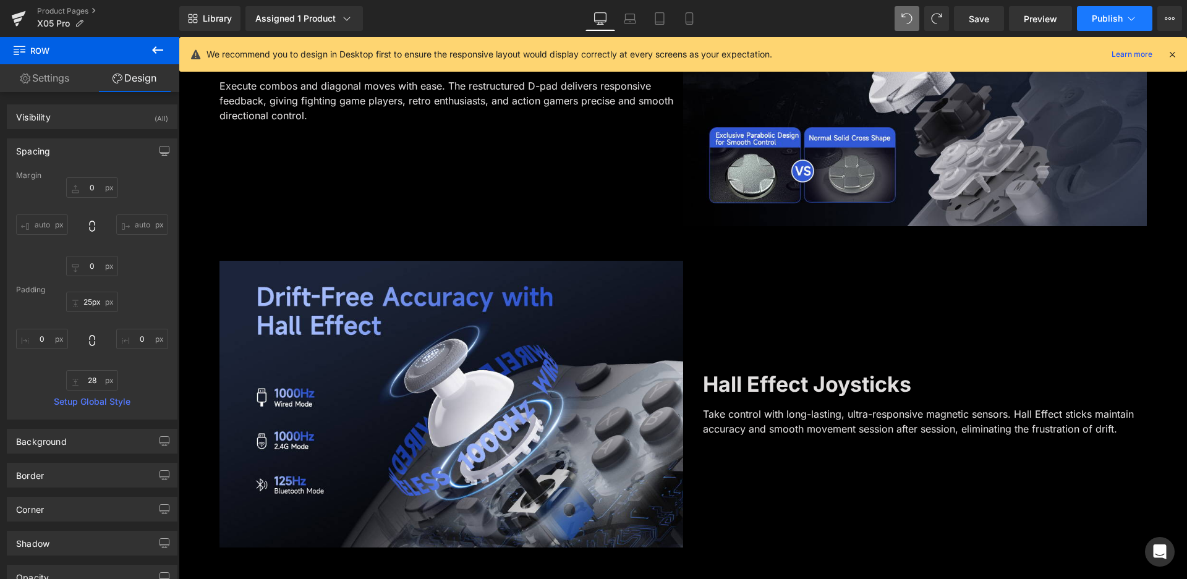
click at [1095, 18] on span "Publish" at bounding box center [1107, 19] width 31 height 10
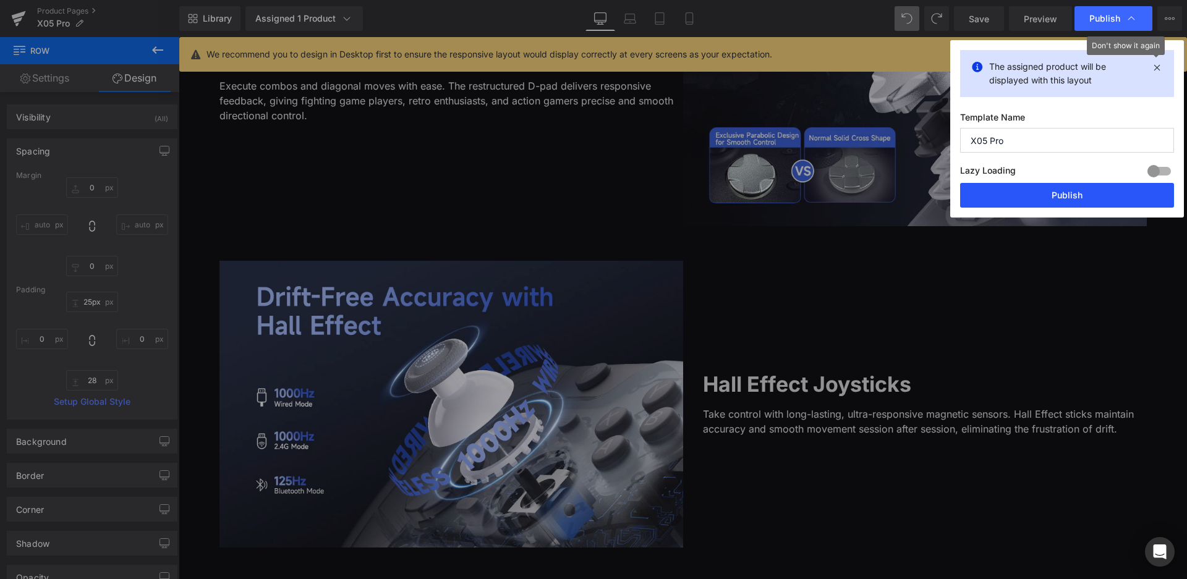
click at [1084, 192] on button "Publish" at bounding box center [1067, 195] width 214 height 25
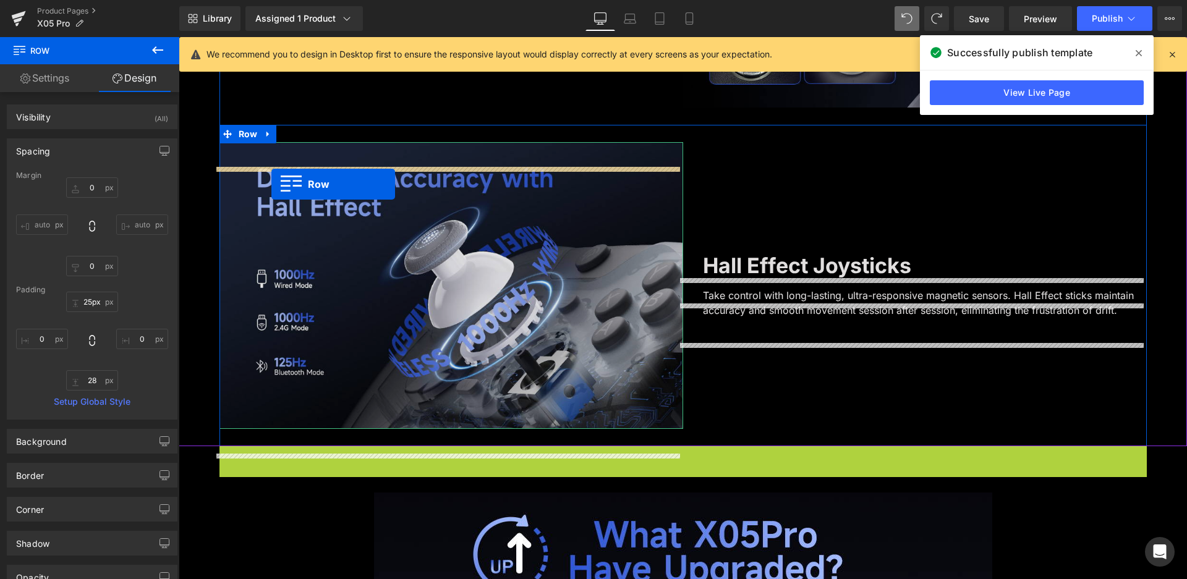
scroll to position [2379, 0]
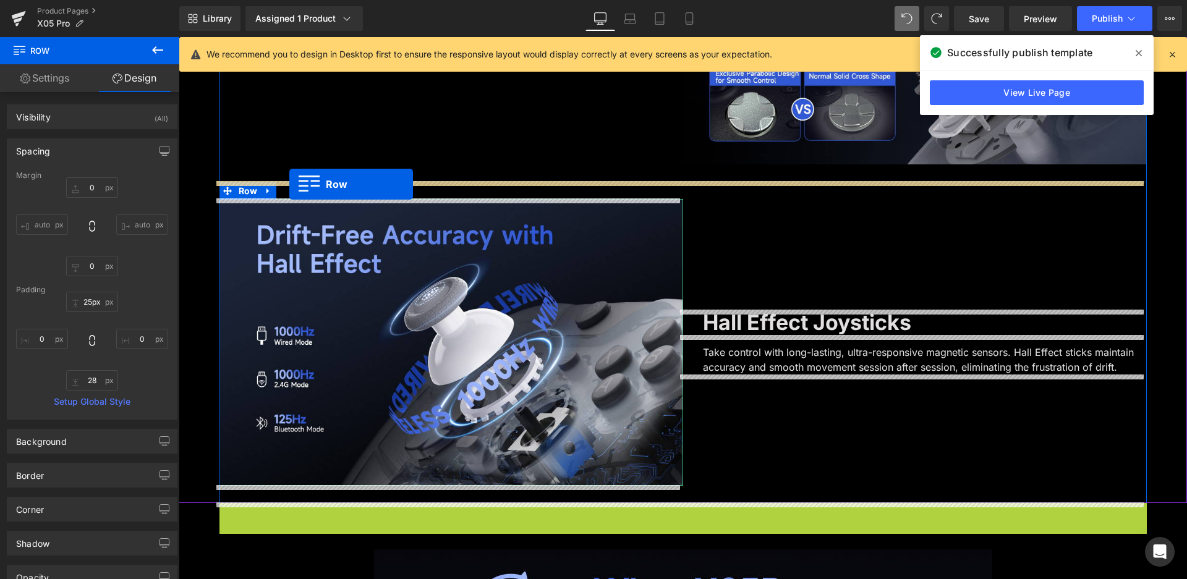
drag, startPoint x: 245, startPoint y: 328, endPoint x: 289, endPoint y: 184, distance: 150.2
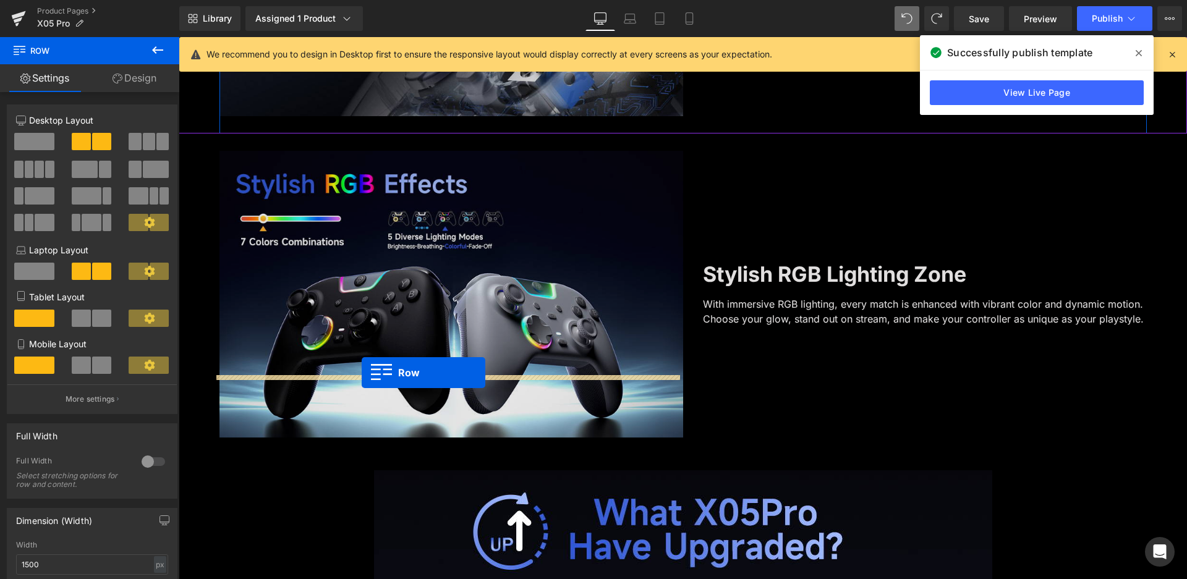
scroll to position [2841, 0]
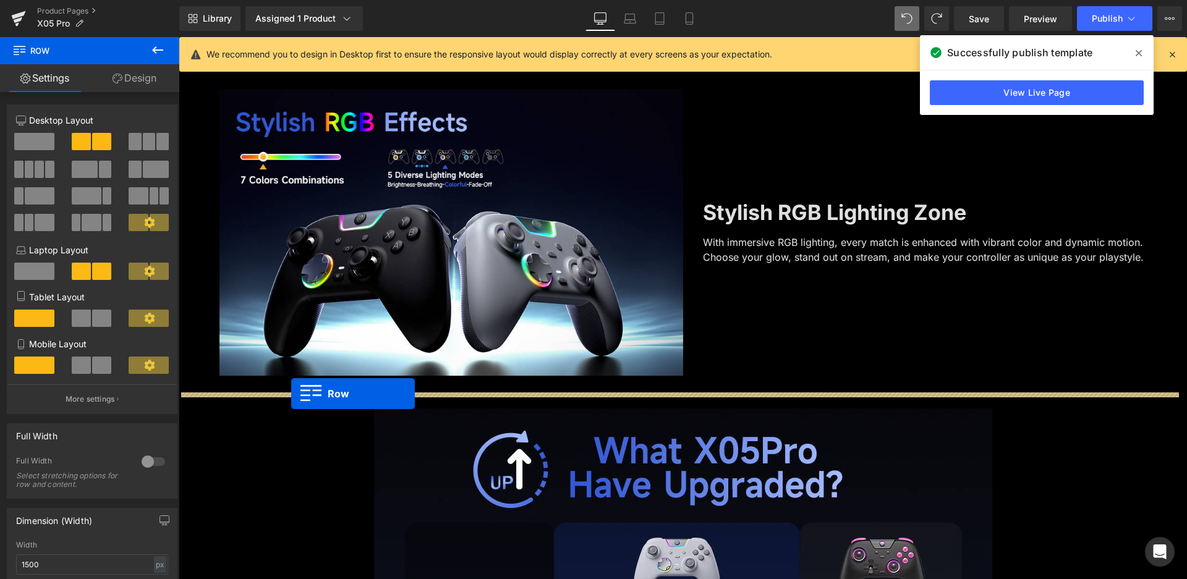
drag, startPoint x: 242, startPoint y: 225, endPoint x: 291, endPoint y: 394, distance: 175.9
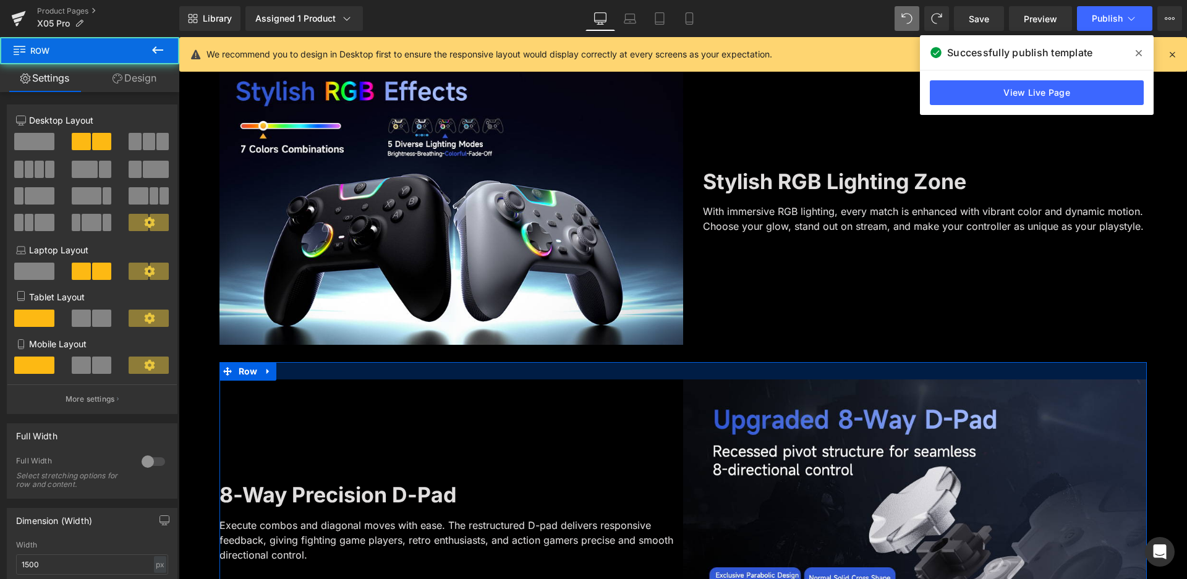
scroll to position [2810, 0]
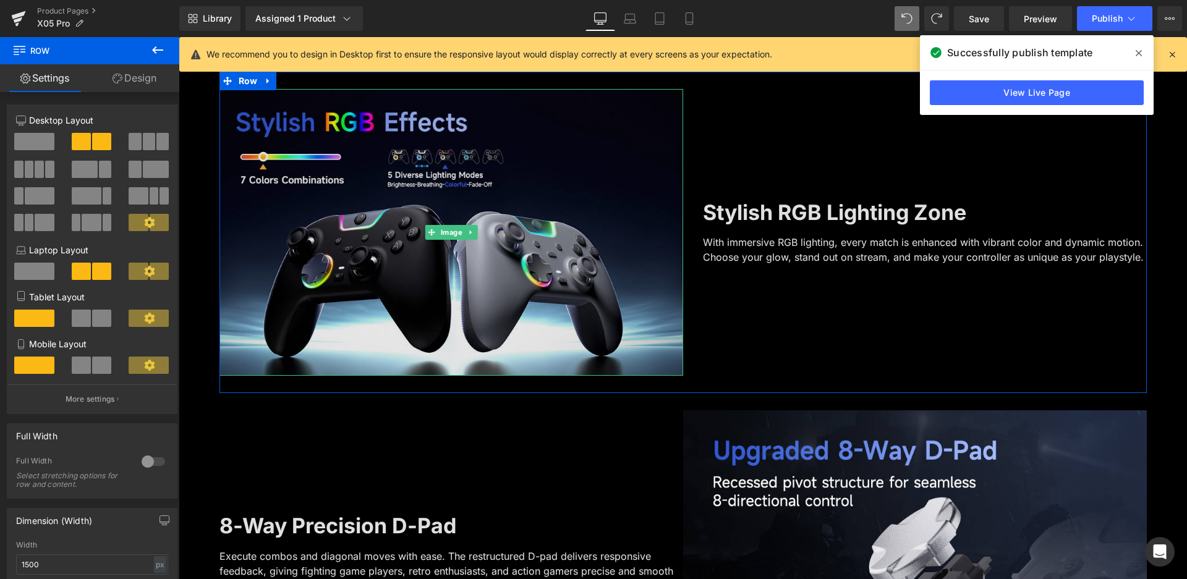
click at [462, 217] on img at bounding box center [451, 232] width 464 height 287
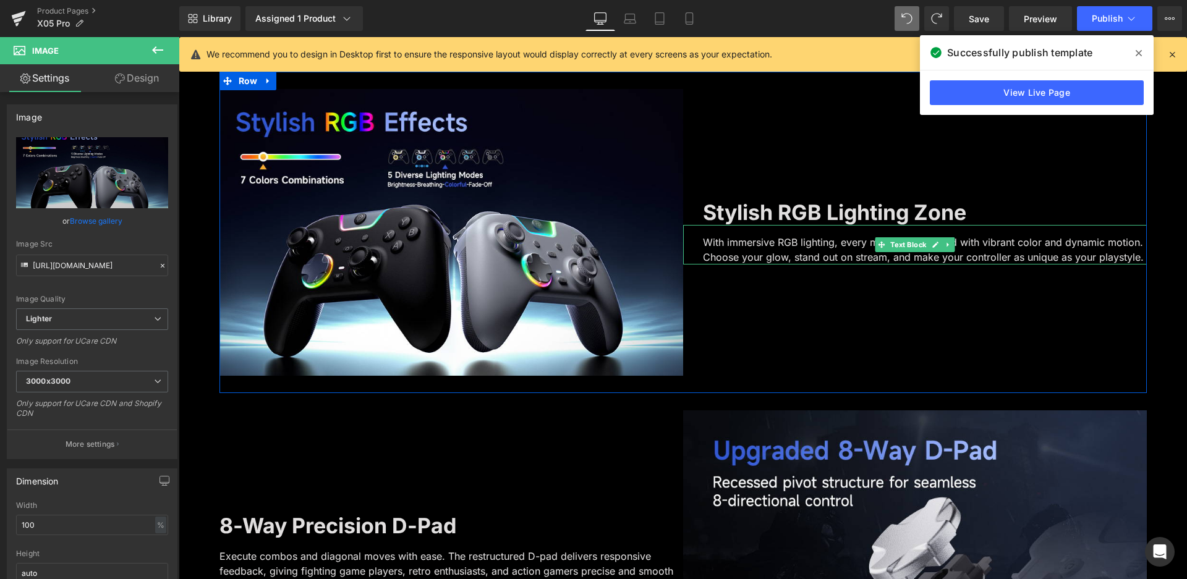
click at [808, 222] on div "Stylish RGB Lighting Zone Text Block" at bounding box center [915, 212] width 464 height 25
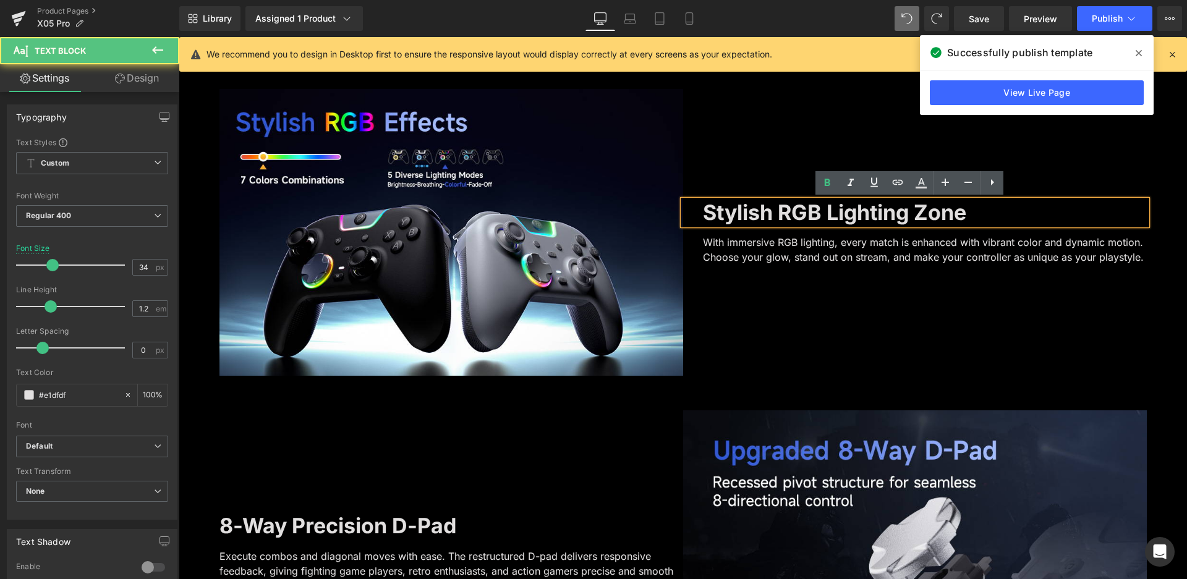
click at [804, 207] on b "Stylish RGB Lighting Zone" at bounding box center [834, 212] width 263 height 25
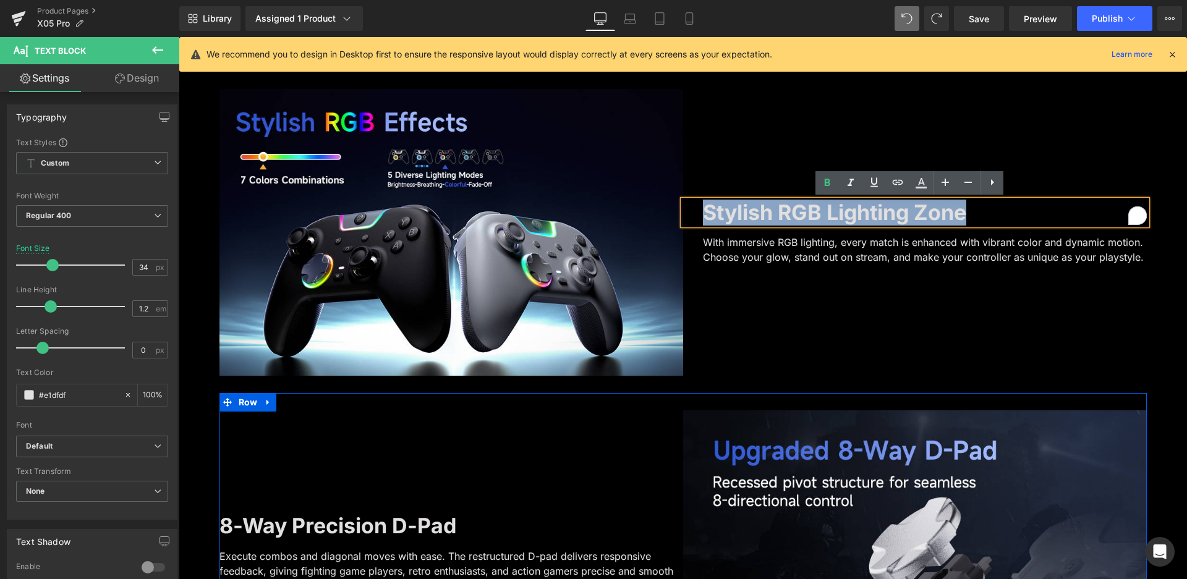
copy b "Stylish RGB Lighting Zone"
click at [325, 529] on b "8-Way Precision D-Pad" at bounding box center [337, 525] width 237 height 25
